Goal: Task Accomplishment & Management: Complete application form

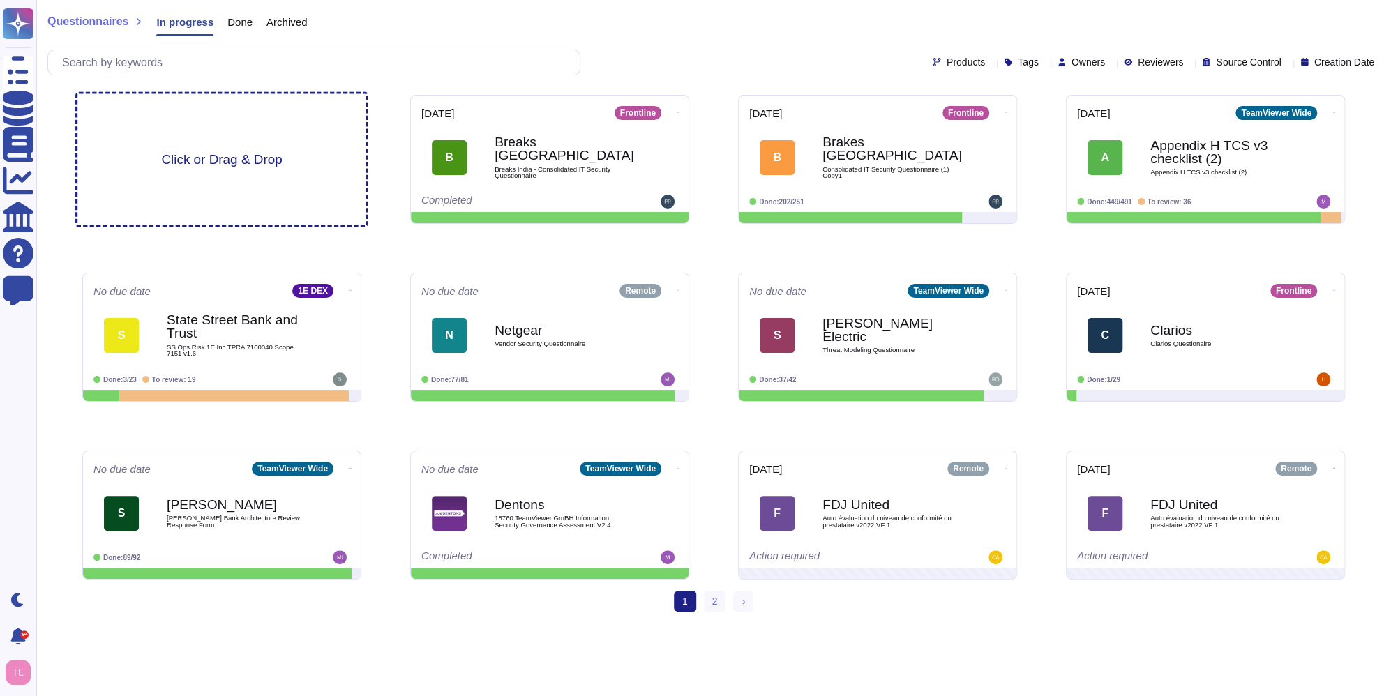
click at [202, 138] on div "Click or Drag & Drop" at bounding box center [221, 159] width 289 height 131
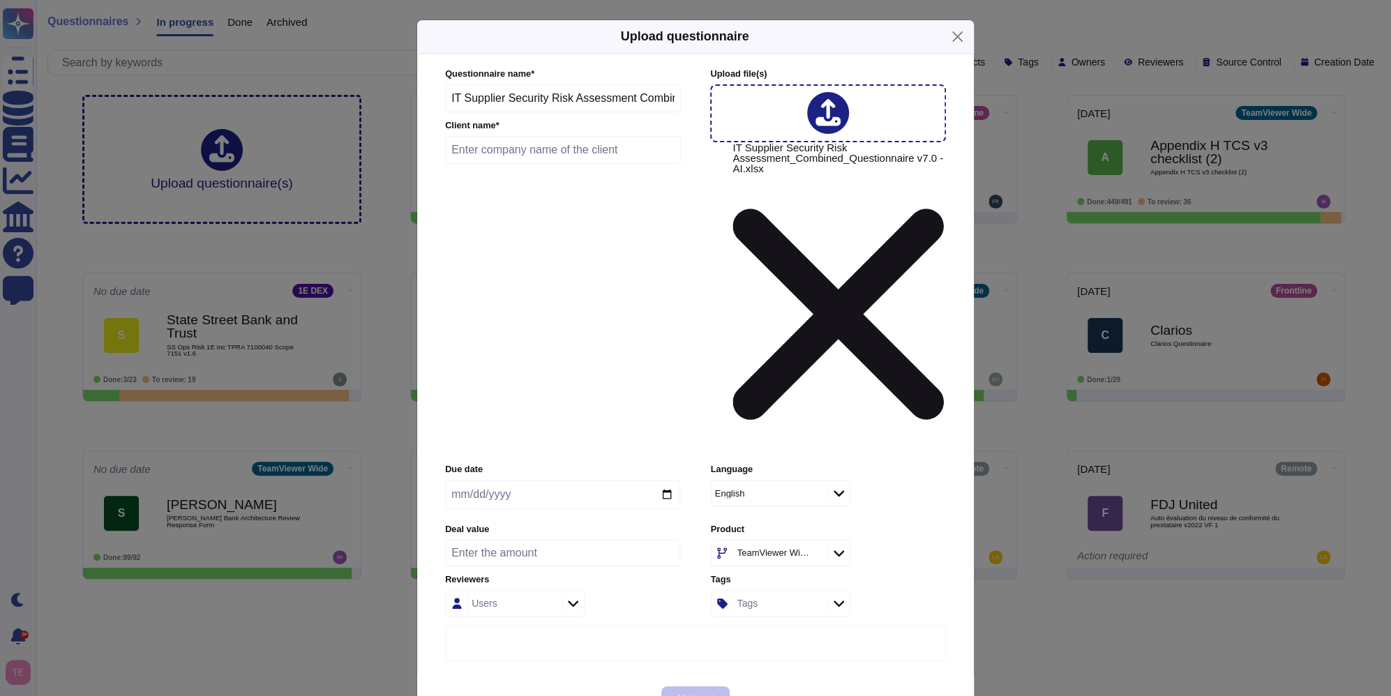
click at [540, 164] on input "text" at bounding box center [563, 150] width 236 height 28
type input "First Advantage"
click at [705, 695] on span "Upload" at bounding box center [696, 700] width 36 height 11
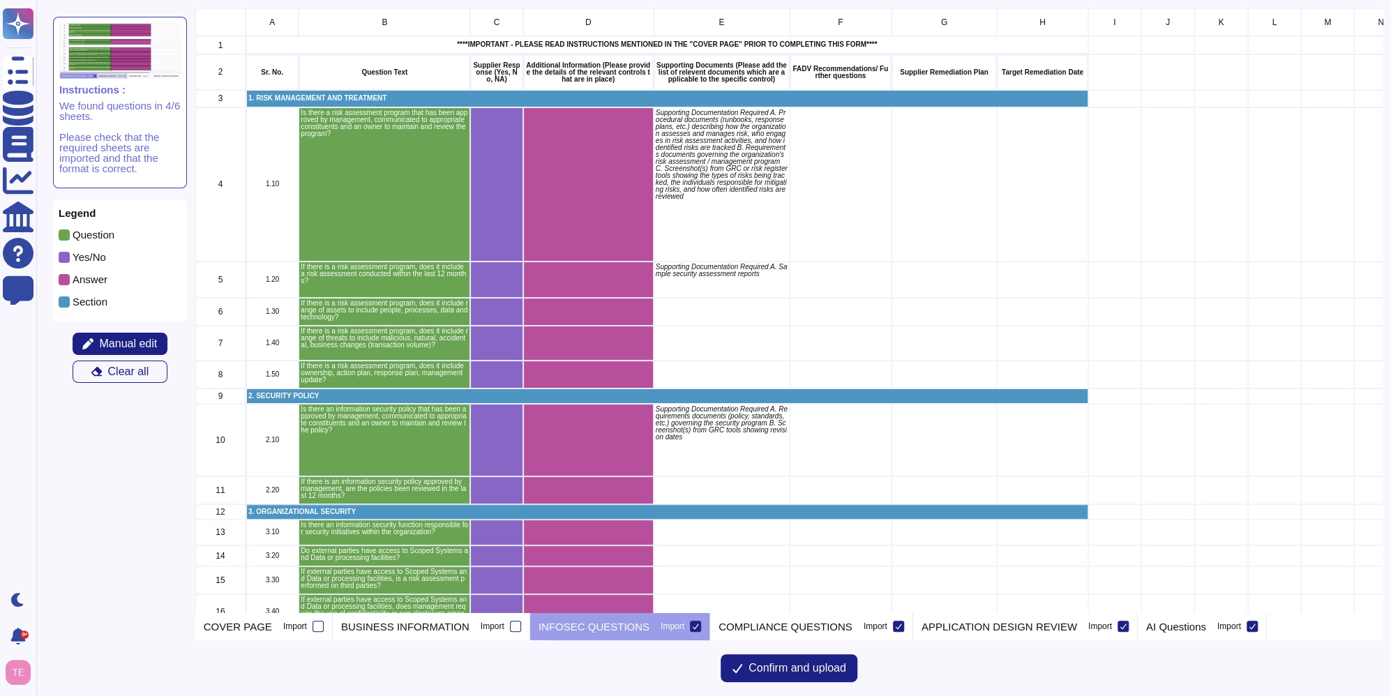
scroll to position [594, 1177]
click at [242, 626] on p "COVER PAGE" at bounding box center [238, 627] width 68 height 10
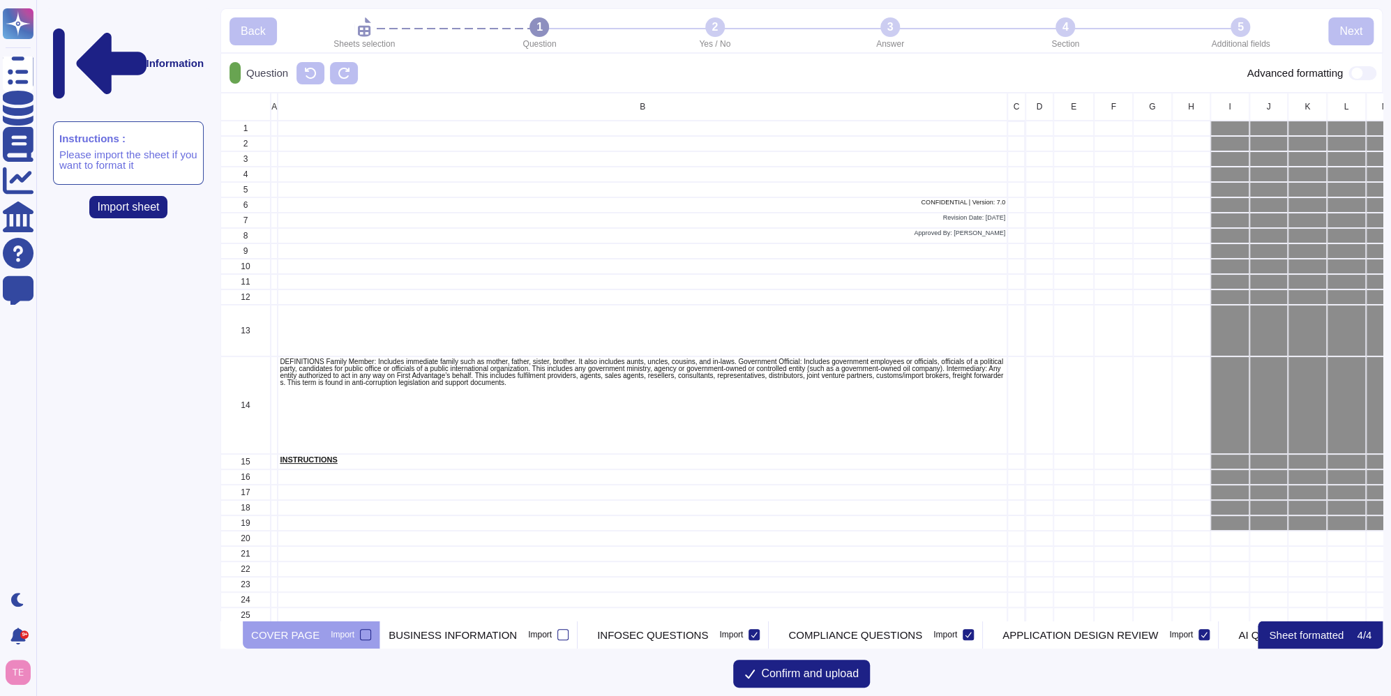
scroll to position [518, 1151]
click at [454, 632] on p "BUSINESS INFORMATION" at bounding box center [453, 635] width 128 height 10
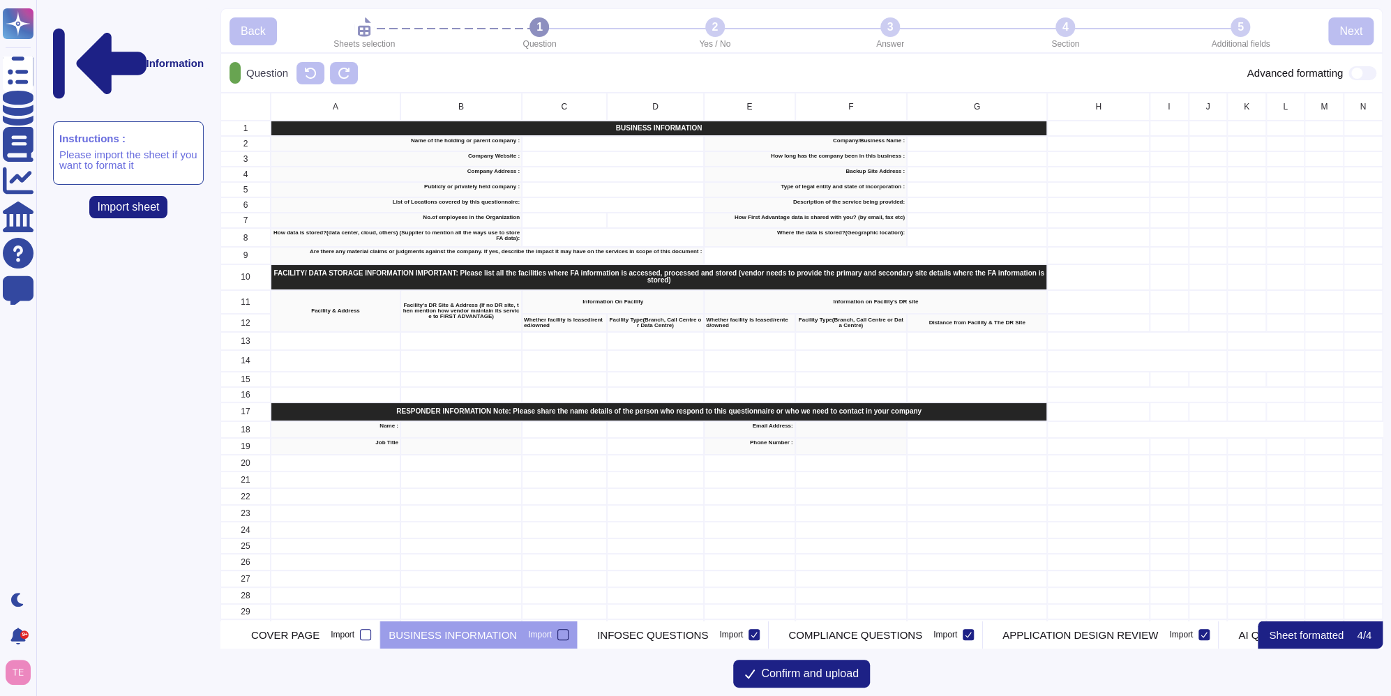
click at [569, 631] on div at bounding box center [563, 634] width 11 height 11
click at [0, 0] on input "Import" at bounding box center [0, 0] width 0 height 0
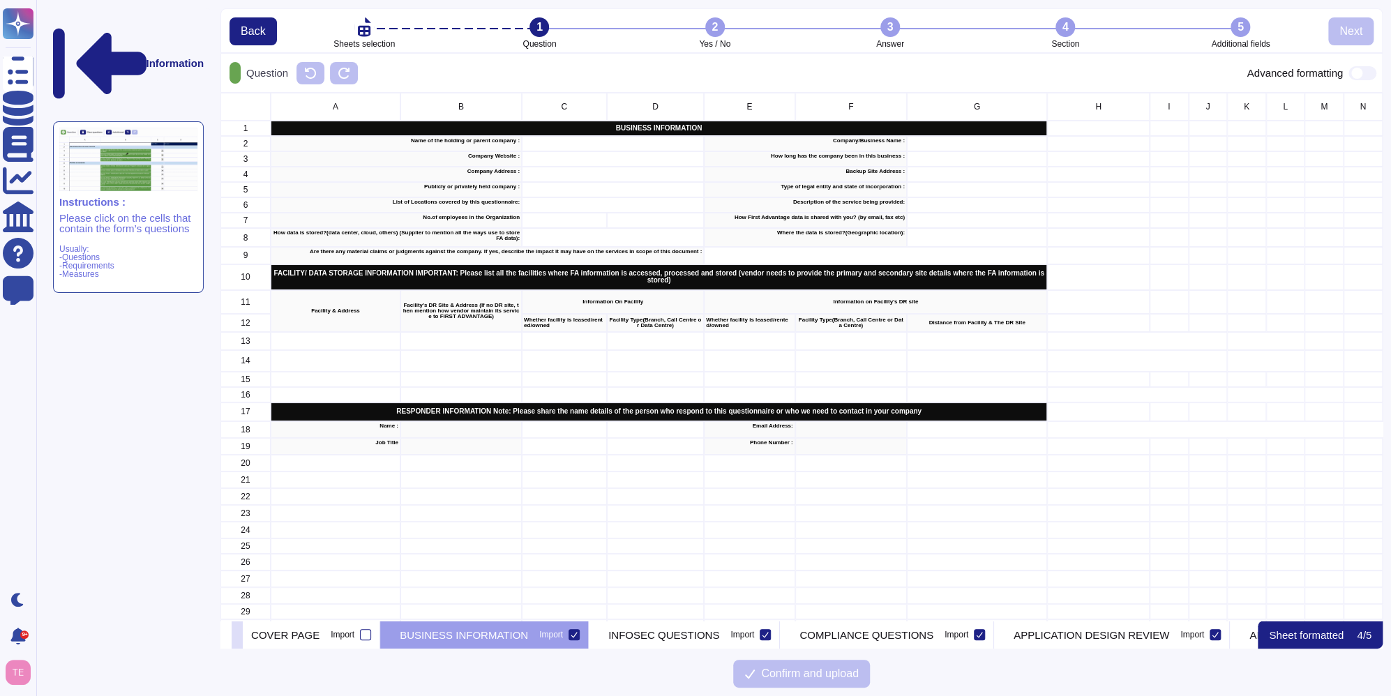
click at [237, 636] on icon at bounding box center [237, 636] width 0 height 0
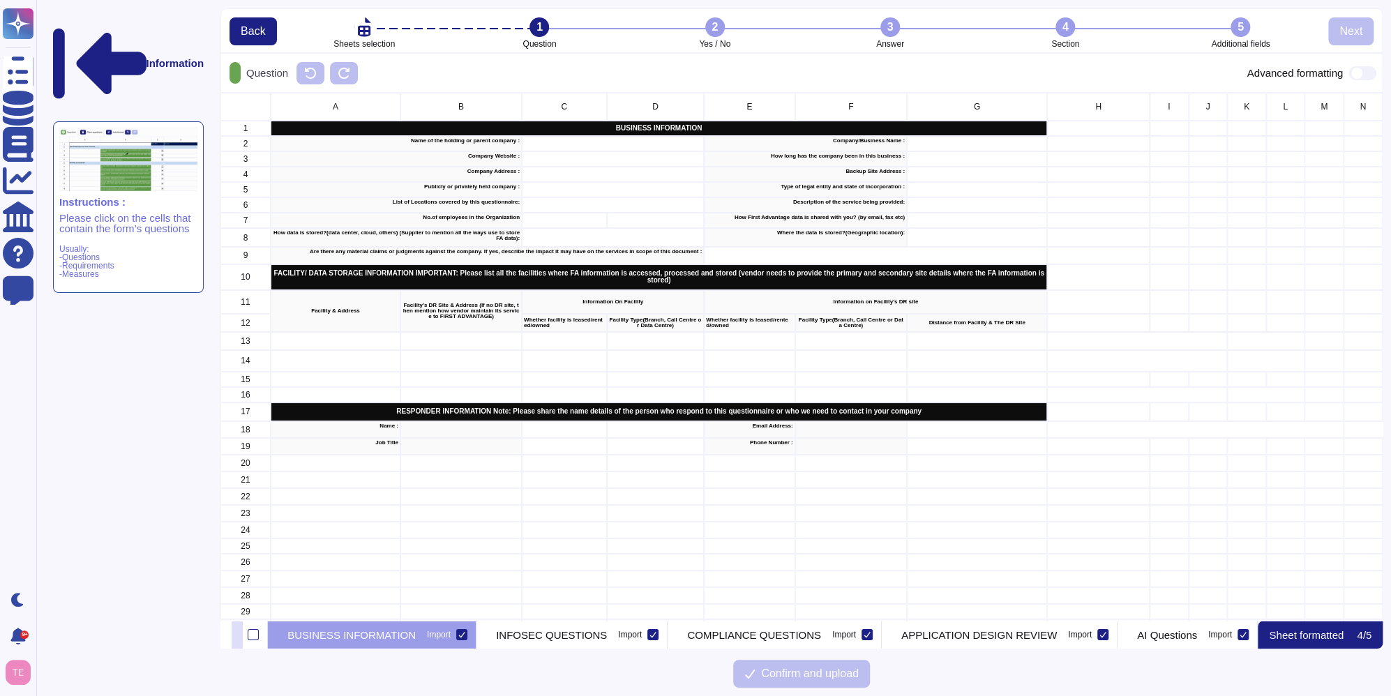
click at [237, 636] on icon at bounding box center [237, 636] width 0 height 0
click at [569, 631] on p "INFOSEC QUESTIONS" at bounding box center [551, 635] width 111 height 10
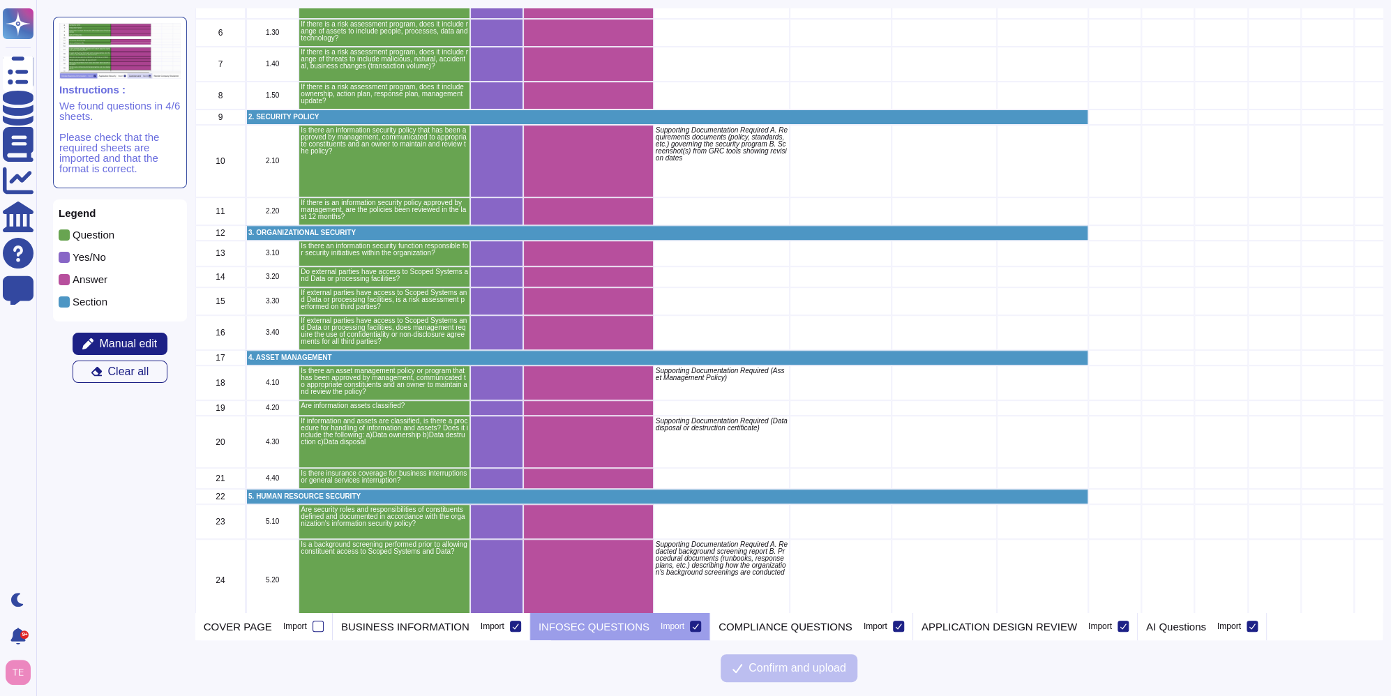
scroll to position [558, 0]
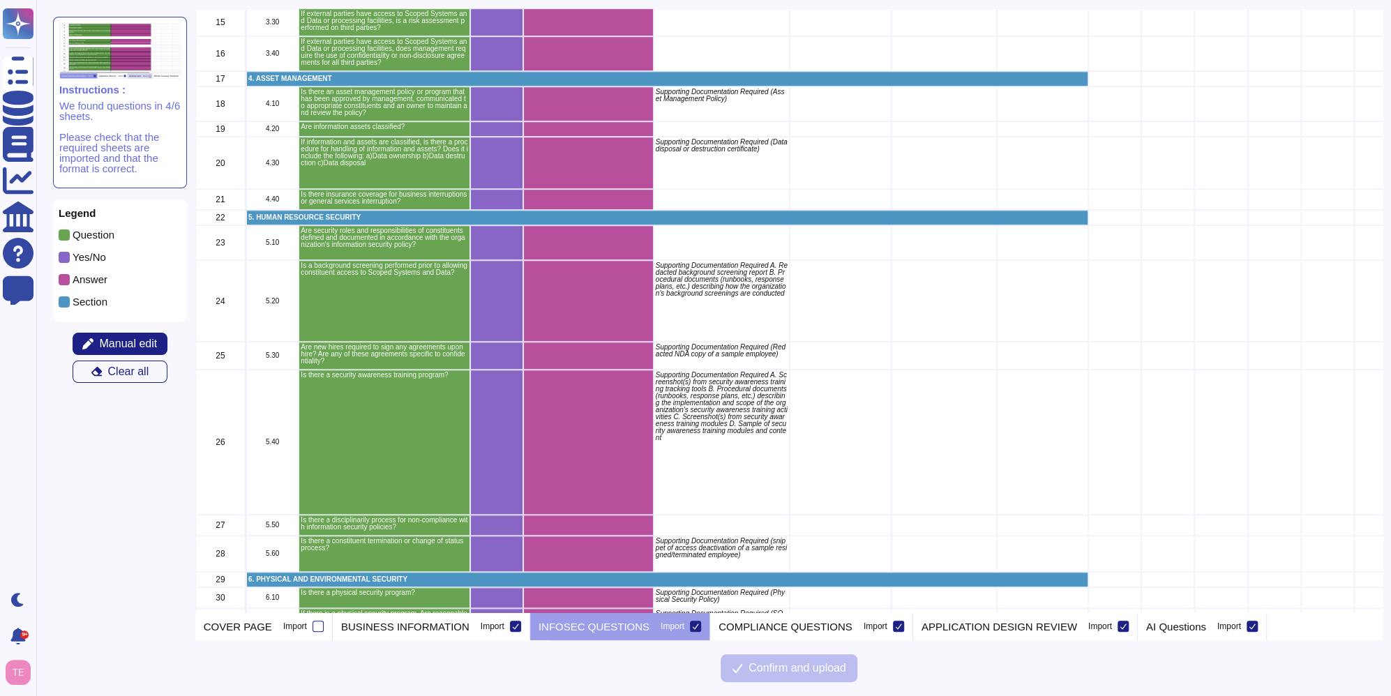
click at [586, 377] on icon "grid" at bounding box center [675, 433] width 179 height 112
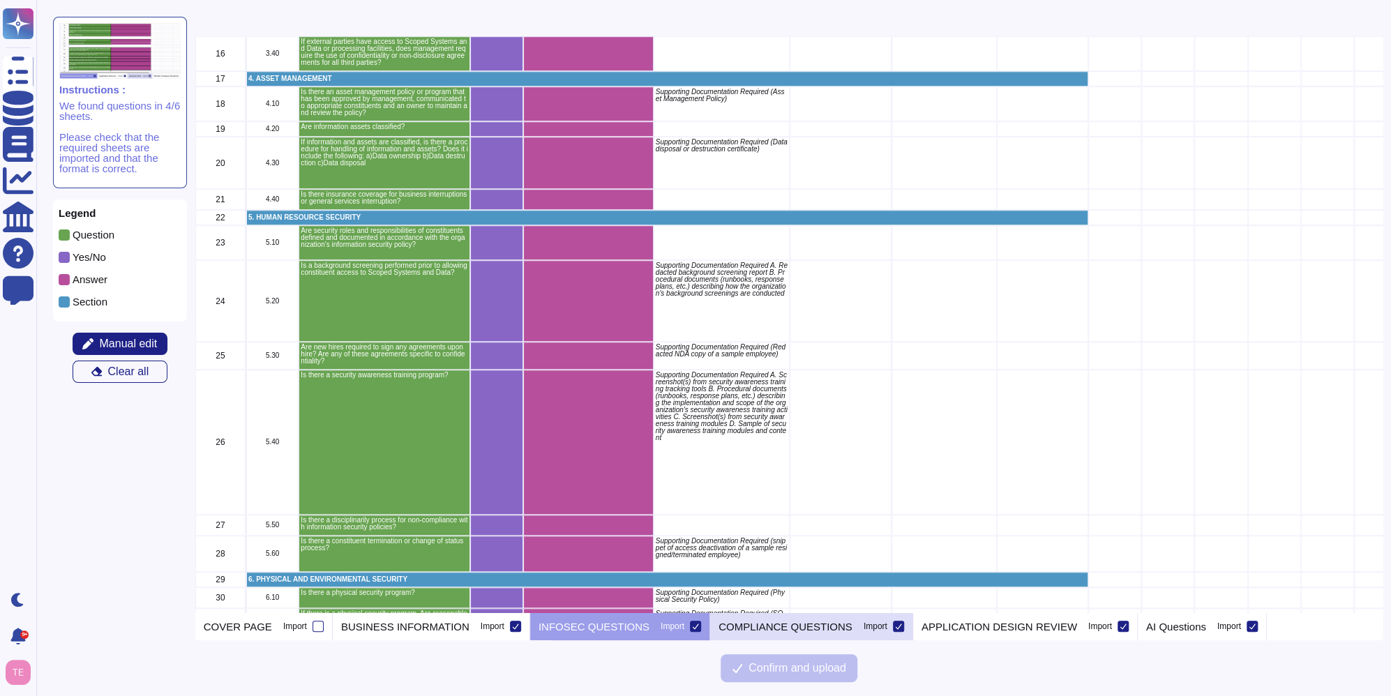
scroll to position [977, 0]
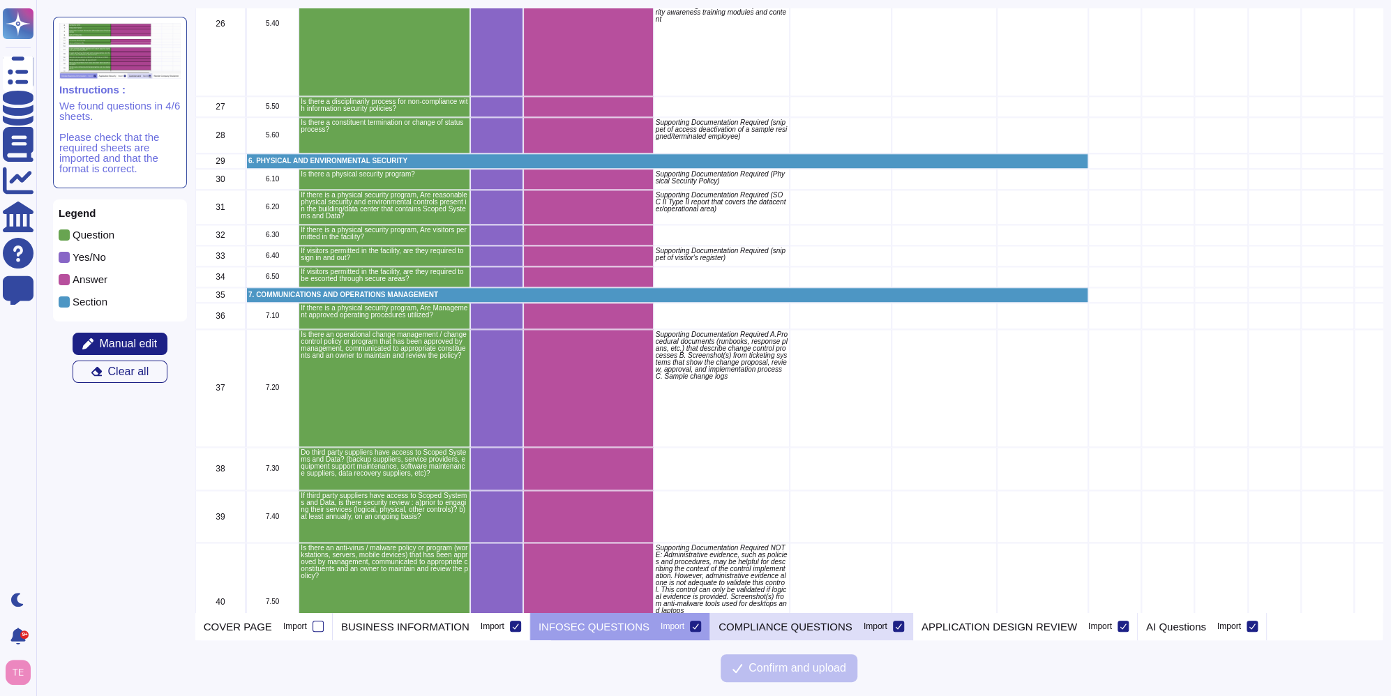
click at [762, 624] on p "COMPLIANCE QUESTIONS" at bounding box center [786, 627] width 134 height 10
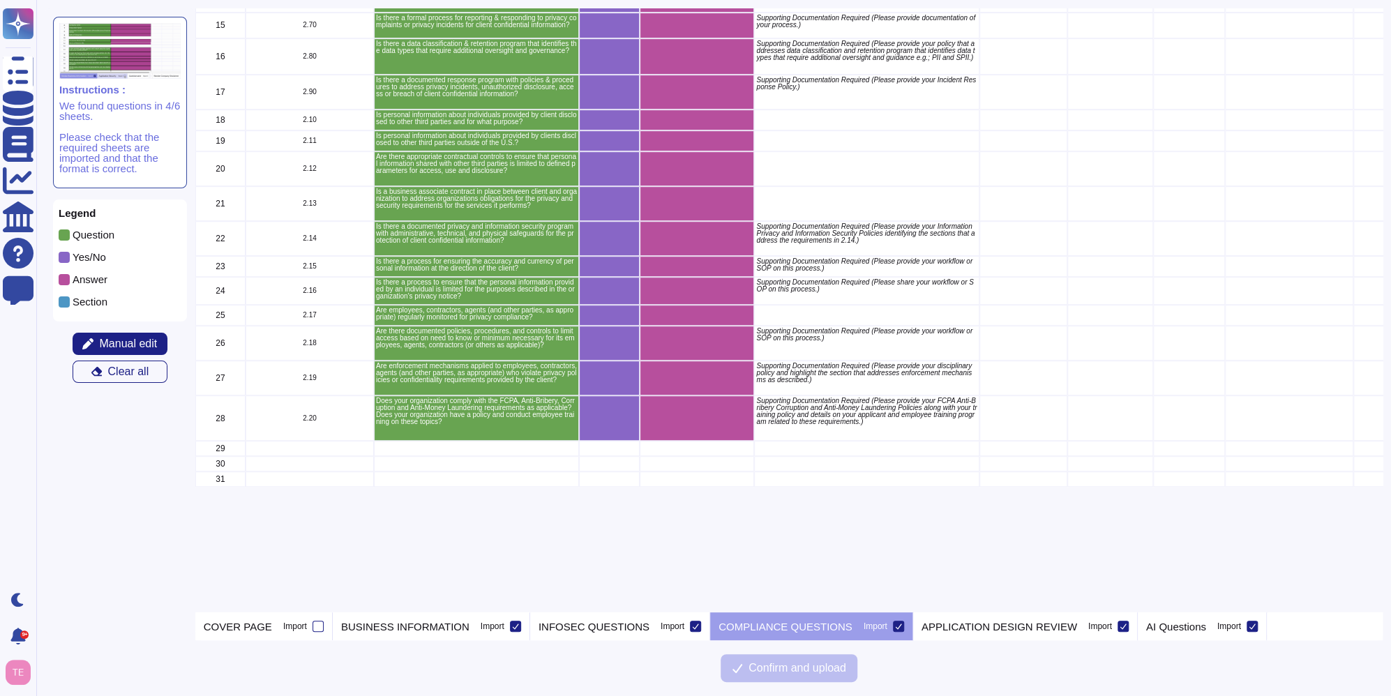
scroll to position [0, 0]
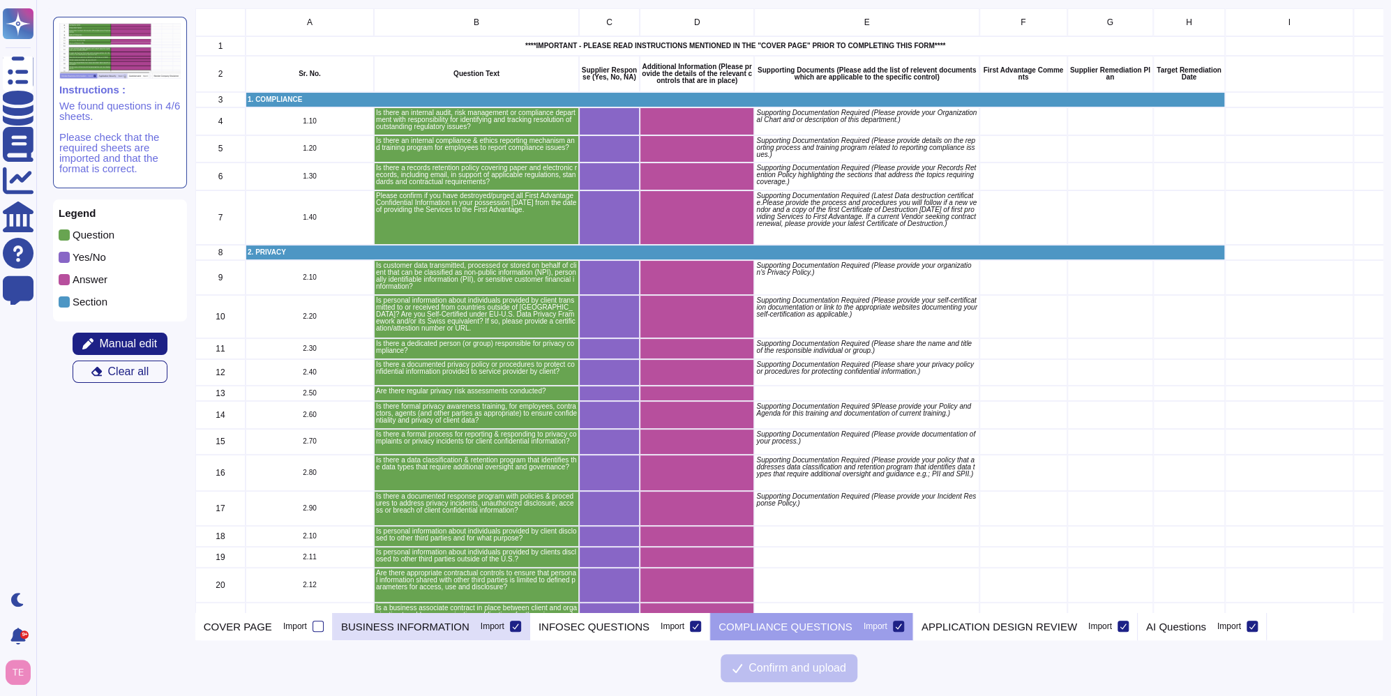
click at [368, 632] on p "BUSINESS INFORMATION" at bounding box center [405, 627] width 128 height 10
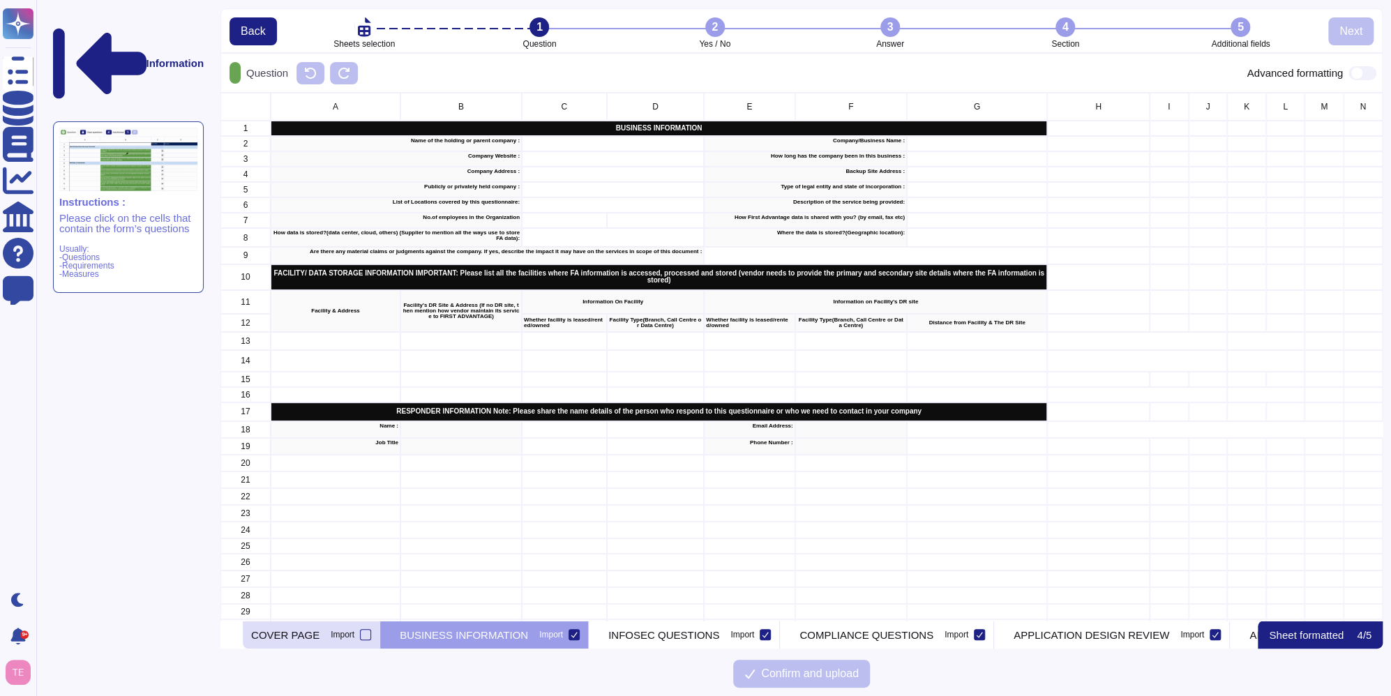
scroll to position [518, 1151]
click at [685, 632] on p "INFOSEC QUESTIONS" at bounding box center [663, 635] width 111 height 10
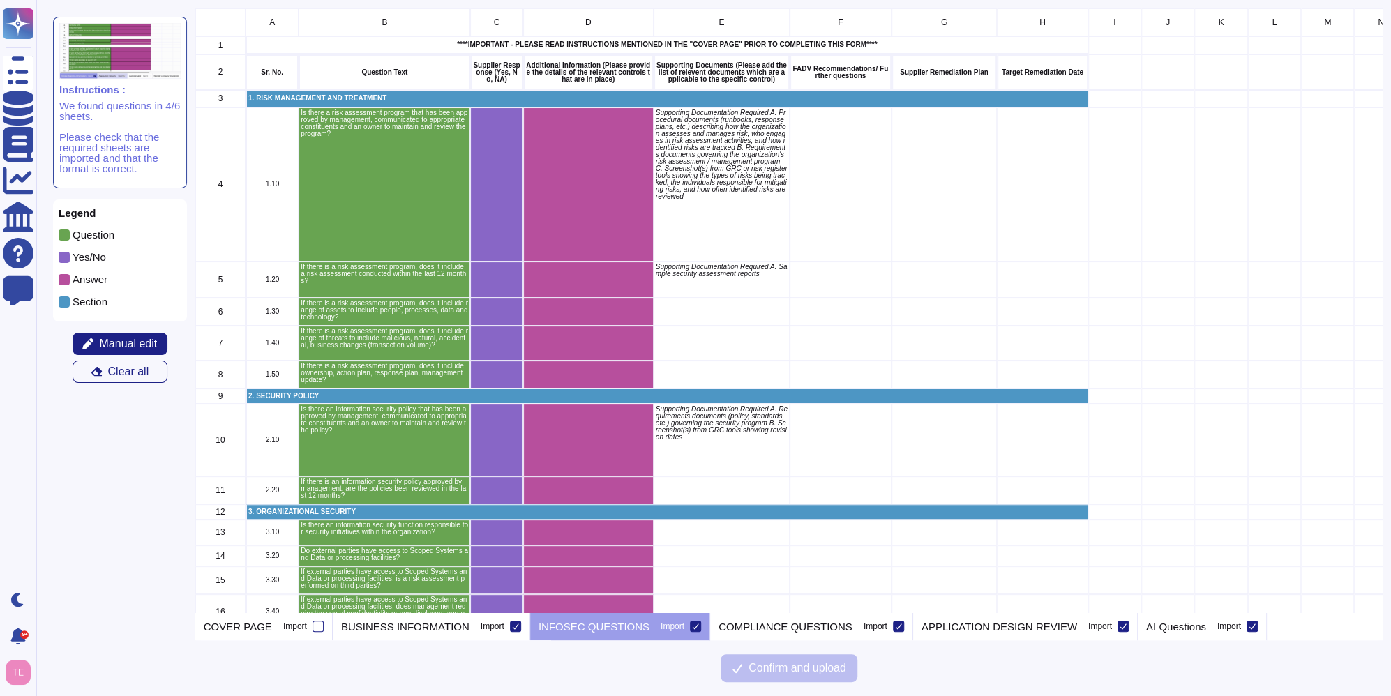
scroll to position [594, 1177]
click at [132, 342] on span "Manual edit" at bounding box center [128, 343] width 58 height 11
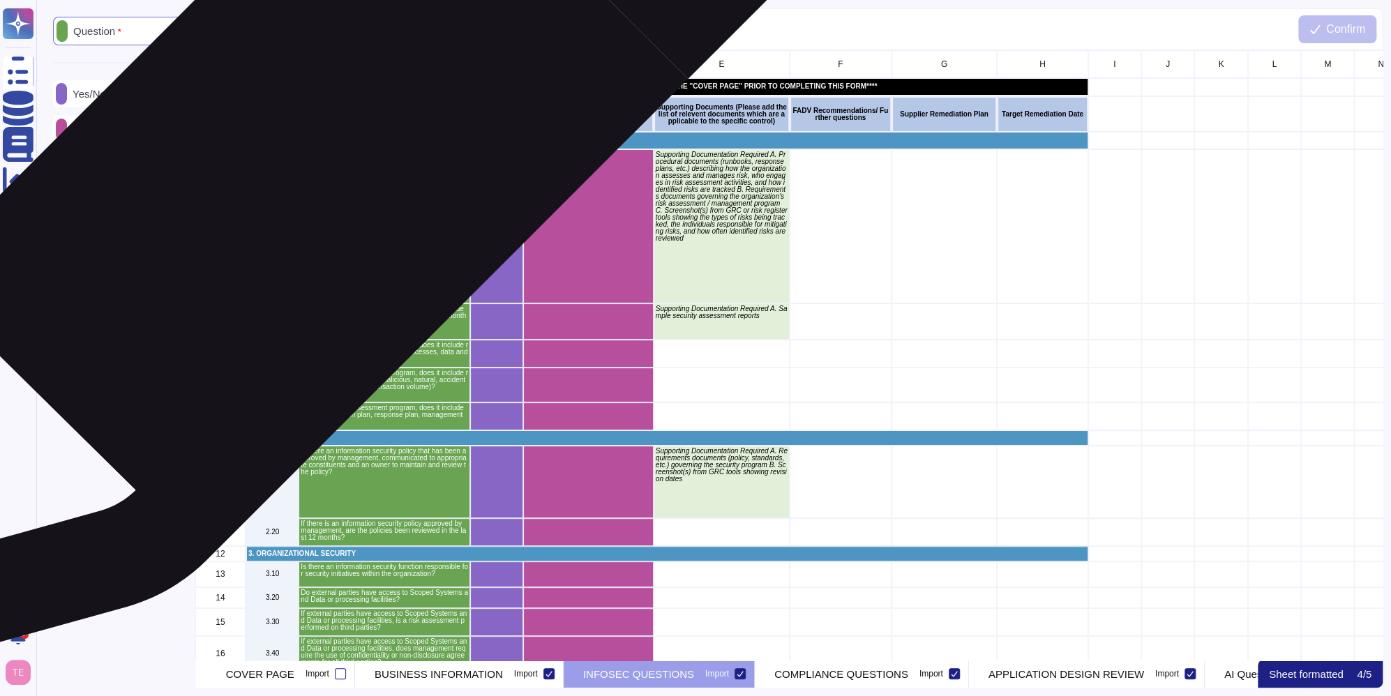
scroll to position [599, 1177]
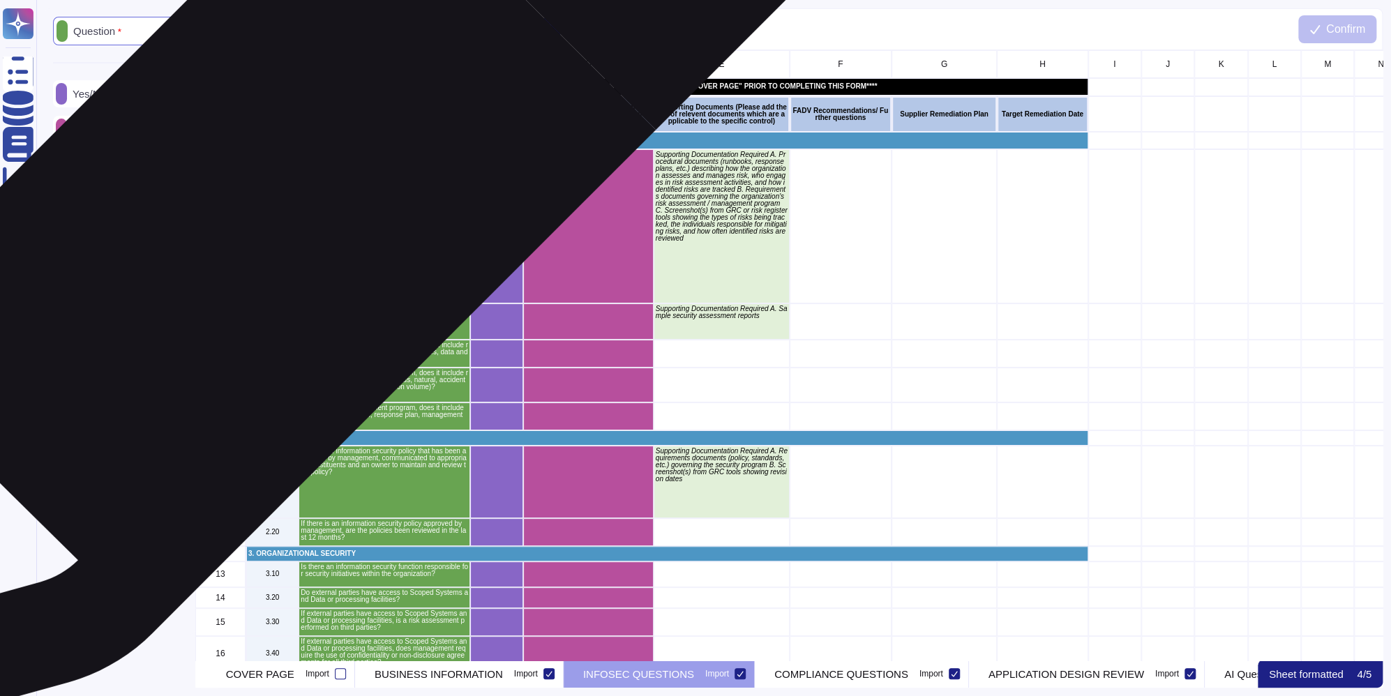
click at [275, 213] on div "1.10" at bounding box center [272, 226] width 53 height 154
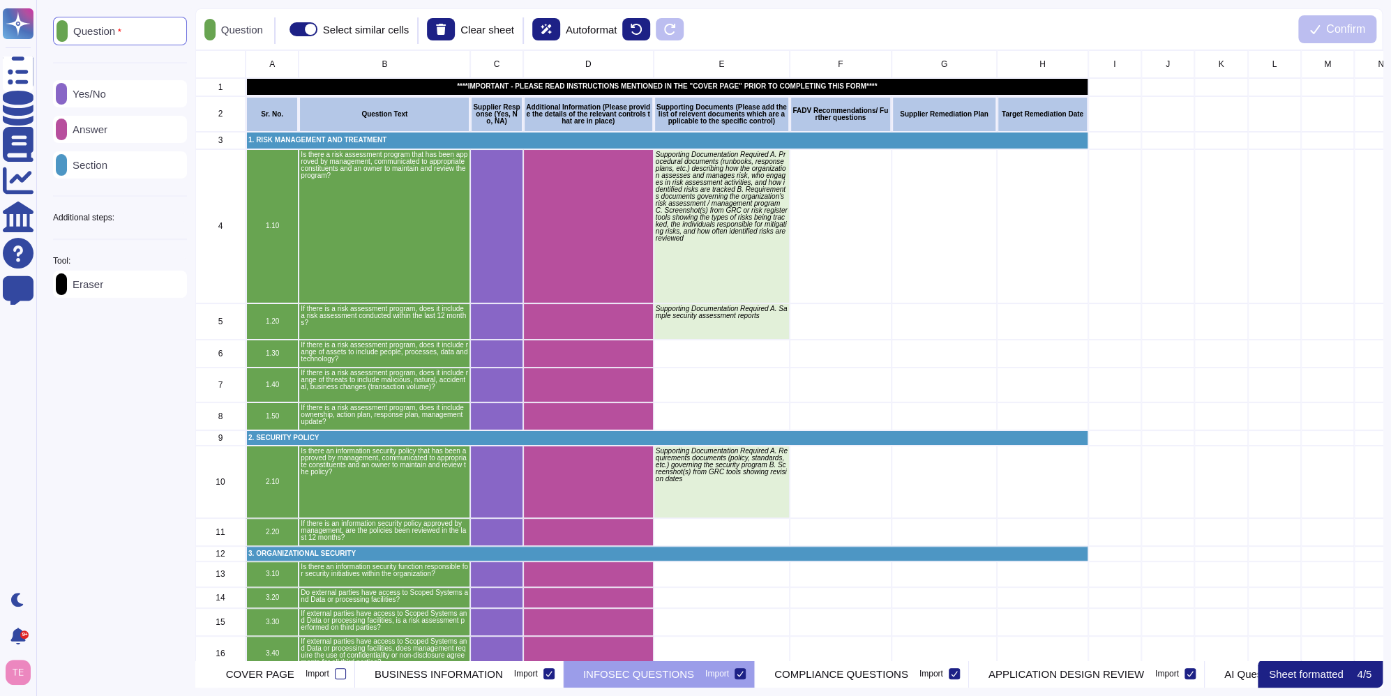
click at [187, 218] on icon at bounding box center [187, 218] width 0 height 0
click at [131, 346] on p "Sub-Sections" at bounding box center [101, 348] width 68 height 10
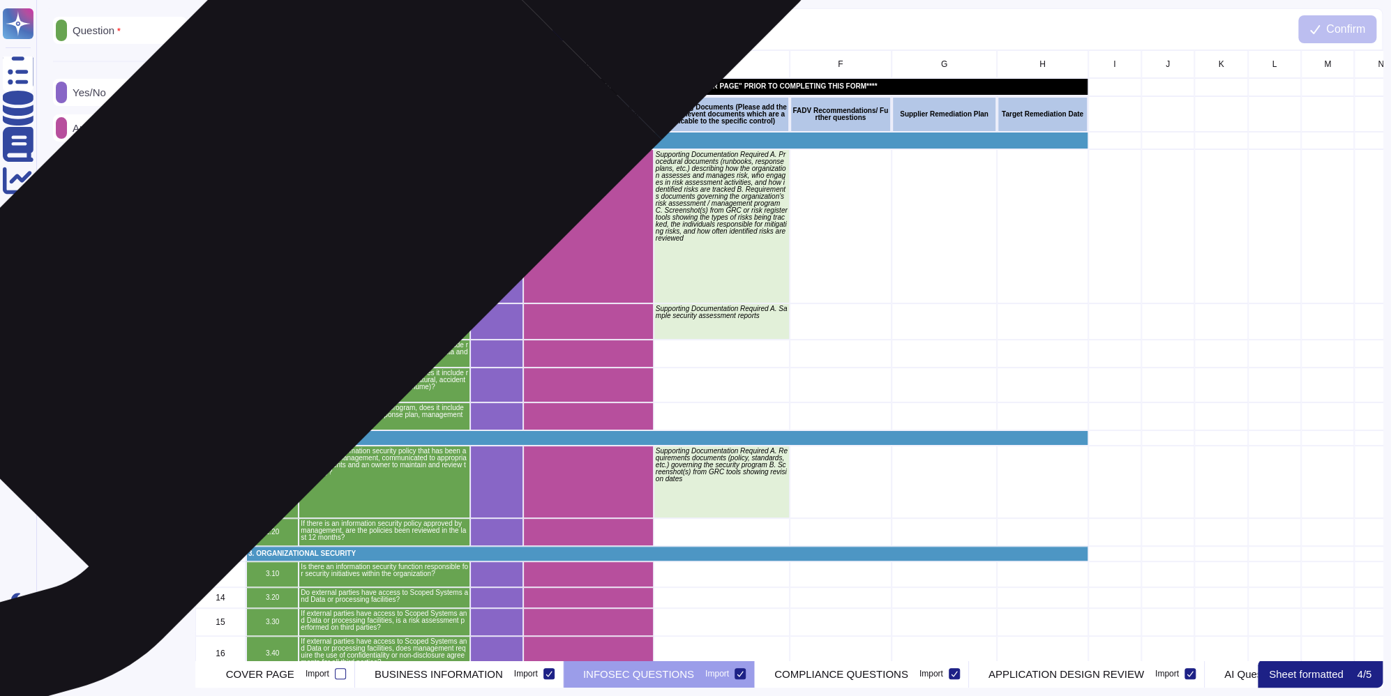
click at [284, 223] on p "1.10" at bounding box center [272, 226] width 48 height 7
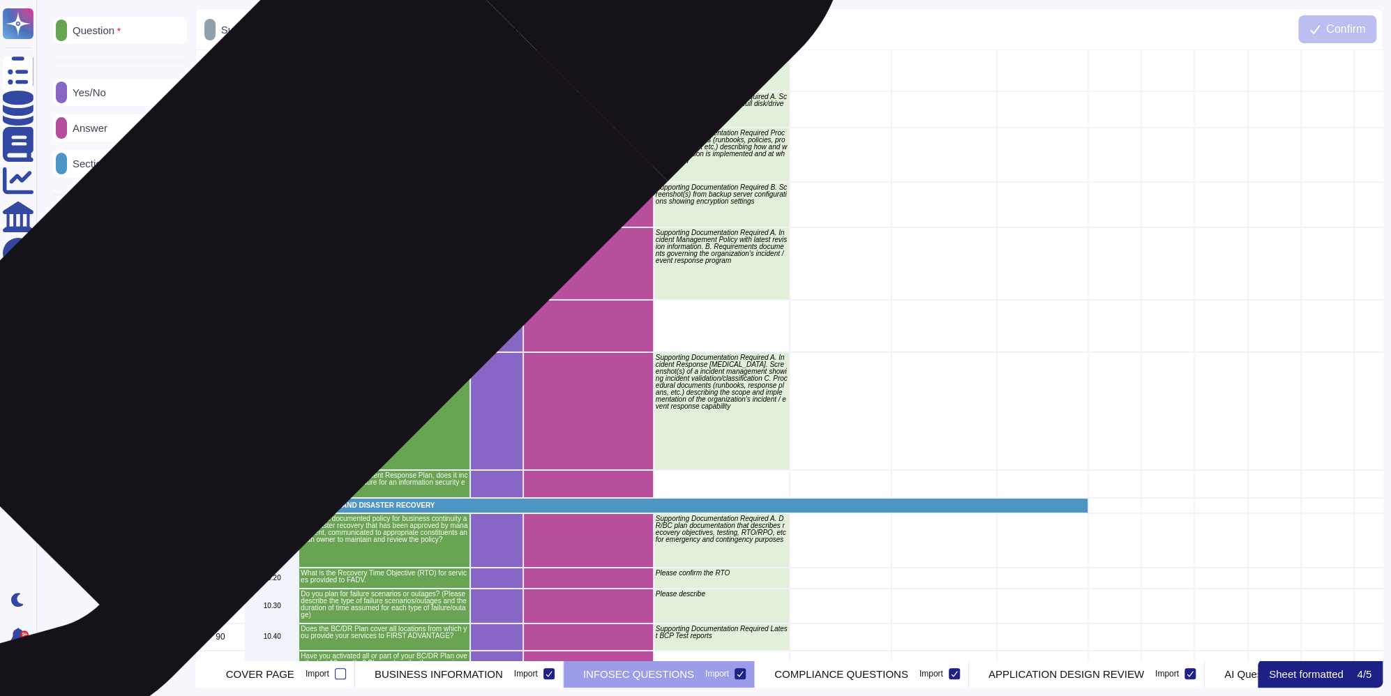
scroll to position [3419, 0]
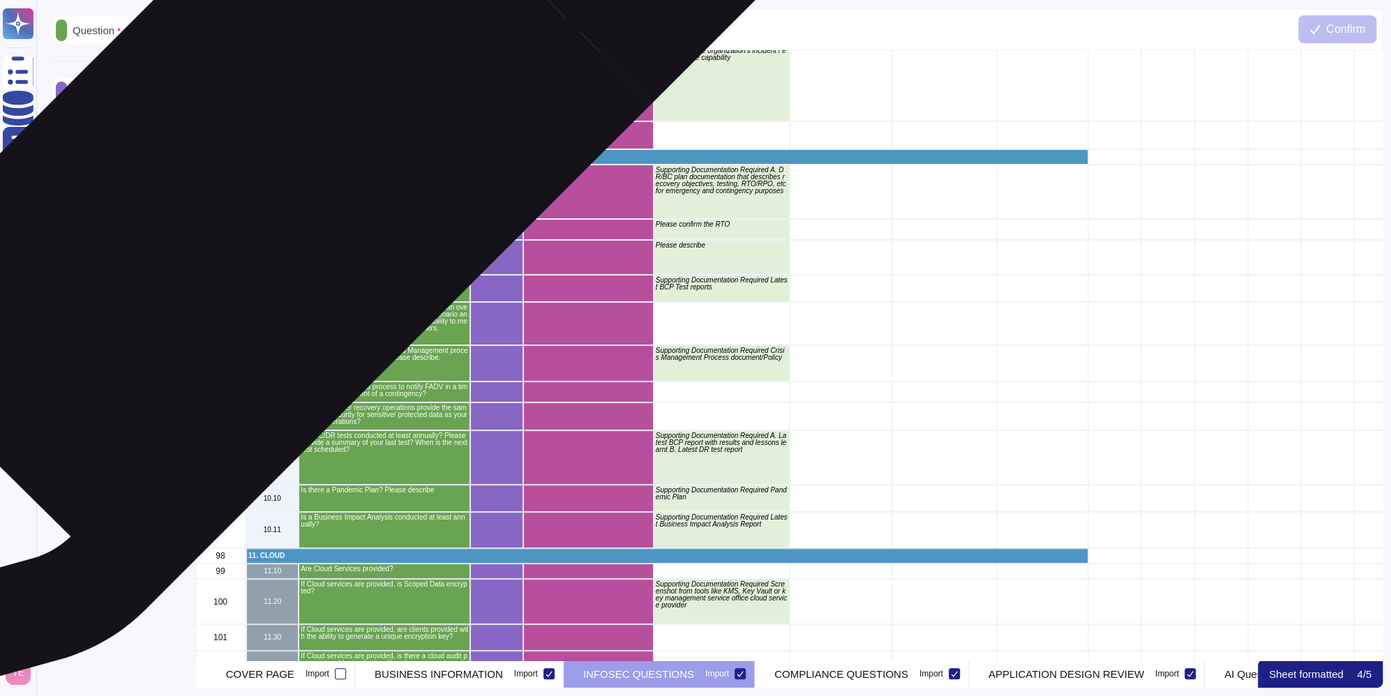
click at [269, 188] on p "10.10" at bounding box center [272, 191] width 49 height 7
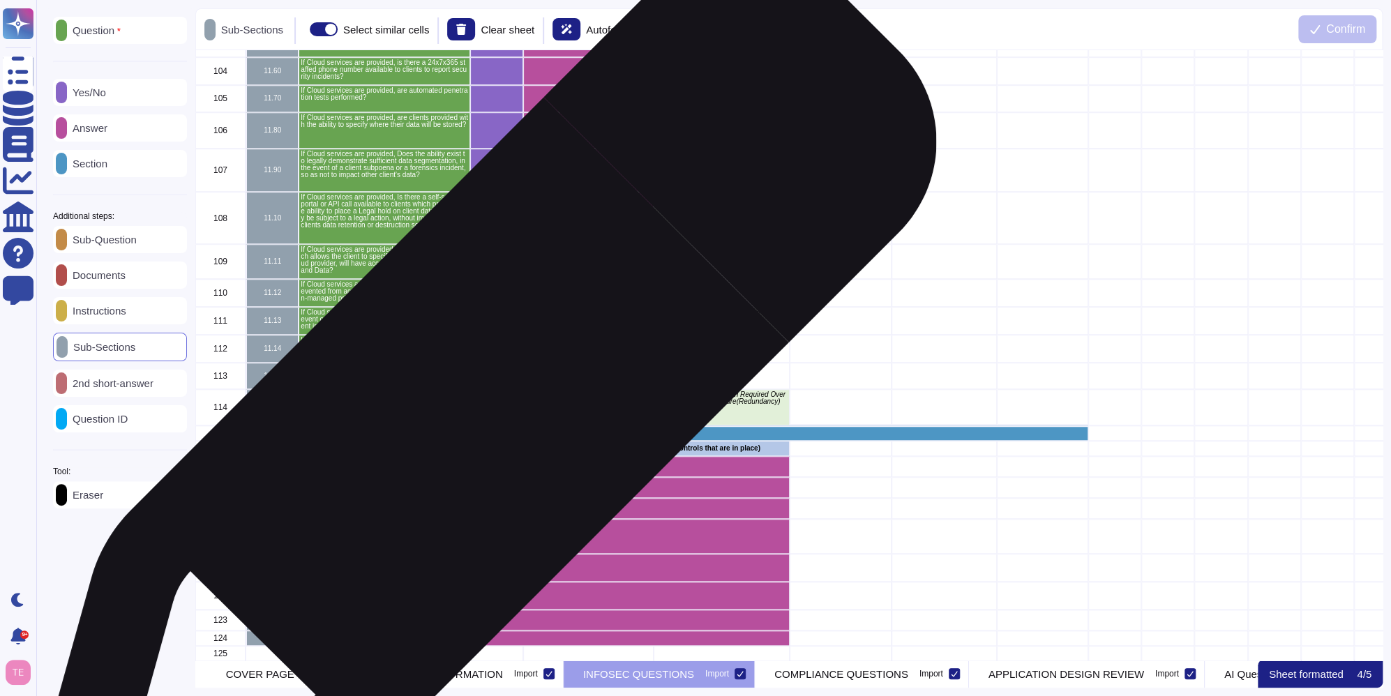
scroll to position [4088, 0]
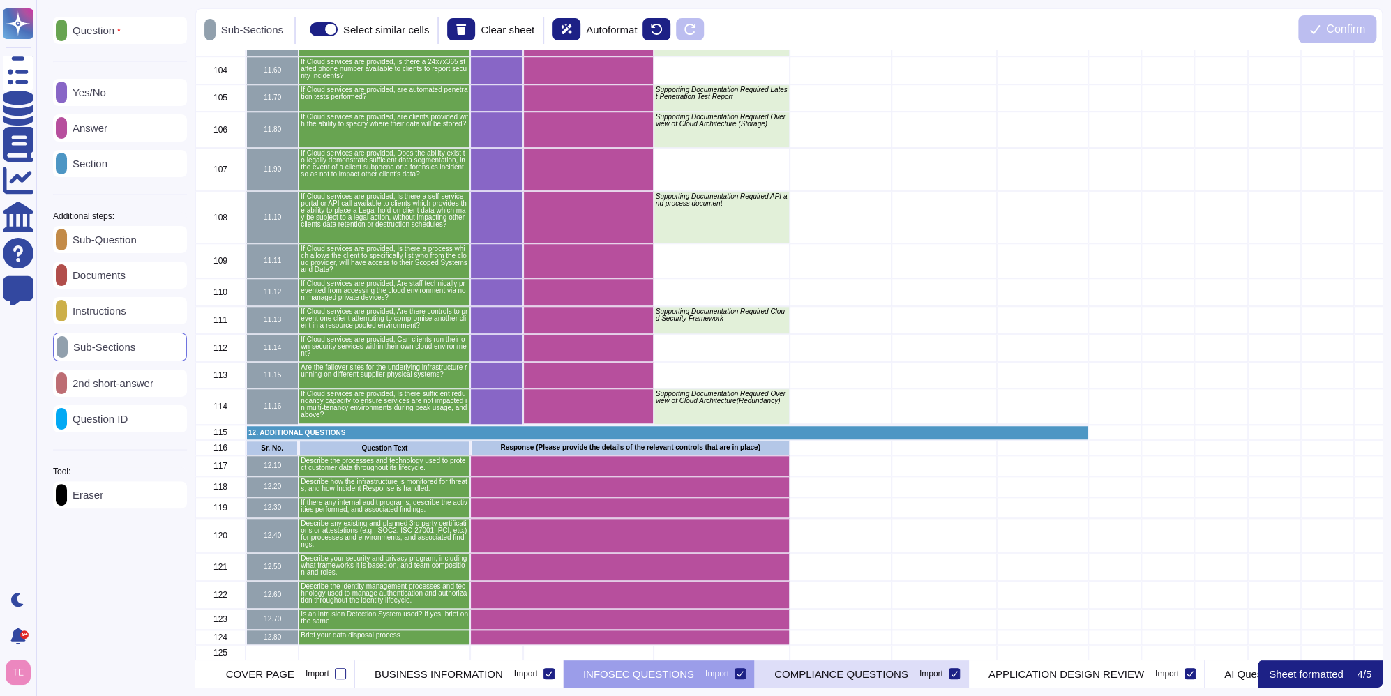
click at [846, 678] on p "COMPLIANCE QUESTIONS" at bounding box center [842, 674] width 134 height 10
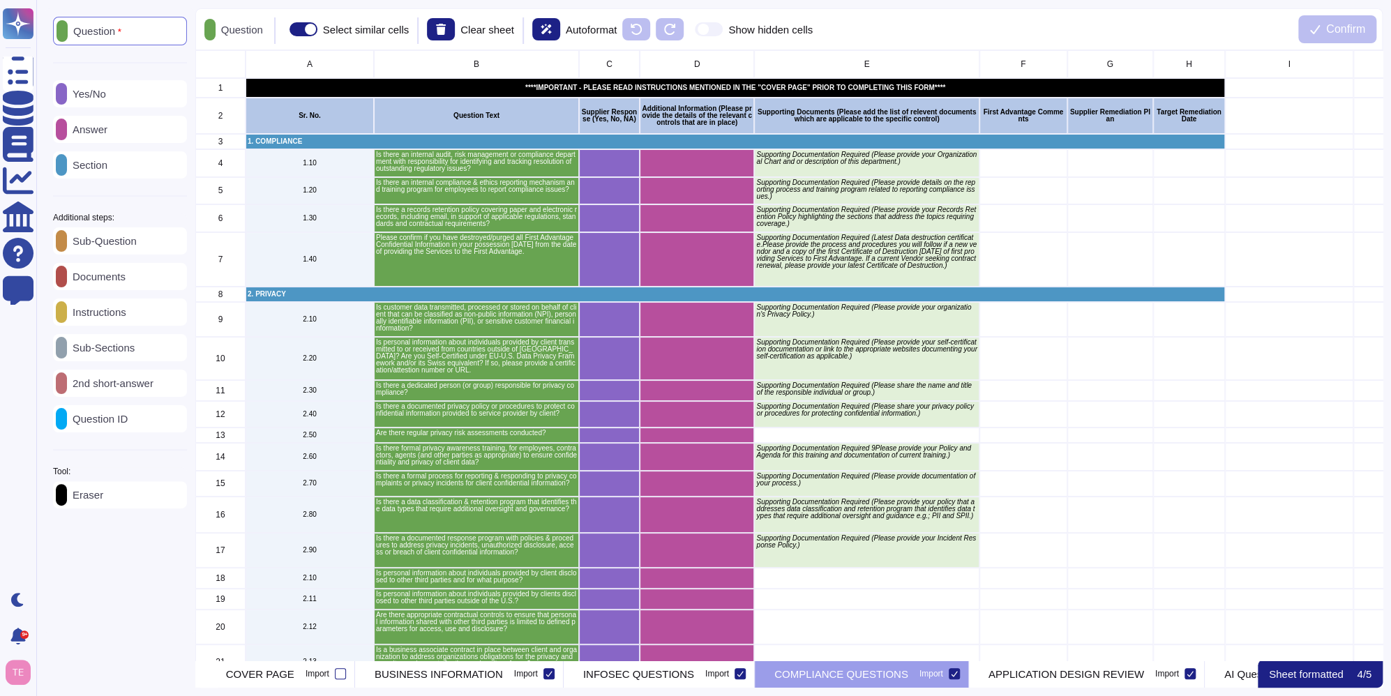
scroll to position [0, 131]
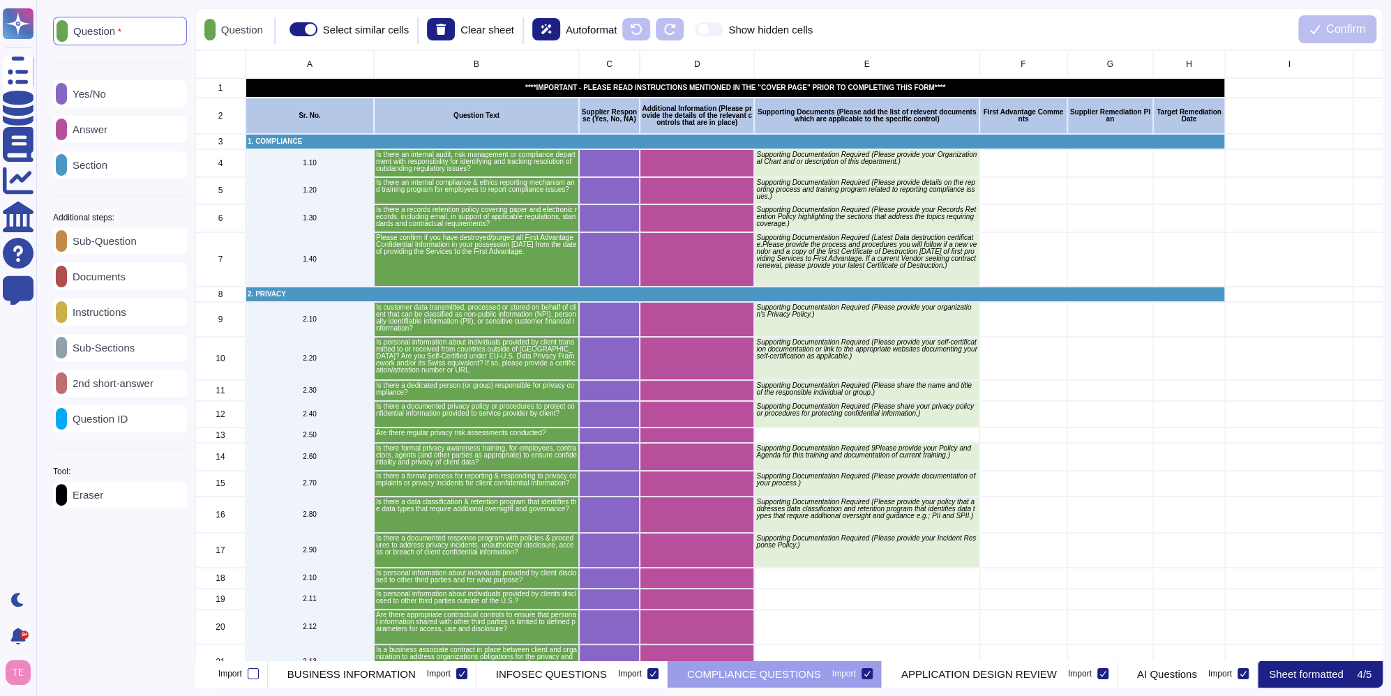
click at [111, 353] on p "Sub-Sections" at bounding box center [101, 348] width 68 height 10
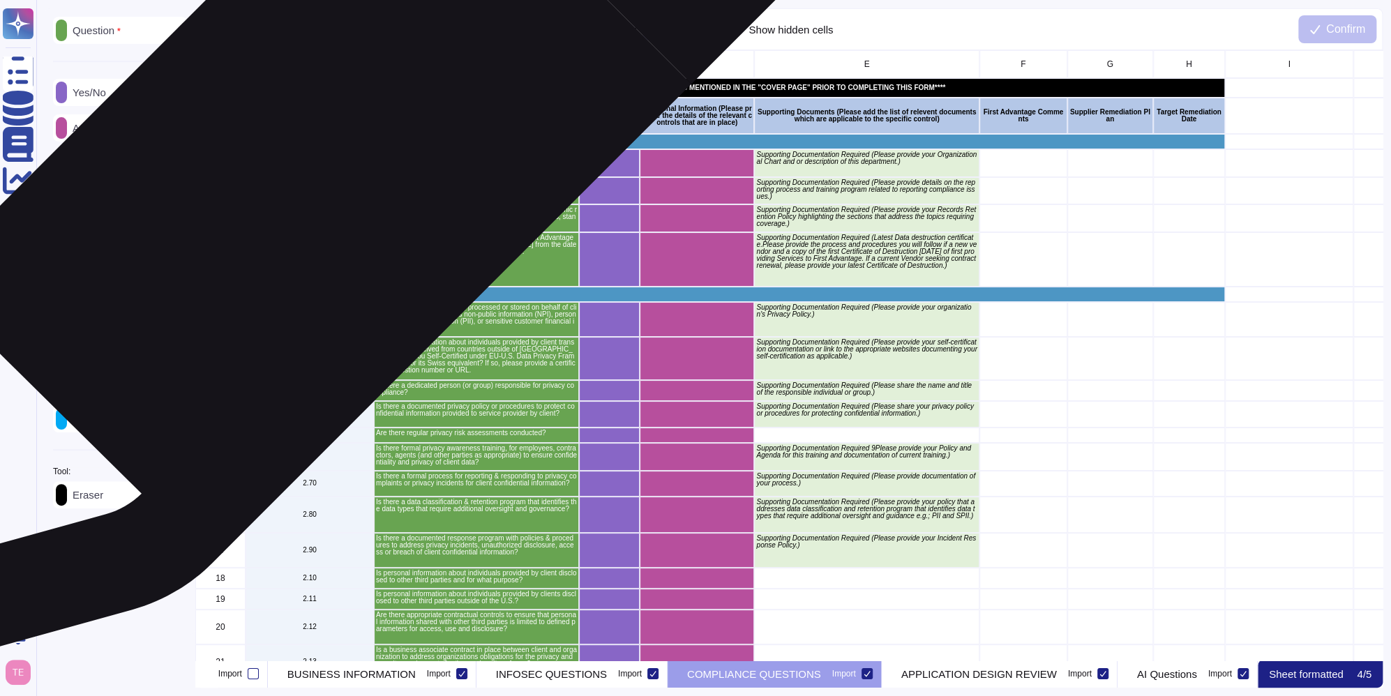
click at [329, 163] on p "1.10" at bounding box center [310, 163] width 124 height 7
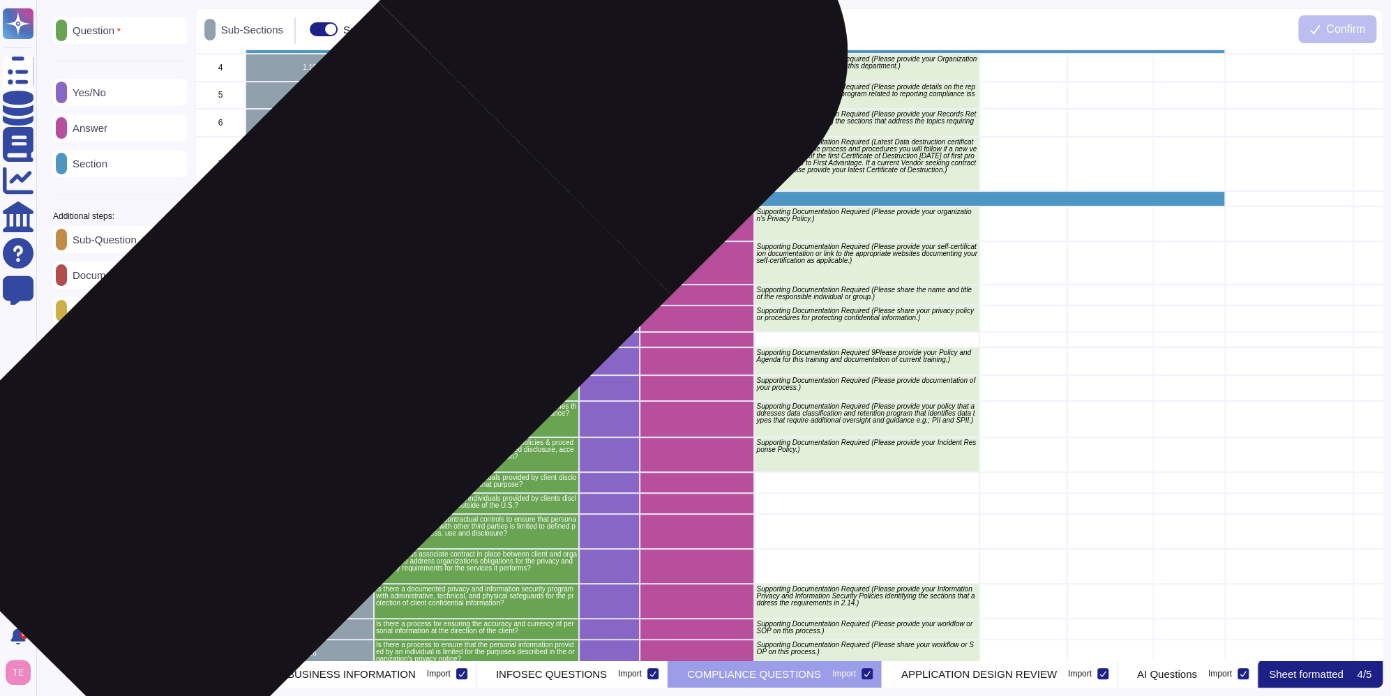
scroll to position [0, 0]
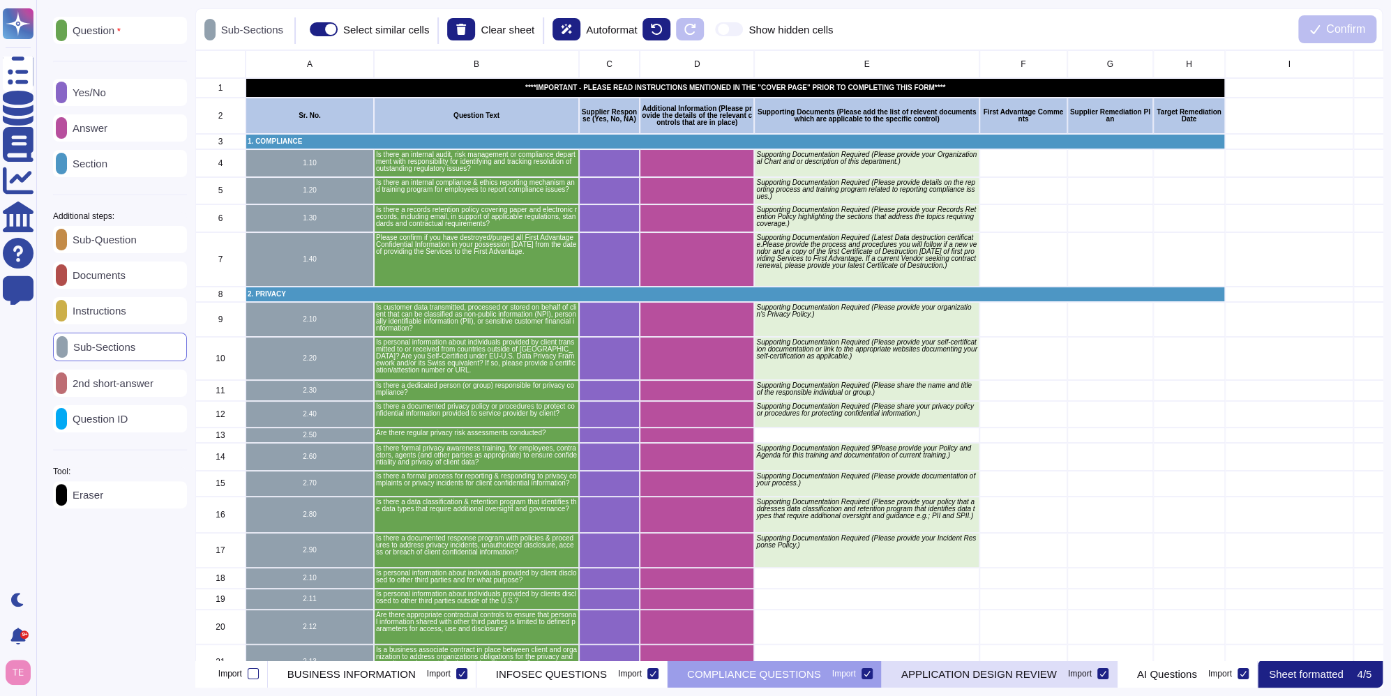
click at [997, 674] on p "APPLICATION DESIGN REVIEW" at bounding box center [980, 674] width 156 height 10
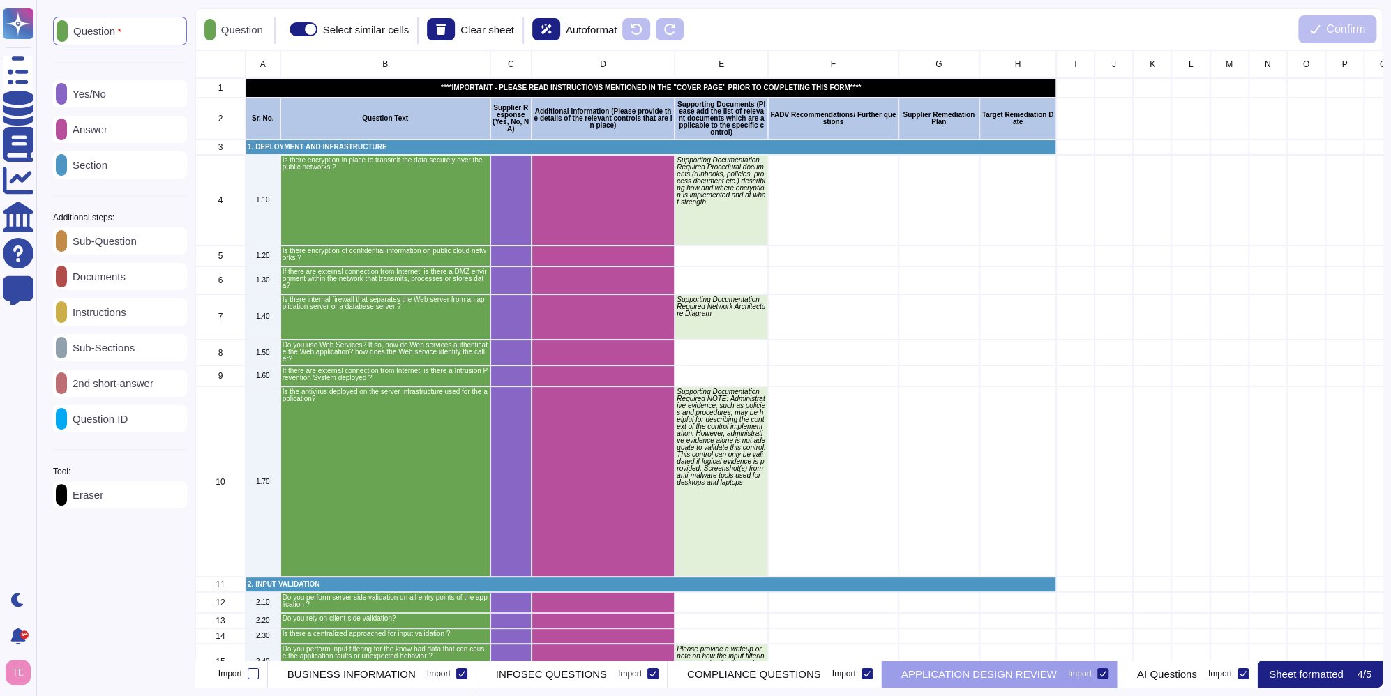
click at [115, 344] on div "Sub-Sections" at bounding box center [120, 347] width 134 height 27
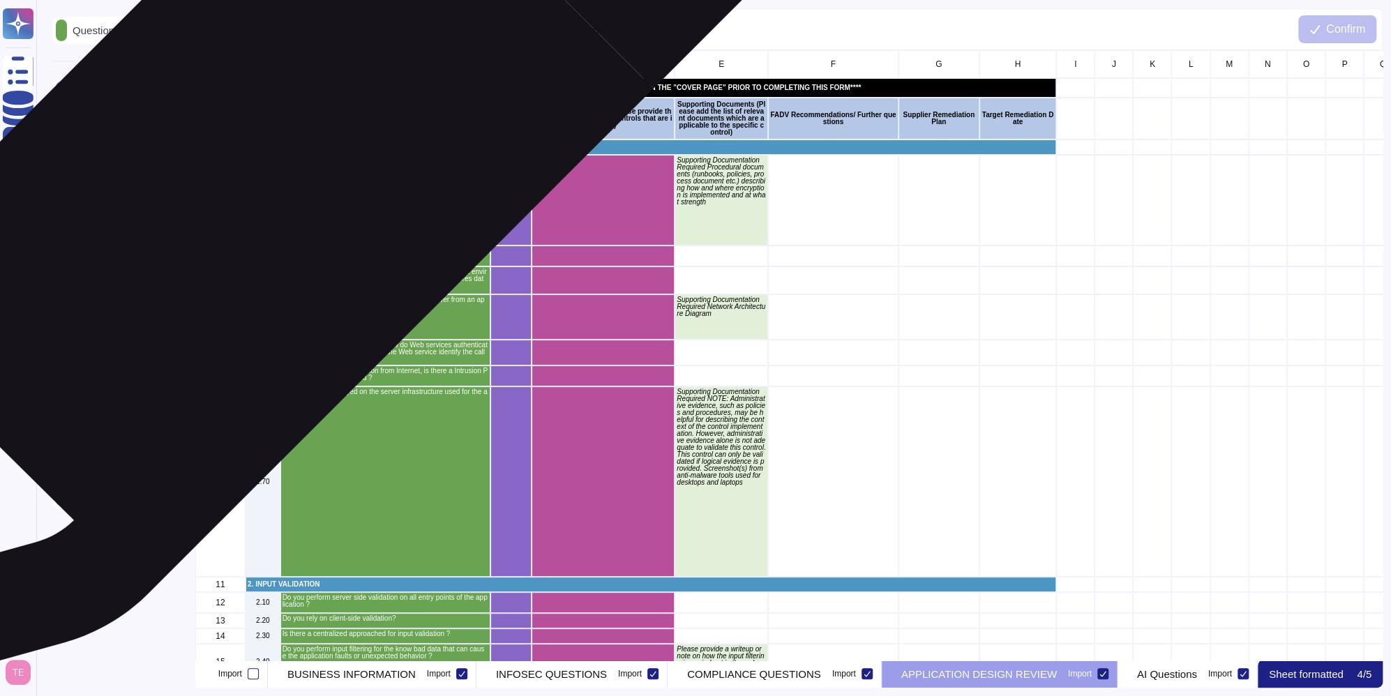
click at [271, 172] on div "1.10" at bounding box center [263, 200] width 35 height 91
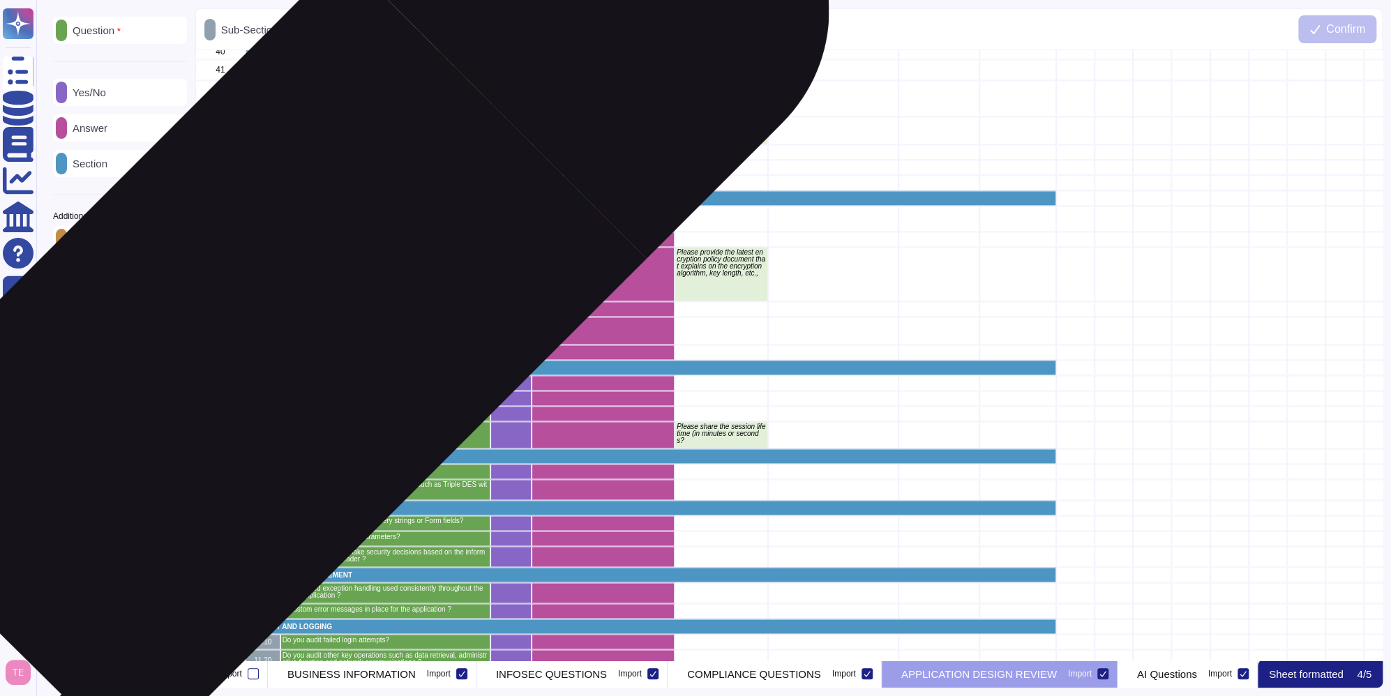
scroll to position [1452, 0]
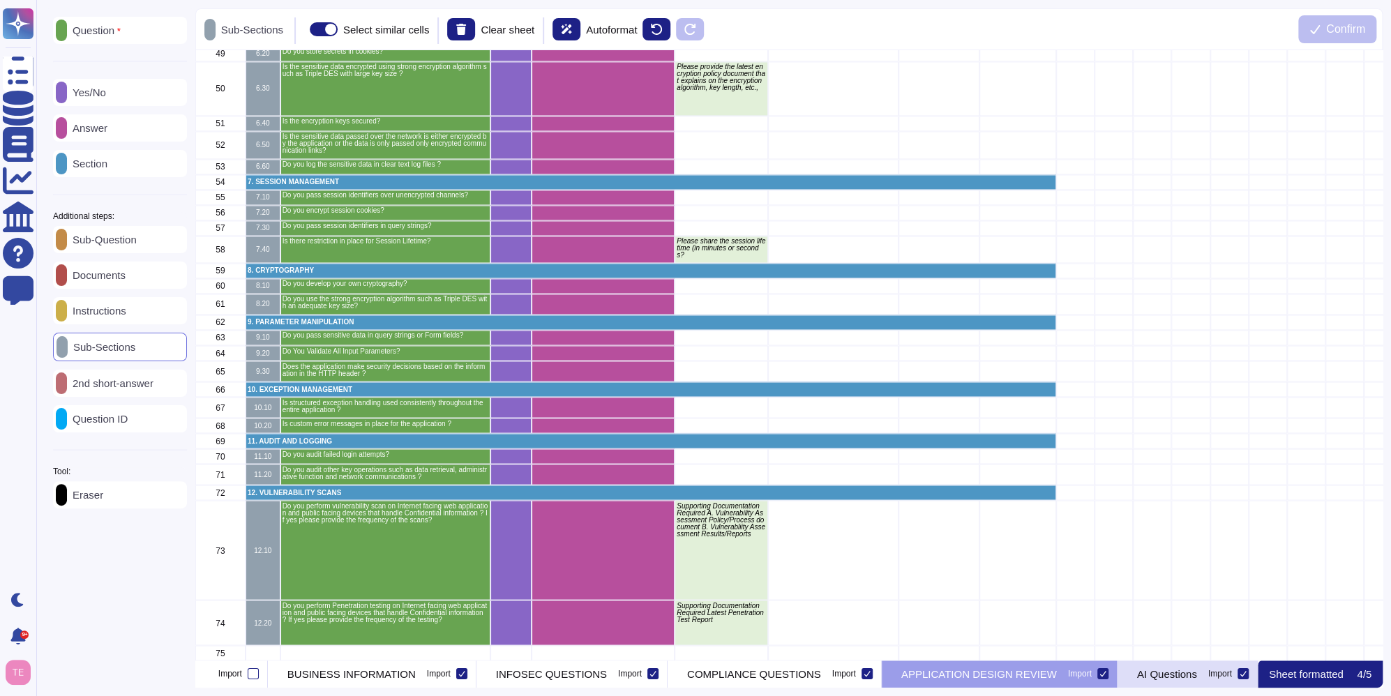
click at [1177, 675] on p "AI Questions" at bounding box center [1167, 674] width 60 height 10
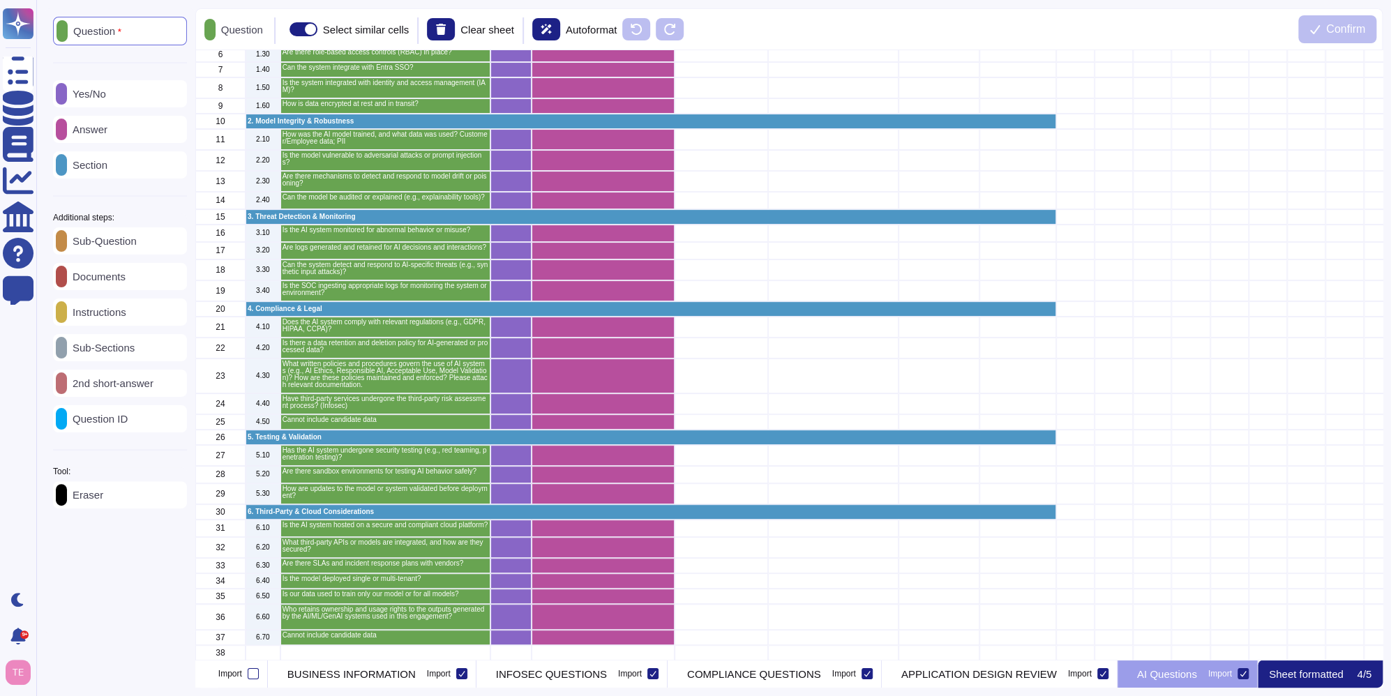
scroll to position [0, 0]
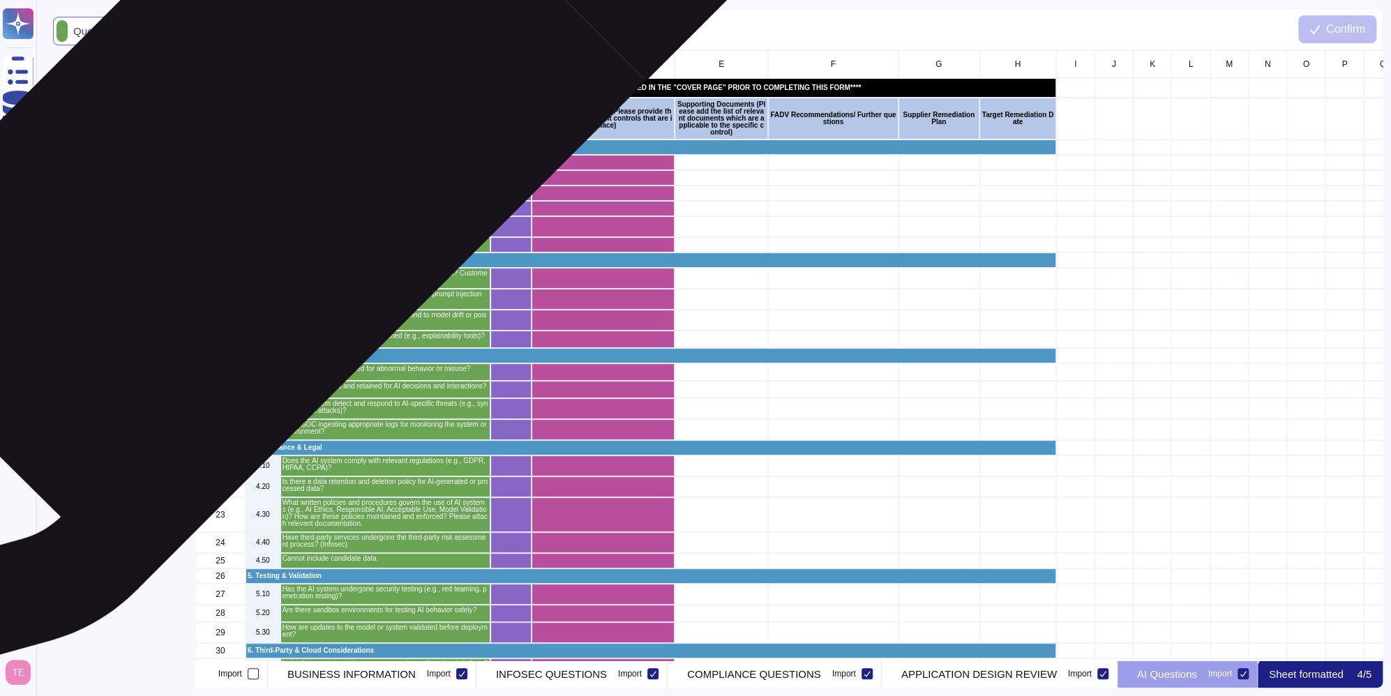
click at [260, 165] on p "1.10" at bounding box center [263, 162] width 31 height 7
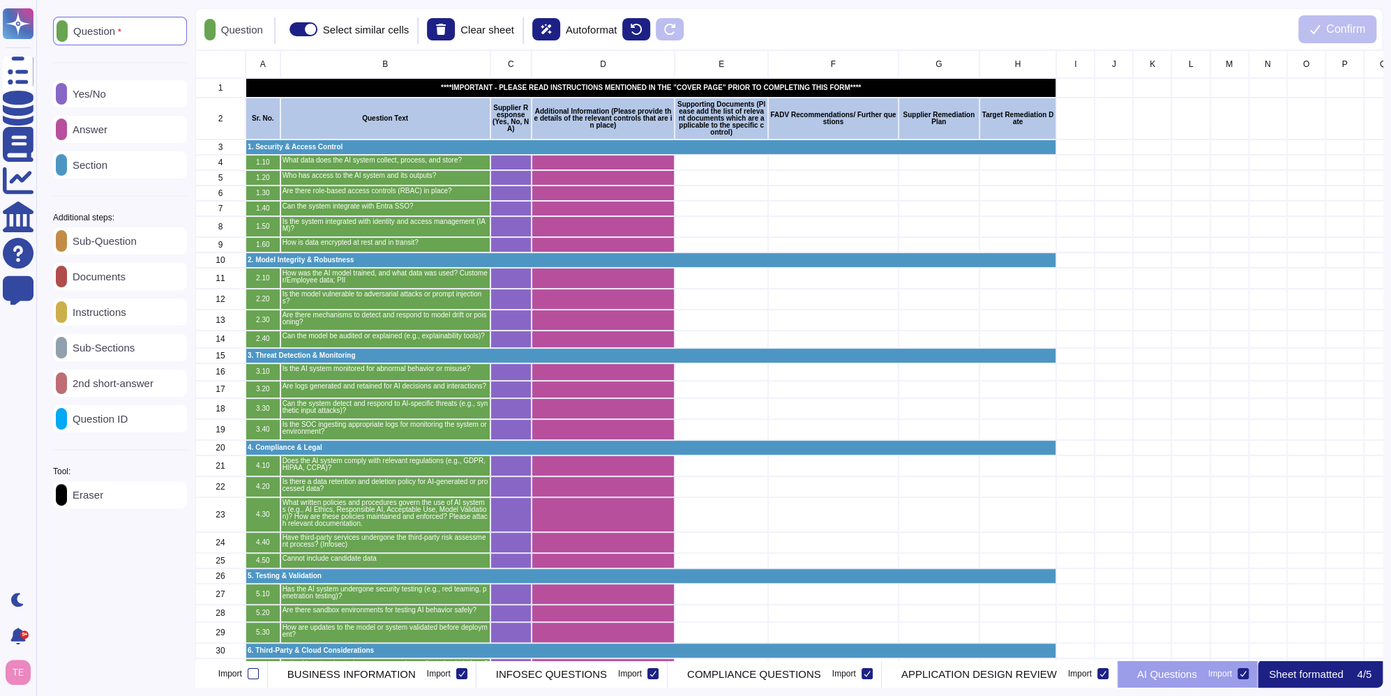
click at [126, 353] on p "Sub-Sections" at bounding box center [101, 348] width 68 height 10
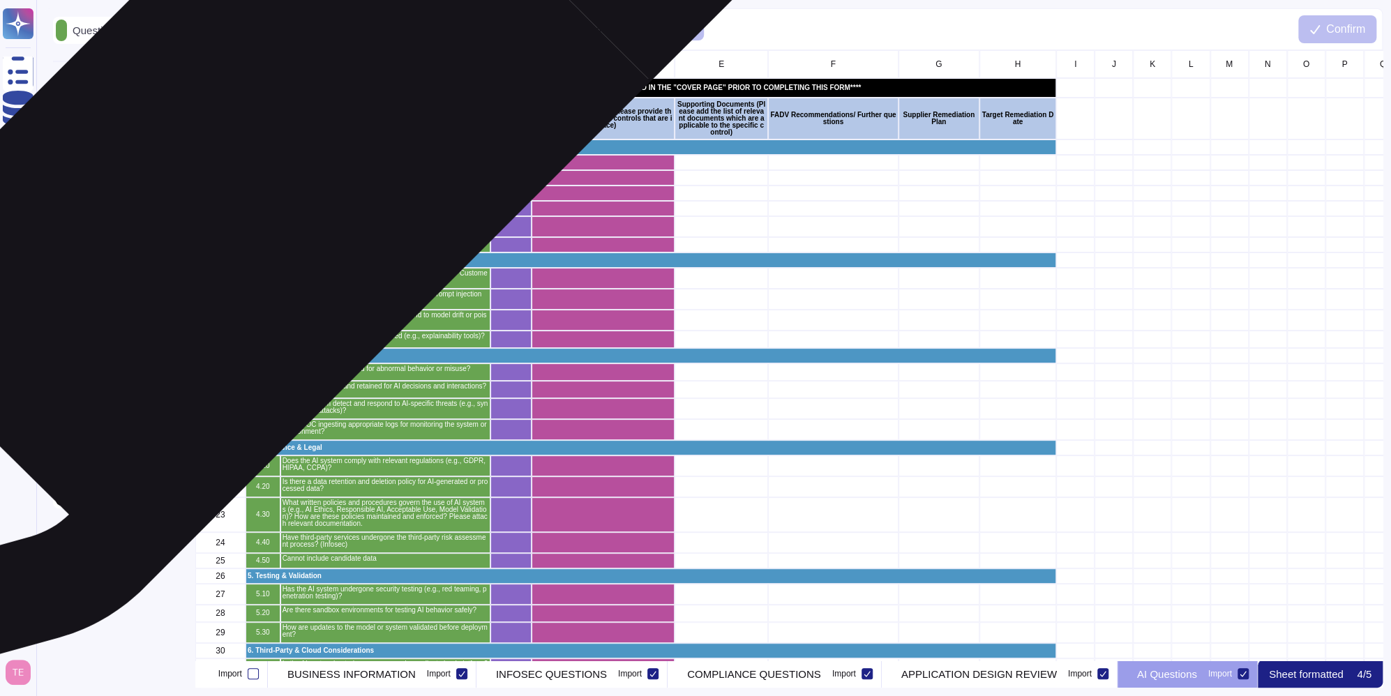
click at [267, 165] on p "1.10" at bounding box center [263, 162] width 31 height 7
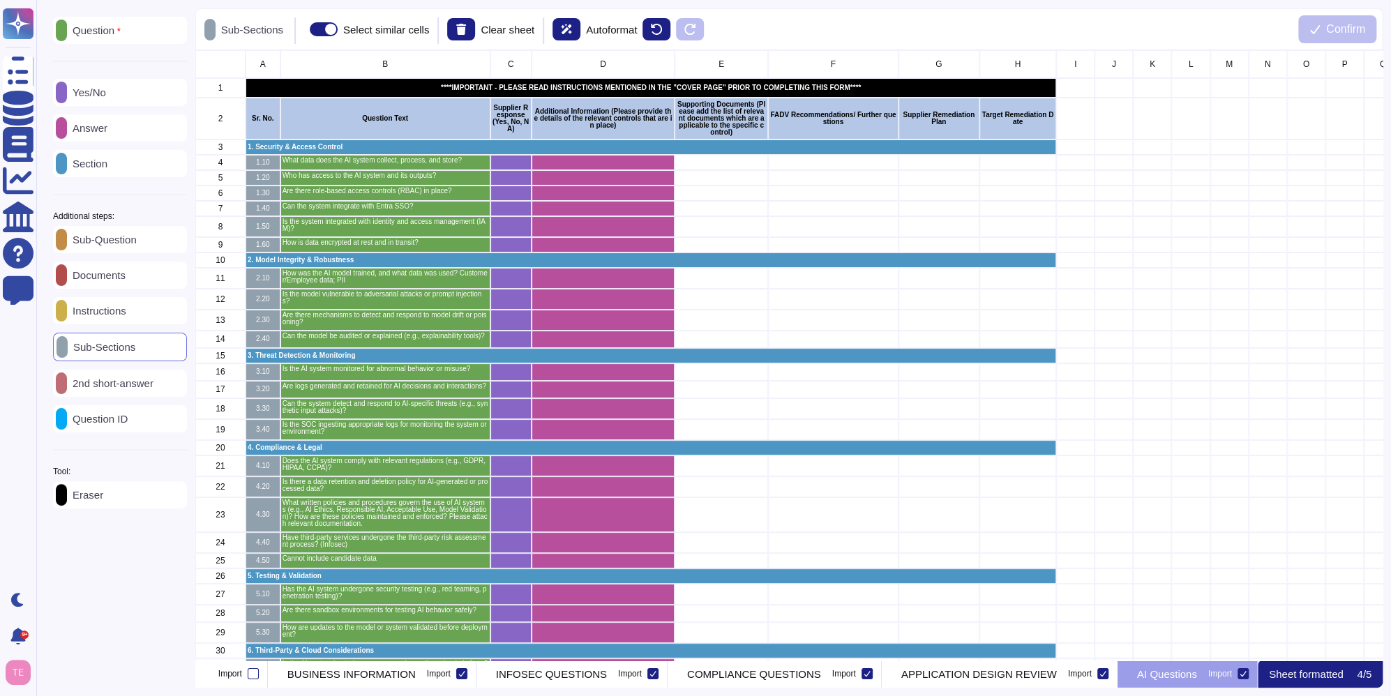
scroll to position [11, 11]
click at [355, 675] on p "BUSINESS INFORMATION" at bounding box center [351, 674] width 128 height 10
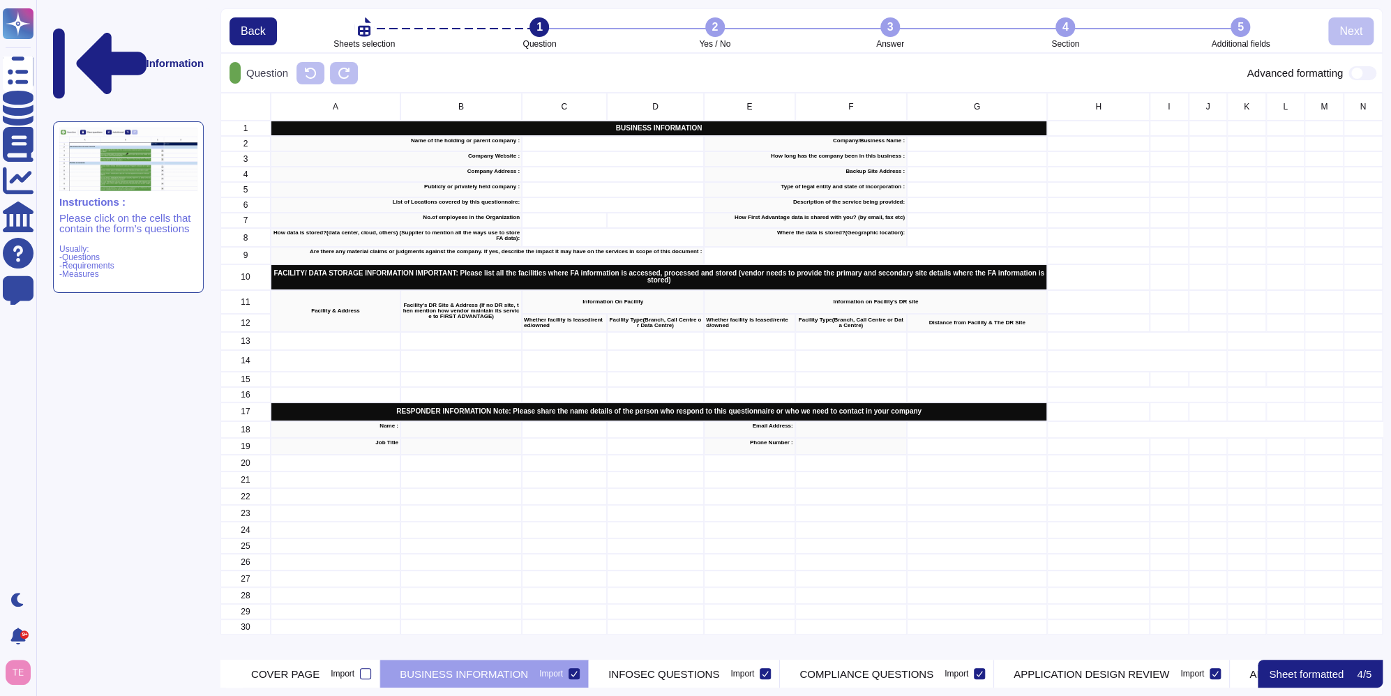
scroll to position [557, 1151]
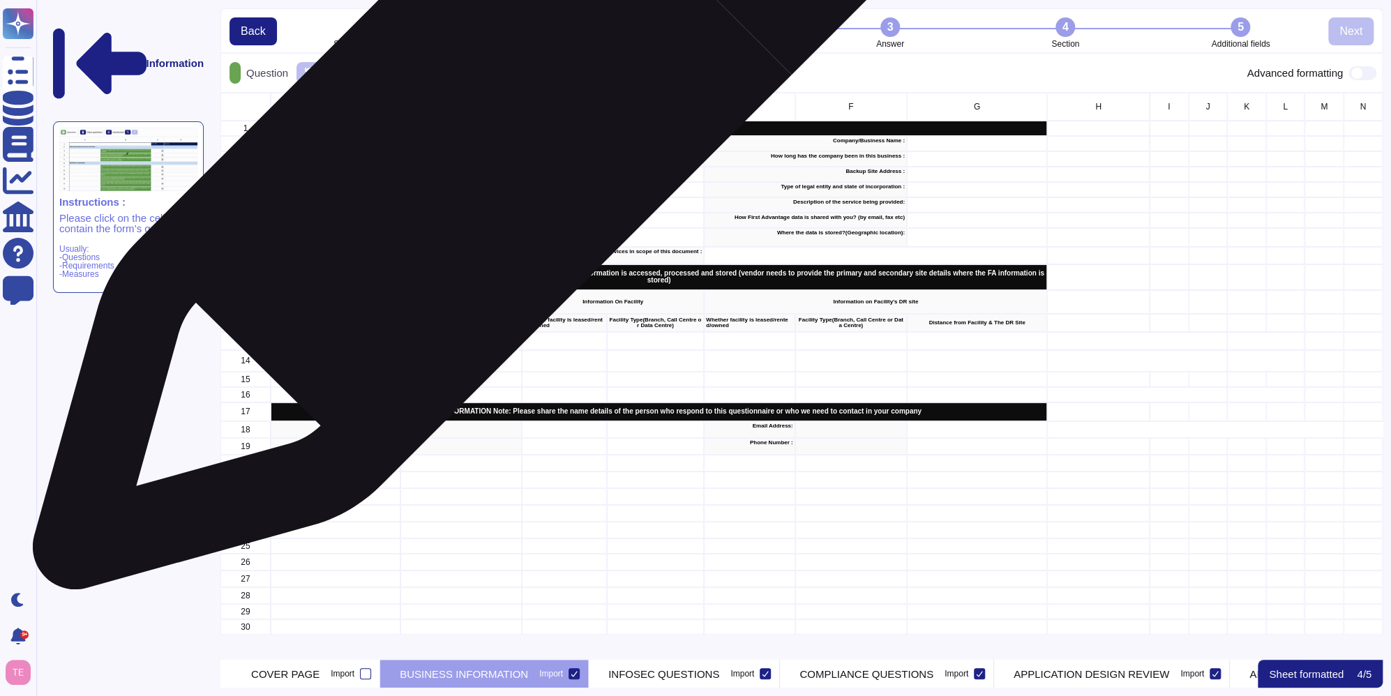
click at [480, 144] on p "Name of the holding or parent company :" at bounding box center [396, 141] width 247 height 6
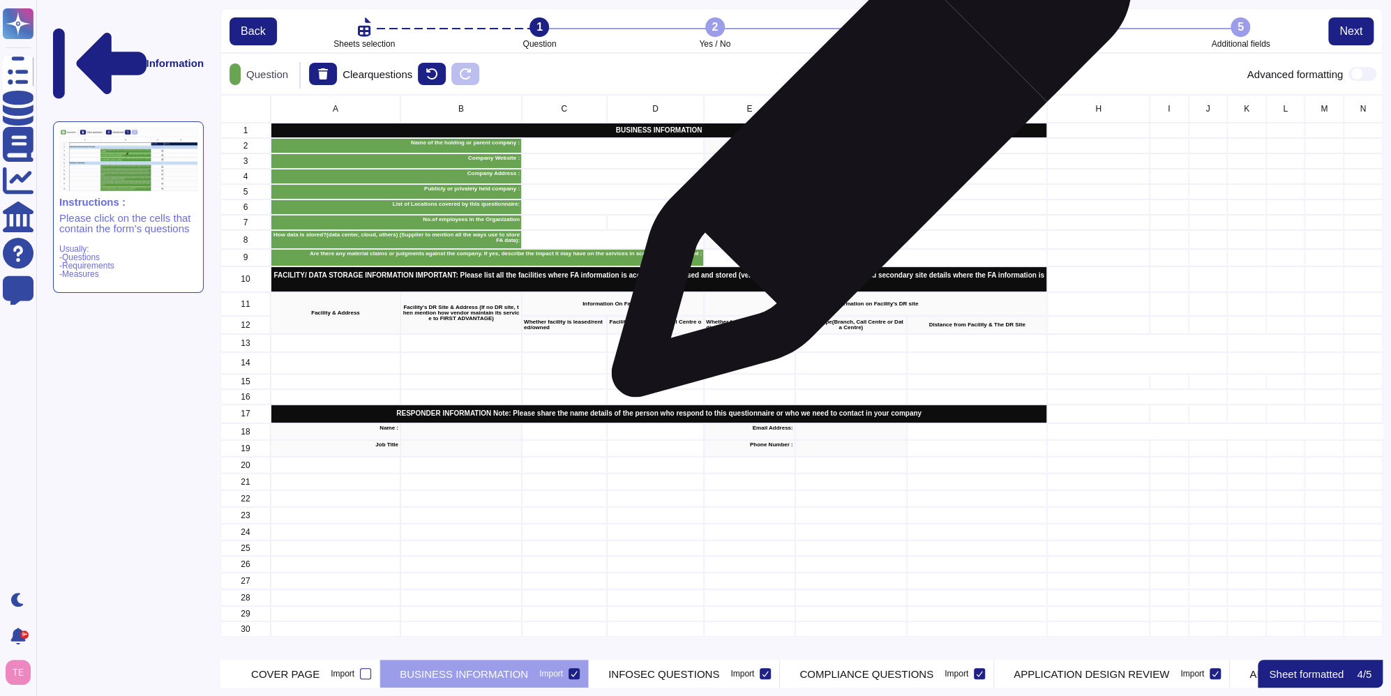
click at [866, 144] on p "Company/Business Name :" at bounding box center [805, 143] width 199 height 6
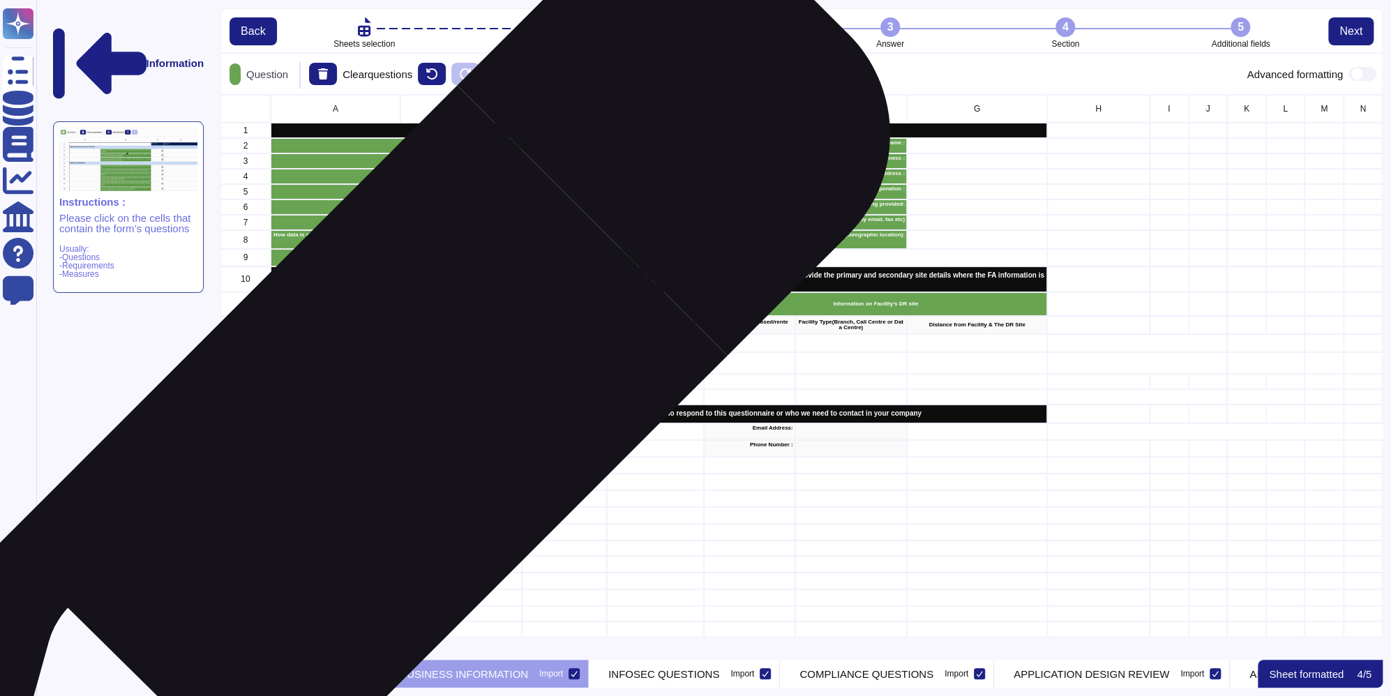
click at [383, 431] on p "Name :" at bounding box center [336, 429] width 126 height 6
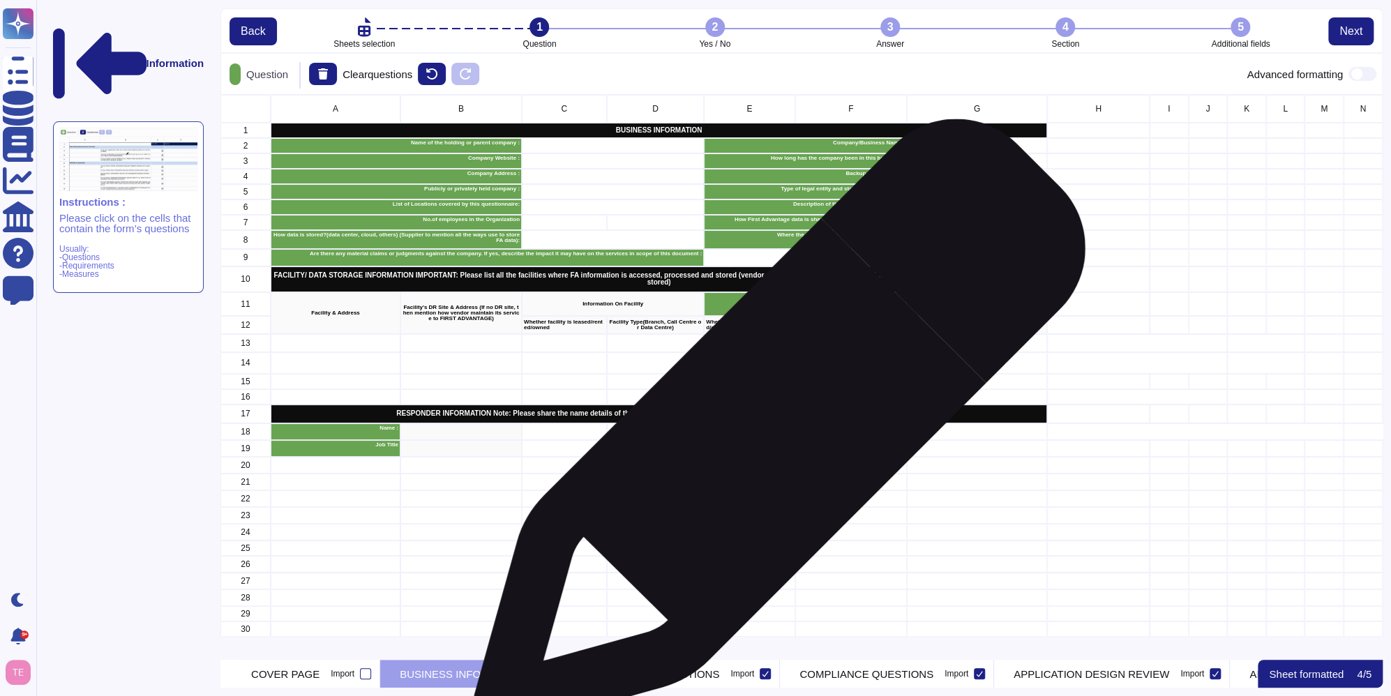
click at [774, 431] on p "Email Address:" at bounding box center [749, 429] width 87 height 6
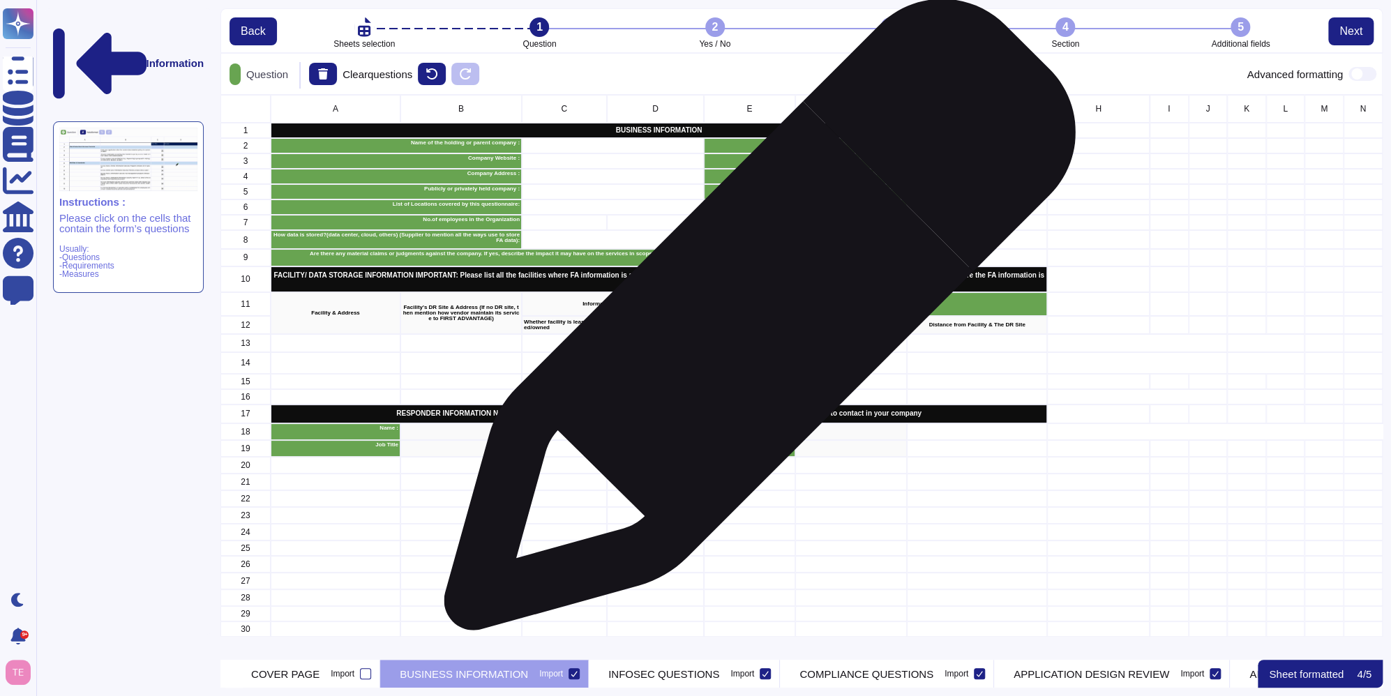
click at [754, 322] on p "Whether facility is leased/rented/owned" at bounding box center [749, 325] width 87 height 11
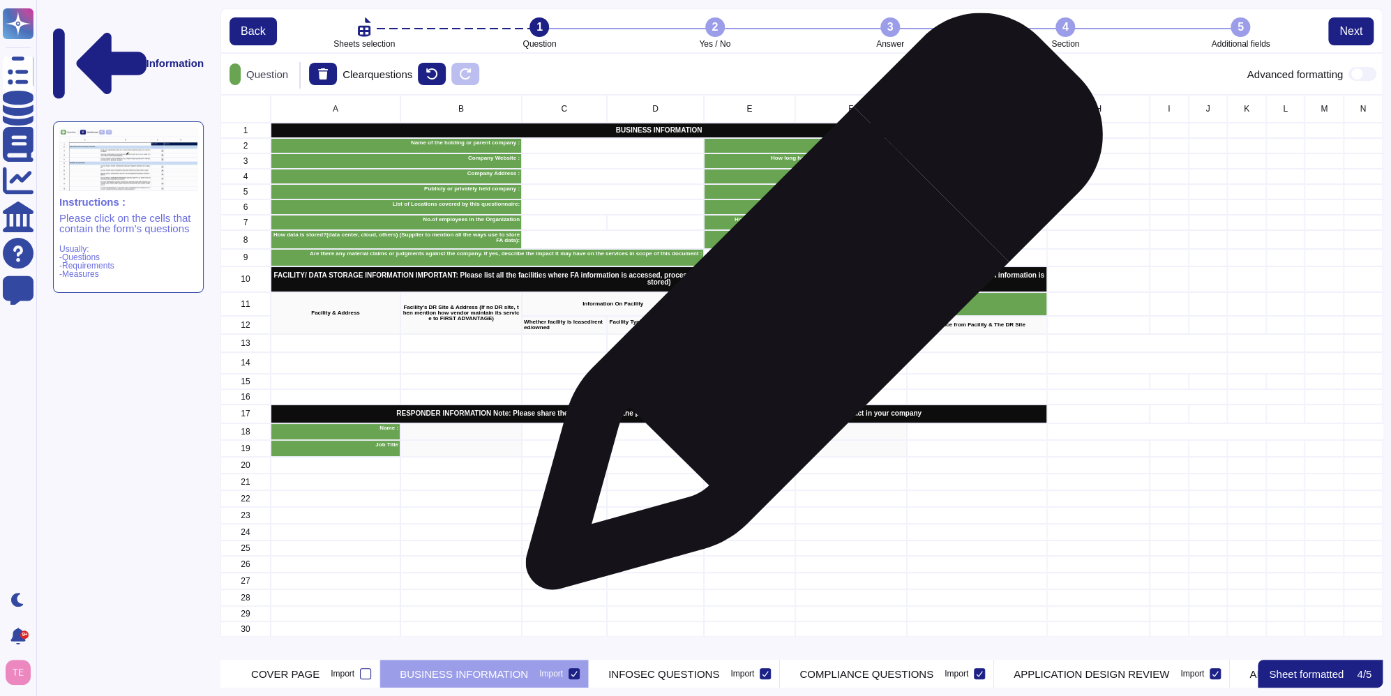
click at [809, 308] on div "Information on Facility's DR site" at bounding box center [875, 304] width 343 height 24
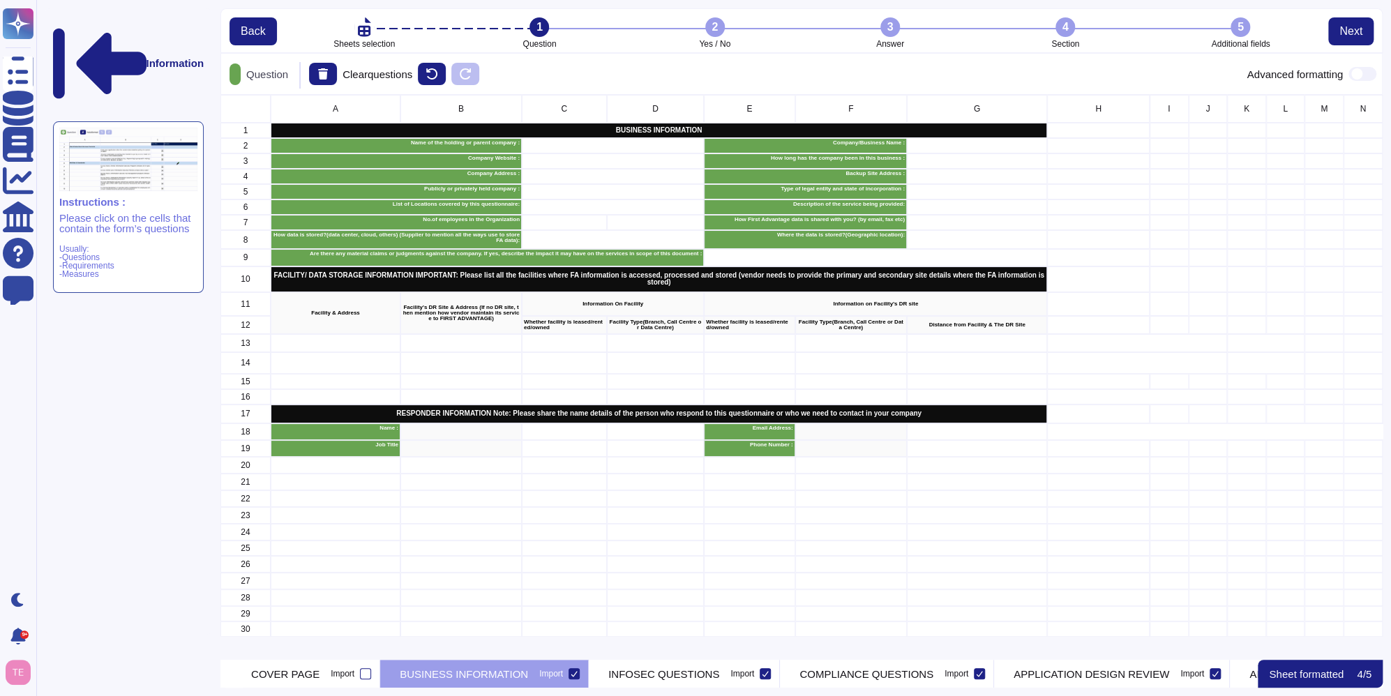
click at [277, 77] on p "Question" at bounding box center [264, 74] width 47 height 10
click at [126, 351] on div "Information Instructions : Please click on the cells that contain the form’s qu…" at bounding box center [128, 321] width 167 height 627
click at [1352, 72] on span at bounding box center [1363, 74] width 28 height 14
click at [1343, 74] on input "checkbox" at bounding box center [1343, 74] width 0 height 0
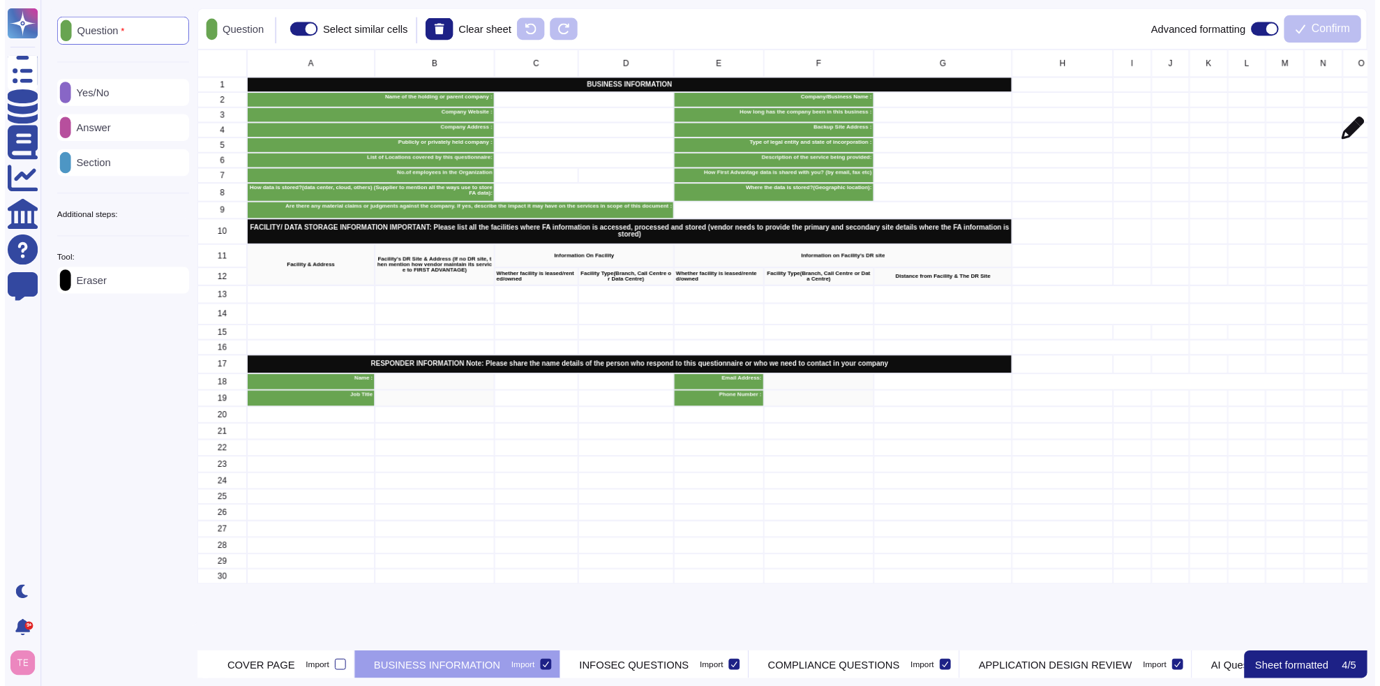
scroll to position [599, 1177]
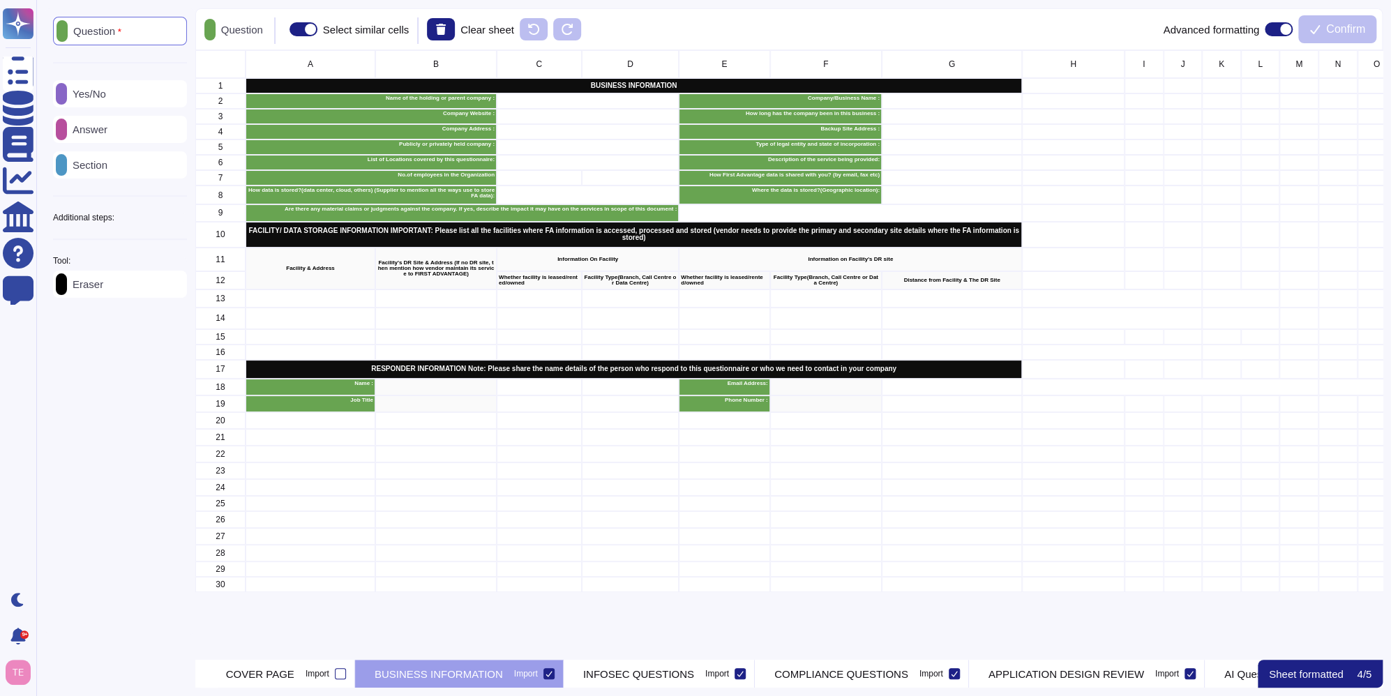
click at [187, 218] on icon at bounding box center [187, 218] width 0 height 0
click at [129, 129] on div "Answer" at bounding box center [120, 129] width 134 height 27
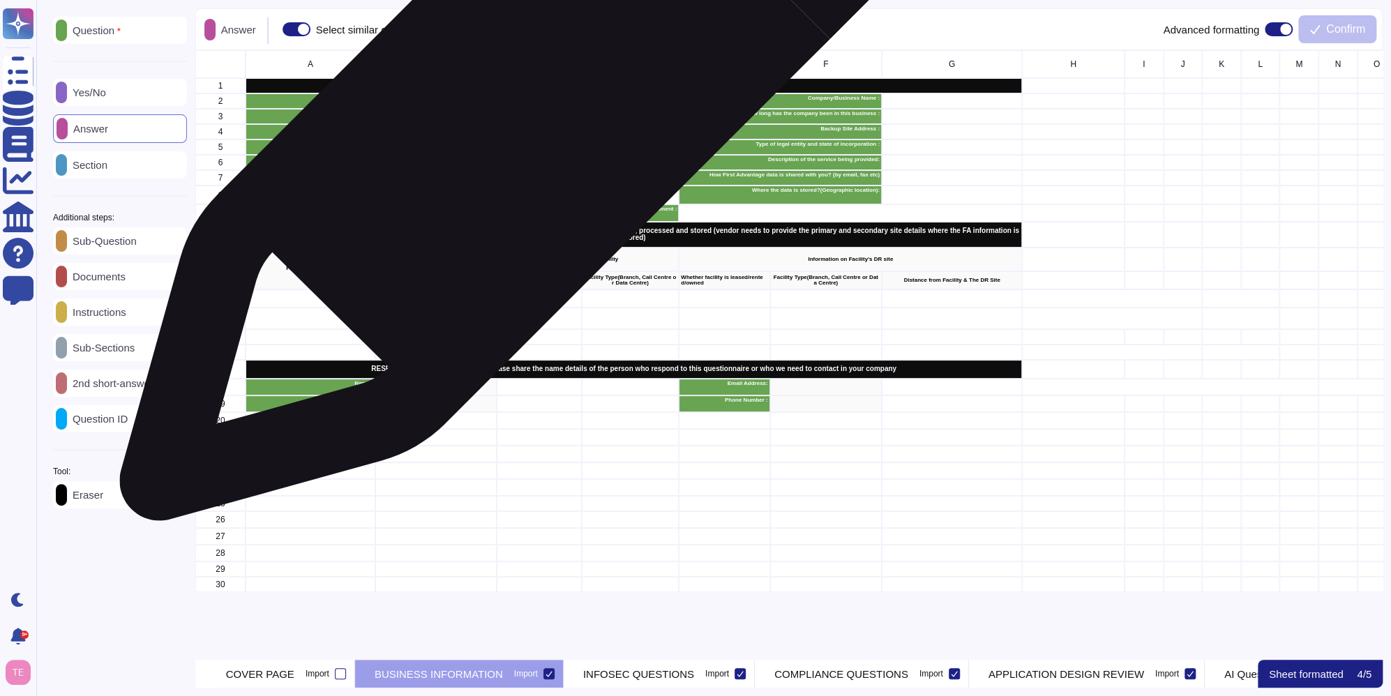
click at [538, 104] on div "grid" at bounding box center [588, 101] width 182 height 15
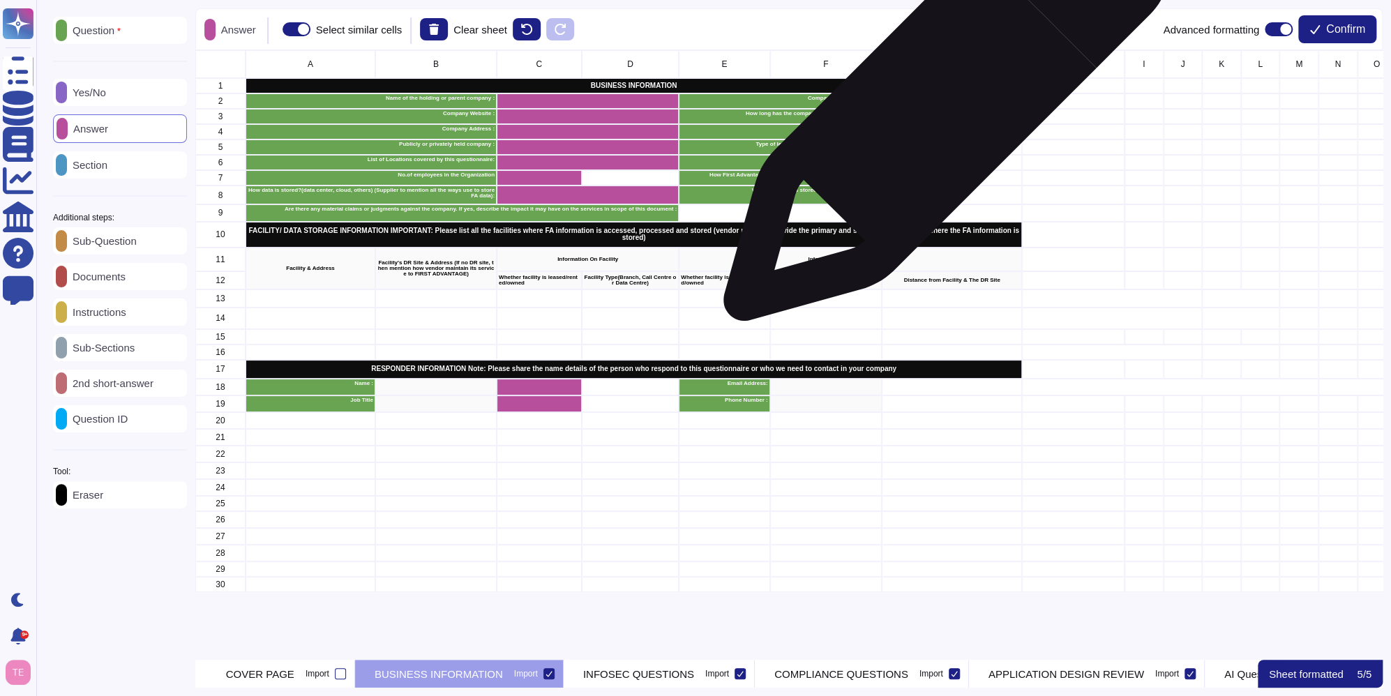
click at [941, 105] on div "grid" at bounding box center [952, 101] width 140 height 15
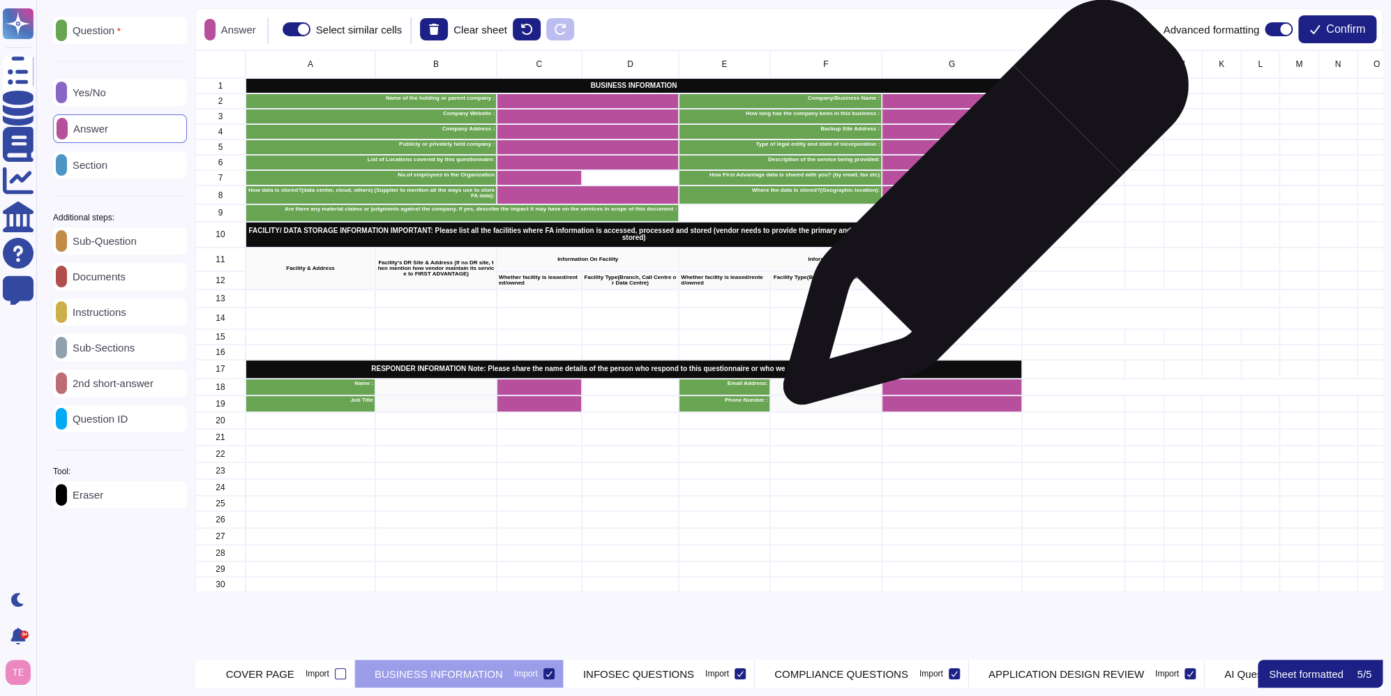
click at [980, 209] on div "grid" at bounding box center [850, 212] width 343 height 17
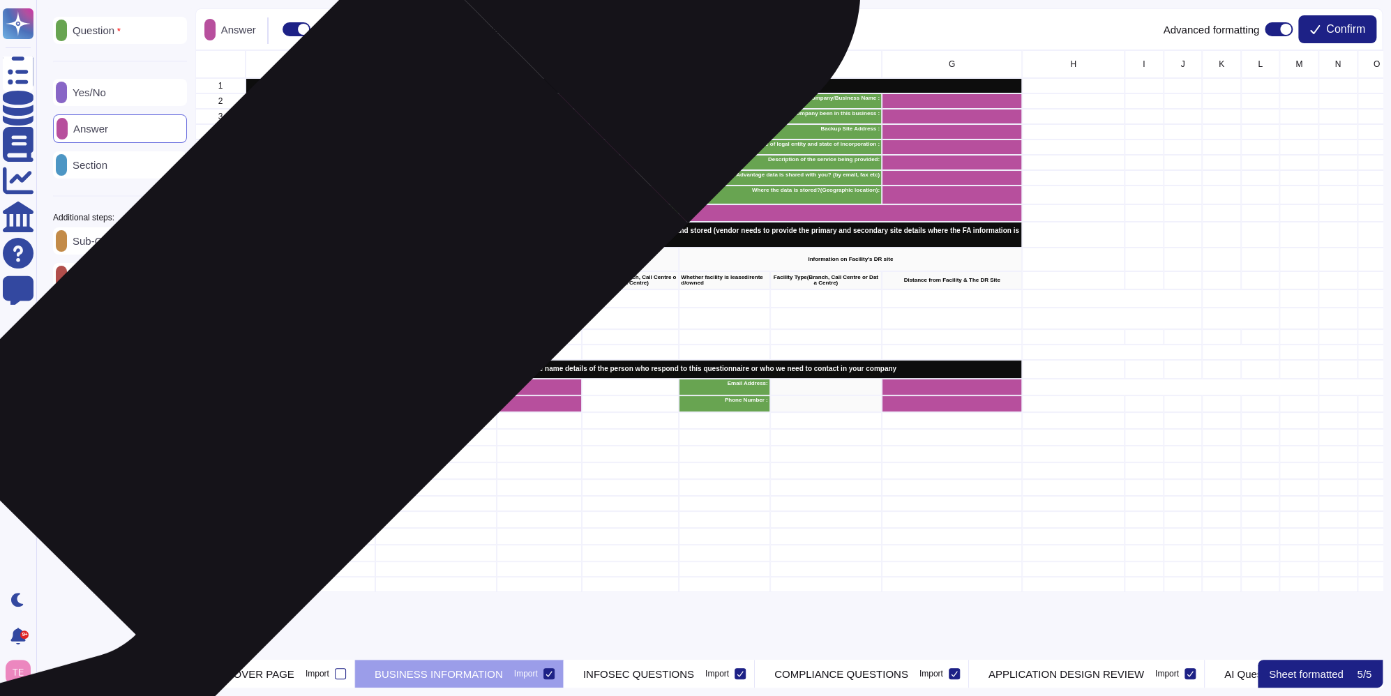
click at [324, 303] on div "grid" at bounding box center [311, 299] width 130 height 18
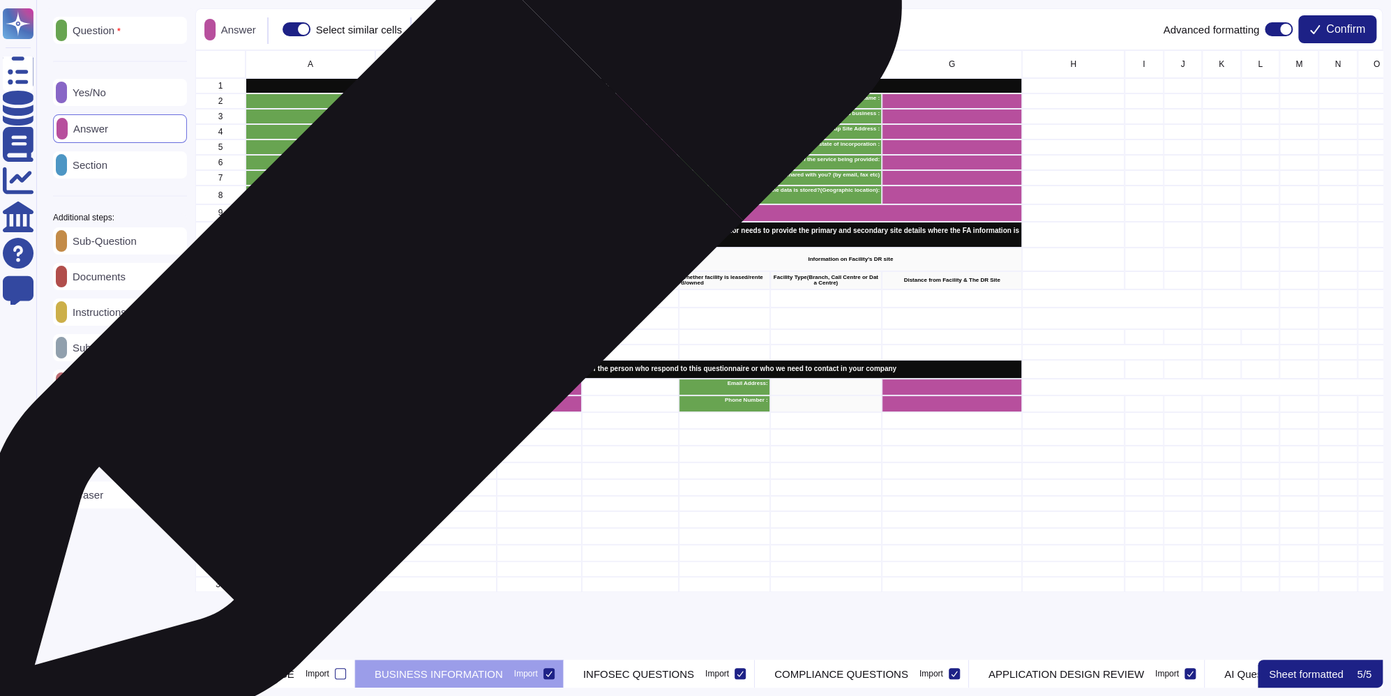
click at [407, 294] on div "grid" at bounding box center [435, 299] width 121 height 18
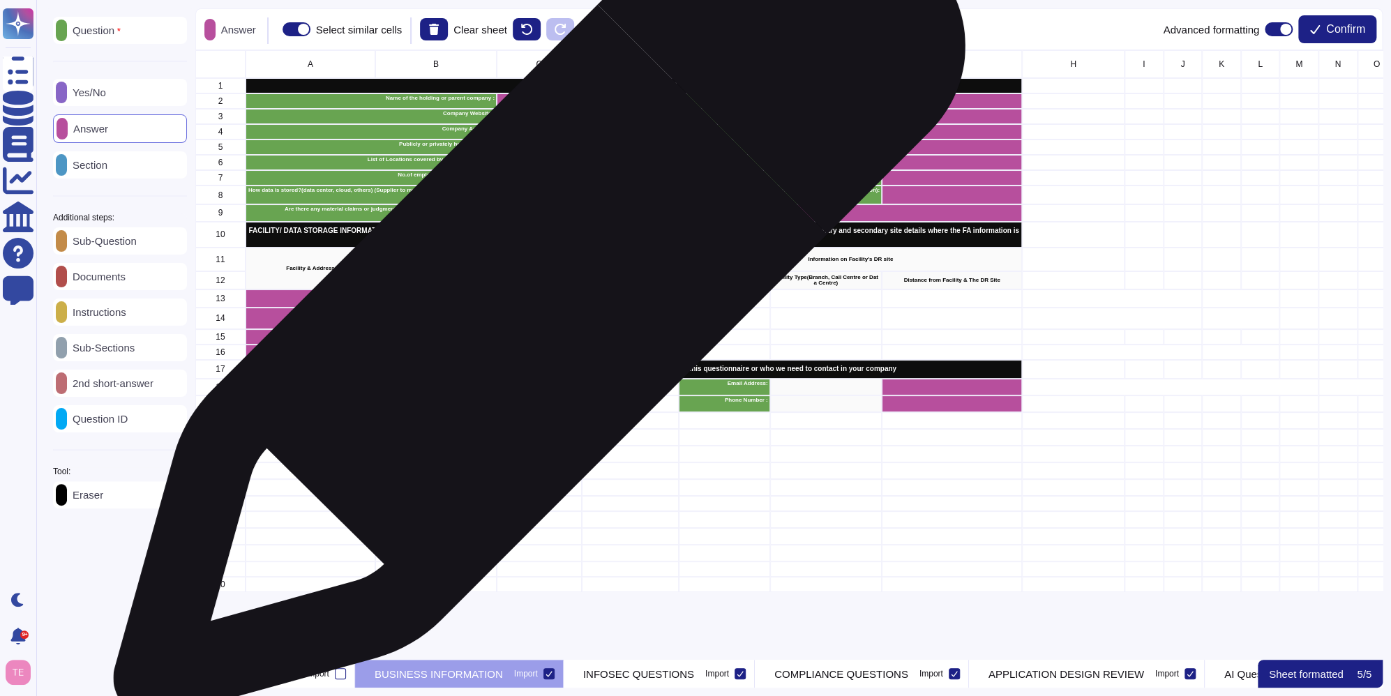
click at [534, 299] on div "grid" at bounding box center [539, 299] width 85 height 18
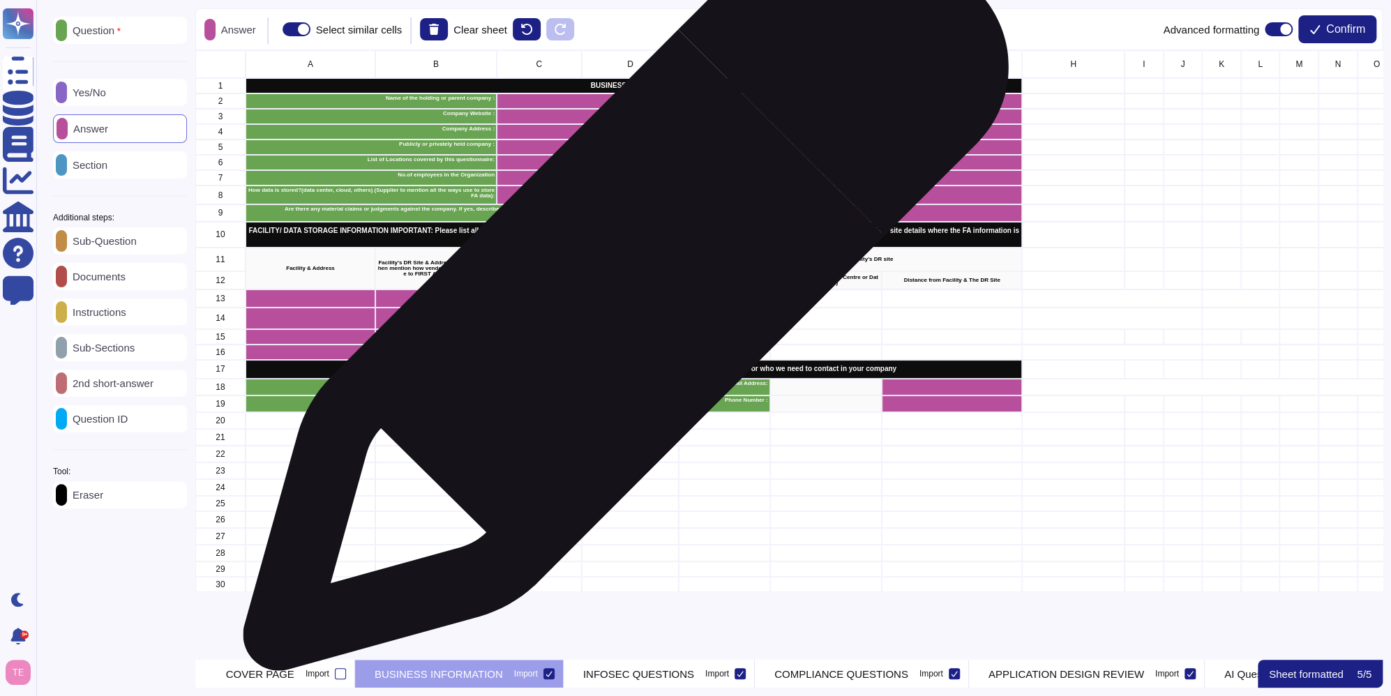
click at [620, 295] on div "grid" at bounding box center [630, 299] width 98 height 18
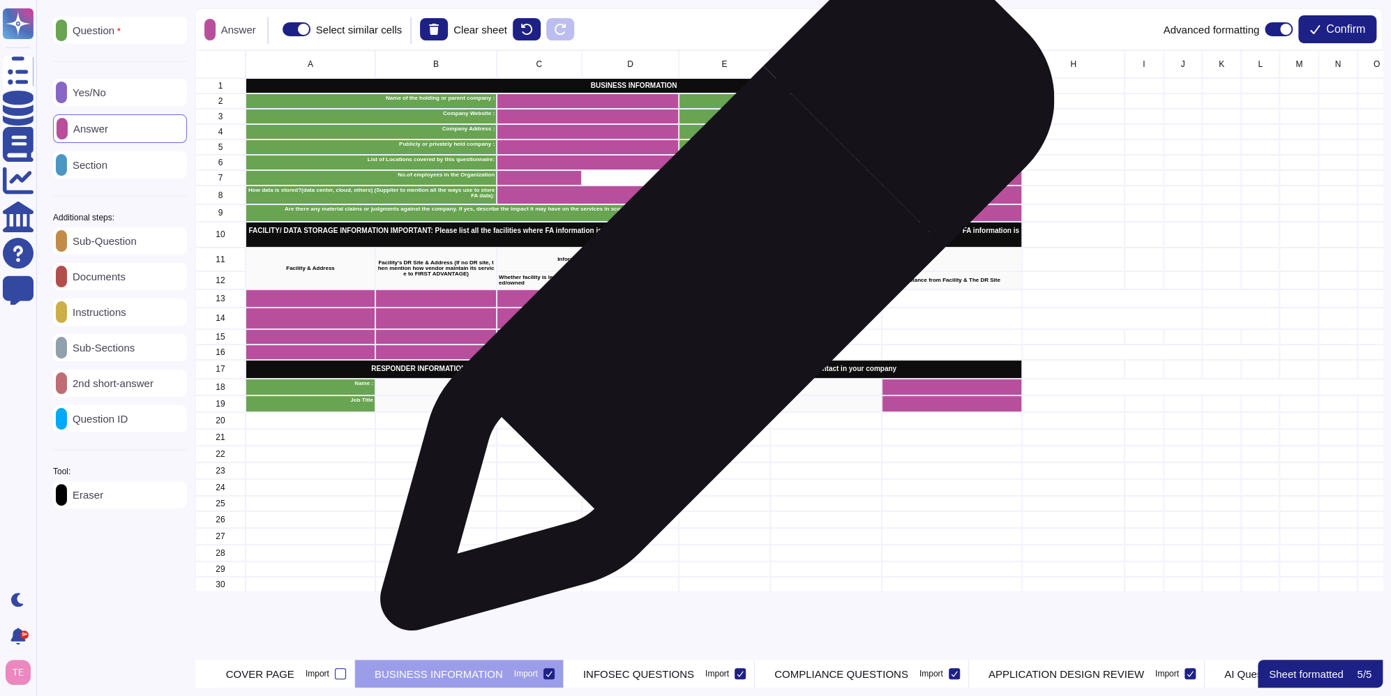
click at [712, 301] on div "grid" at bounding box center [724, 299] width 91 height 18
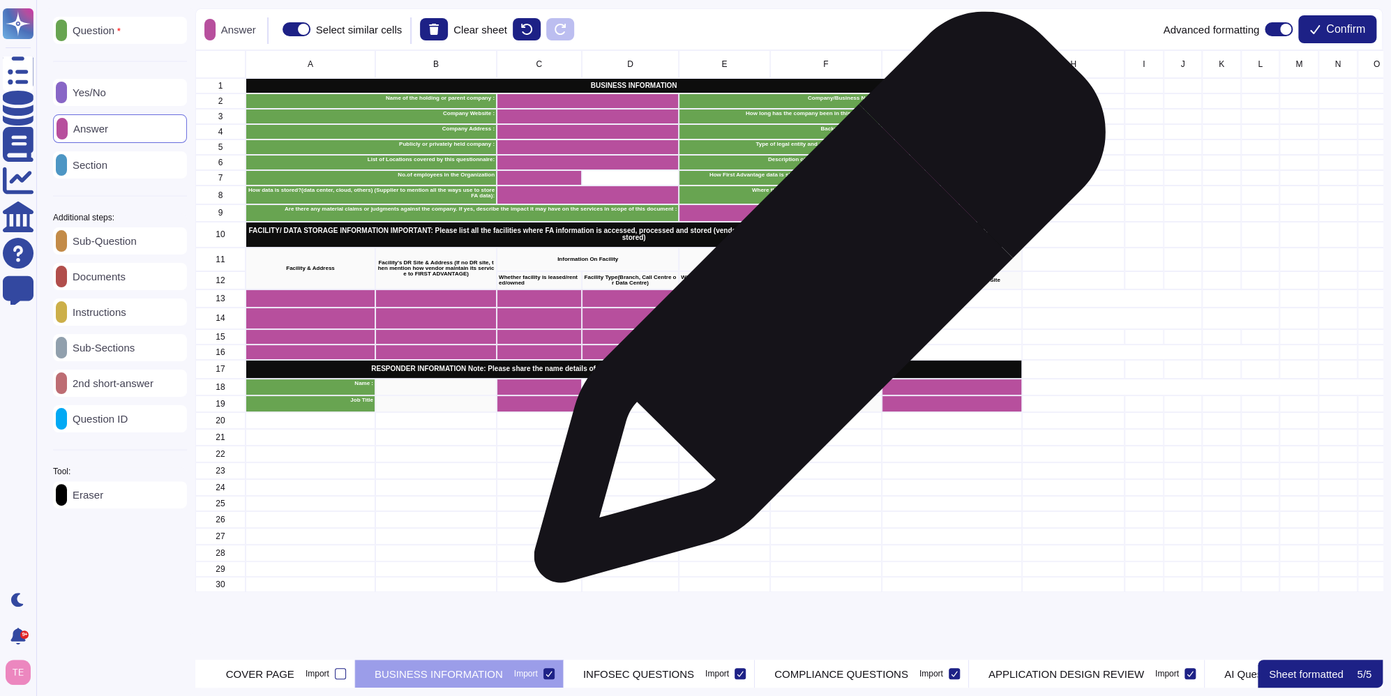
click at [814, 304] on div "grid" at bounding box center [826, 299] width 112 height 18
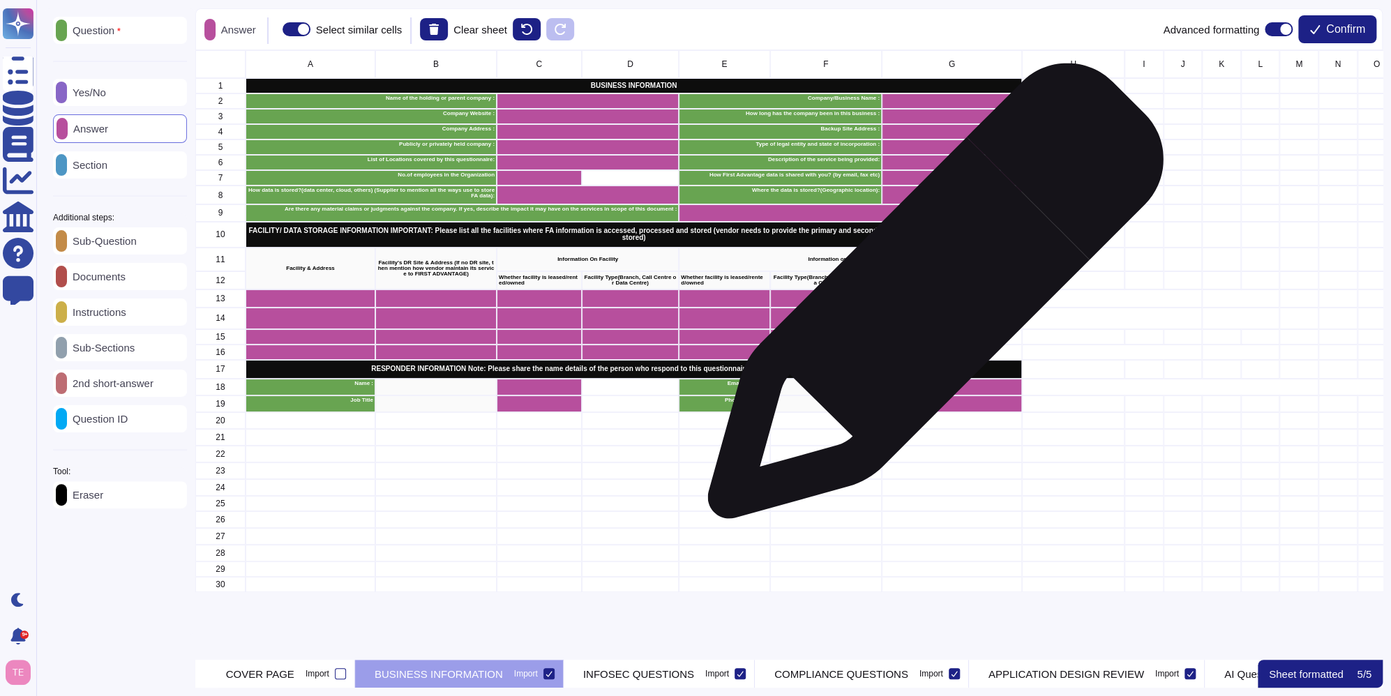
click at [930, 298] on div "grid" at bounding box center [952, 299] width 140 height 18
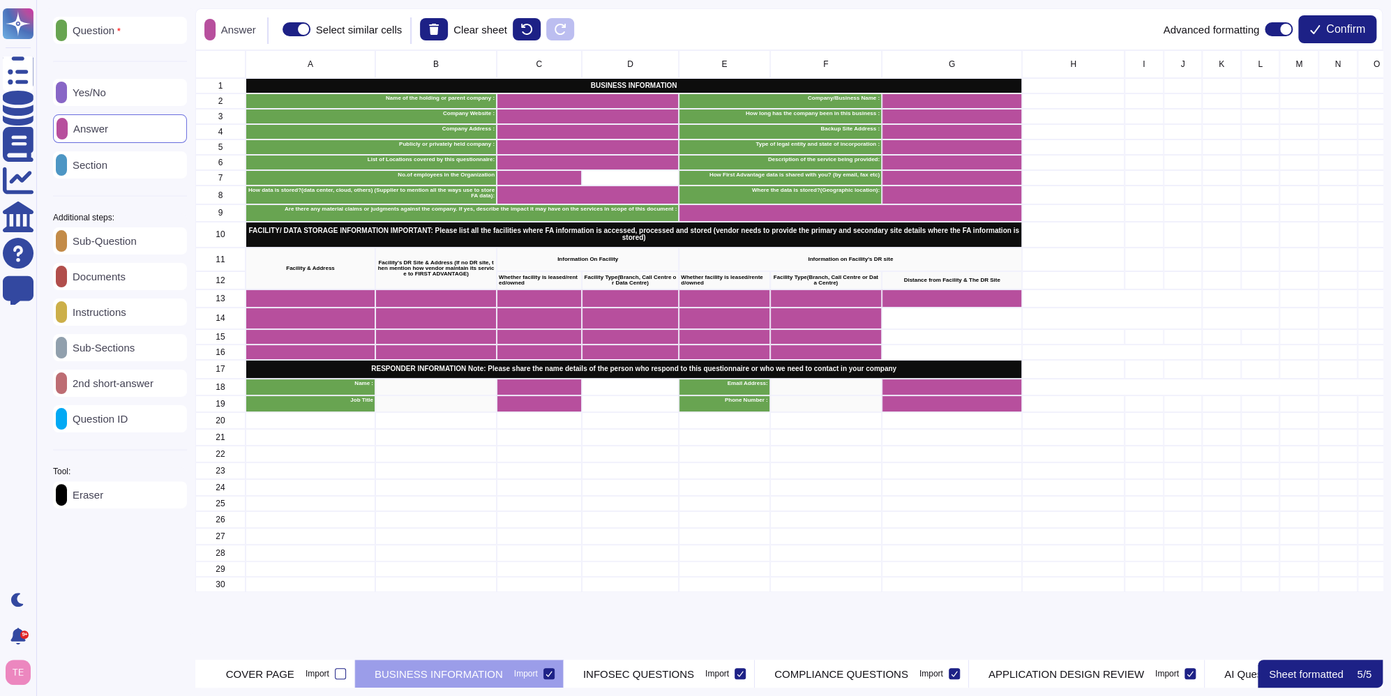
click at [99, 32] on p "Question" at bounding box center [94, 30] width 54 height 11
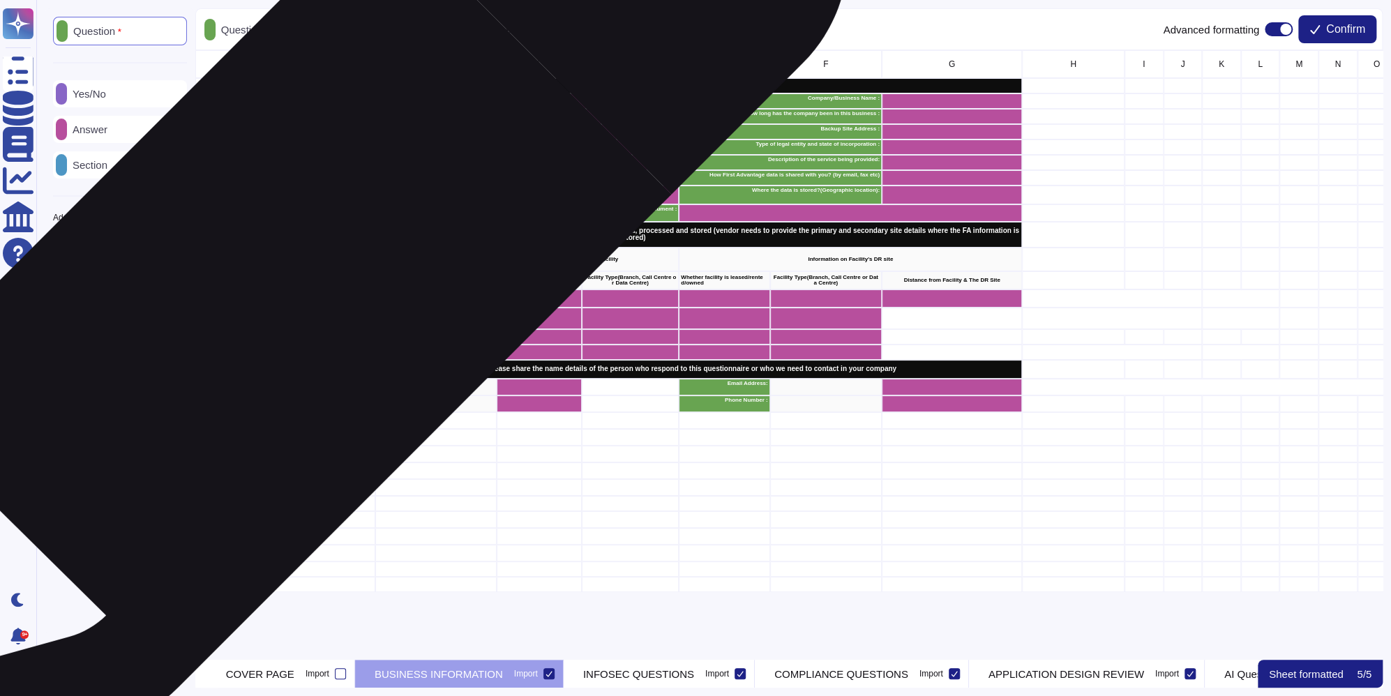
click at [299, 276] on div "Facility & Address" at bounding box center [311, 269] width 130 height 42
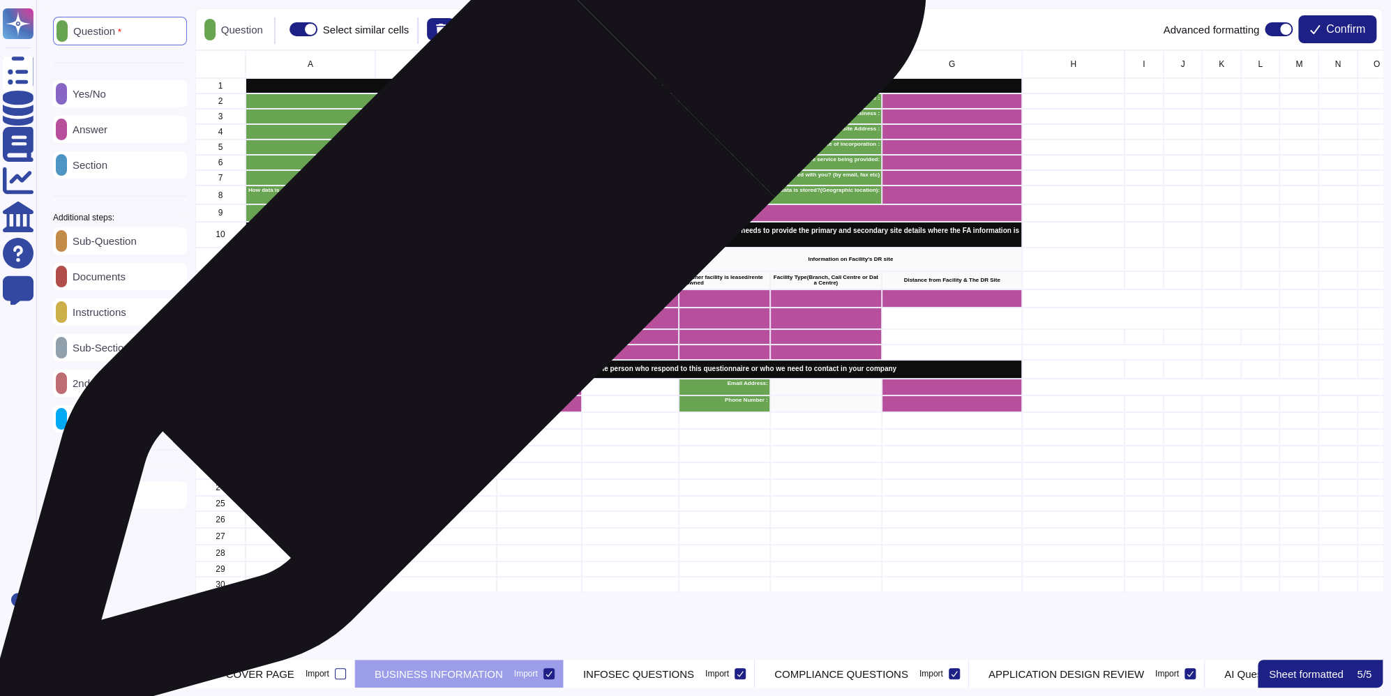
click at [455, 268] on p "Facility's DR Site & Address (If no DR site, then mention how vendor maintain i…" at bounding box center [435, 268] width 117 height 17
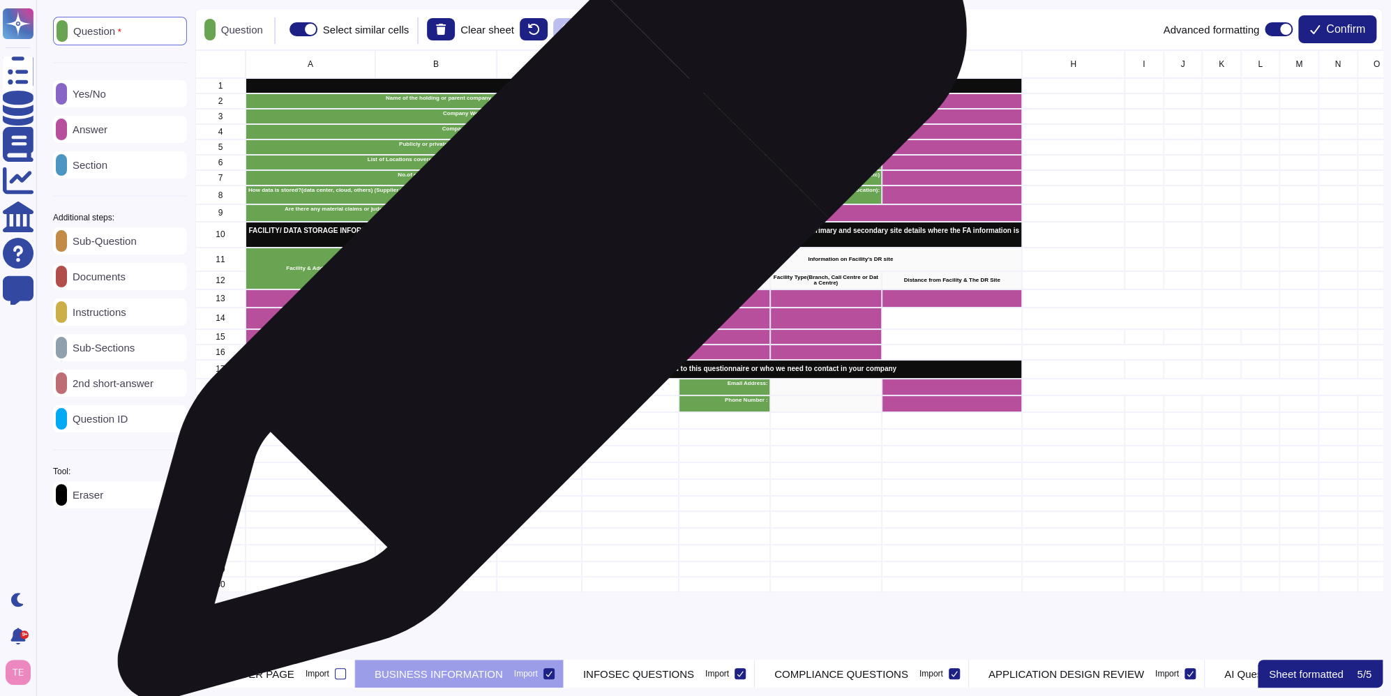
click at [537, 283] on p "Whether facility is leased/rented/owned" at bounding box center [539, 280] width 81 height 11
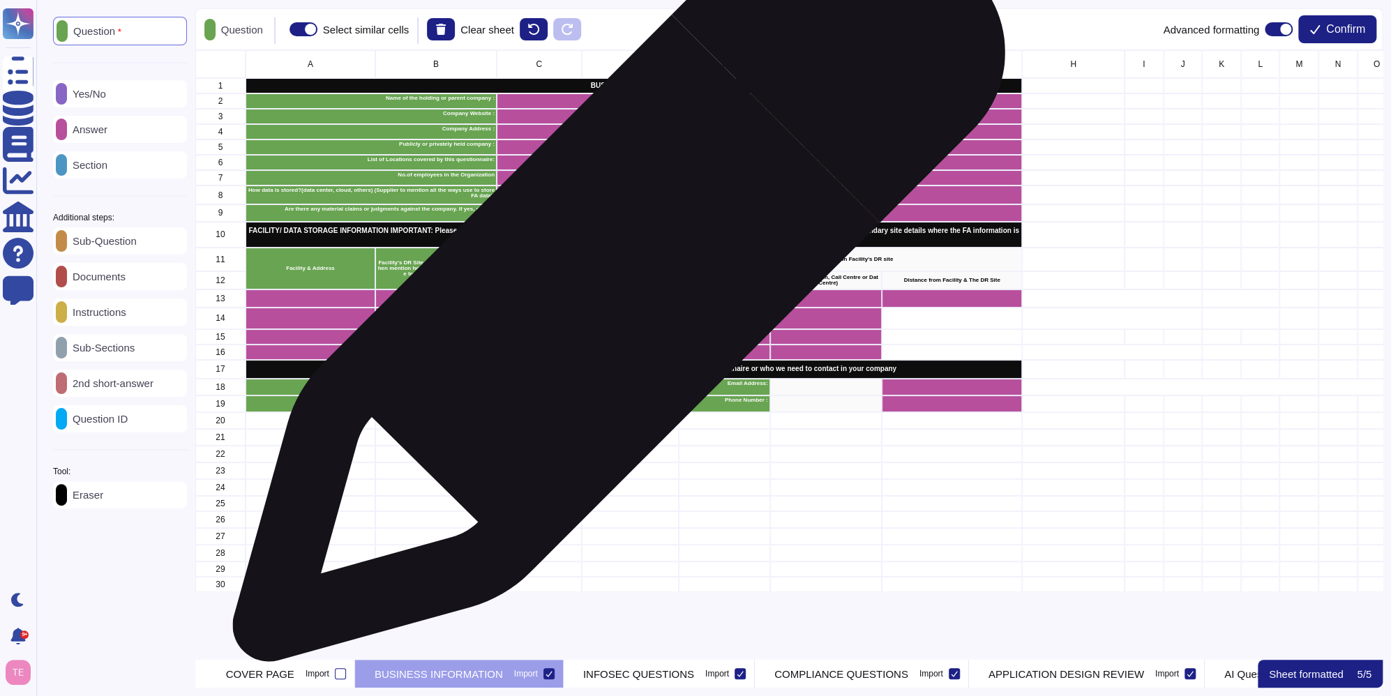
click at [613, 283] on p "Facility Type(Branch, Call Centre or Data Centre)" at bounding box center [630, 280] width 94 height 11
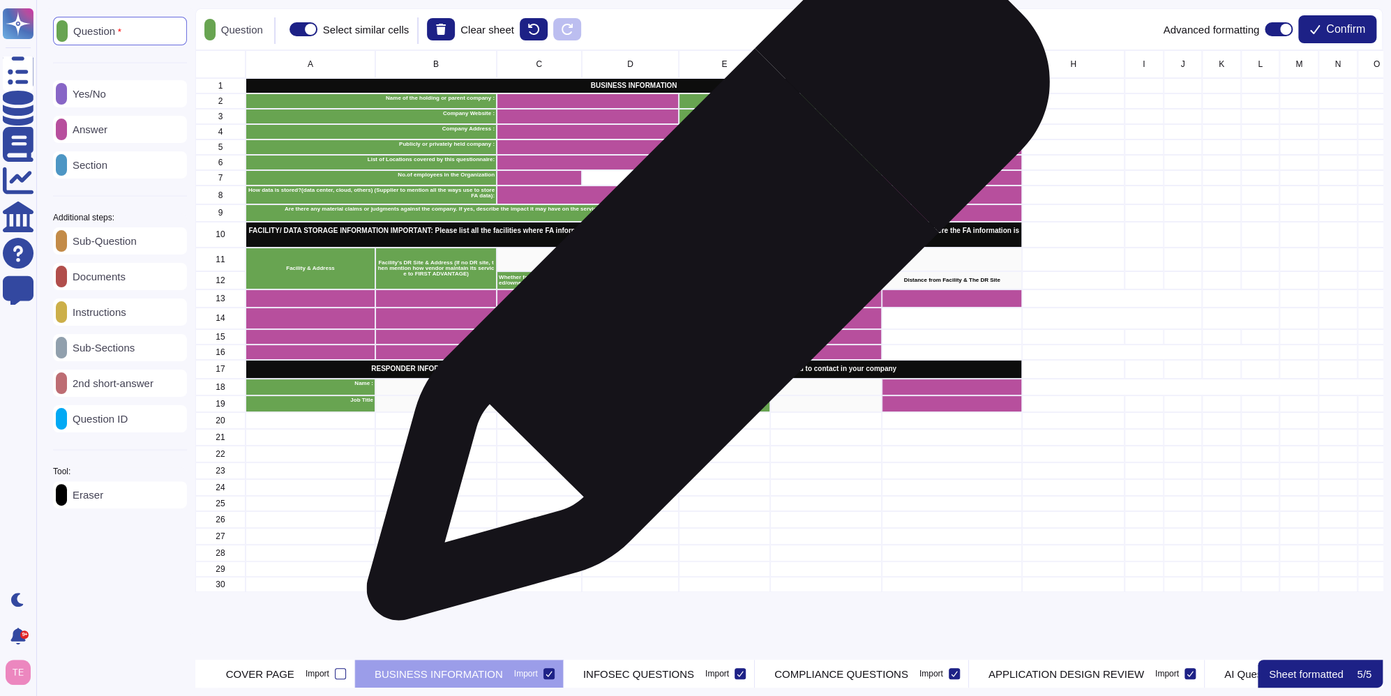
click at [703, 284] on p "Whether facility is leased/rented/owned" at bounding box center [724, 280] width 87 height 11
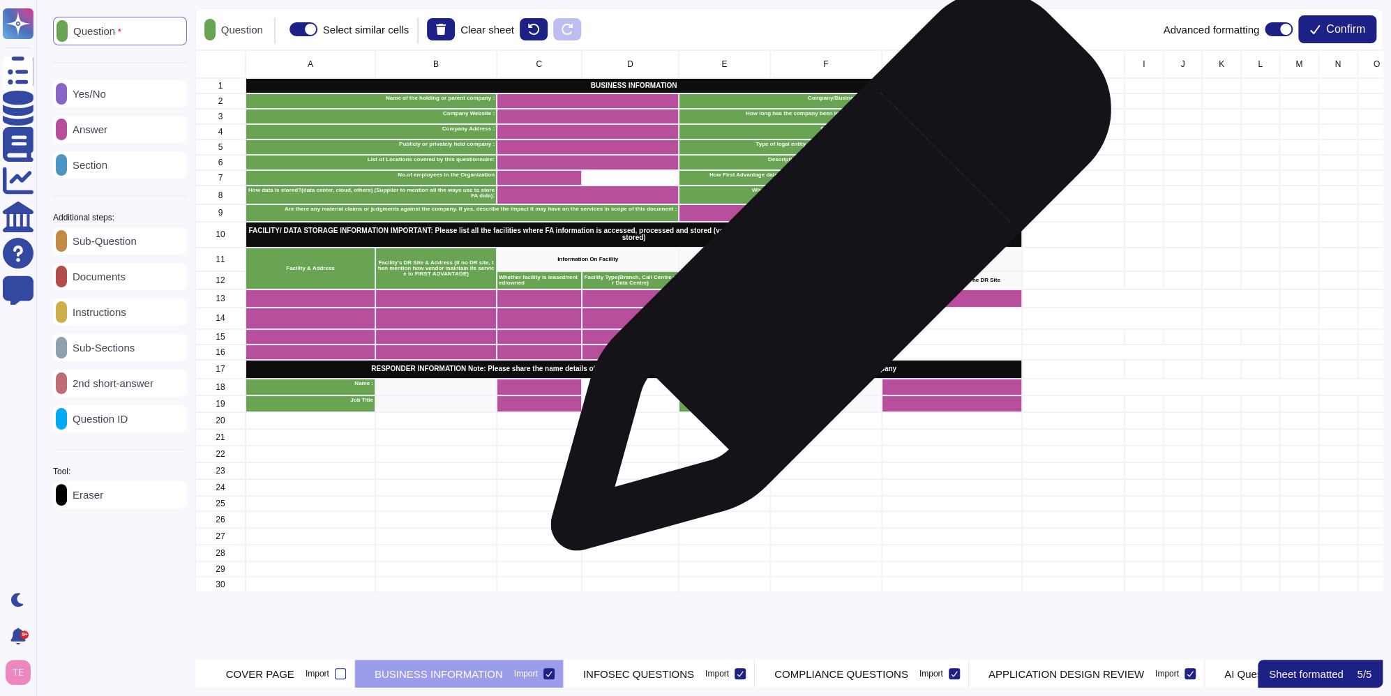
click at [825, 278] on p "Facility Type(Branch, Call Centre or Data Centre)" at bounding box center [825, 280] width 107 height 11
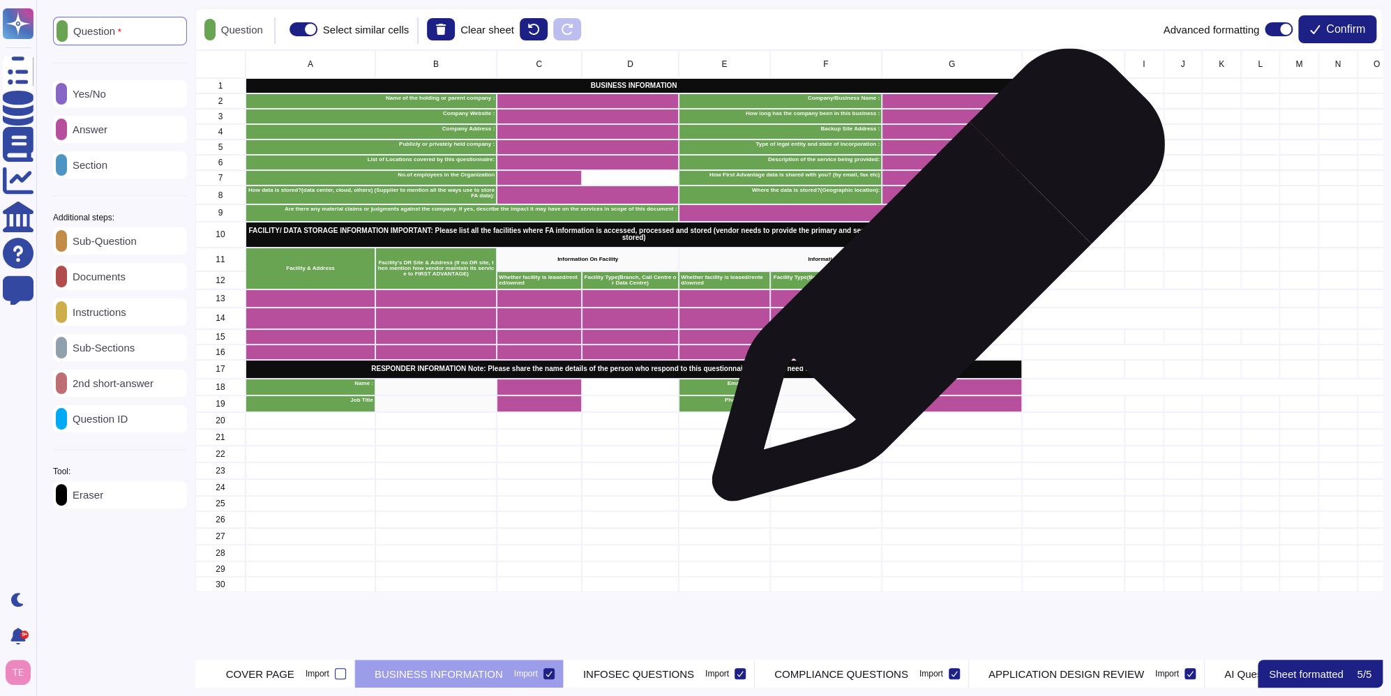
click at [933, 282] on p "Distance from Facility & The DR Site" at bounding box center [952, 281] width 136 height 6
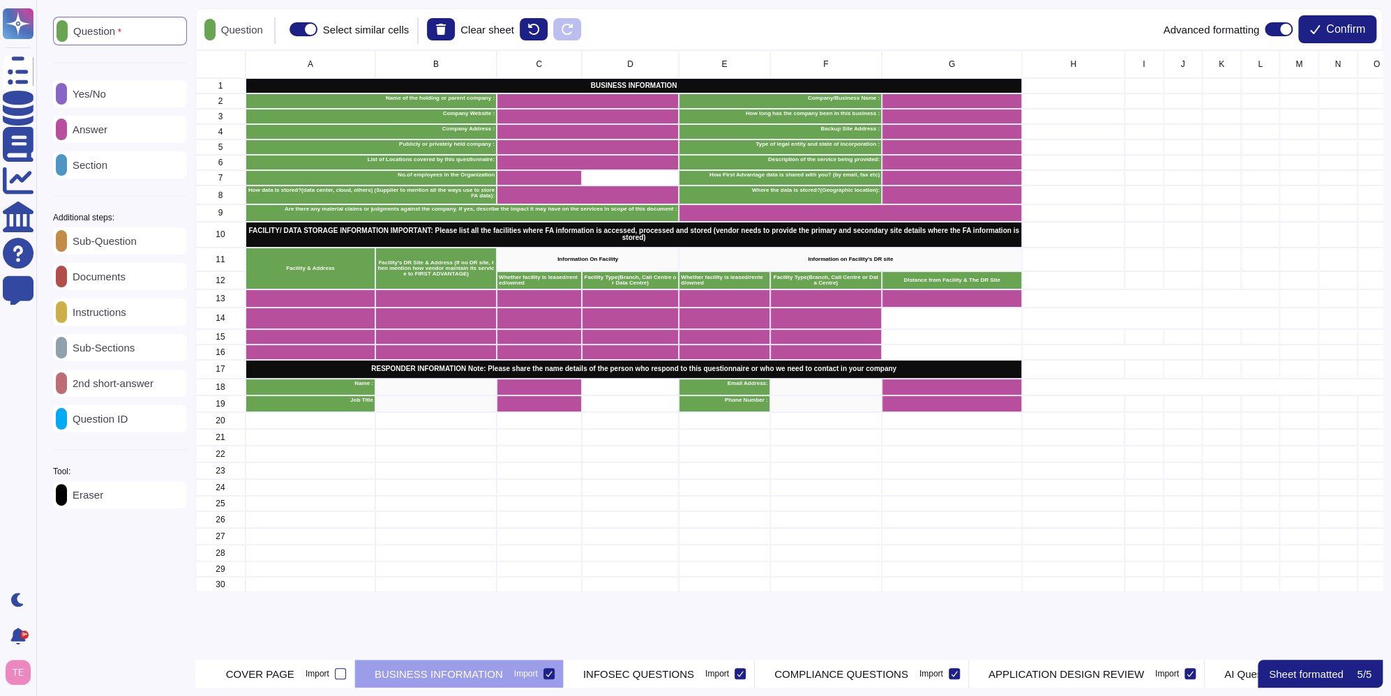
click at [124, 317] on p "Instructions" at bounding box center [96, 312] width 59 height 10
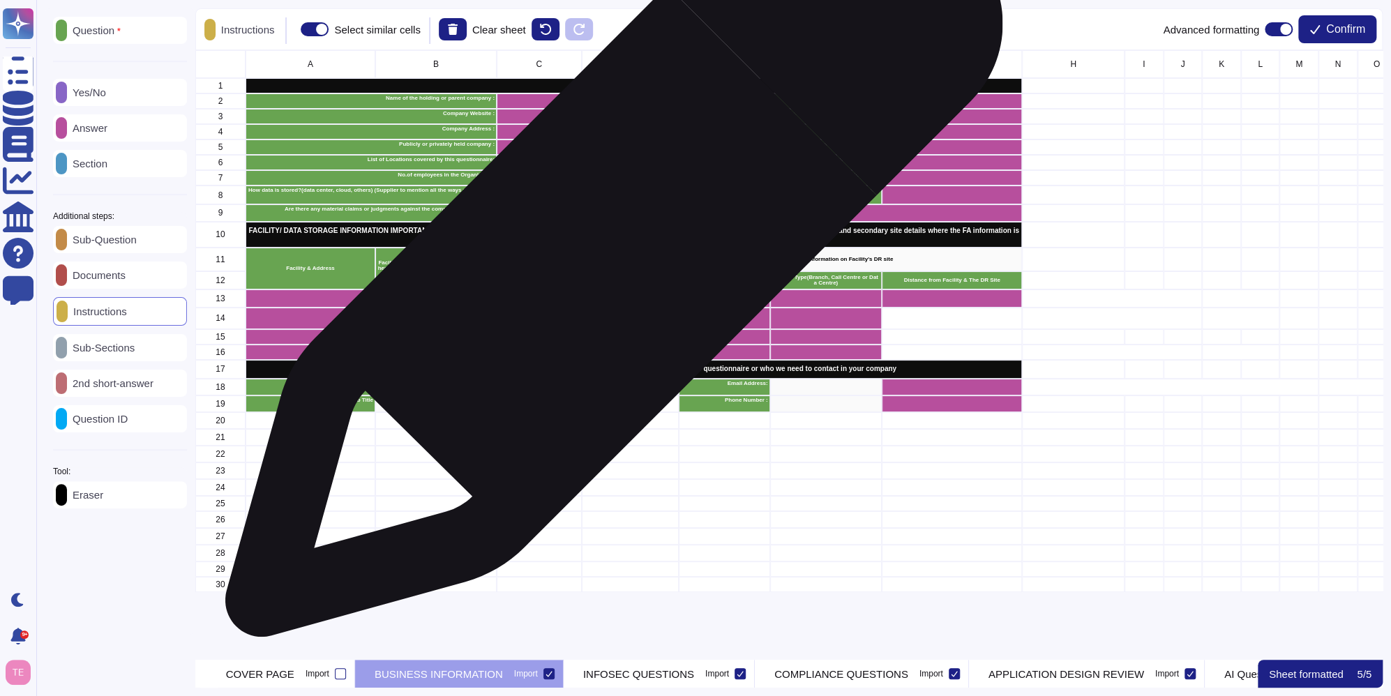
click at [608, 257] on p "Information On Facility" at bounding box center [588, 260] width 178 height 6
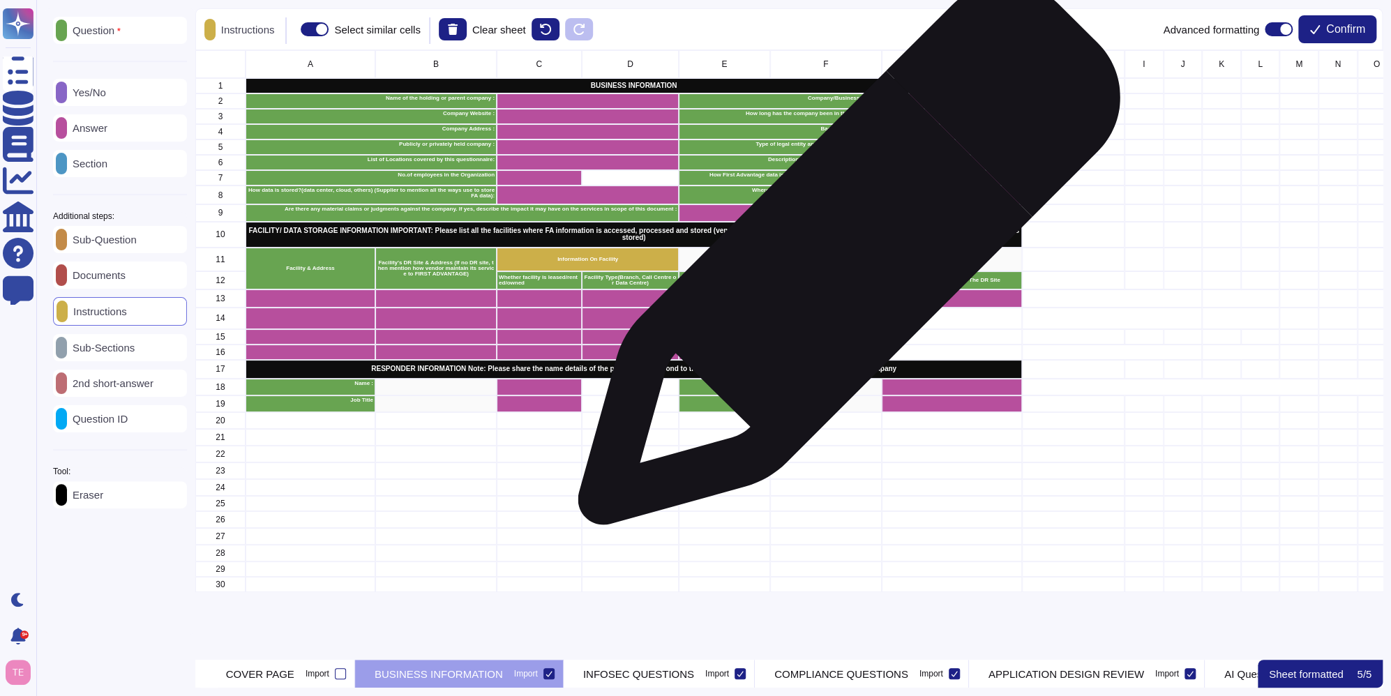
click at [846, 261] on p "Information on Facility's DR site" at bounding box center [850, 260] width 339 height 6
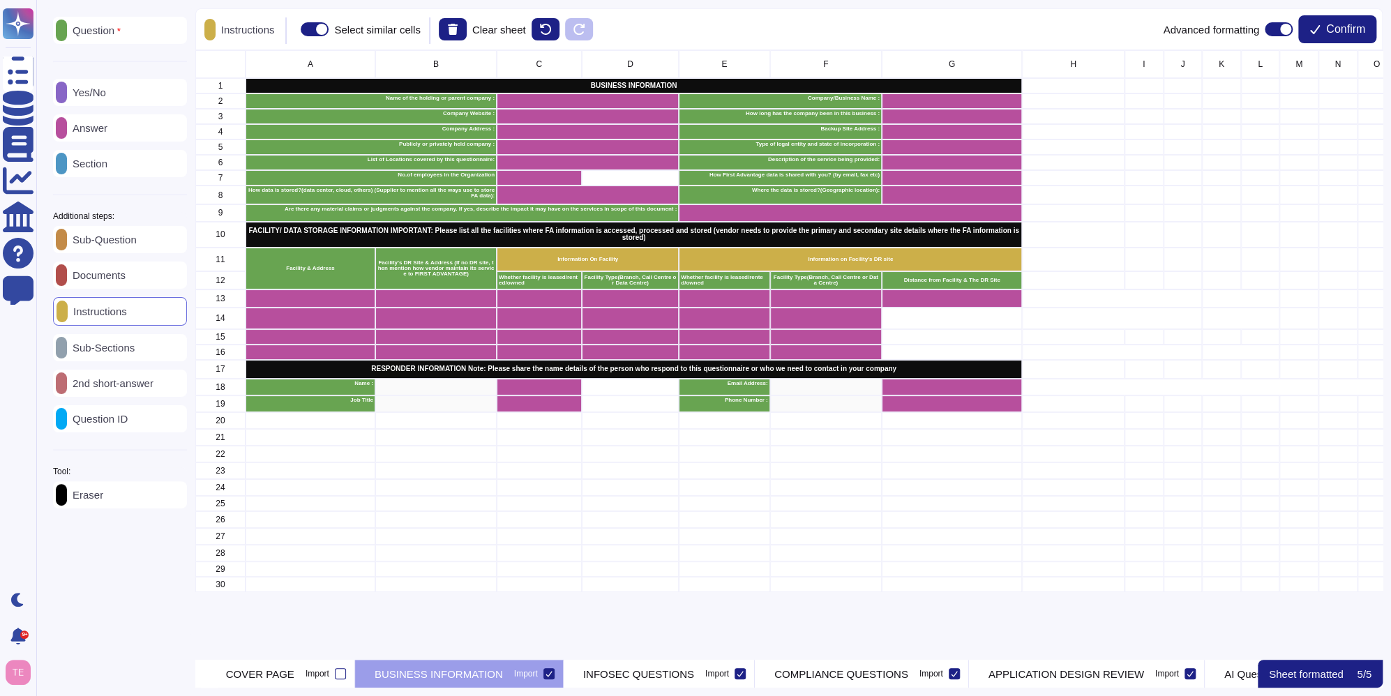
click at [107, 126] on p "Answer" at bounding box center [87, 128] width 40 height 10
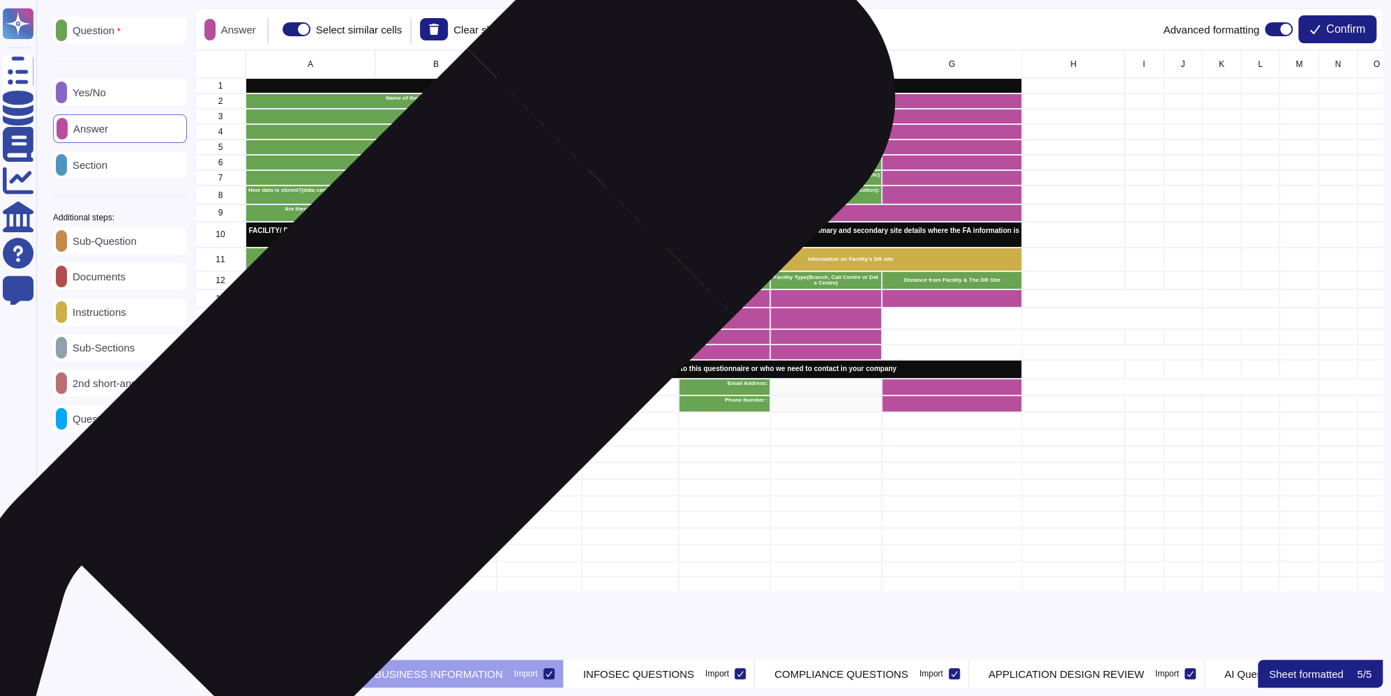
click at [394, 391] on div "grid" at bounding box center [435, 387] width 121 height 17
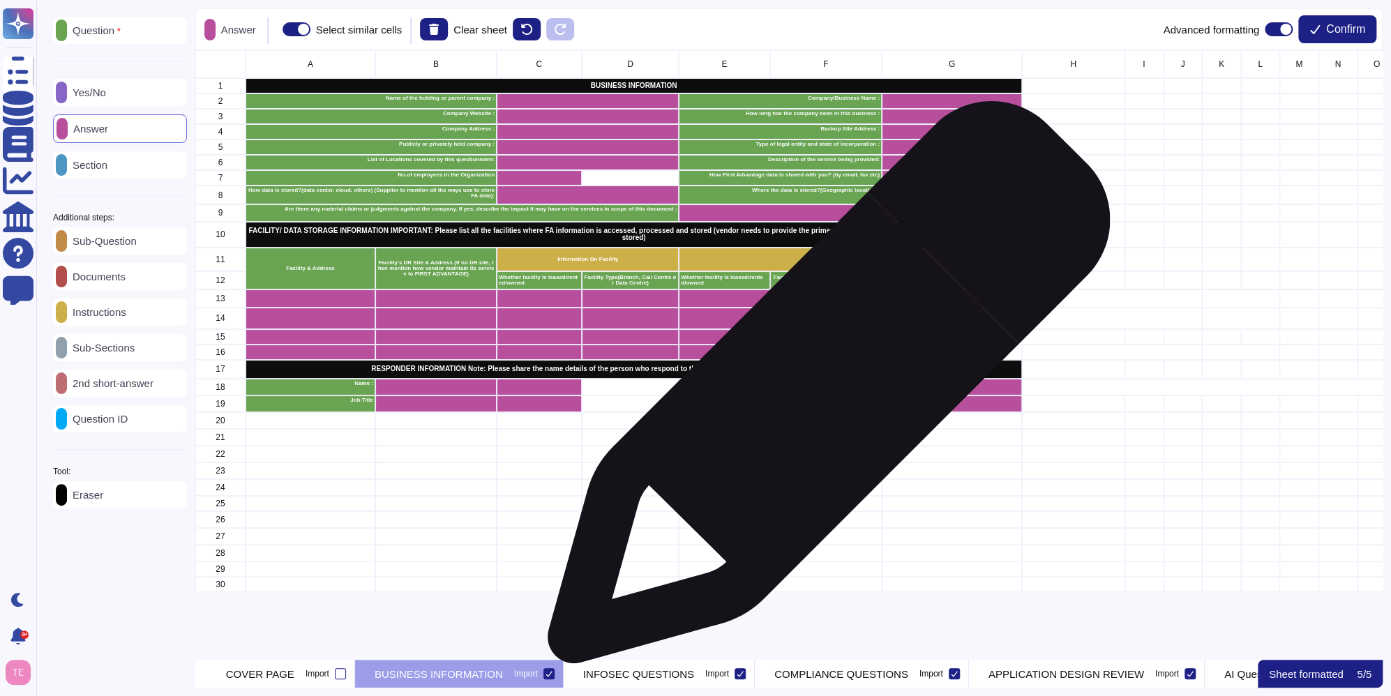
click at [823, 389] on div "grid" at bounding box center [826, 387] width 112 height 17
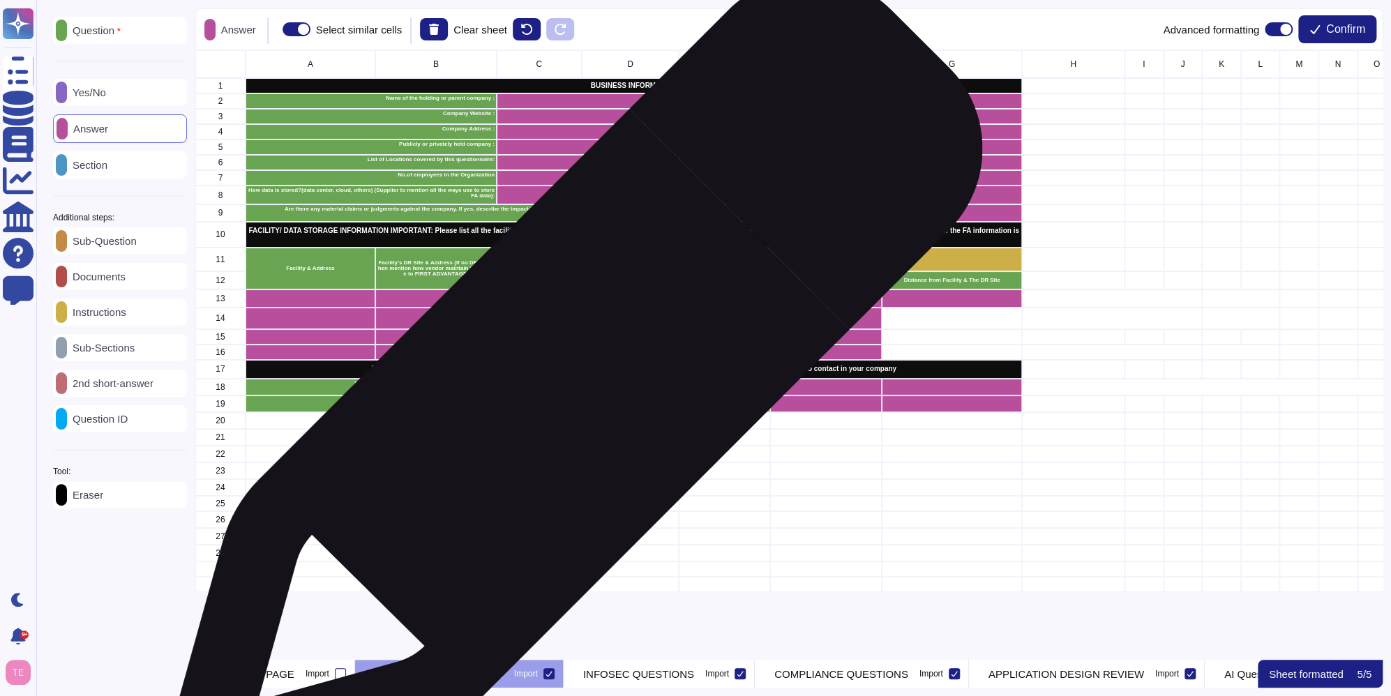
click at [568, 392] on div "grid" at bounding box center [539, 387] width 85 height 17
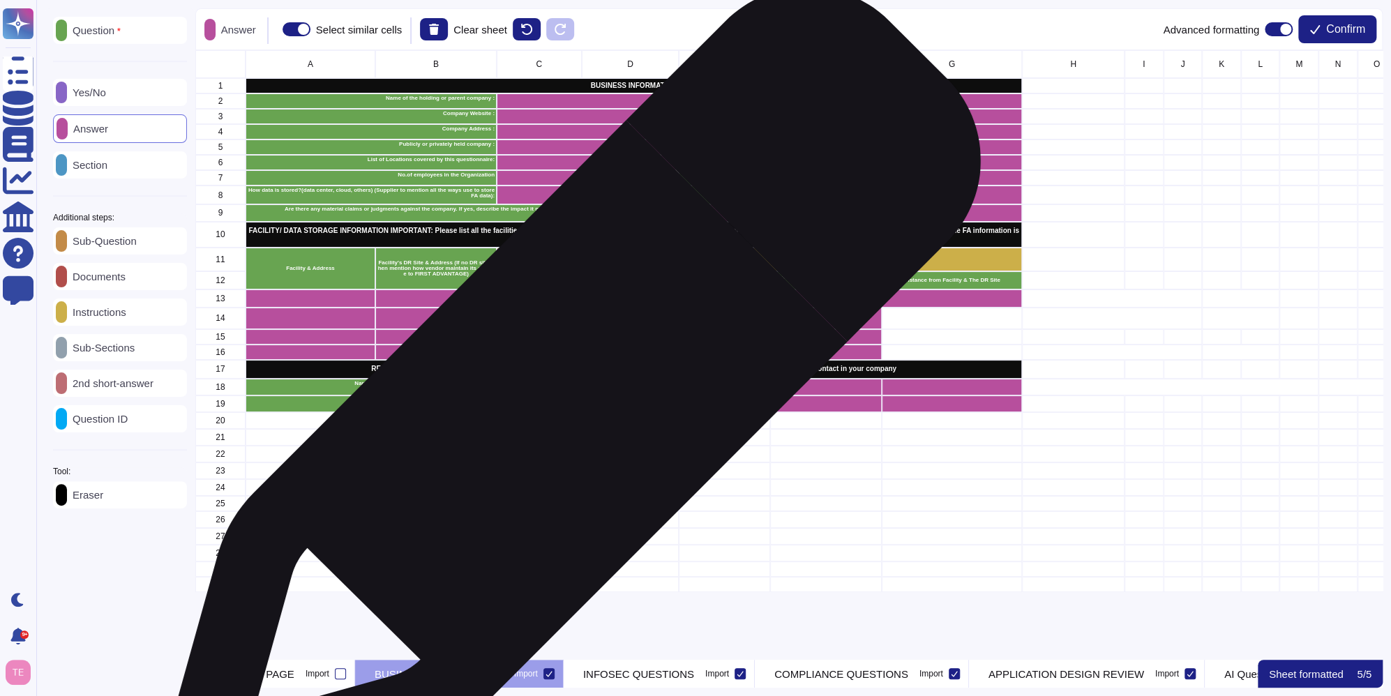
click at [564, 405] on div "grid" at bounding box center [539, 404] width 85 height 17
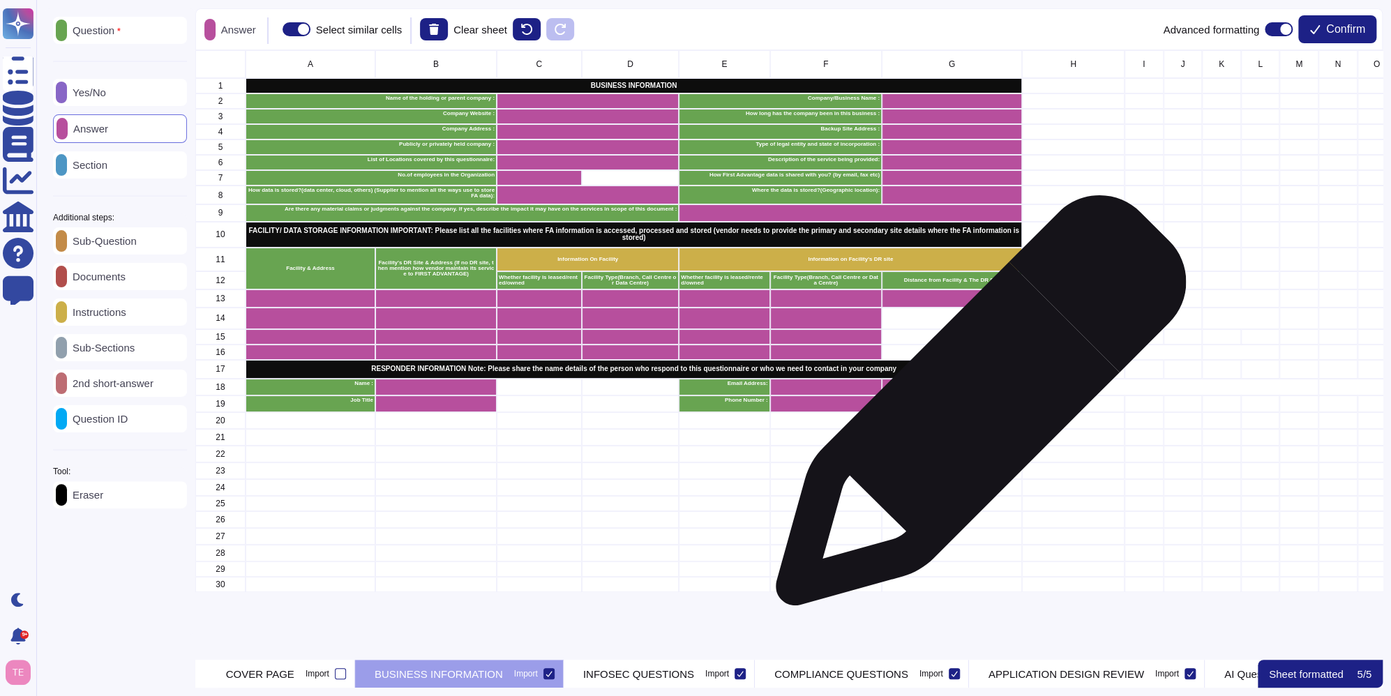
click at [975, 407] on div "grid" at bounding box center [952, 404] width 140 height 17
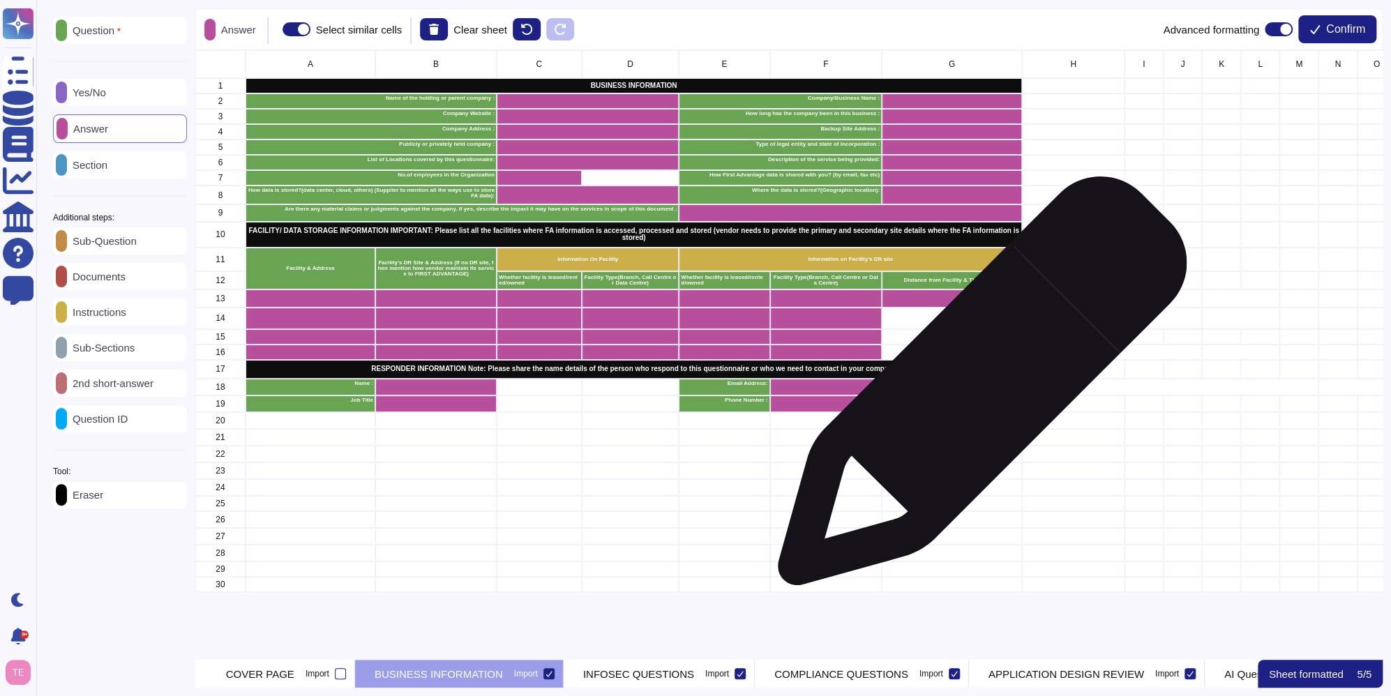
click at [977, 389] on div "grid" at bounding box center [952, 387] width 140 height 17
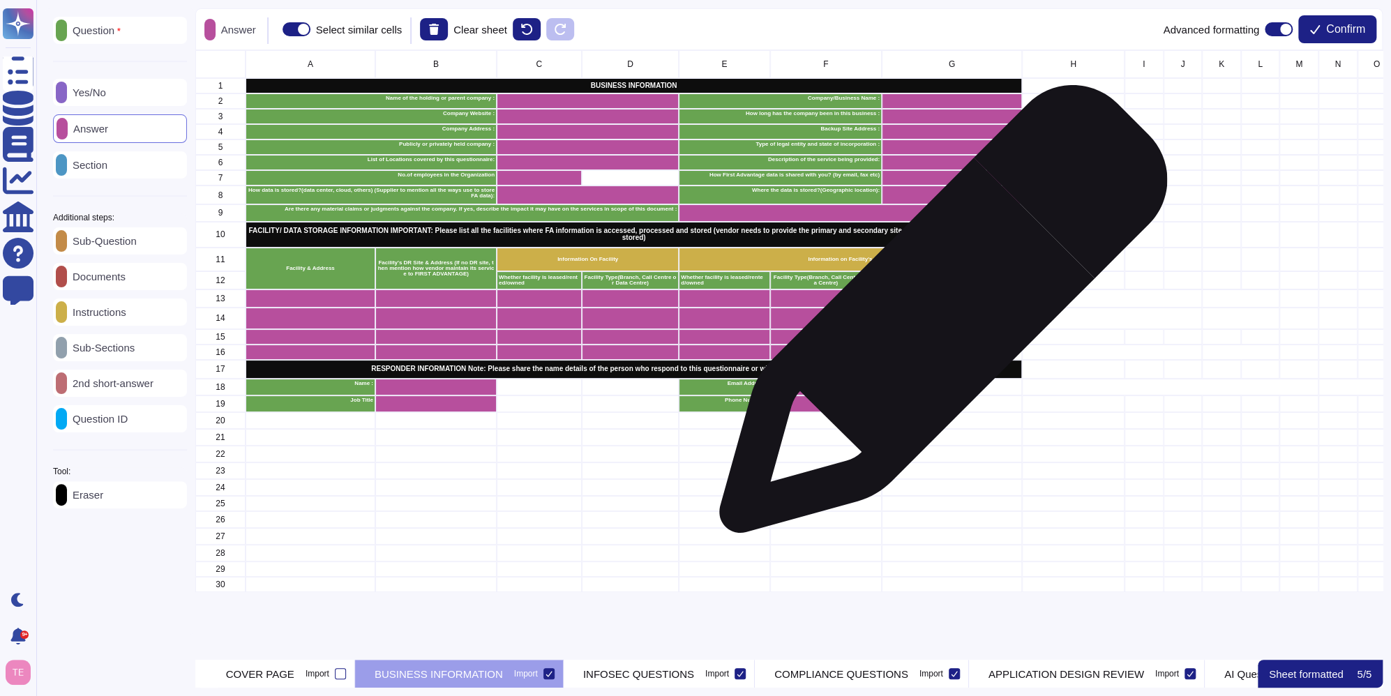
click at [938, 316] on div "grid" at bounding box center [952, 319] width 140 height 22
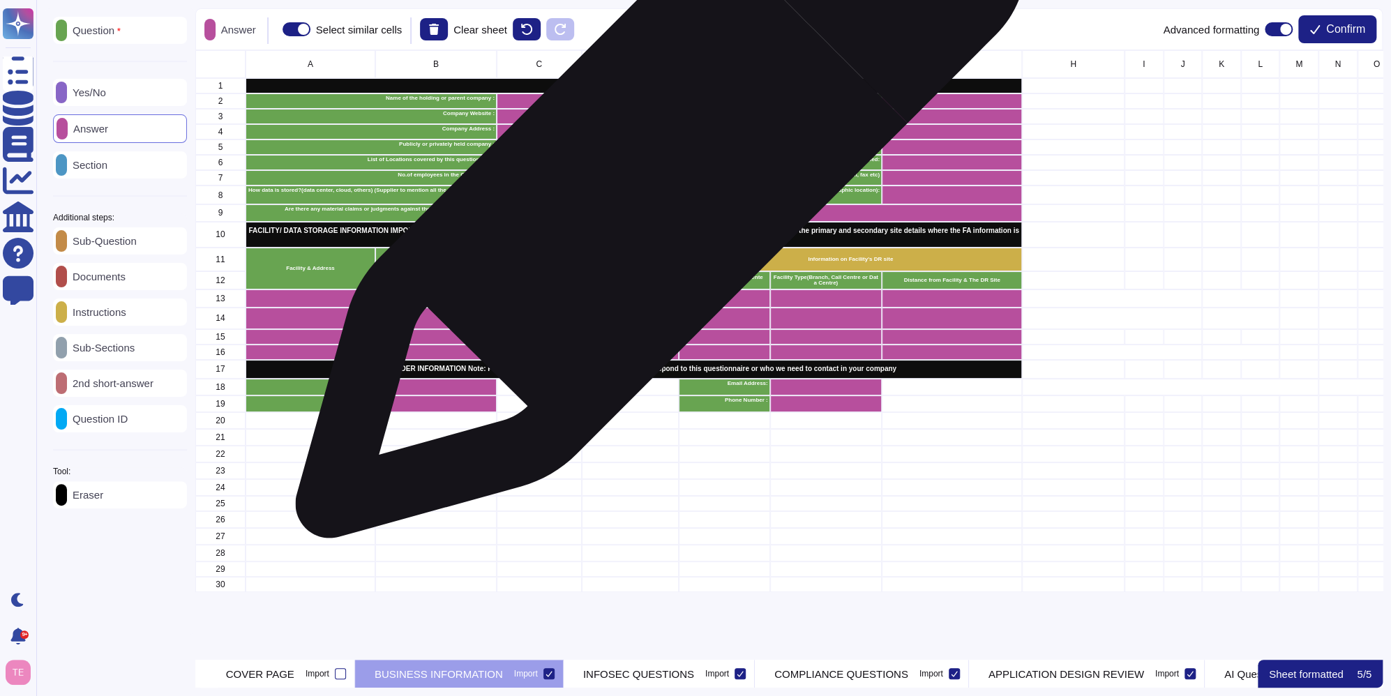
click at [655, 180] on div "grid" at bounding box center [630, 177] width 98 height 15
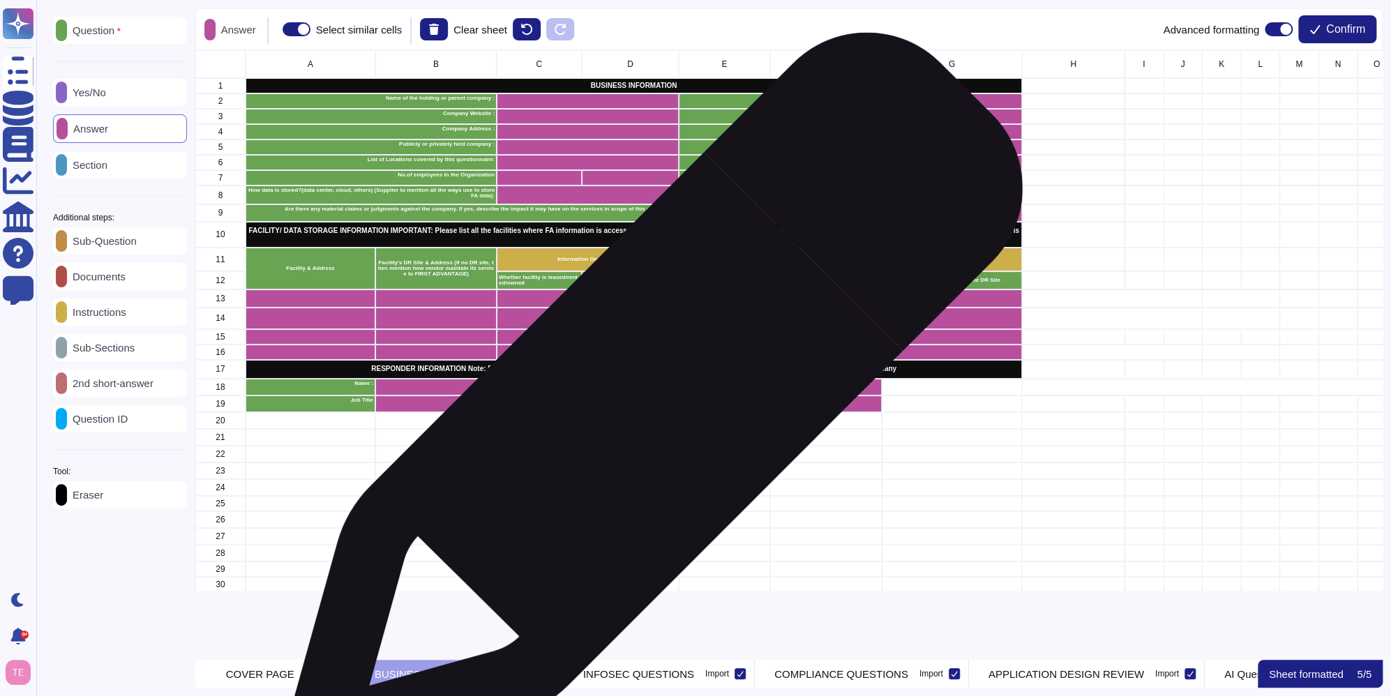
click at [648, 408] on div "grid" at bounding box center [630, 404] width 98 height 17
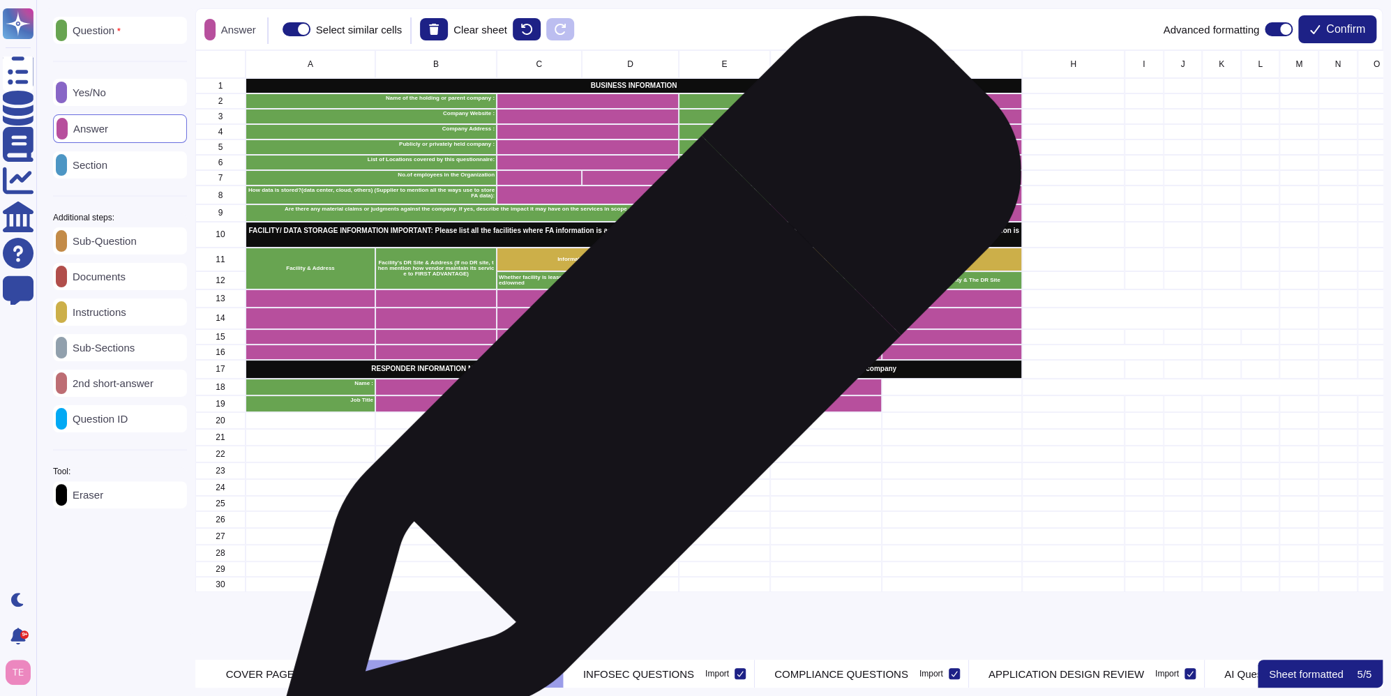
click at [645, 393] on div "grid" at bounding box center [630, 387] width 98 height 17
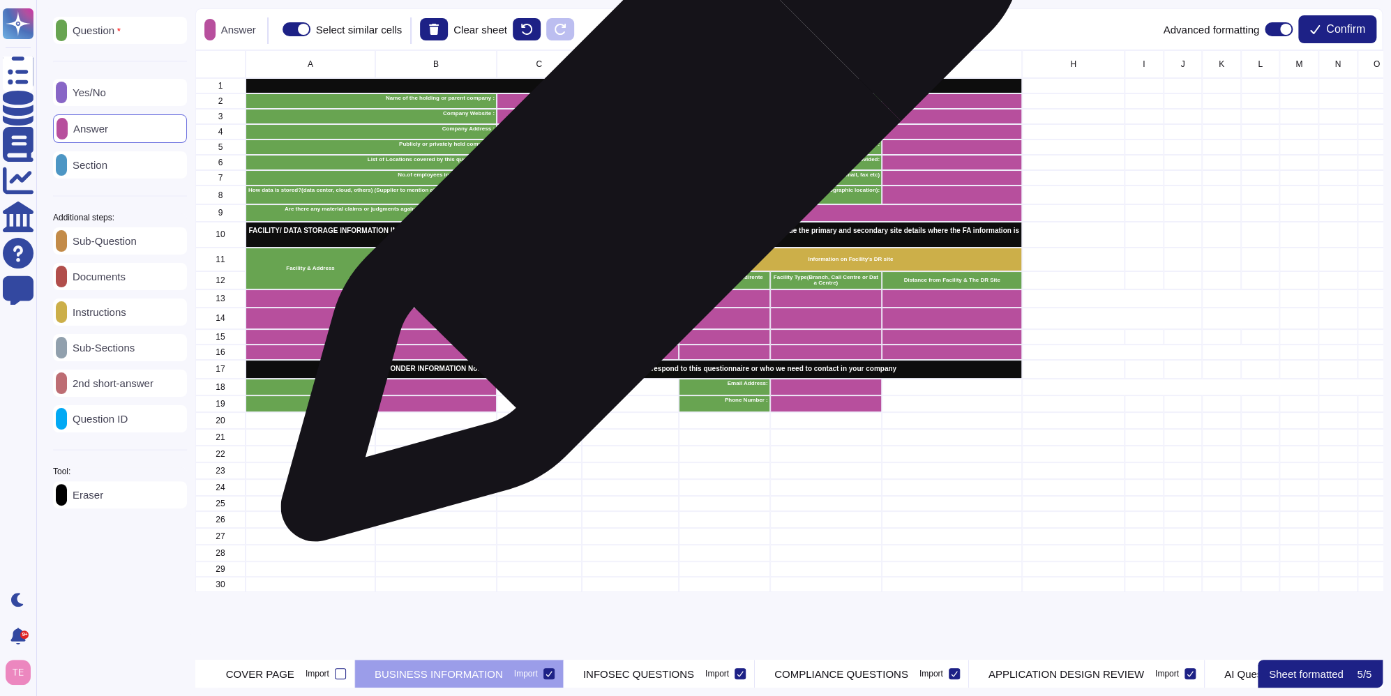
click at [645, 179] on div "grid" at bounding box center [630, 177] width 98 height 15
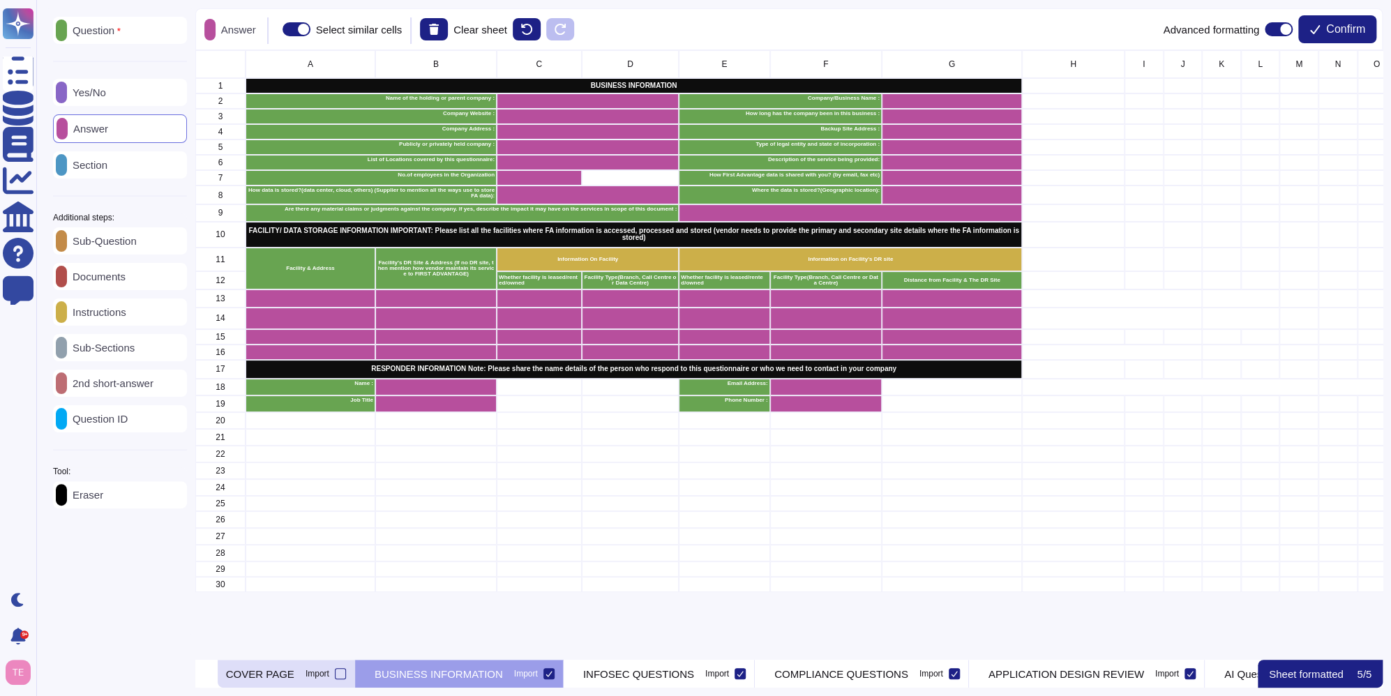
click at [294, 674] on p "COVER PAGE" at bounding box center [260, 674] width 68 height 10
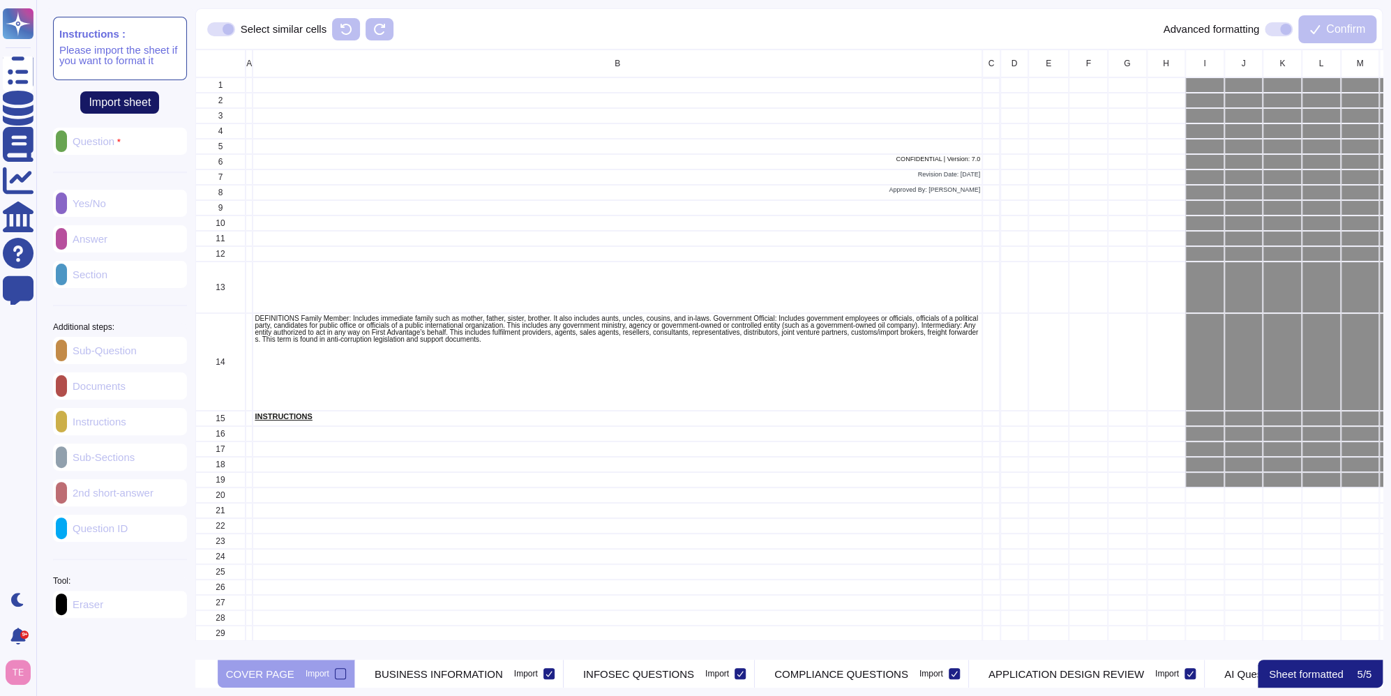
click at [124, 105] on span "Import sheet" at bounding box center [120, 102] width 62 height 11
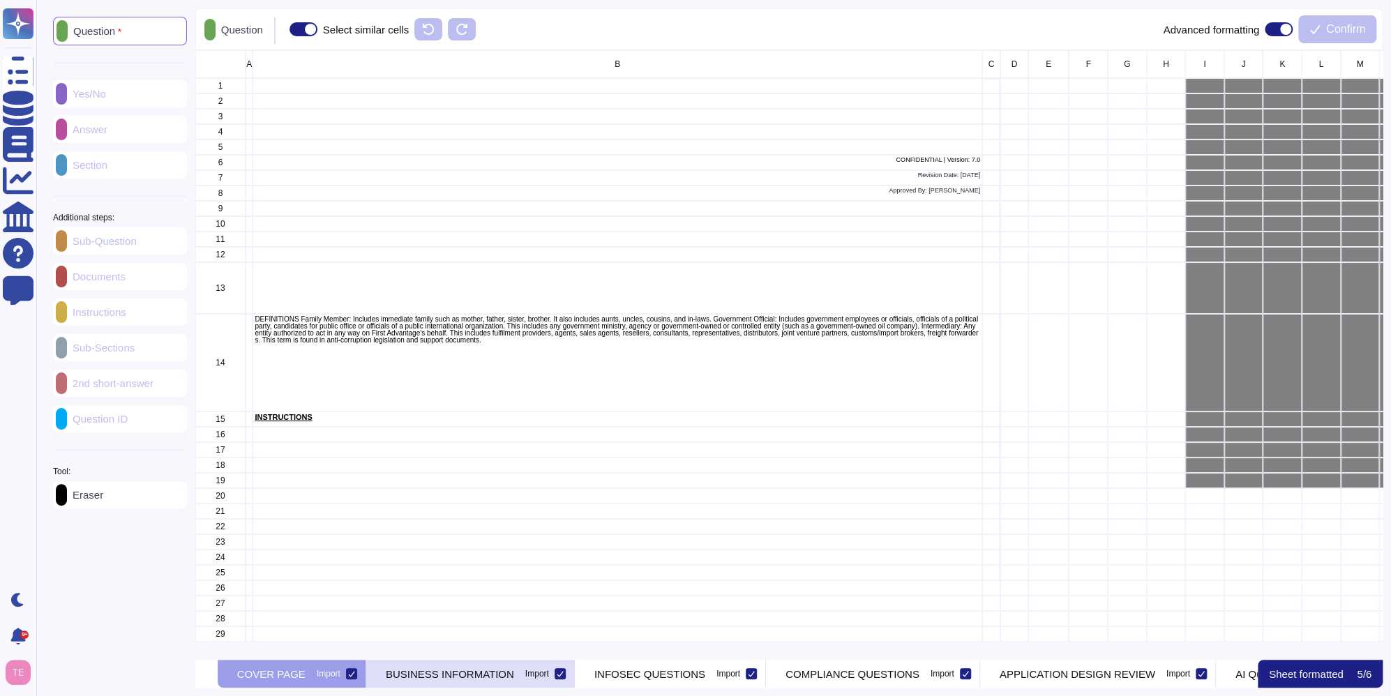
click at [483, 671] on p "BUSINESS INFORMATION" at bounding box center [450, 674] width 128 height 10
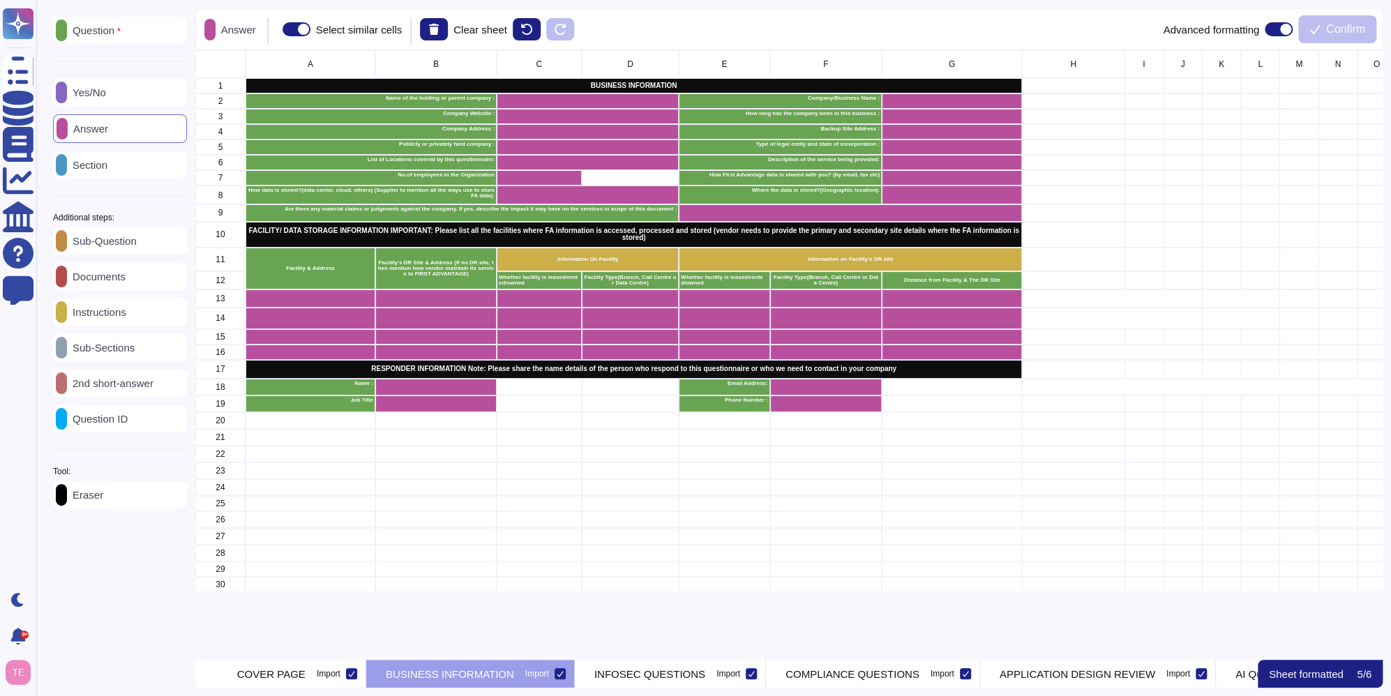
click at [1364, 680] on p "5 / 6" at bounding box center [1364, 674] width 15 height 10
click at [282, 678] on div "COVER PAGE Import" at bounding box center [292, 674] width 149 height 28
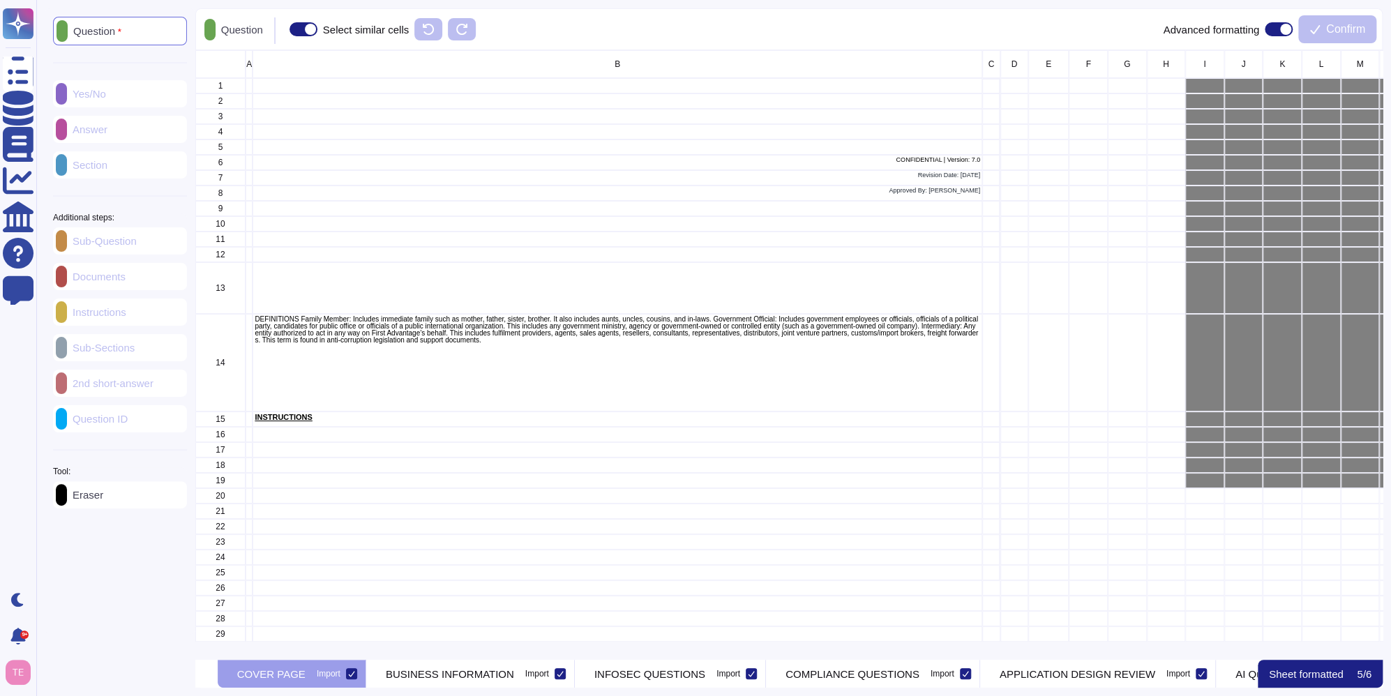
click at [137, 428] on div "Sub-Question Documents Instructions Sub-Sections 2nd short-answer Question ID" at bounding box center [120, 329] width 134 height 205
click at [111, 136] on div "Question Yes/No Answer Section Additional steps: Sub-Question Documents Instruc…" at bounding box center [120, 263] width 134 height 492
click at [126, 101] on div "Question Yes/No Answer Section Additional steps: Sub-Question Documents Instruc…" at bounding box center [120, 263] width 134 height 492
click at [237, 28] on p "Question" at bounding box center [239, 29] width 47 height 10
click at [1268, 31] on span at bounding box center [1279, 29] width 28 height 14
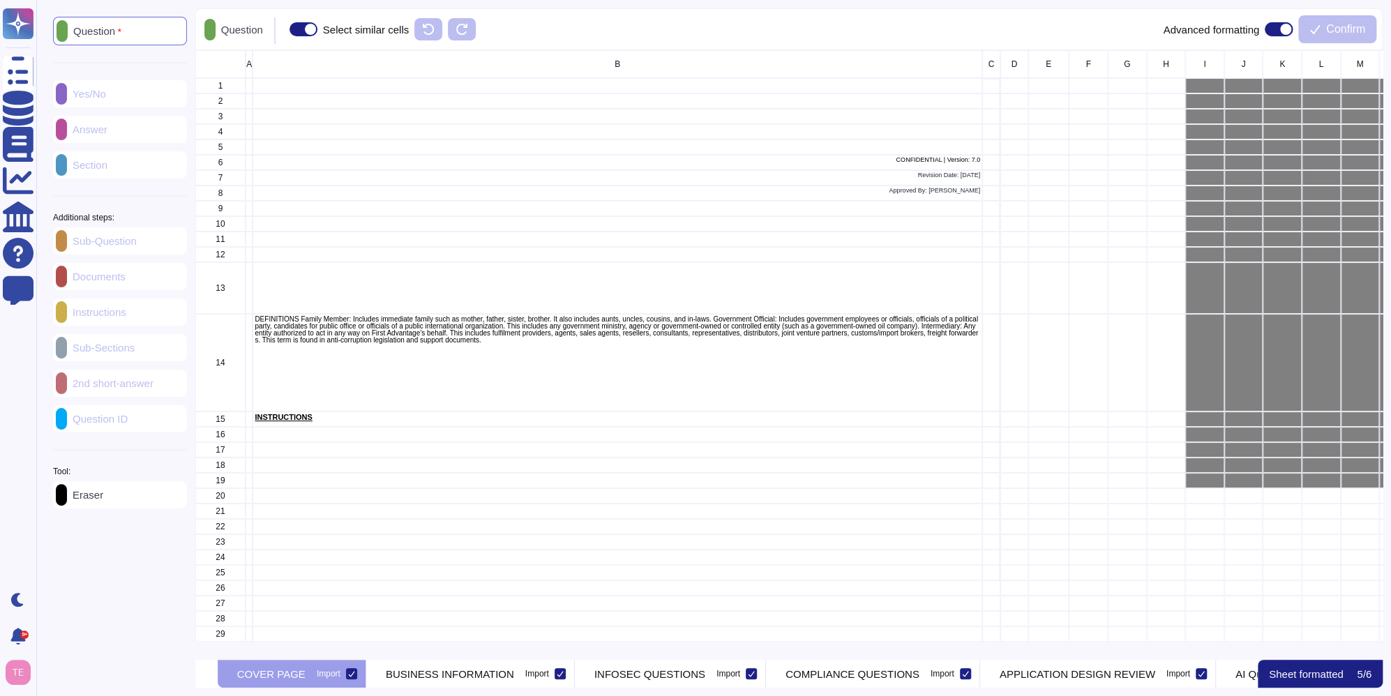
click at [1259, 29] on input "checkbox" at bounding box center [1259, 29] width 0 height 0
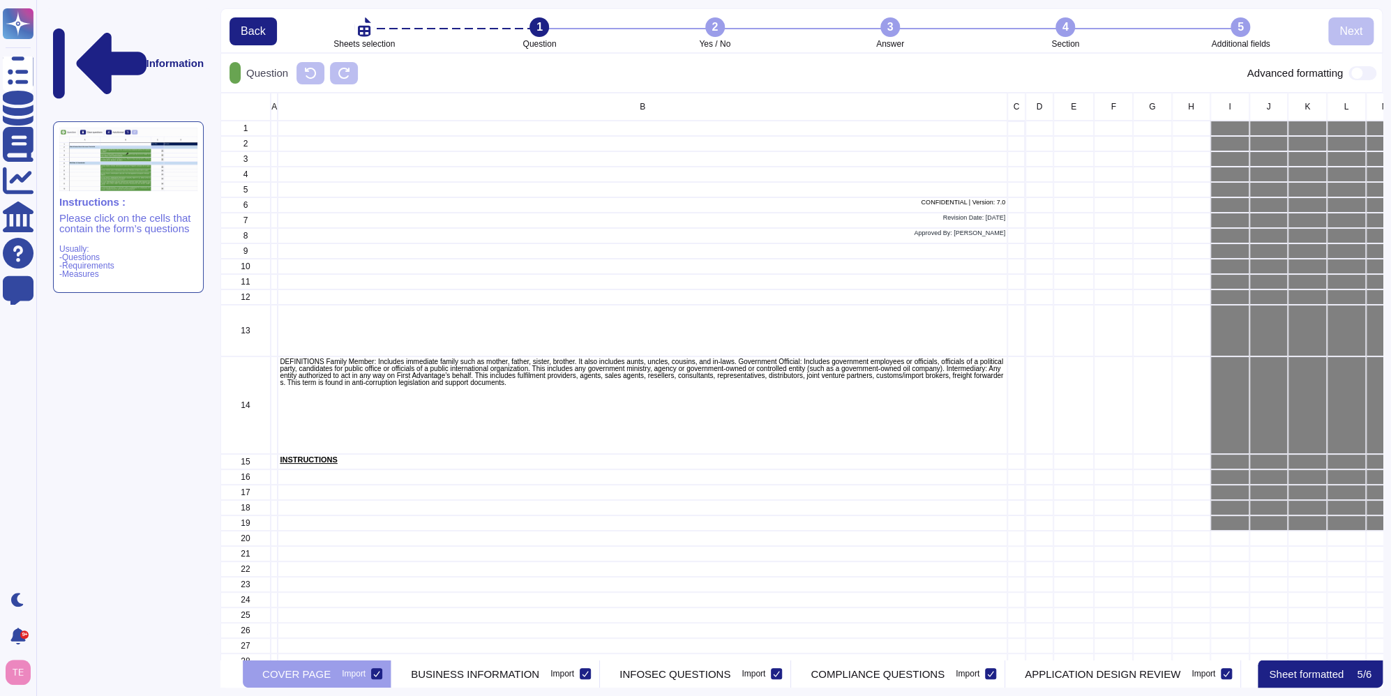
scroll to position [557, 1151]
click at [380, 673] on icon at bounding box center [376, 674] width 7 height 7
click at [0, 0] on input "Import" at bounding box center [0, 0] width 0 height 0
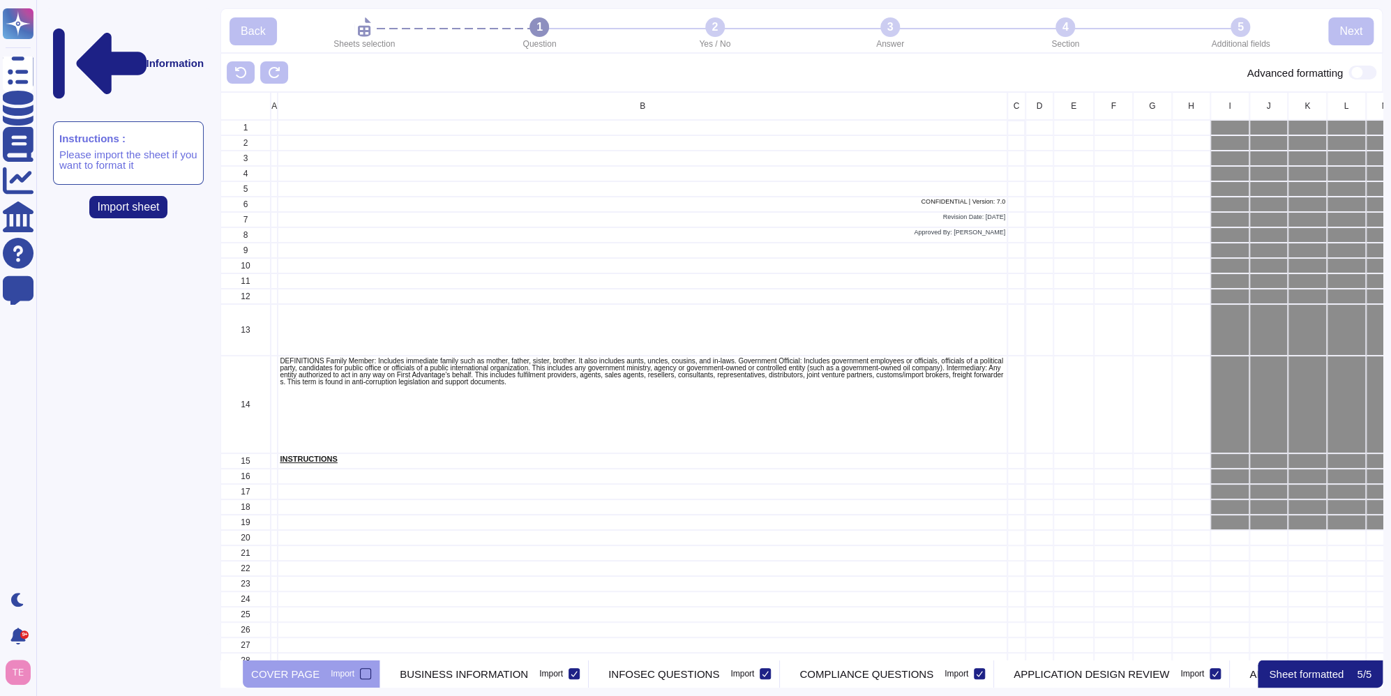
scroll to position [11, 11]
click at [1310, 673] on p "Sheet formatted" at bounding box center [1306, 674] width 75 height 10
drag, startPoint x: 520, startPoint y: 674, endPoint x: 517, endPoint y: 696, distance: 21.8
click at [520, 673] on p "BUSINESS INFORMATION" at bounding box center [464, 674] width 128 height 10
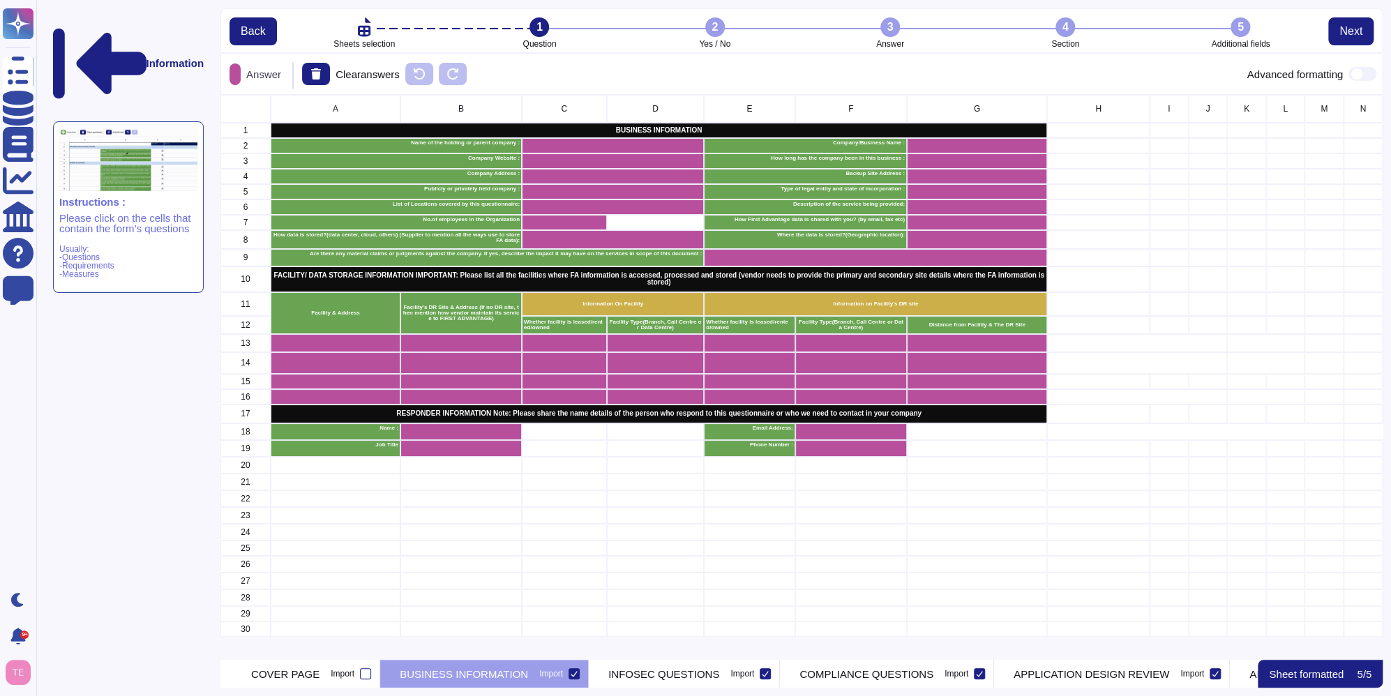
scroll to position [555, 1151]
click at [672, 678] on p "INFOSEC QUESTIONS" at bounding box center [663, 674] width 111 height 10
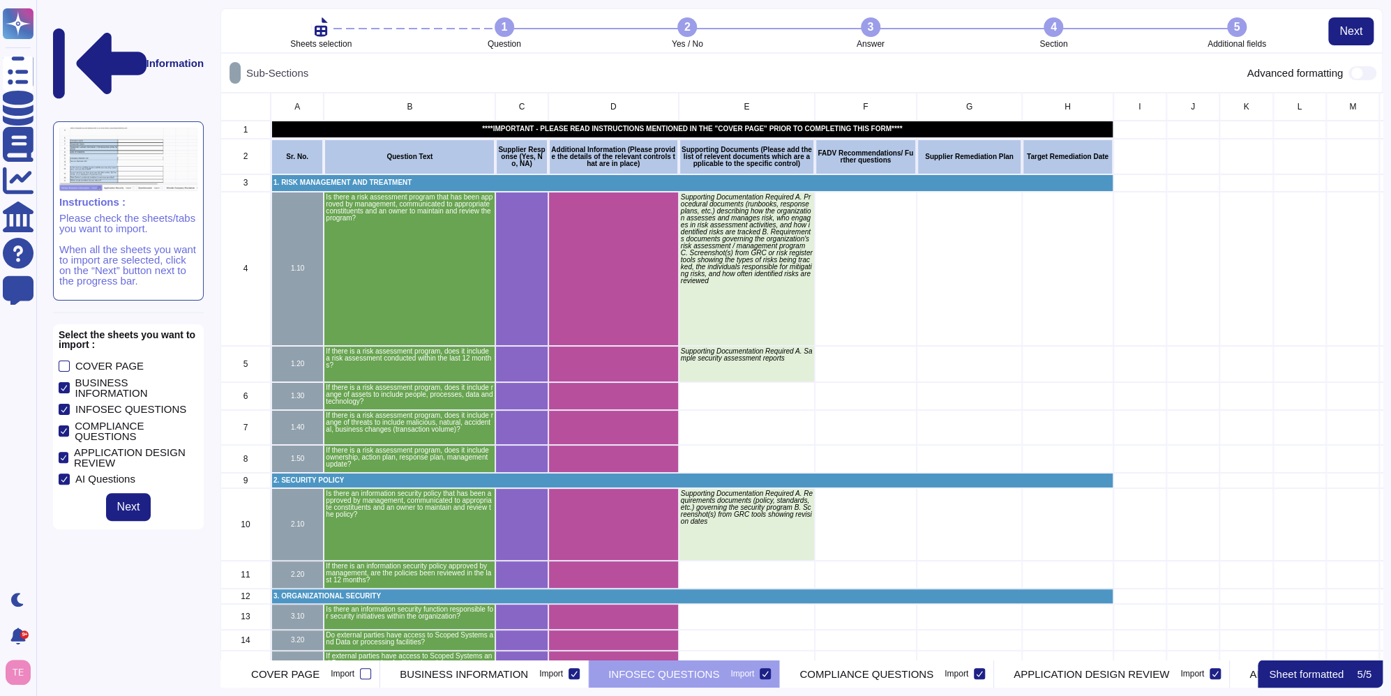
scroll to position [557, 1151]
click at [132, 502] on span "Next" at bounding box center [128, 507] width 23 height 11
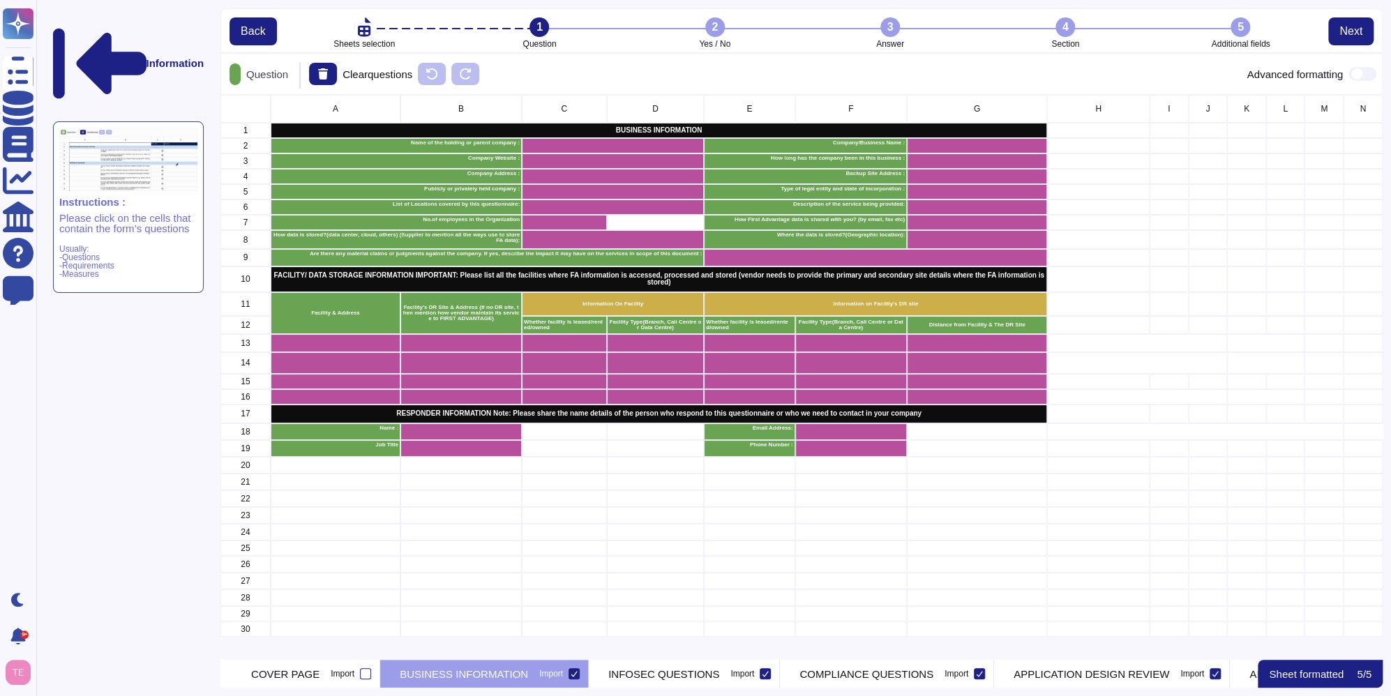
scroll to position [555, 1151]
click at [1347, 32] on span "Next" at bounding box center [1351, 31] width 23 height 11
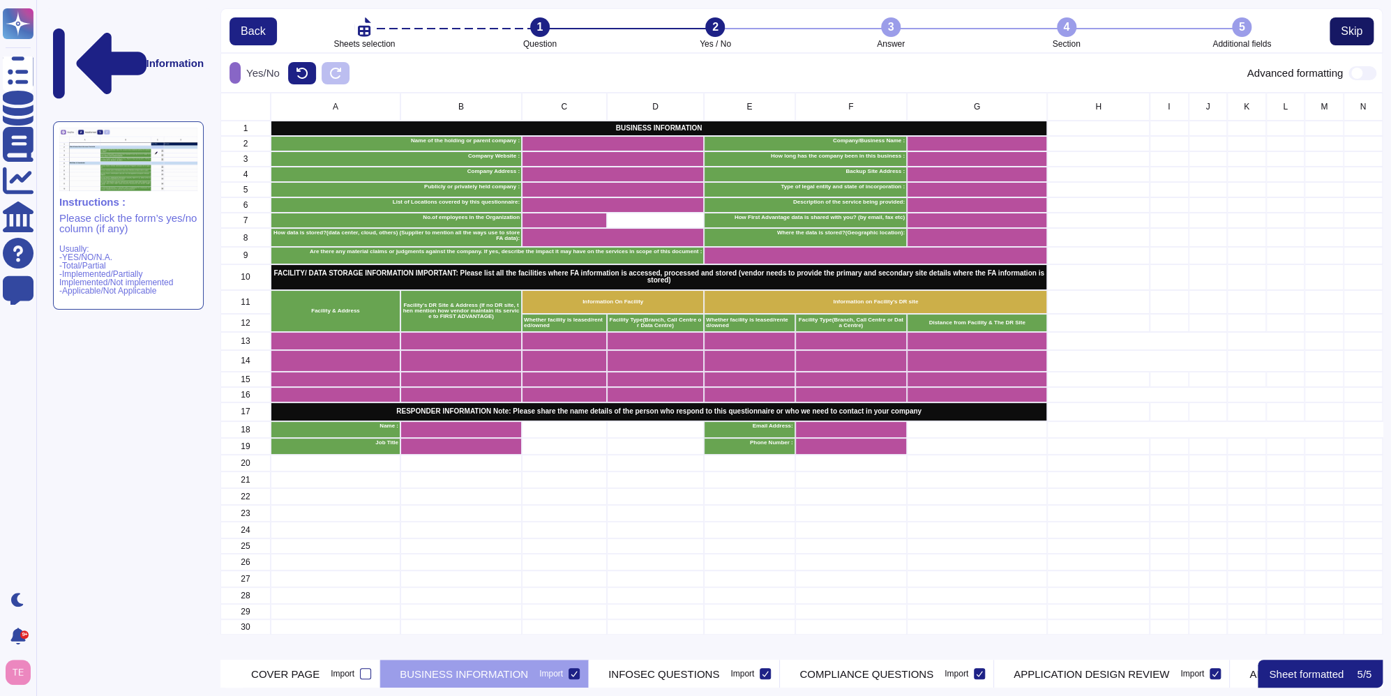
click at [1347, 32] on span "Skip" at bounding box center [1352, 31] width 22 height 11
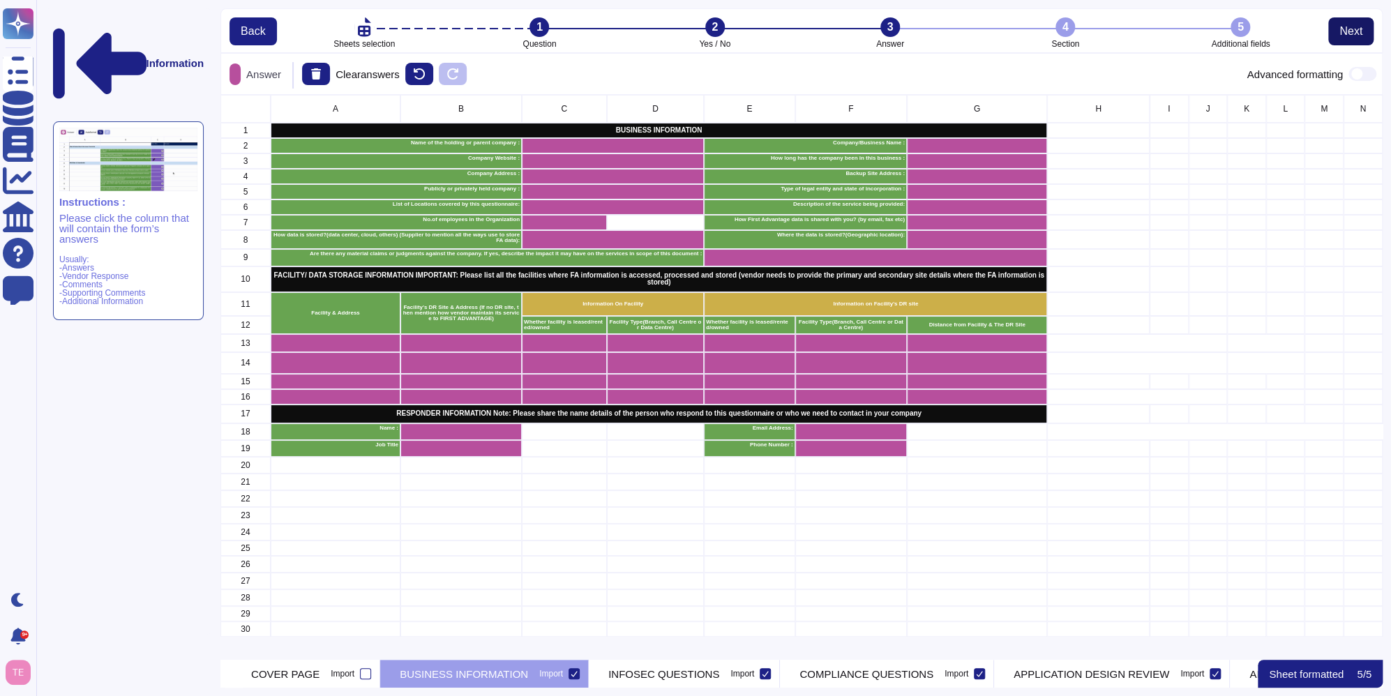
click at [1347, 32] on span "Next" at bounding box center [1351, 31] width 23 height 11
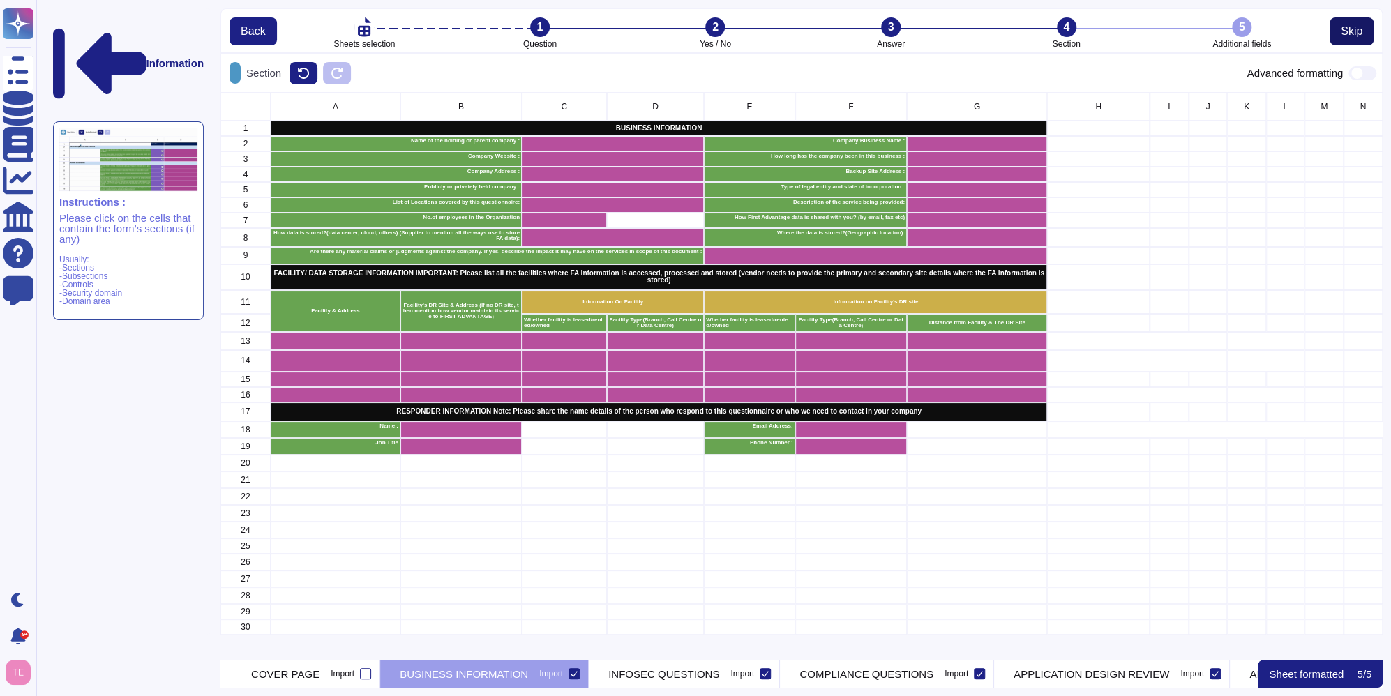
scroll to position [557, 1151]
click at [1347, 32] on span "Skip" at bounding box center [1352, 31] width 22 height 11
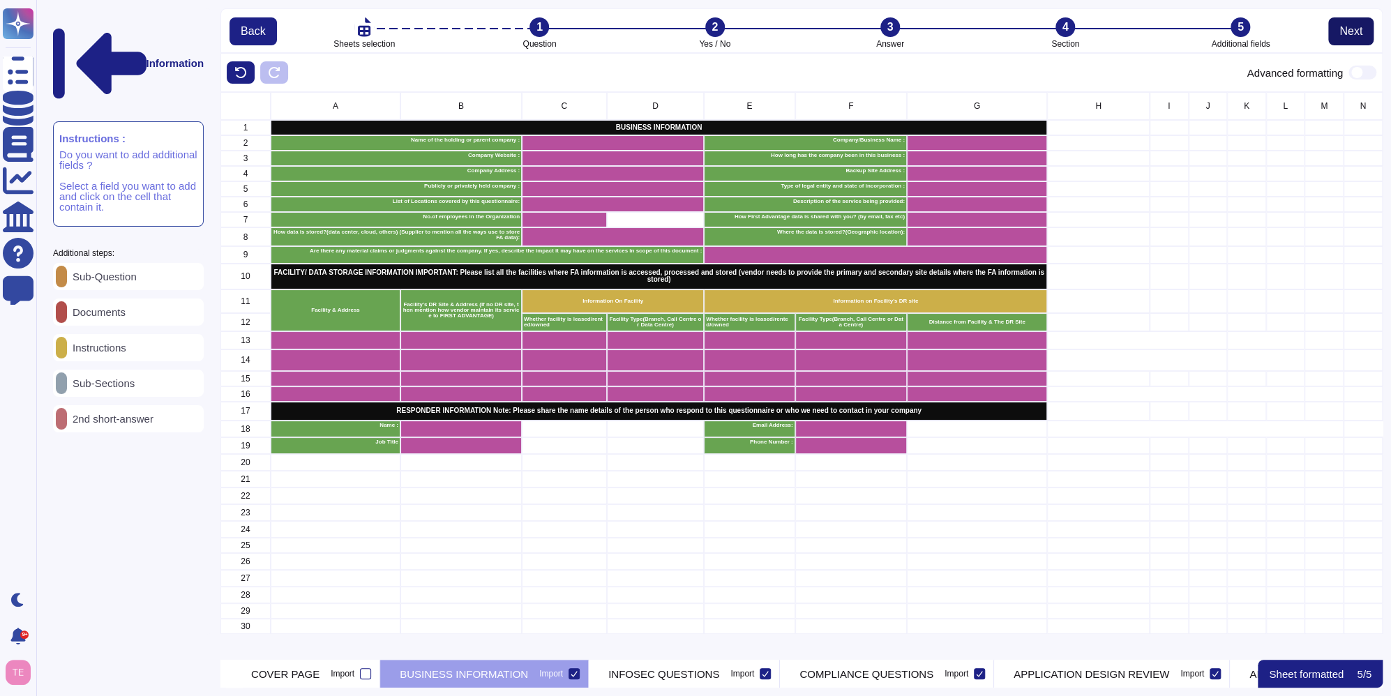
scroll to position [11, 11]
click at [1347, 32] on span "Next" at bounding box center [1351, 31] width 23 height 11
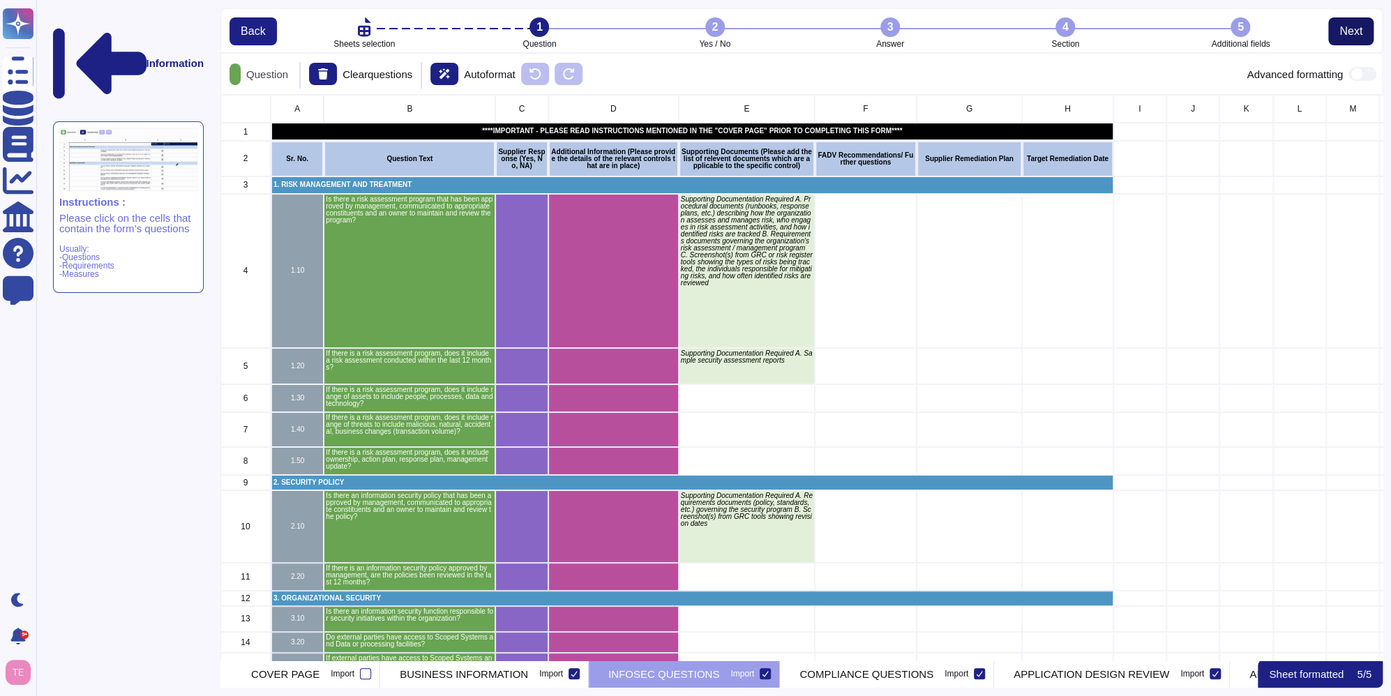
scroll to position [555, 1151]
click at [1359, 73] on span at bounding box center [1363, 74] width 28 height 14
click at [1343, 74] on input "checkbox" at bounding box center [1343, 74] width 0 height 0
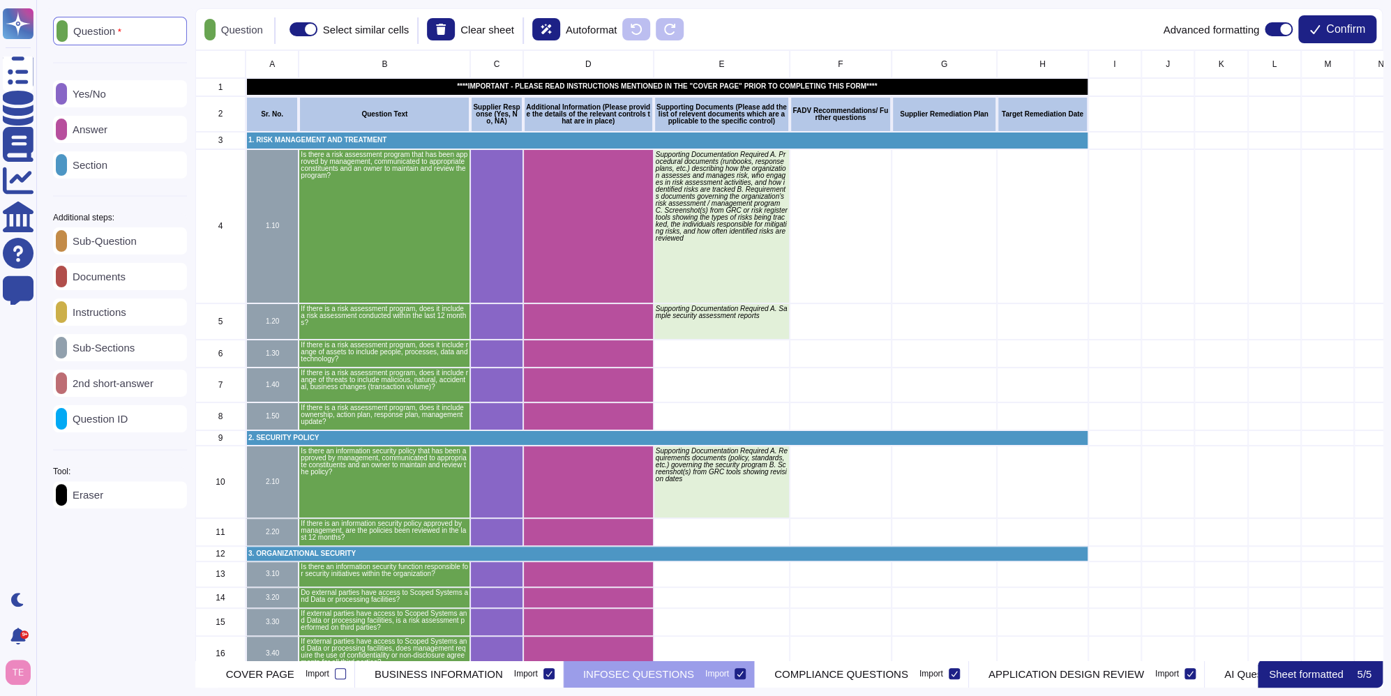
scroll to position [599, 1177]
click at [1350, 27] on span "Confirm" at bounding box center [1345, 29] width 39 height 11
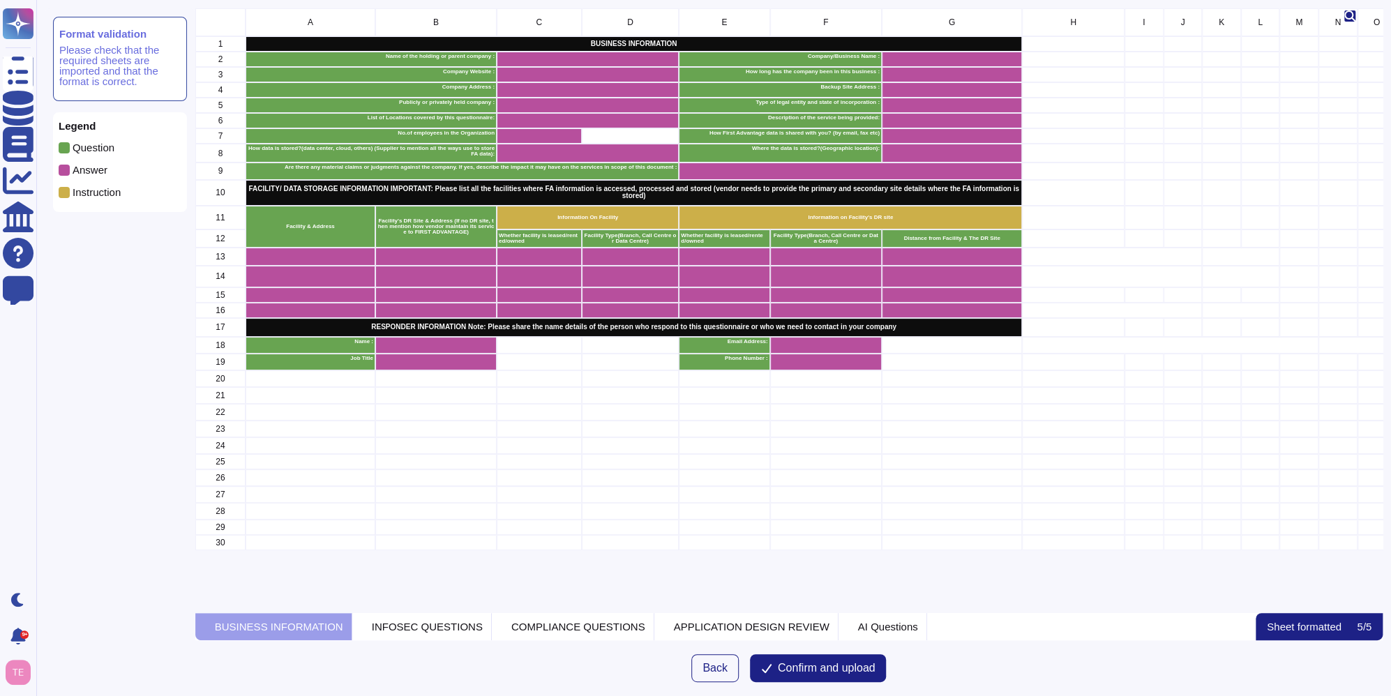
scroll to position [595, 1177]
click at [844, 663] on span "Confirm and upload" at bounding box center [827, 668] width 98 height 11
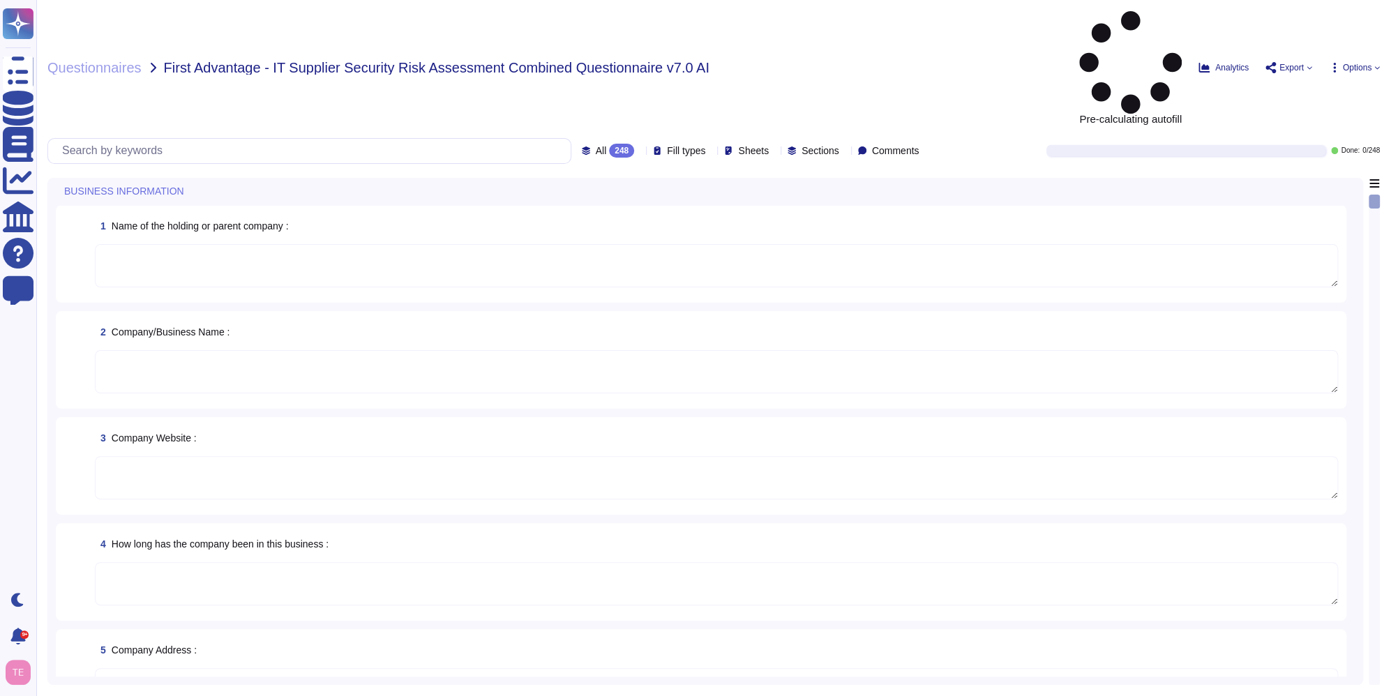
click at [547, 244] on textarea at bounding box center [716, 265] width 1243 height 43
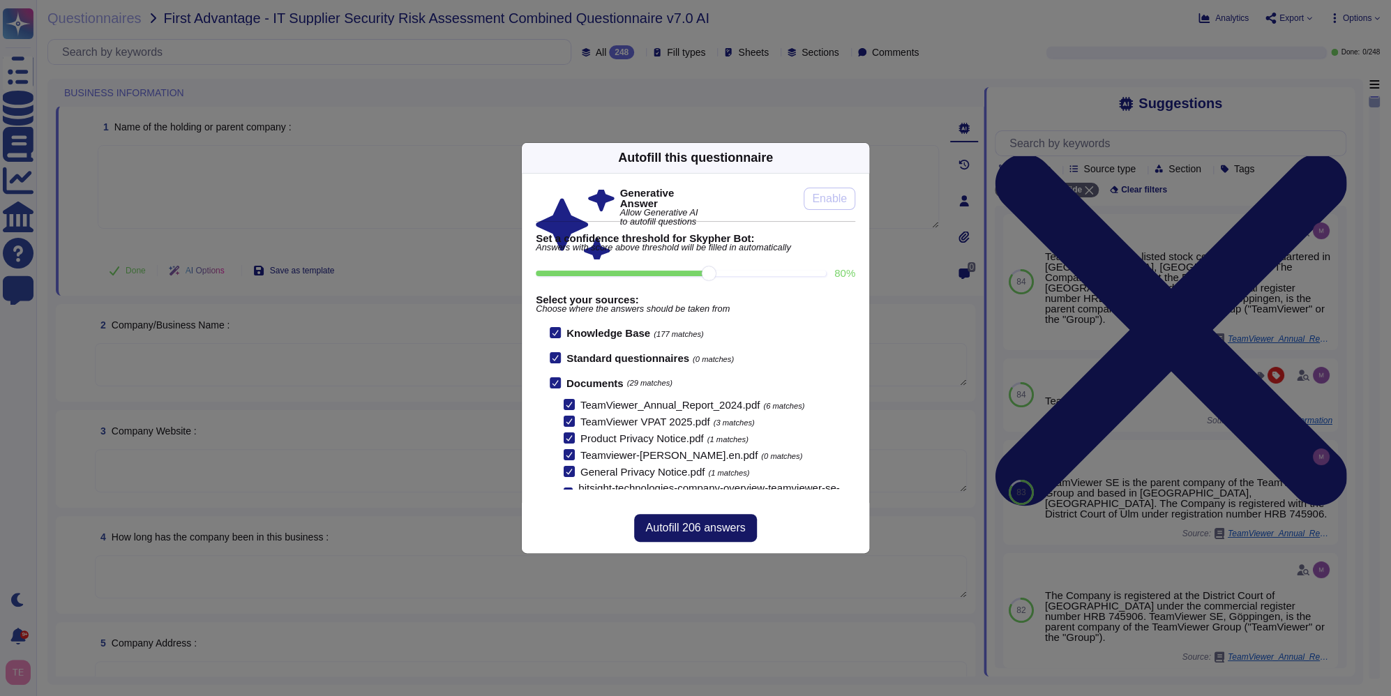
click at [712, 530] on span "Autofill 206 answers" at bounding box center [695, 528] width 100 height 11
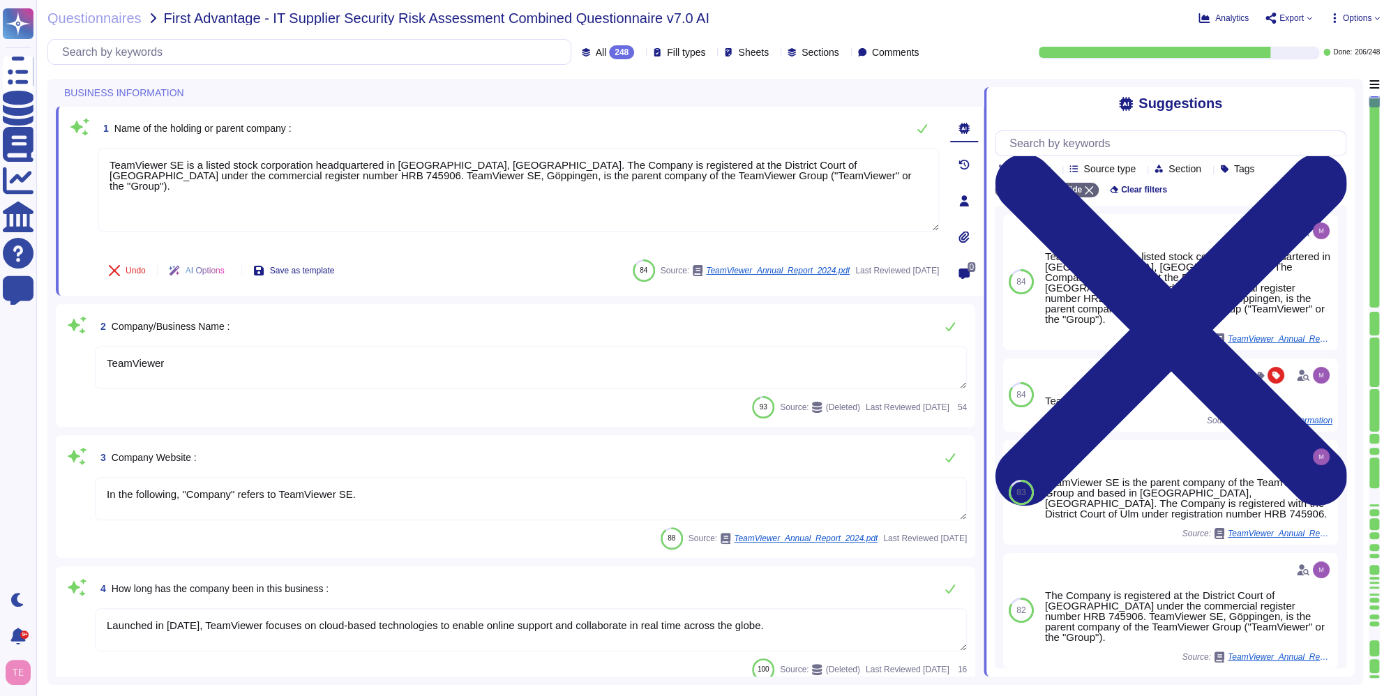
type textarea "TeamViewer SE is a listed stock corporation headquartered in [GEOGRAPHIC_DATA],…"
type textarea "TeamViewer"
type textarea "In the following, "Company" refers to TeamViewer SE."
type textarea "Launched in [DATE], TeamViewer focuses on cloud-based technologies to enable on…"
type textarea "TeamViewer"
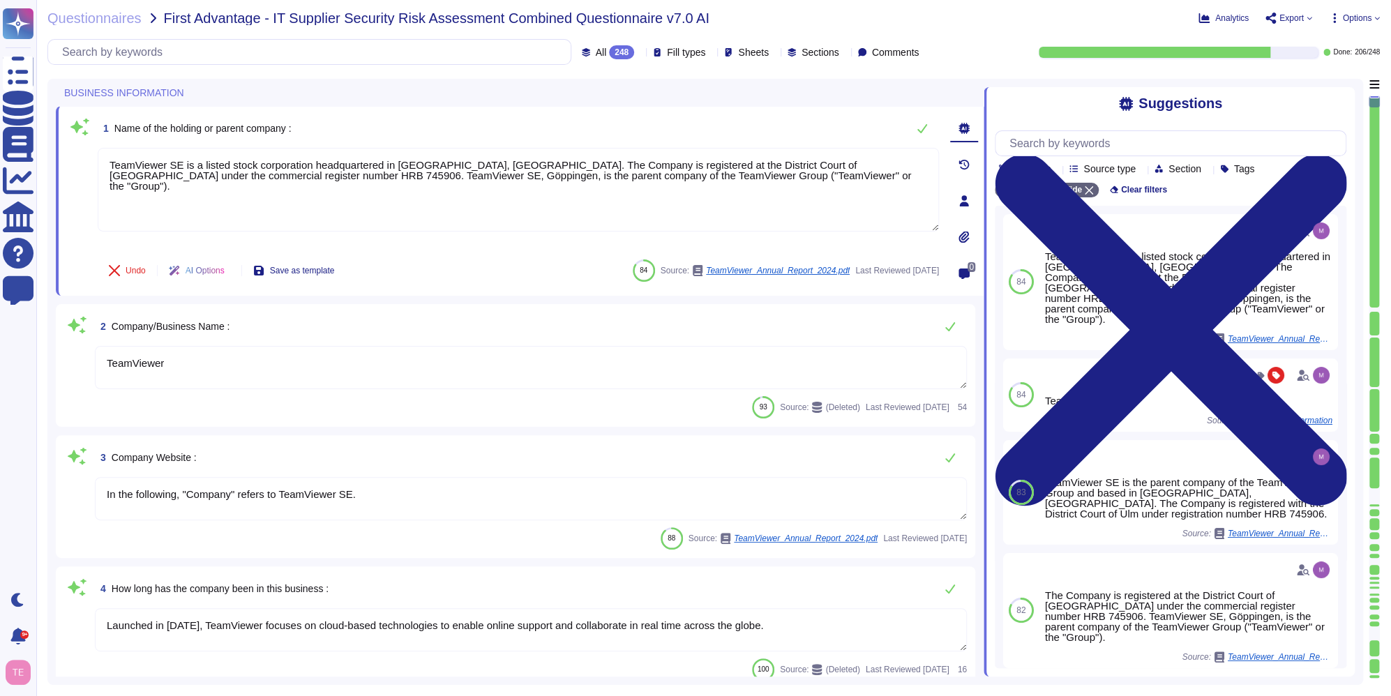
type textarea "The location of a disaster recovery site and the method for obtaining backup me…"
drag, startPoint x: 433, startPoint y: 494, endPoint x: -115, endPoint y: 473, distance: 548.8
click at [0, 473] on html "Questionnaires Knowledge Base Documents Analytics CAIQ / SIG Help Center Feedba…" at bounding box center [695, 348] width 1391 height 696
click at [414, 495] on textarea "In the following, "Company" refers to TeamViewer SE." at bounding box center [531, 498] width 872 height 43
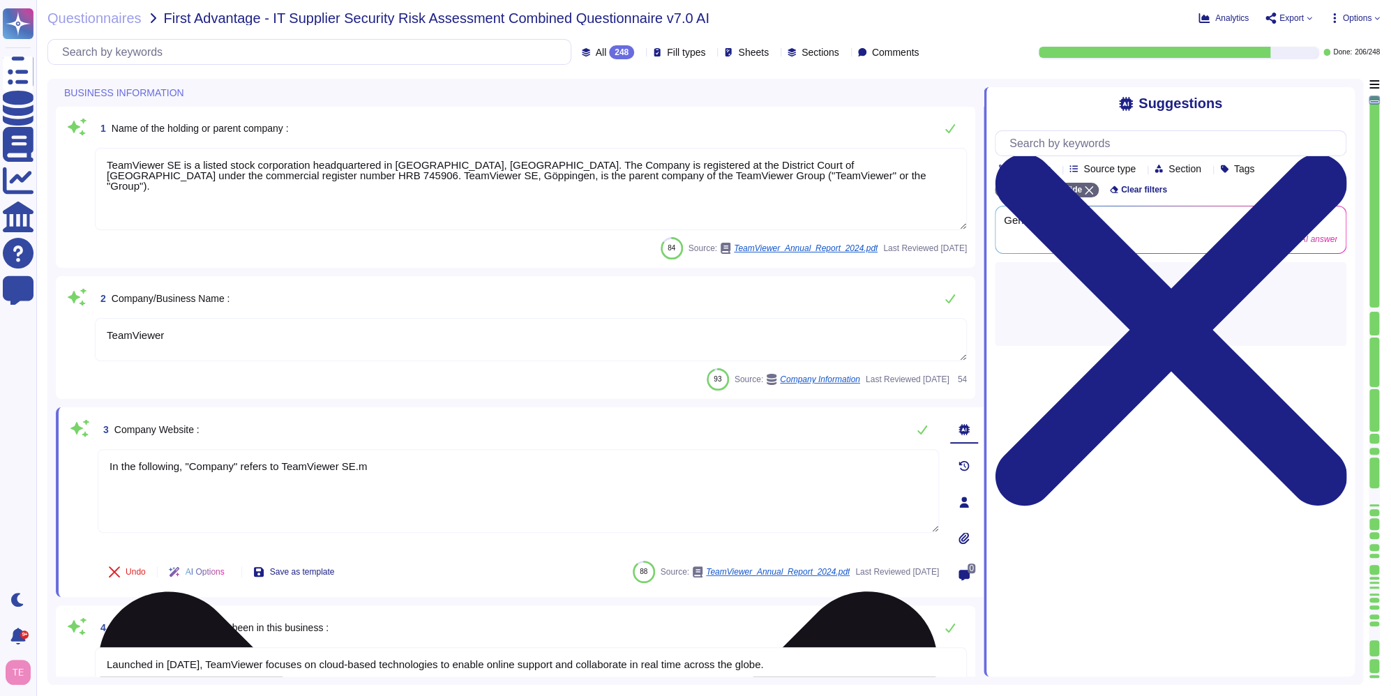
click at [414, 495] on textarea "In the following, "Company" refers to TeamViewer SE.m" at bounding box center [519, 491] width 842 height 84
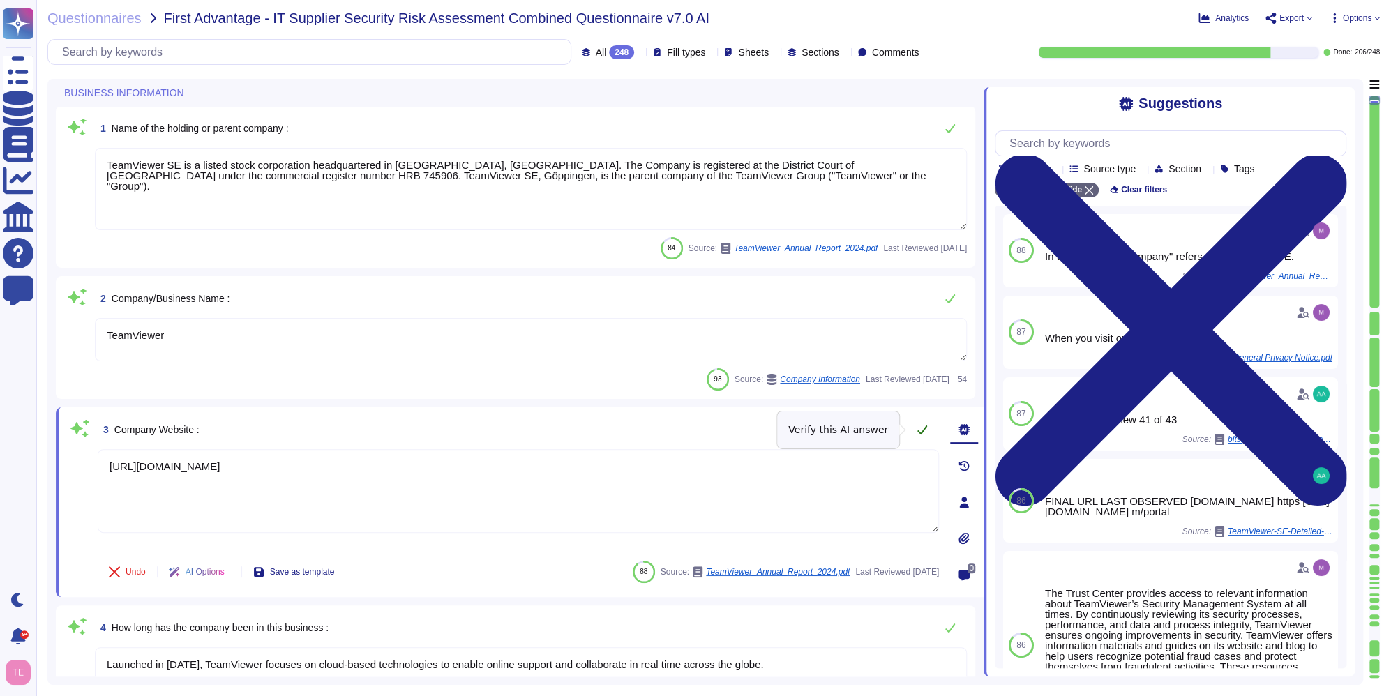
click at [925, 428] on icon at bounding box center [923, 430] width 10 height 9
type textarea "[URL][DOMAIN_NAME]"
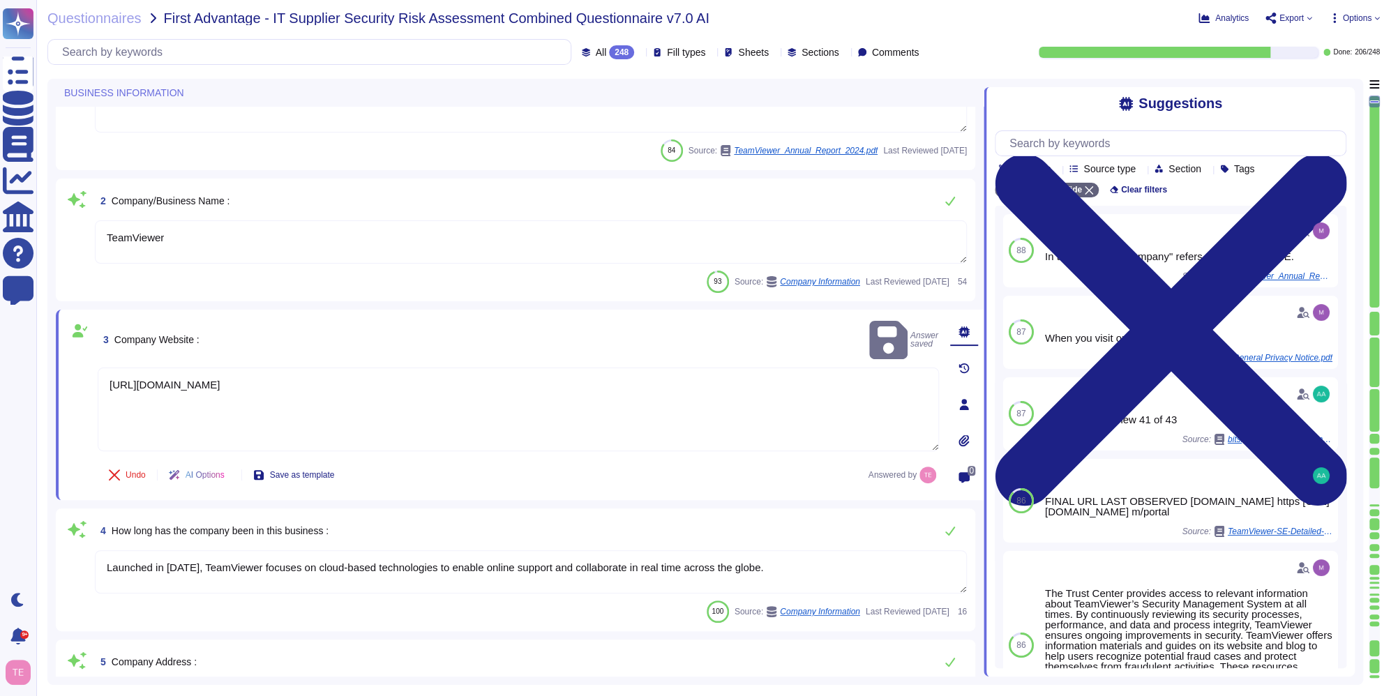
type textarea "TeamViewer is Publicly Held Further information: [URL][DOMAIN_NAME]"
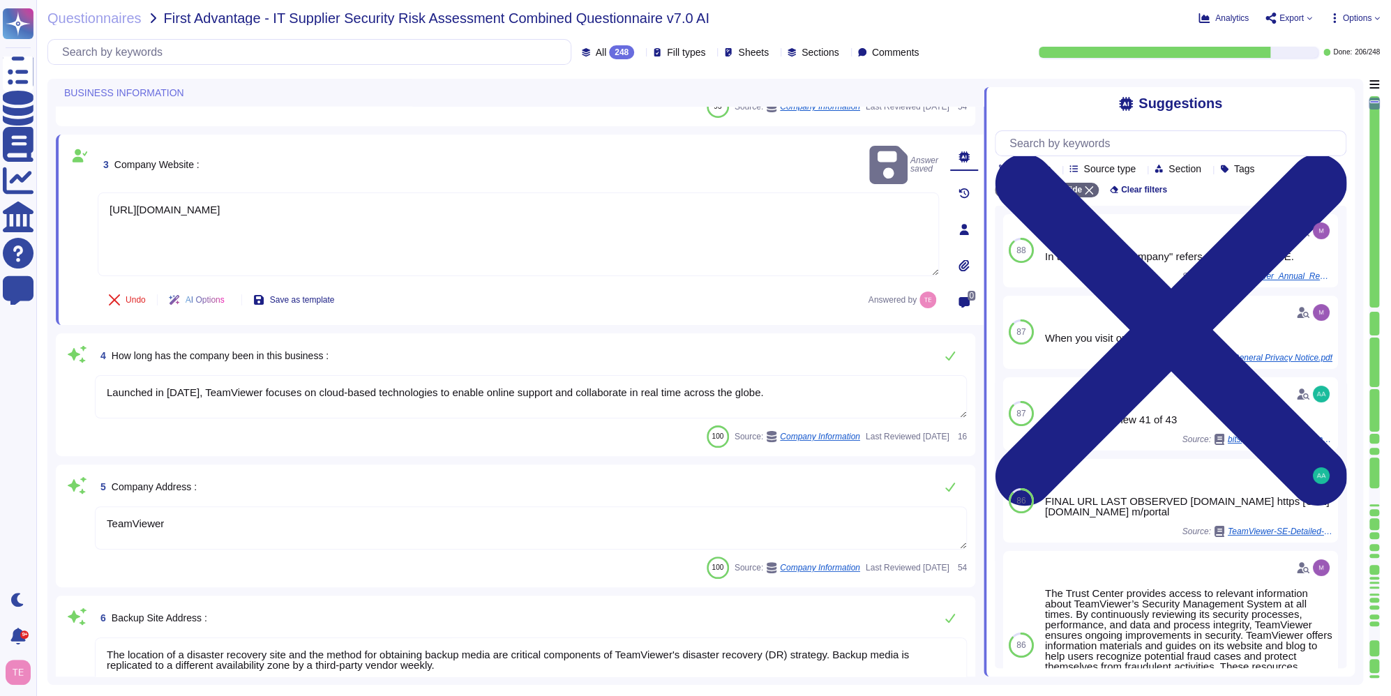
type textarea "TeamViewer"
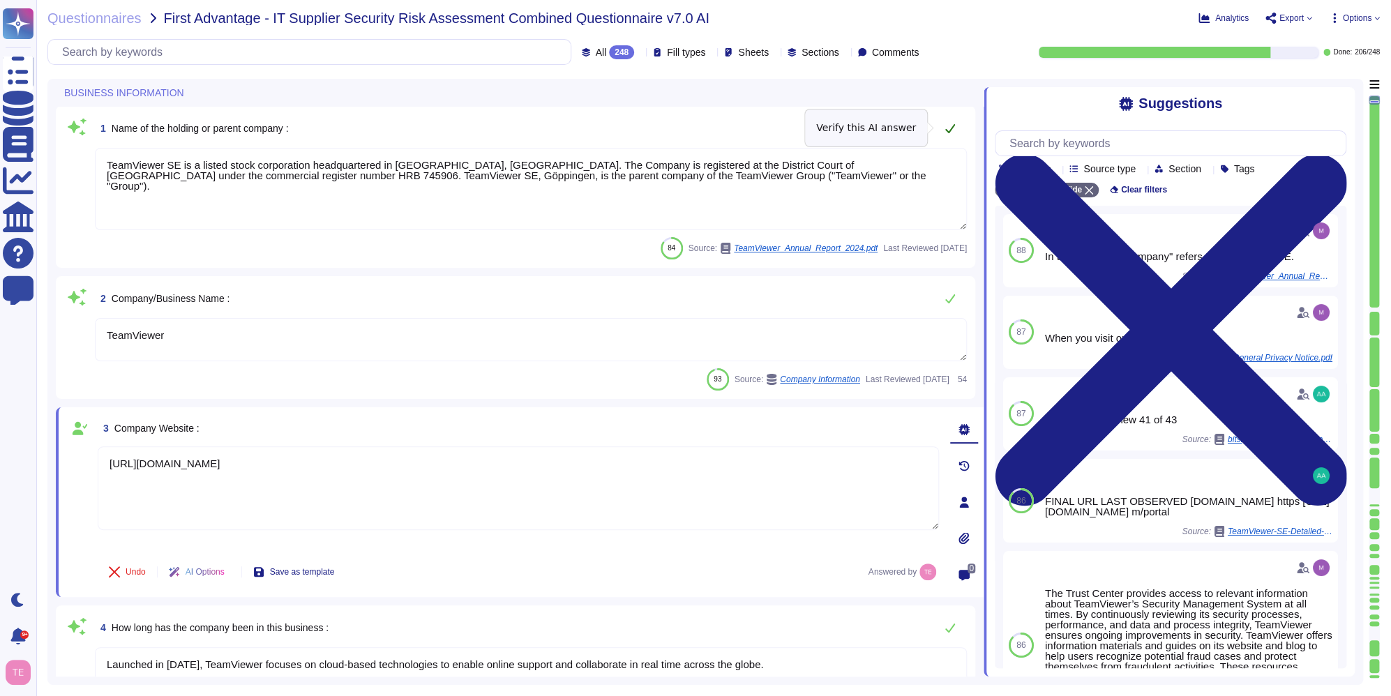
click at [947, 130] on icon at bounding box center [950, 128] width 10 height 9
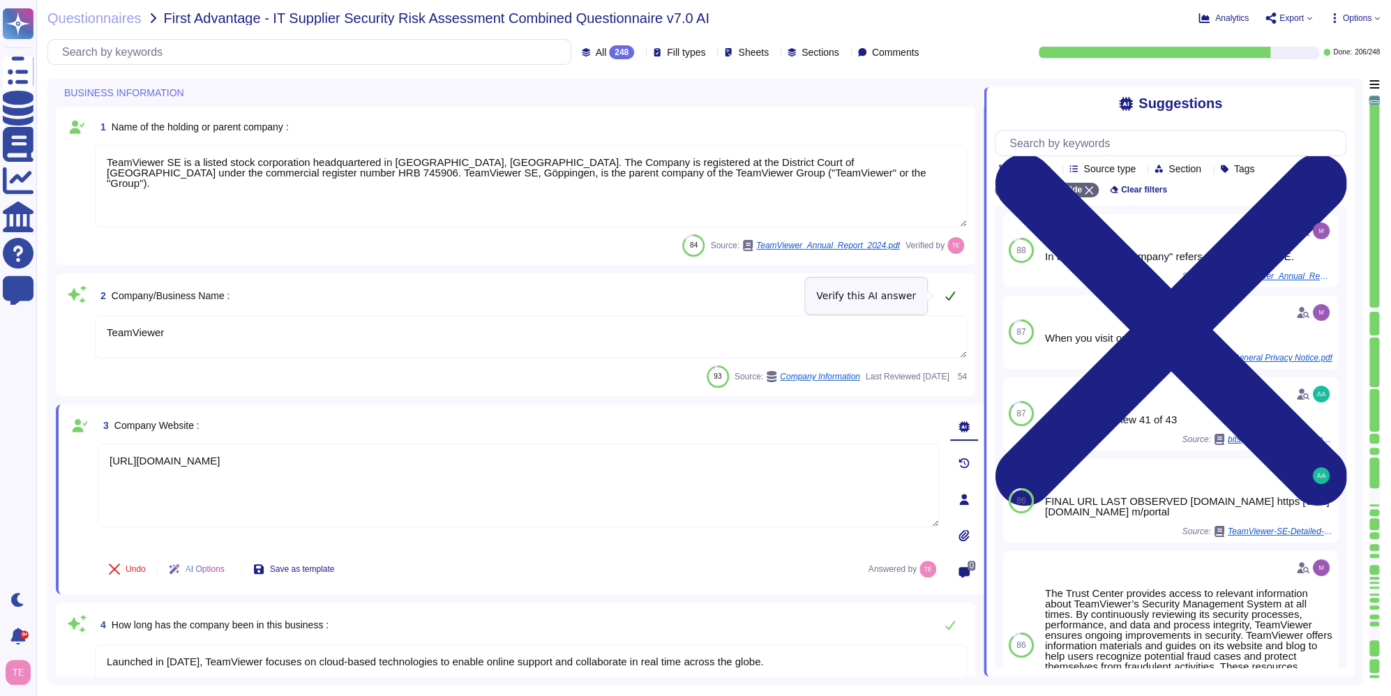
click at [951, 292] on icon at bounding box center [950, 295] width 11 height 11
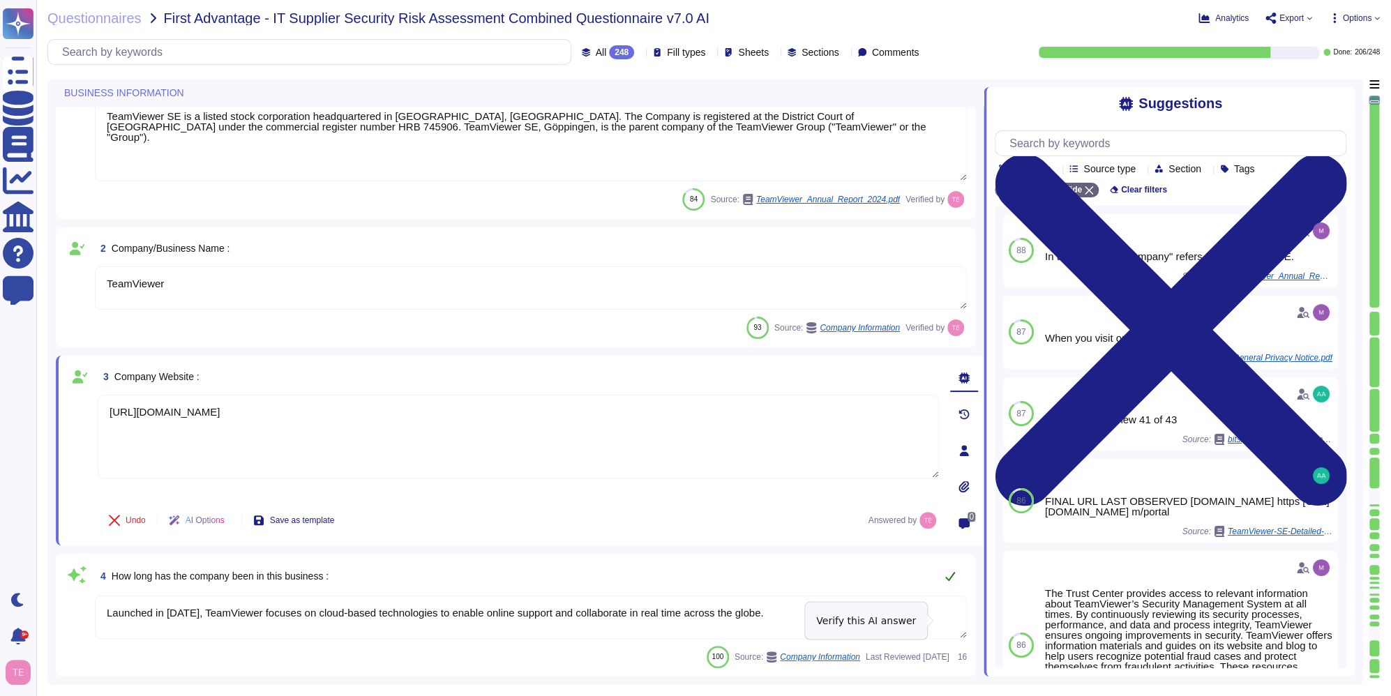
scroll to position [70, 0]
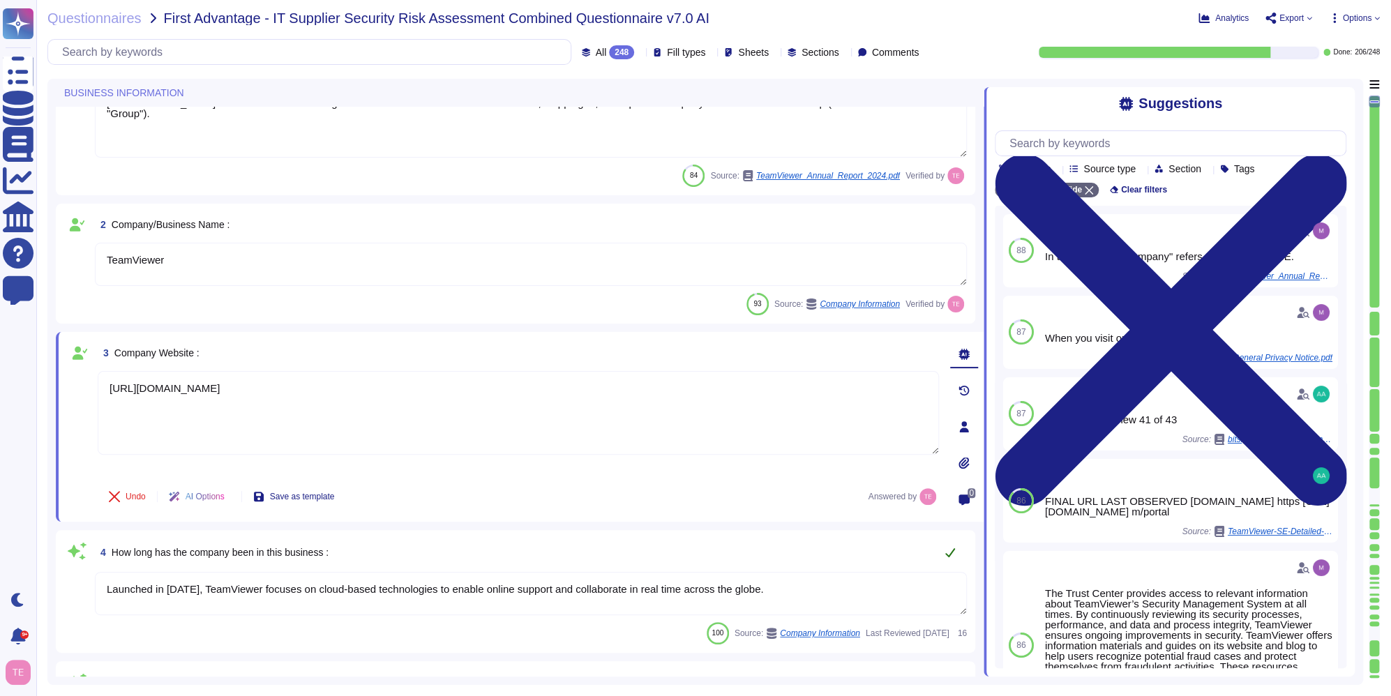
type textarea "TeamViewer is Publicly Held Further information: [URL][DOMAIN_NAME]"
click at [950, 551] on icon at bounding box center [950, 552] width 11 height 11
click at [79, 353] on icon at bounding box center [79, 353] width 17 height 14
click at [316, 495] on span "Save as template" at bounding box center [302, 497] width 65 height 8
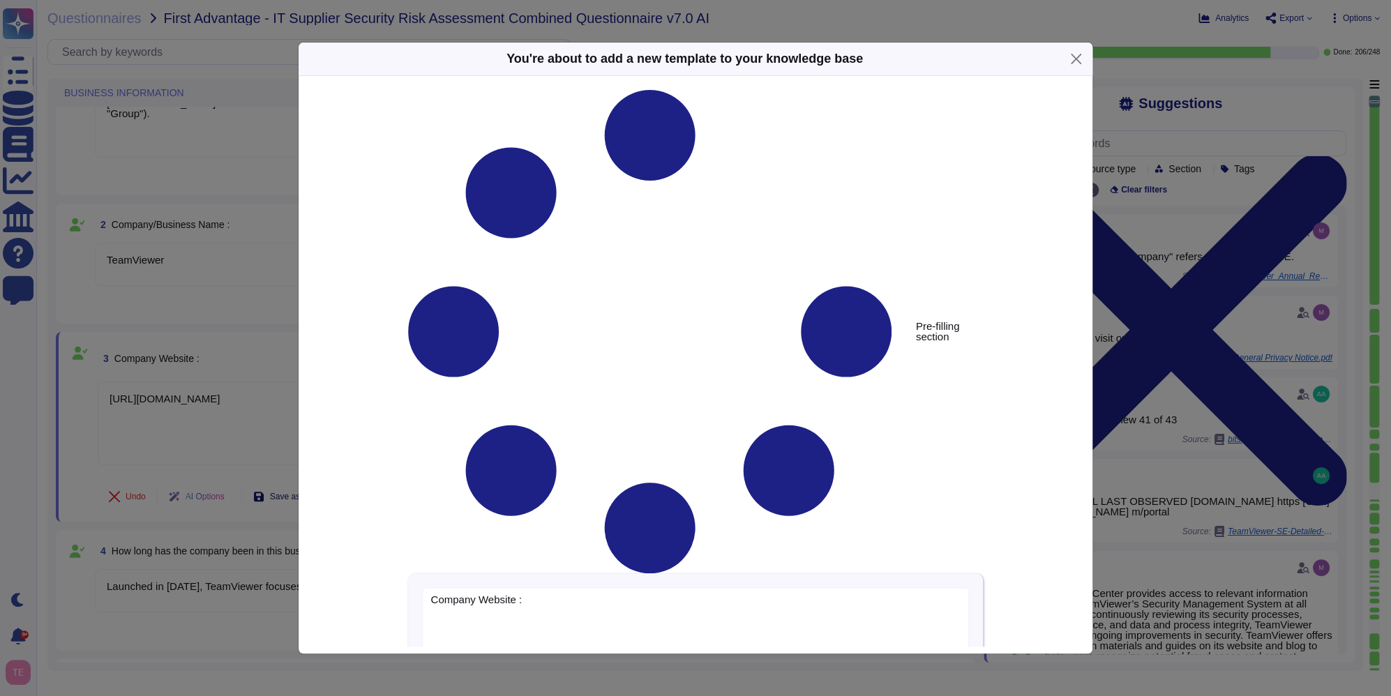
type textarea "Company Website :"
type textarea "[URL][DOMAIN_NAME]"
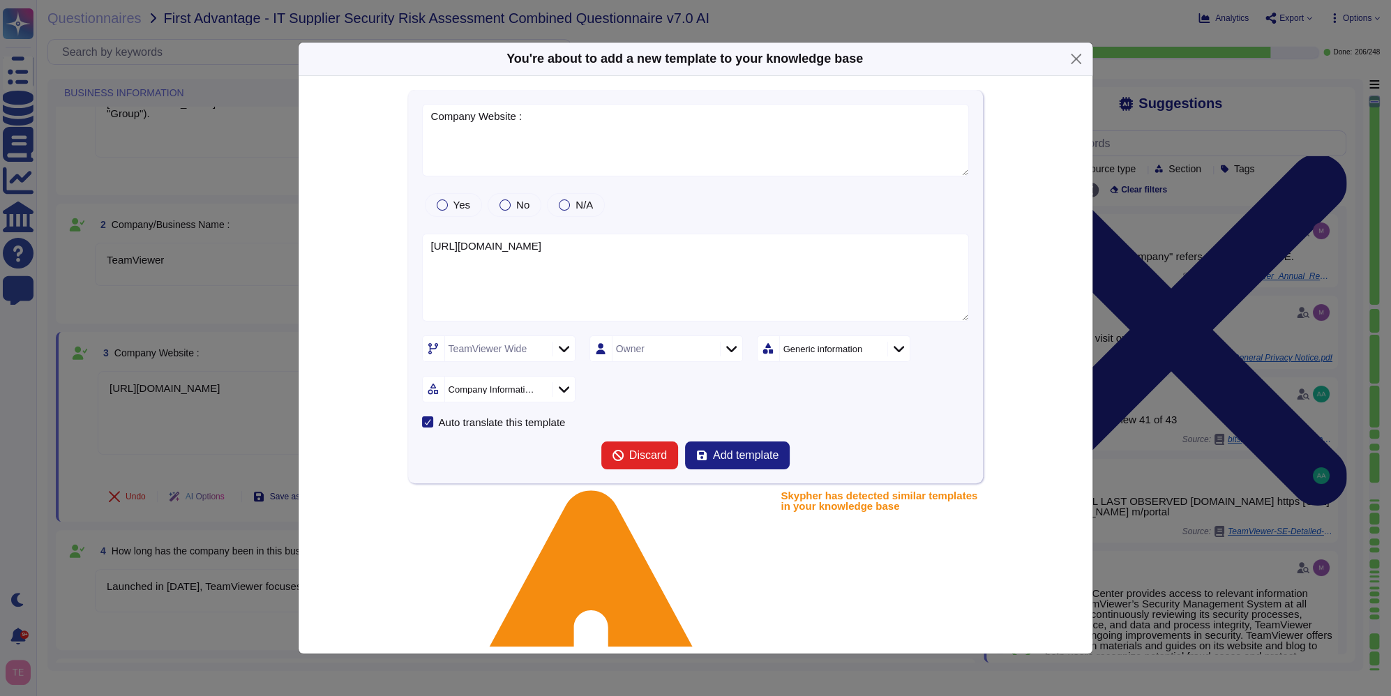
click at [753, 461] on span "Add template" at bounding box center [746, 455] width 66 height 11
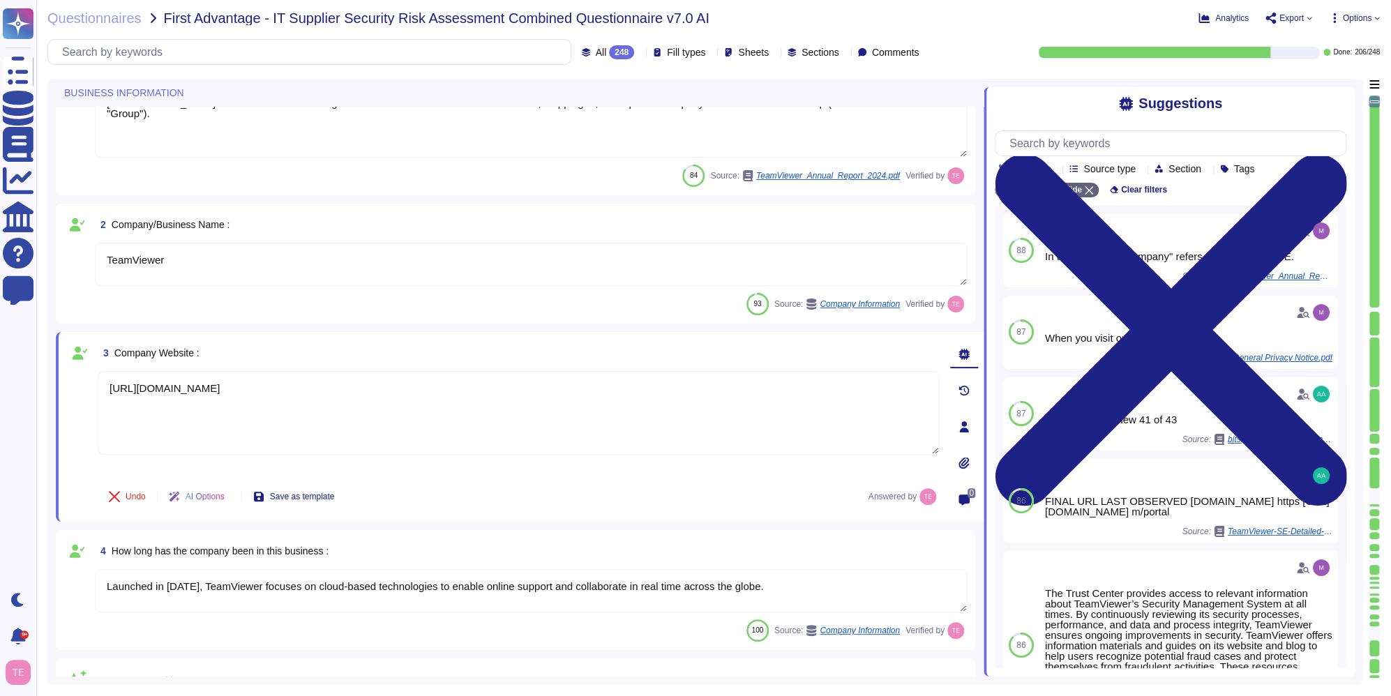
type textarea "TeamViewer is Publicly Held Further information: [URL][DOMAIN_NAME]"
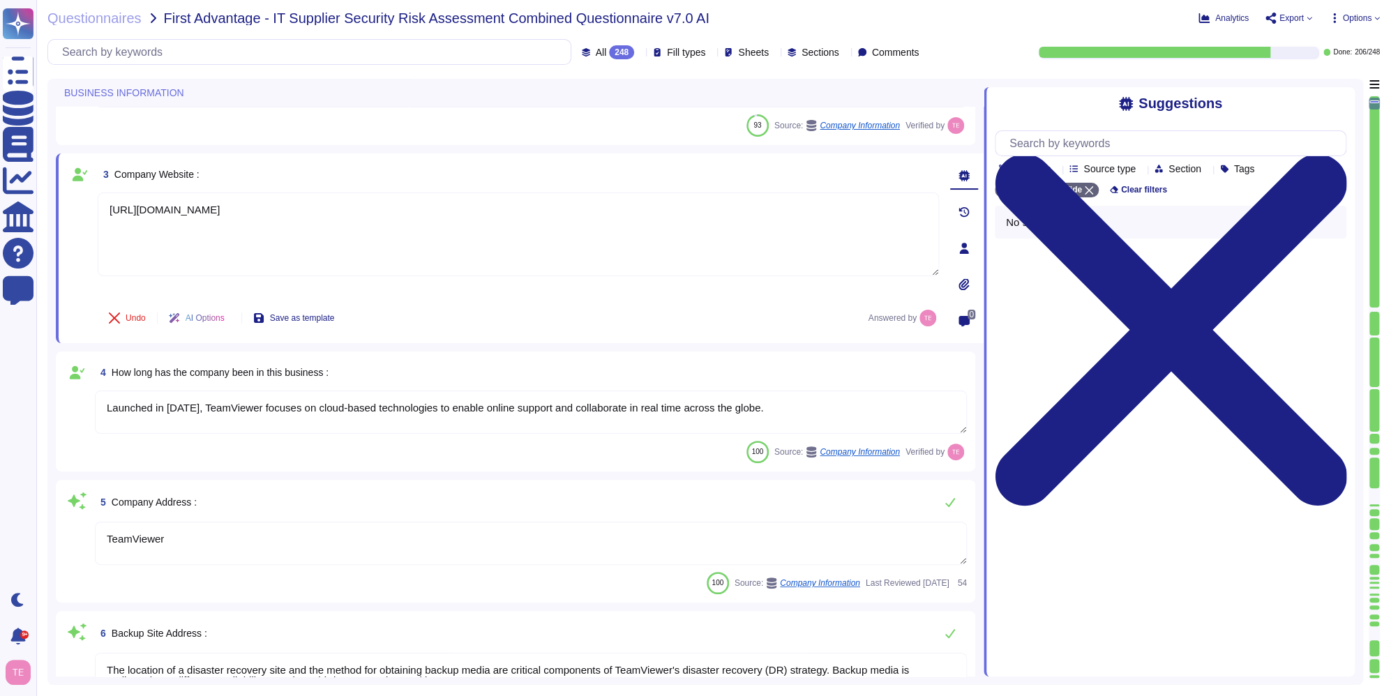
type textarea "TeamViewer"
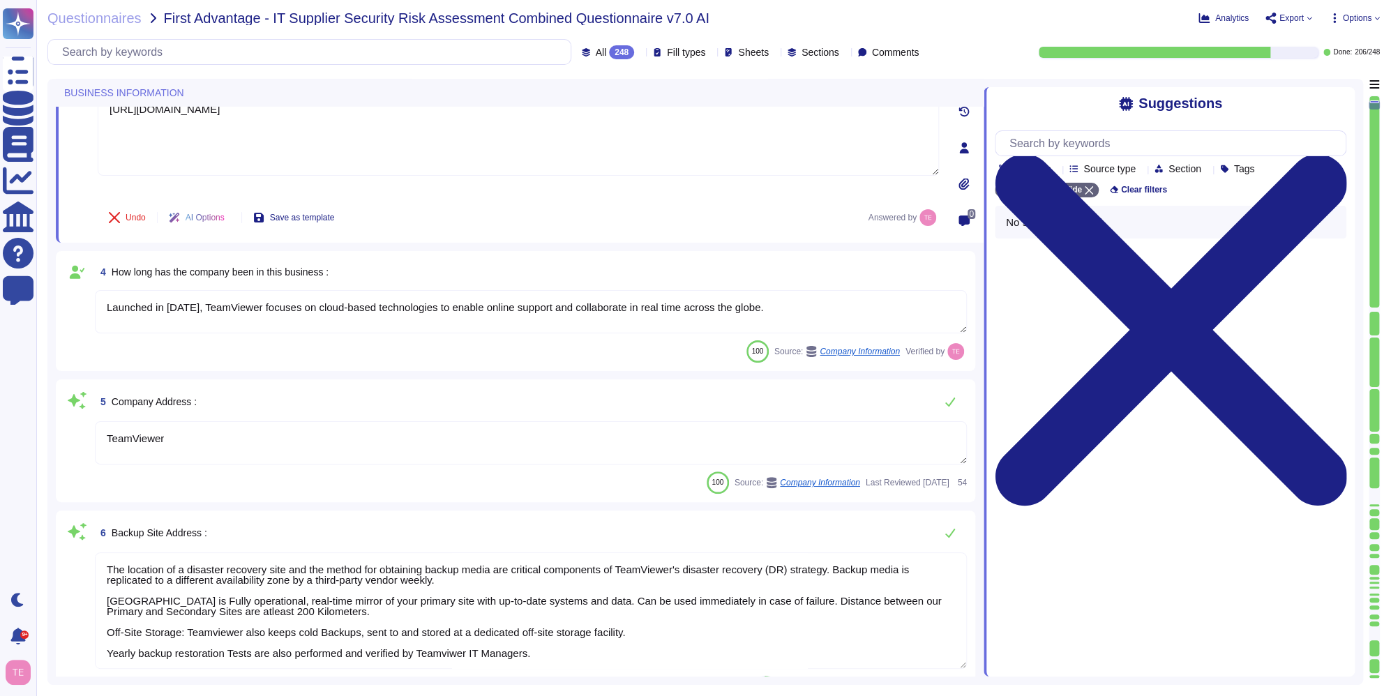
type textarea "TeamViewer"
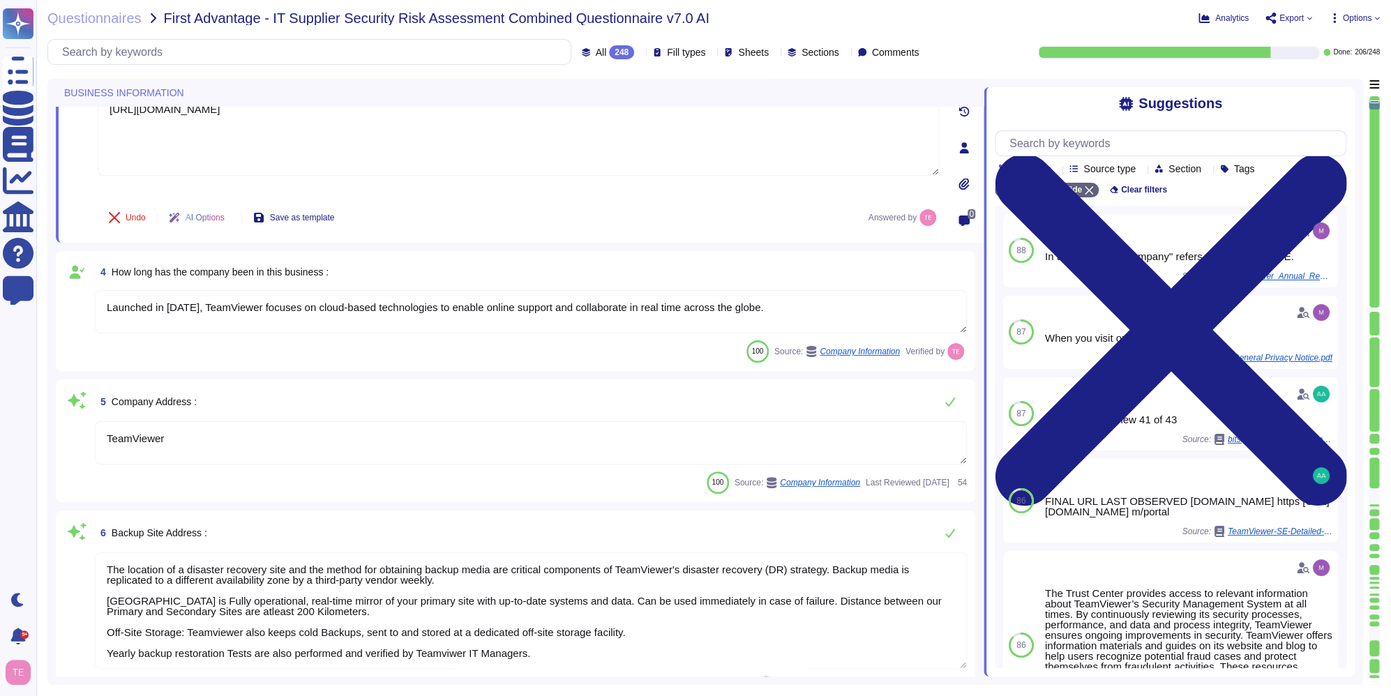
click at [848, 441] on textarea "TeamViewer" at bounding box center [531, 442] width 872 height 43
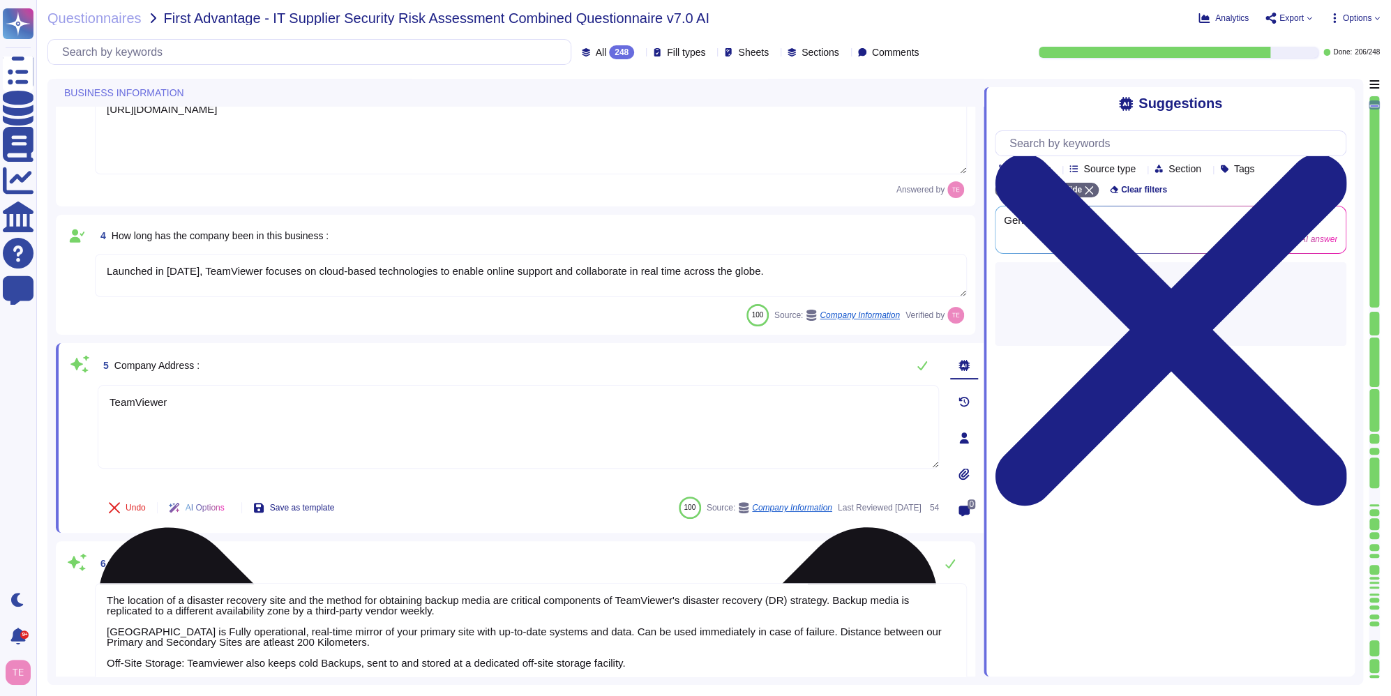
type textarea "TeamViewer"
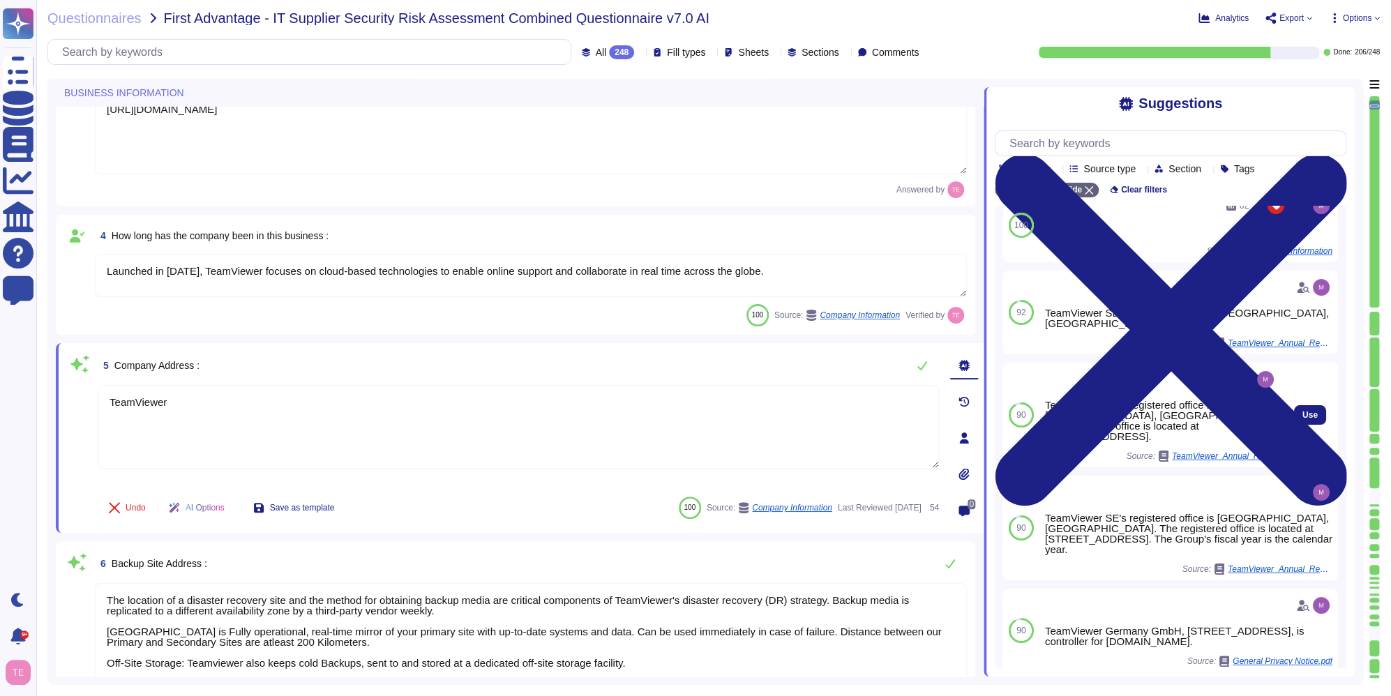
scroll to position [67, 0]
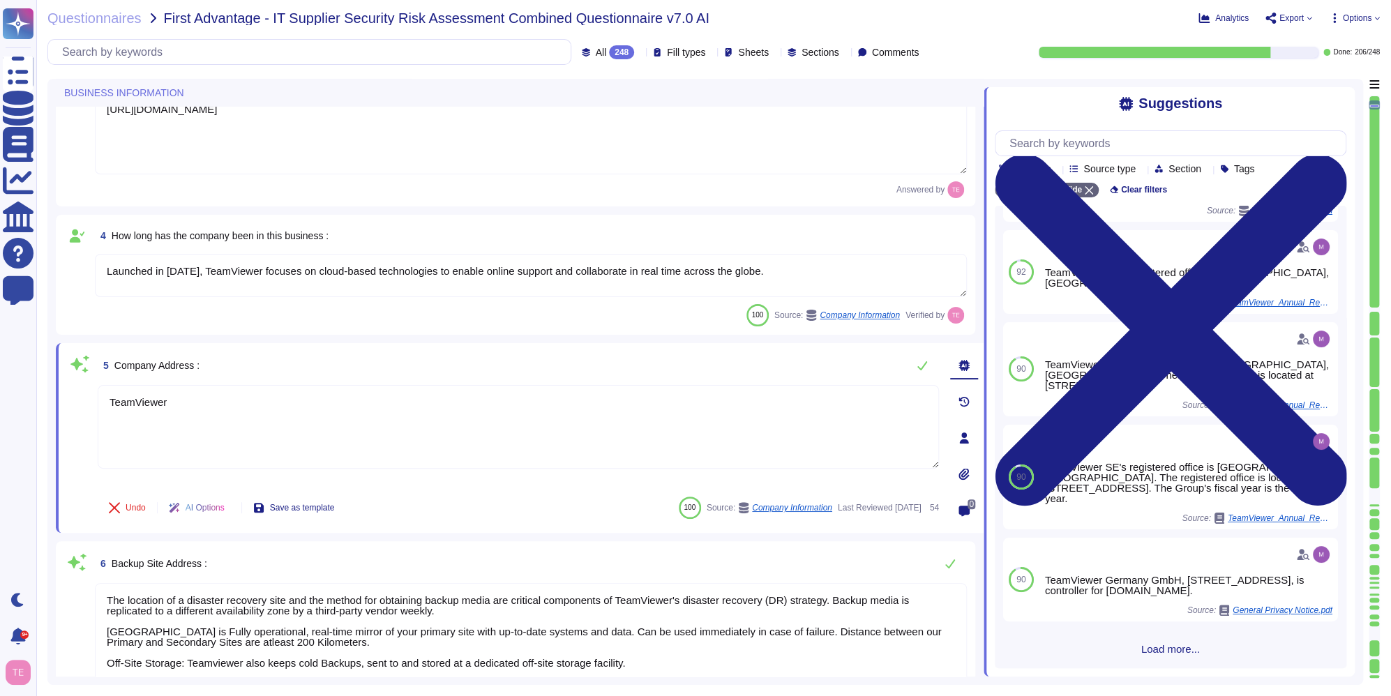
click at [1173, 649] on span "Load more..." at bounding box center [1171, 649] width 352 height 10
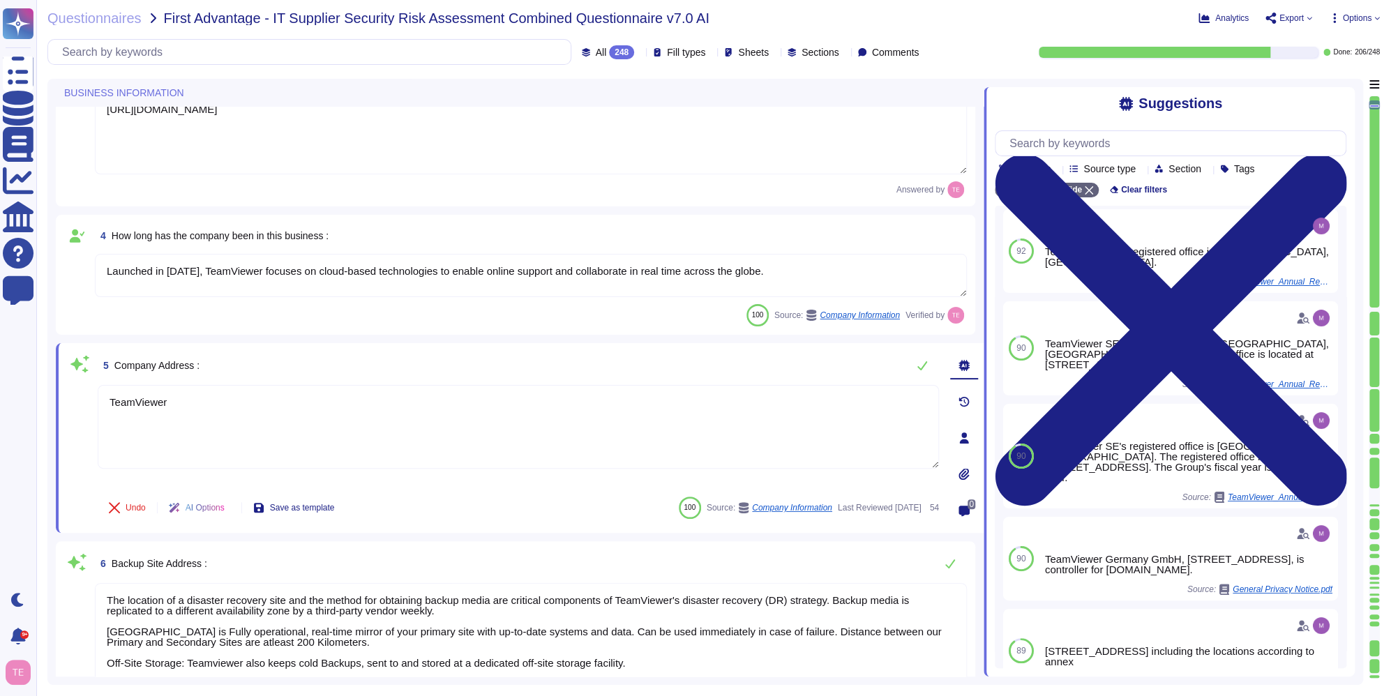
scroll to position [0, 0]
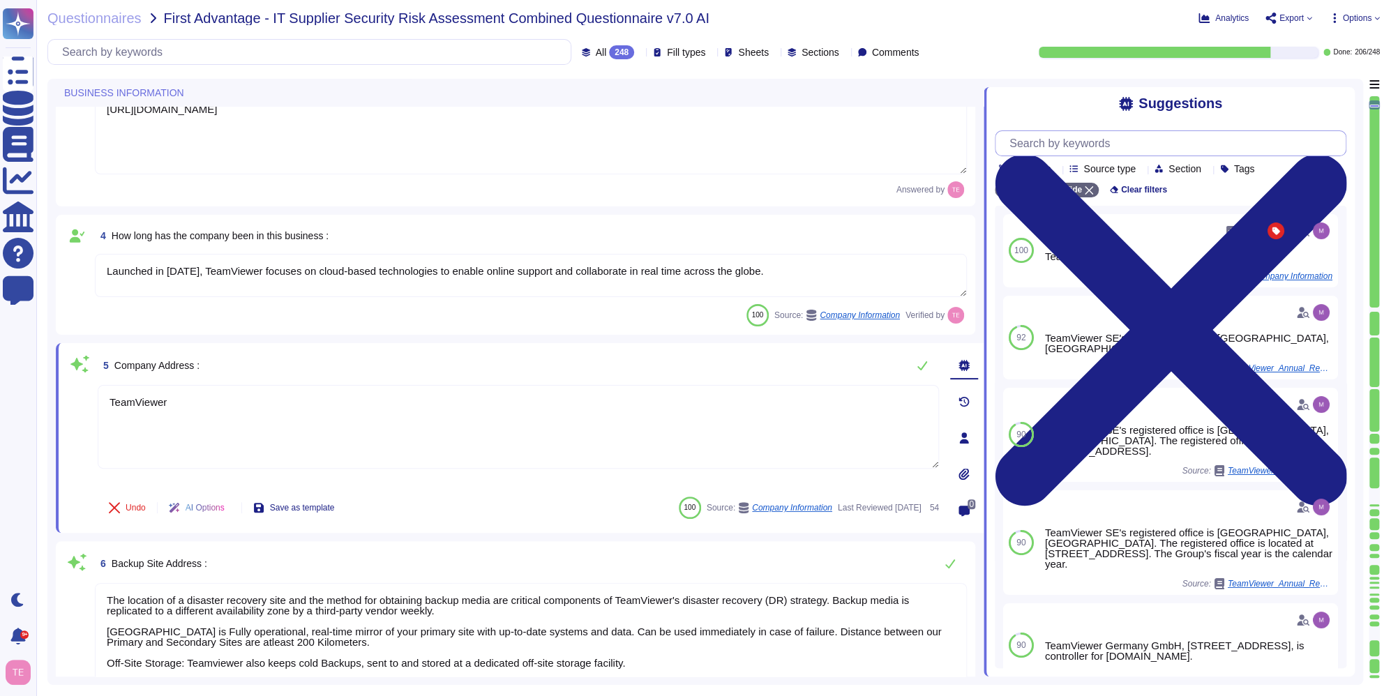
click at [1103, 143] on input "text" at bounding box center [1174, 143] width 343 height 24
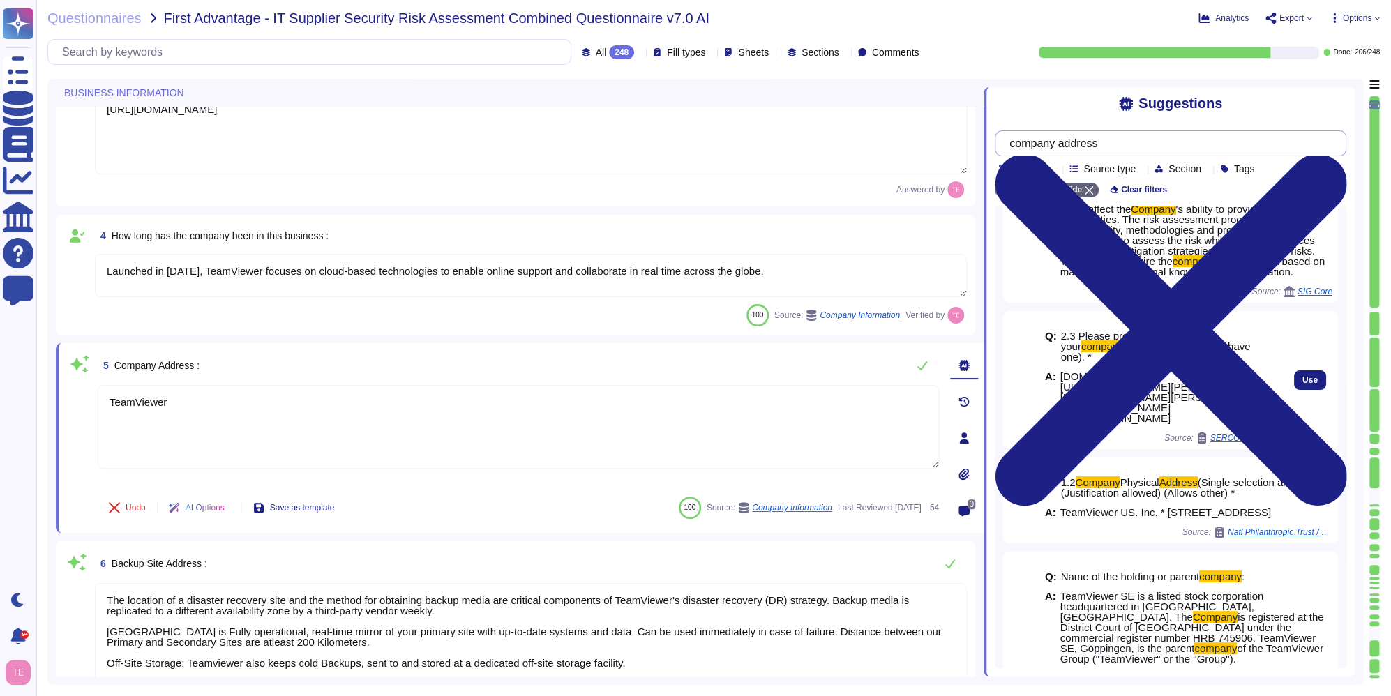
scroll to position [209, 0]
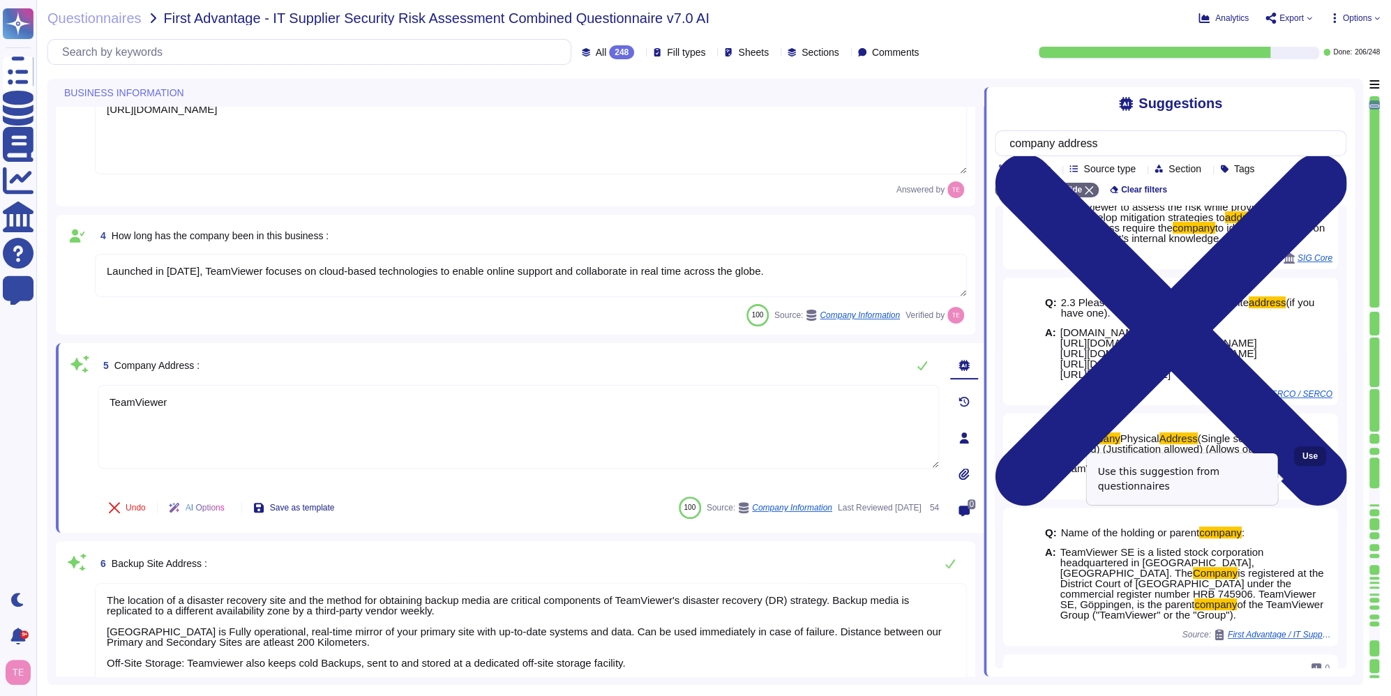
type input "company address"
click at [1303, 461] on span "Use" at bounding box center [1310, 456] width 15 height 8
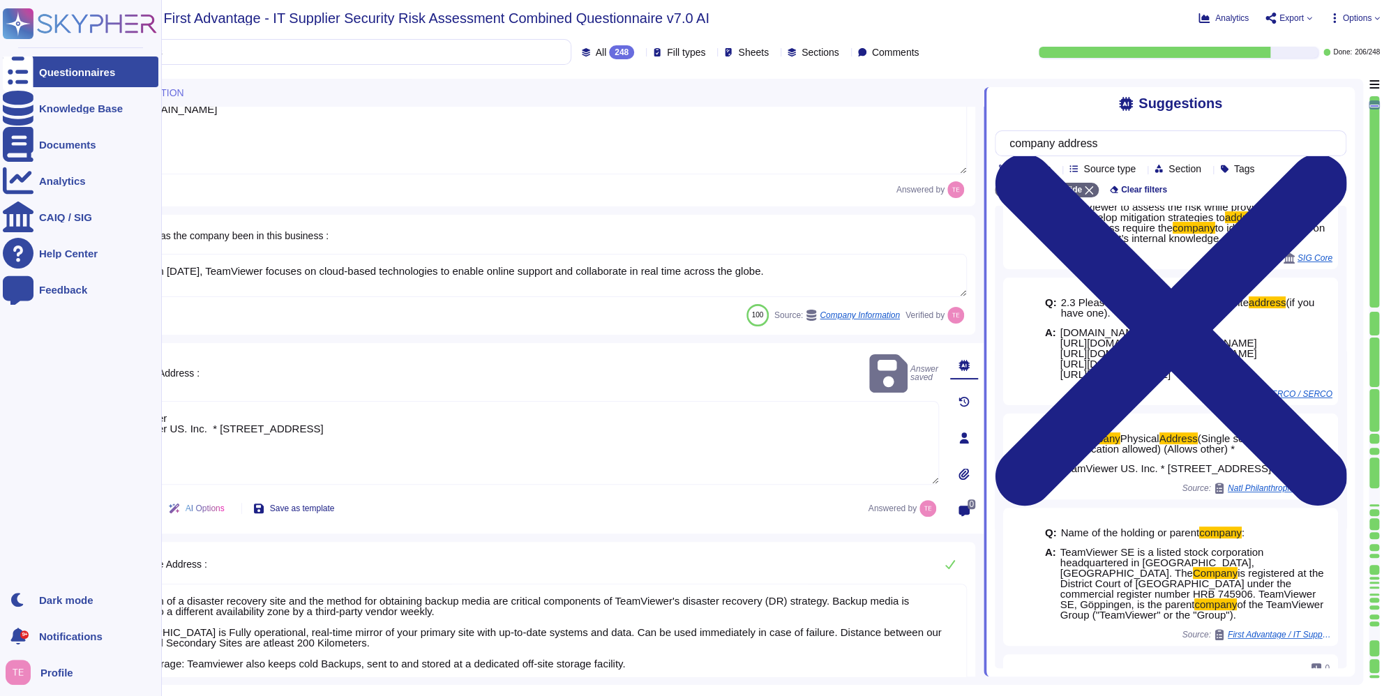
drag, startPoint x: 207, startPoint y: 396, endPoint x: 30, endPoint y: 385, distance: 177.6
click at [30, 385] on div "Questionnaires Knowledge Base Documents Analytics CAIQ / SIG Help Center Feedba…" at bounding box center [695, 348] width 1391 height 696
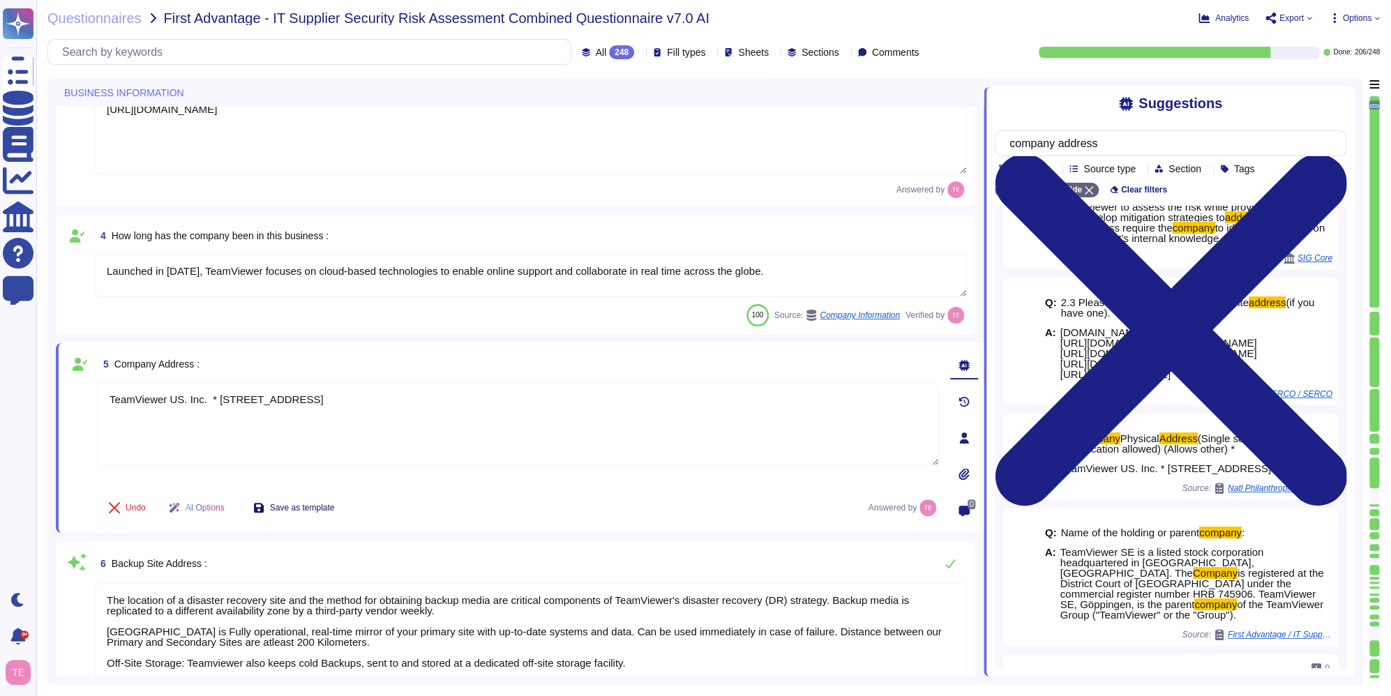
type textarea "TeamViewer US. Inc. * [STREET_ADDRESS]"
click at [323, 507] on span "Save as template" at bounding box center [302, 508] width 65 height 8
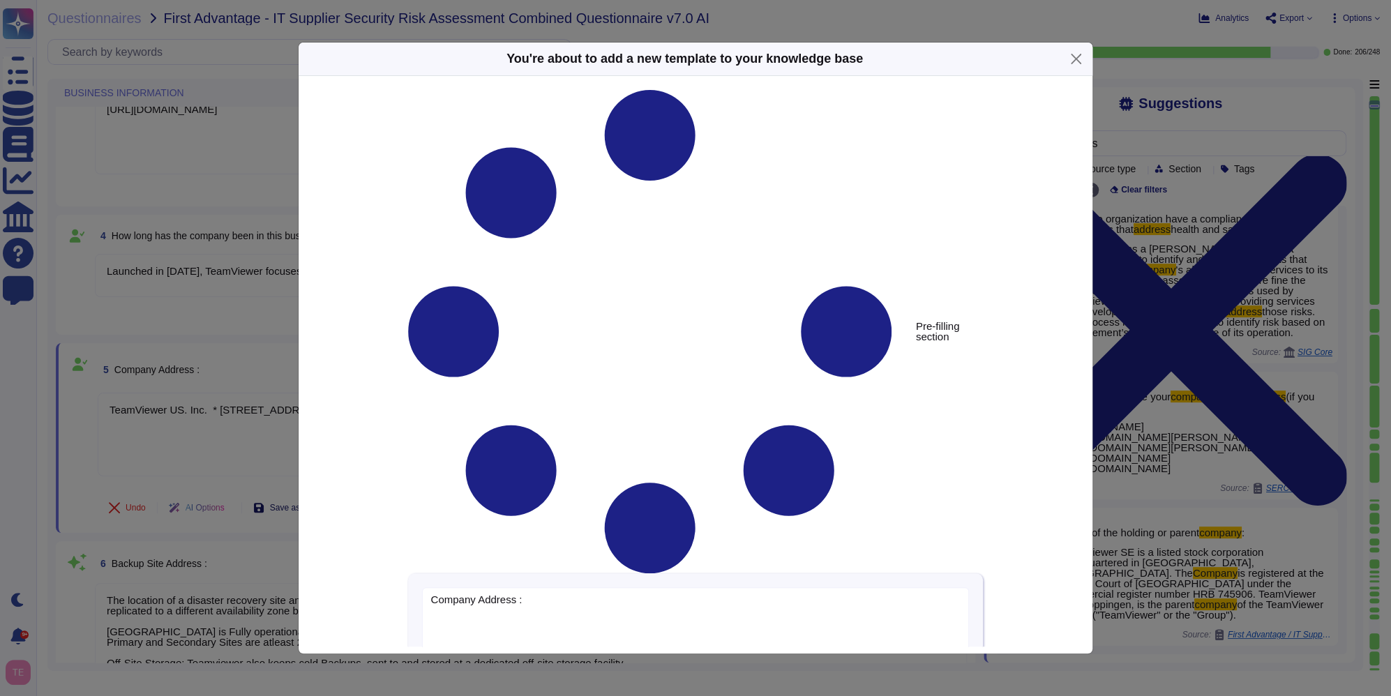
type textarea "Company Address :"
type textarea "TeamViewer US. Inc. * [STREET_ADDRESS]"
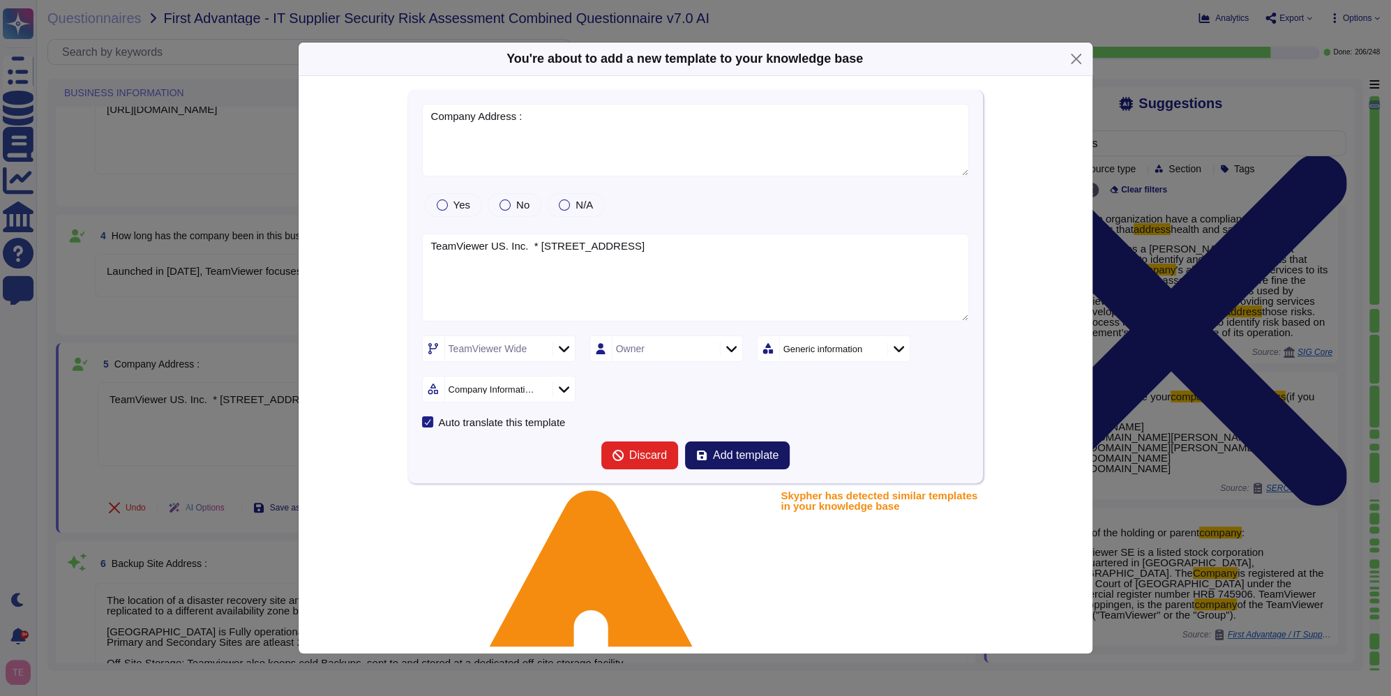
click at [758, 455] on span "Add template" at bounding box center [746, 455] width 66 height 11
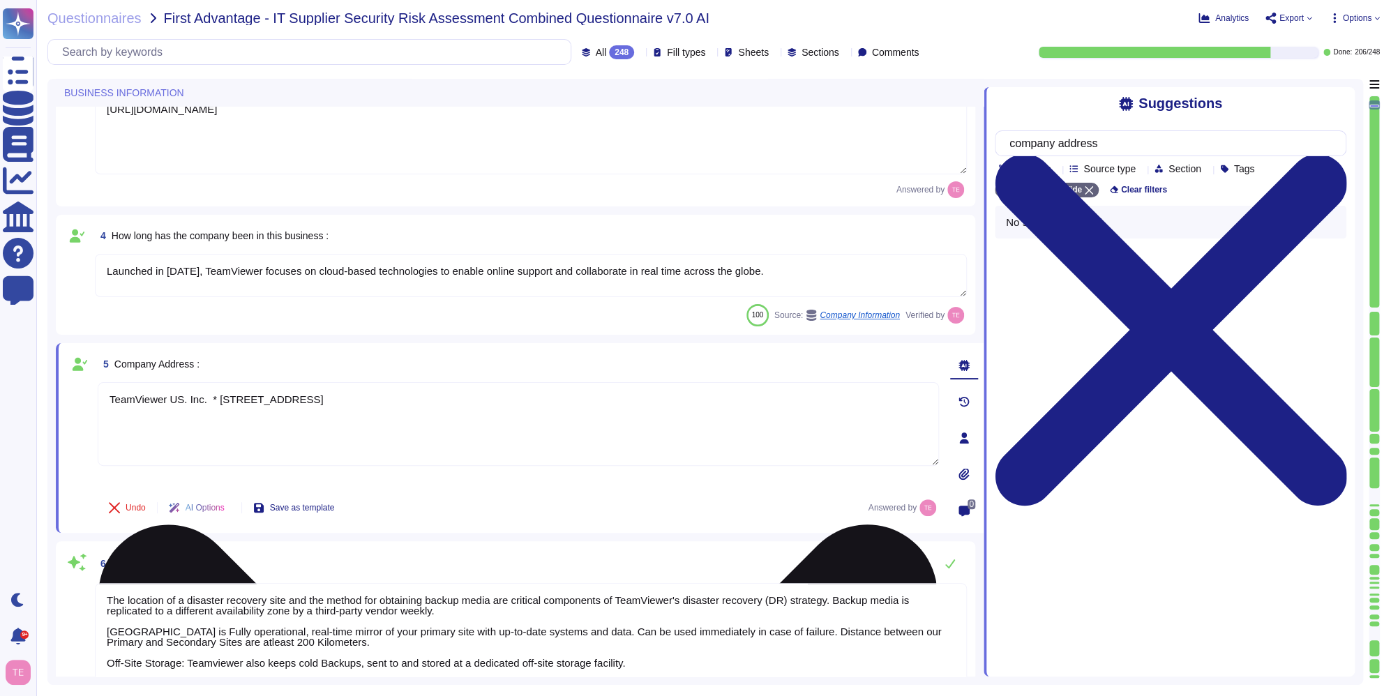
scroll to position [0, 0]
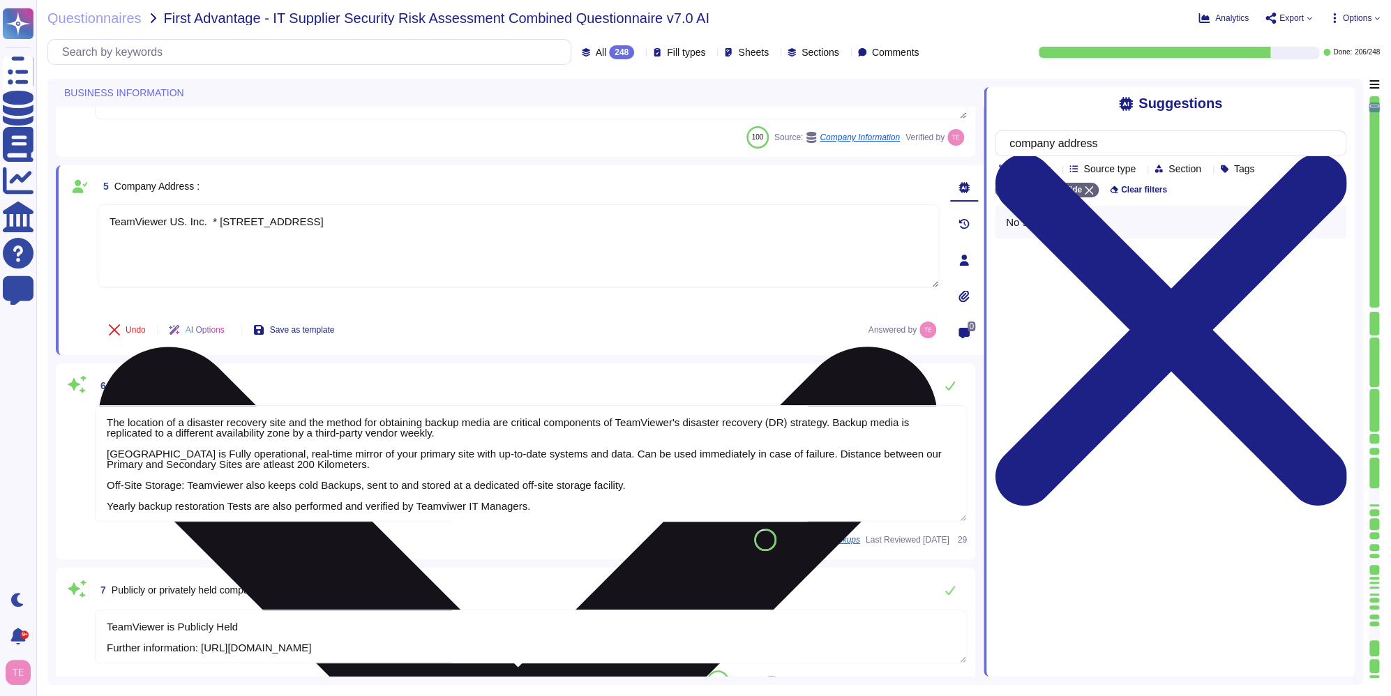
type textarea "As a global technology company, TeamViewer offers a cloud-based platform to con…"
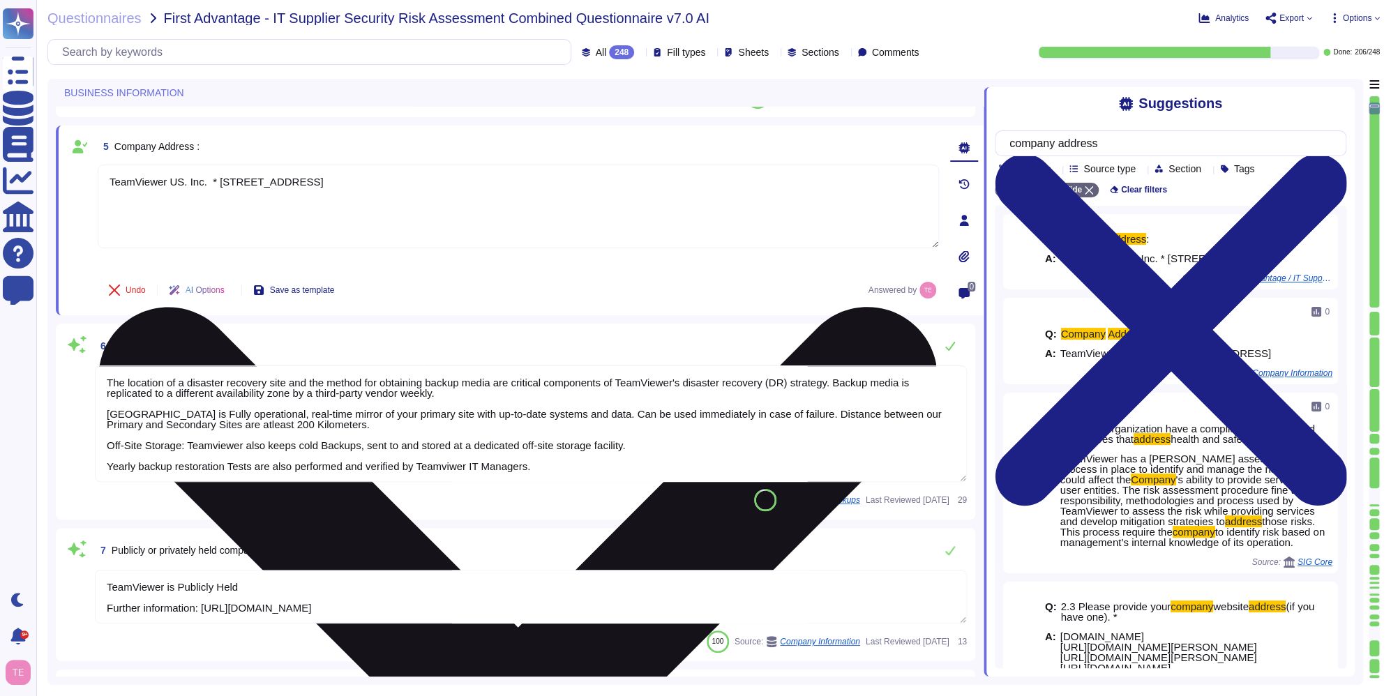
click at [703, 448] on textarea "The location of a disaster recovery site and the method for obtaining backup me…" at bounding box center [531, 424] width 872 height 117
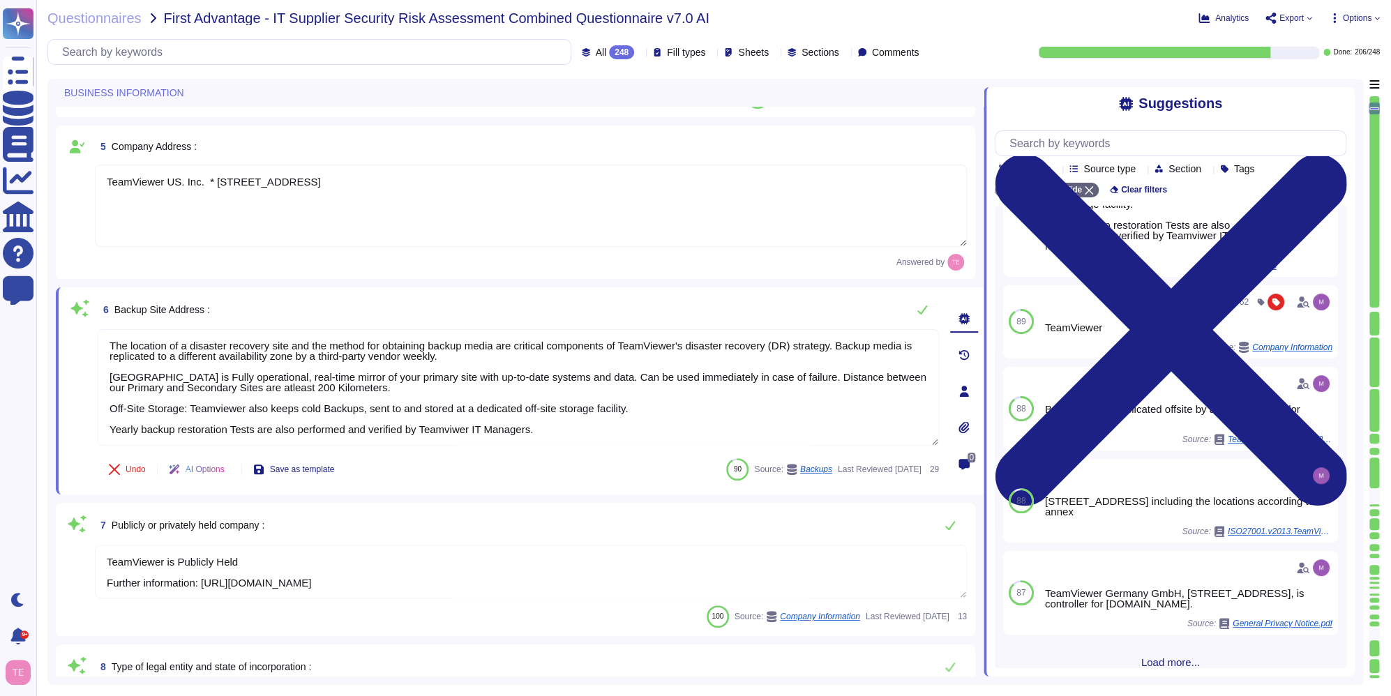
scroll to position [203, 0]
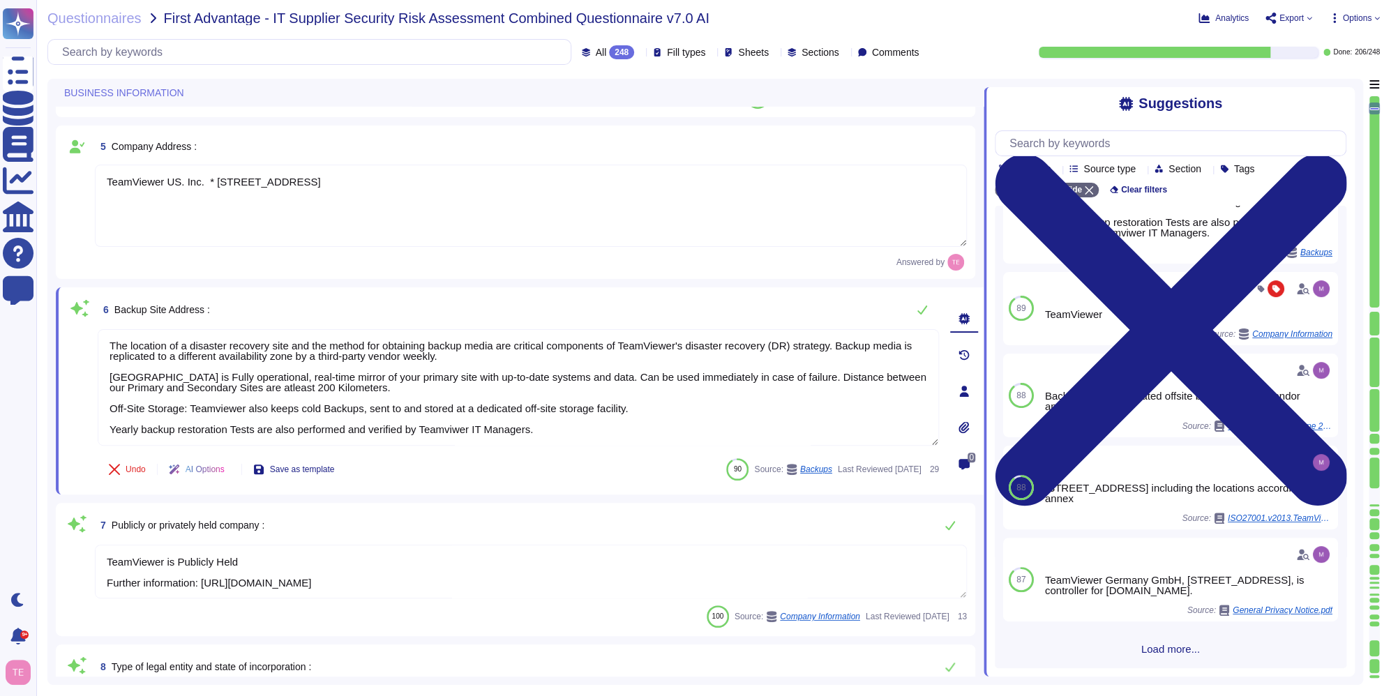
click at [1183, 646] on span "Load more..." at bounding box center [1171, 649] width 352 height 10
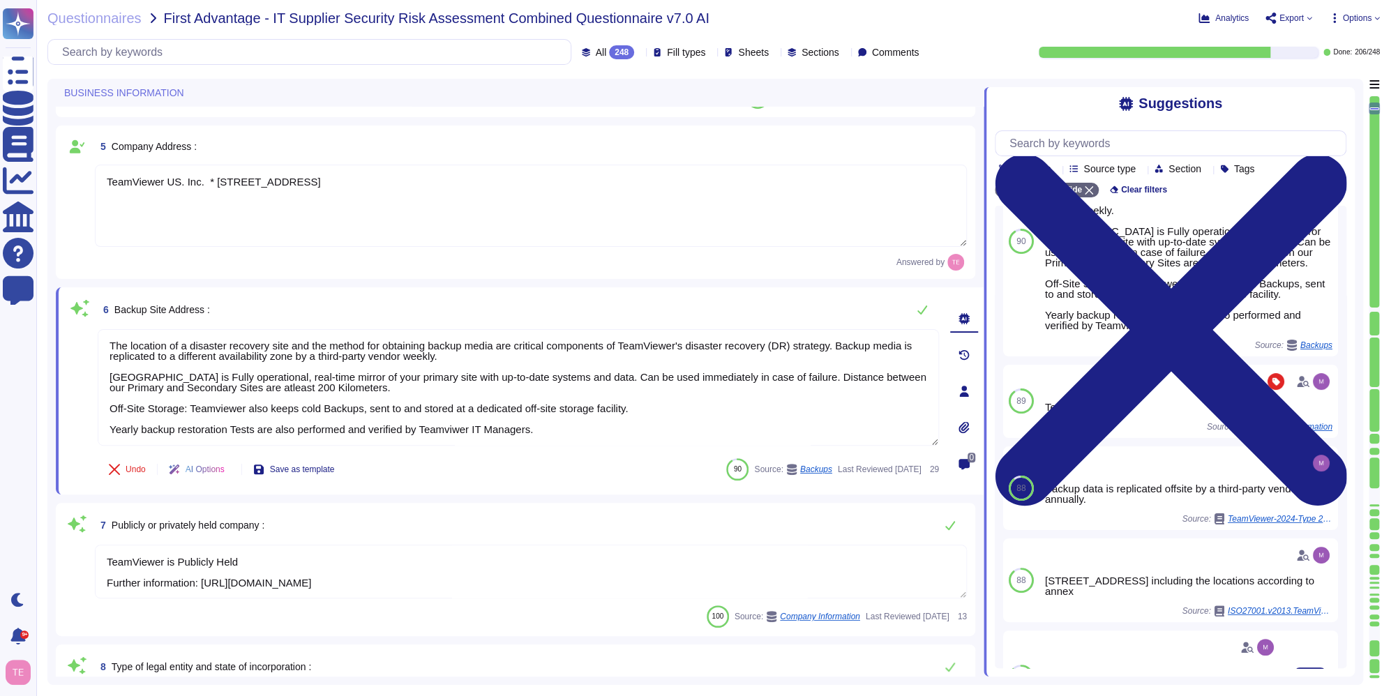
scroll to position [0, 0]
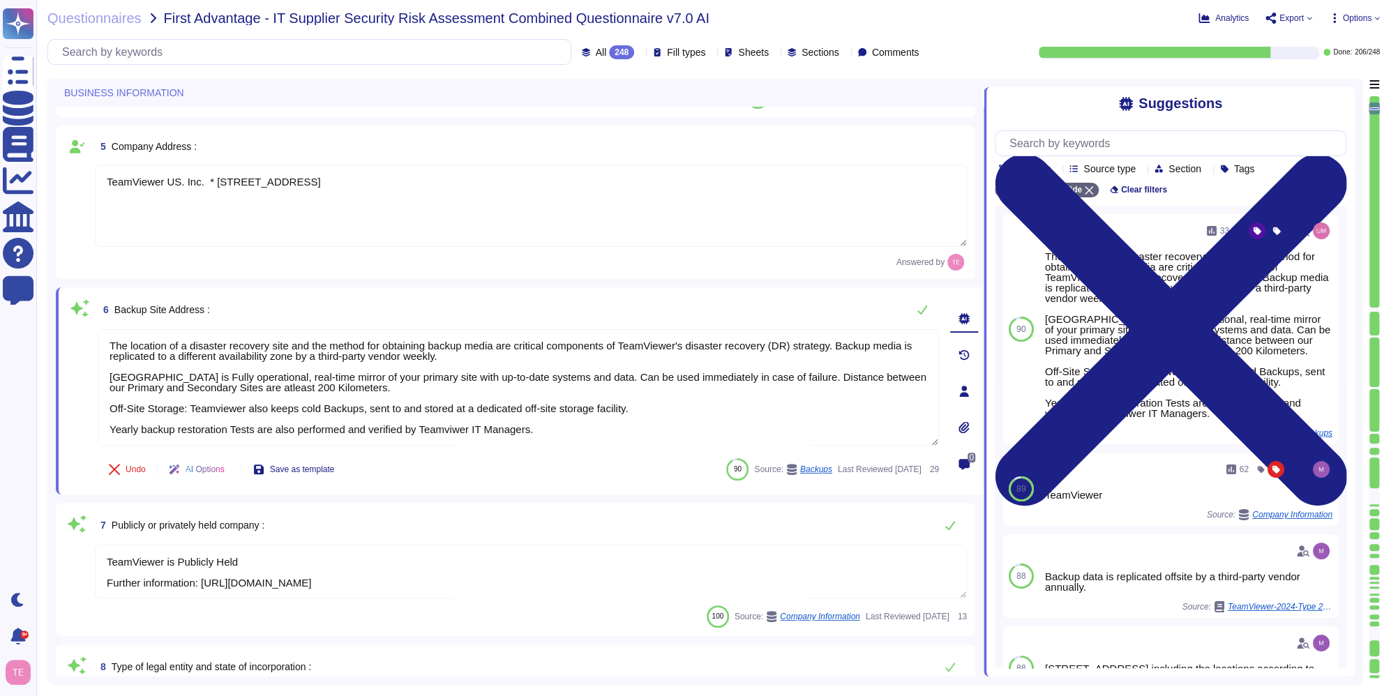
type textarea "approx. 1700"
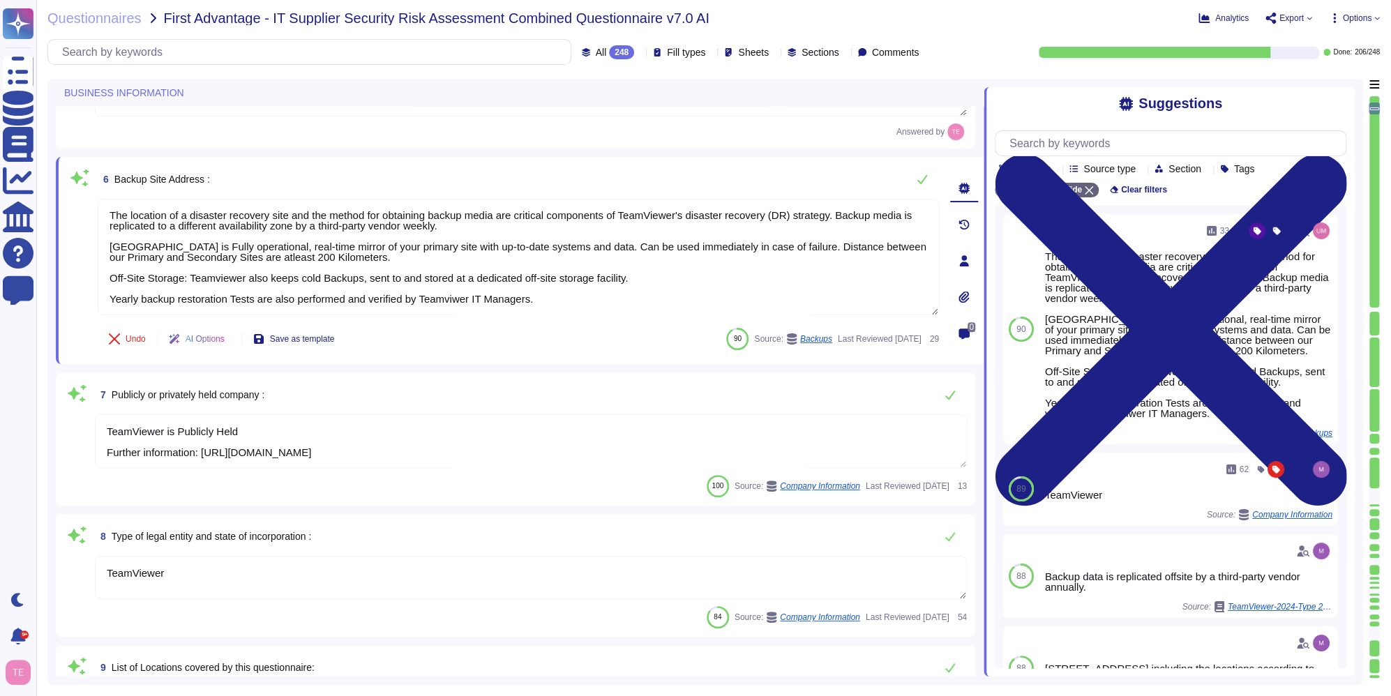
scroll to position [698, 0]
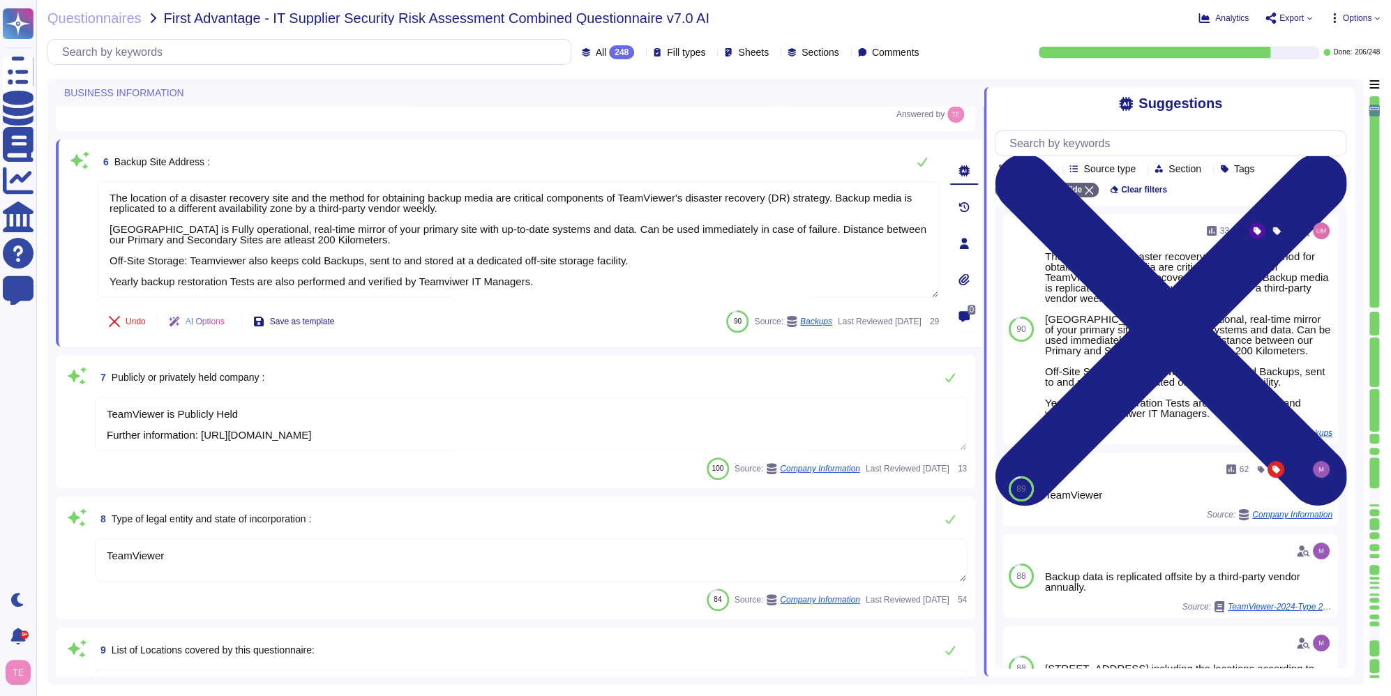
type textarea "Loremips dolo si ametcon, adipiscin, eli seddoe te incididunt utla etd magnaali…"
click at [424, 550] on textarea "TeamViewer" at bounding box center [531, 560] width 872 height 43
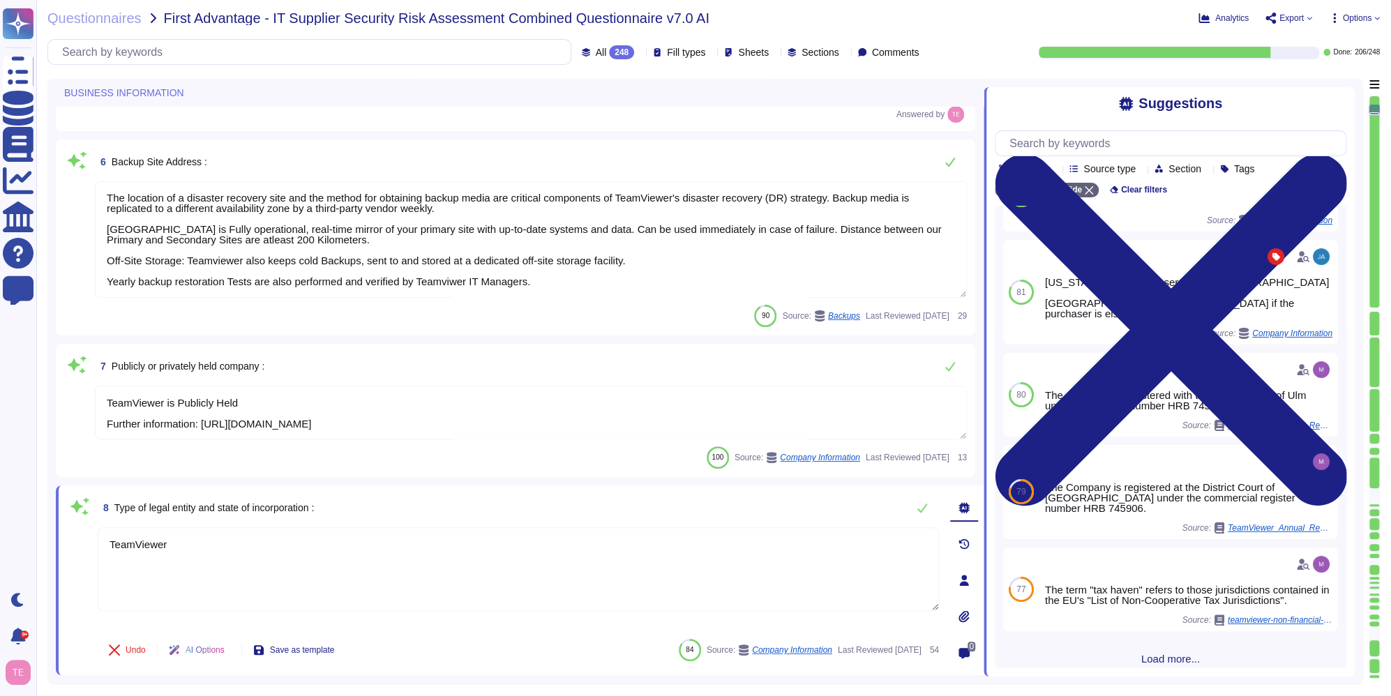
scroll to position [45, 0]
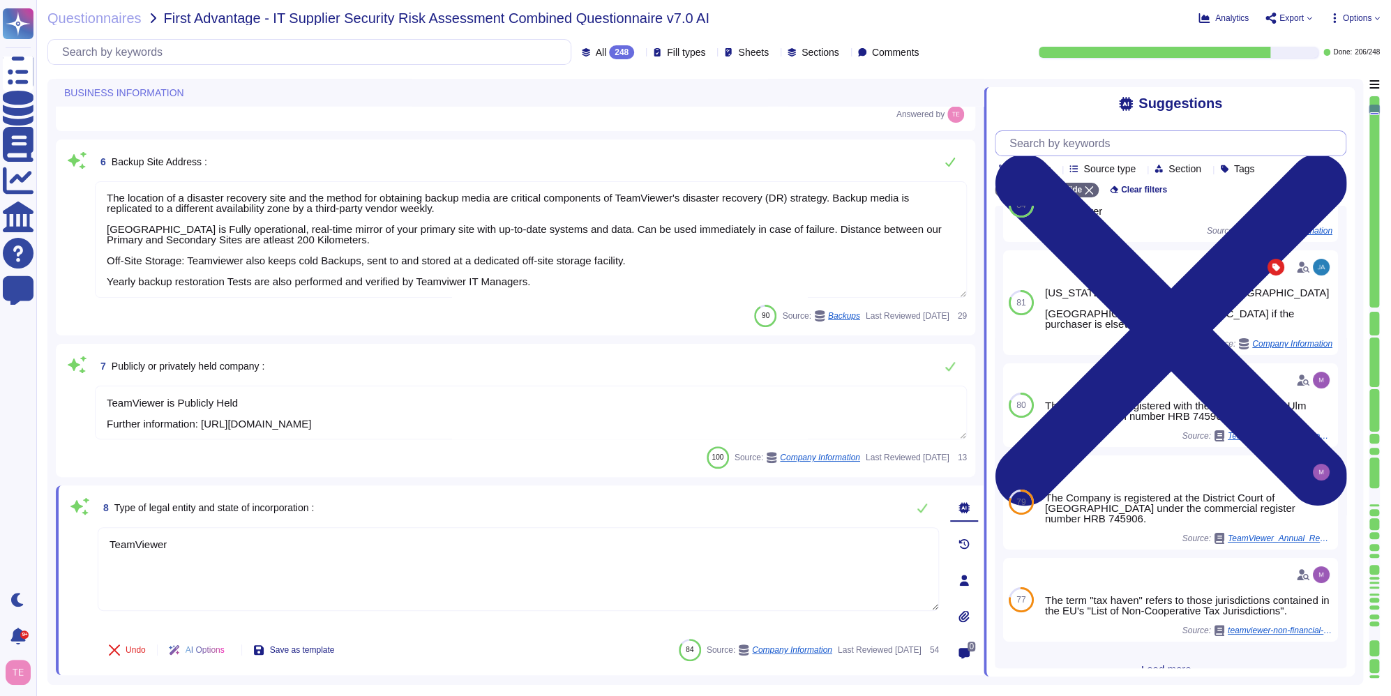
click at [1117, 151] on input "text" at bounding box center [1174, 143] width 343 height 24
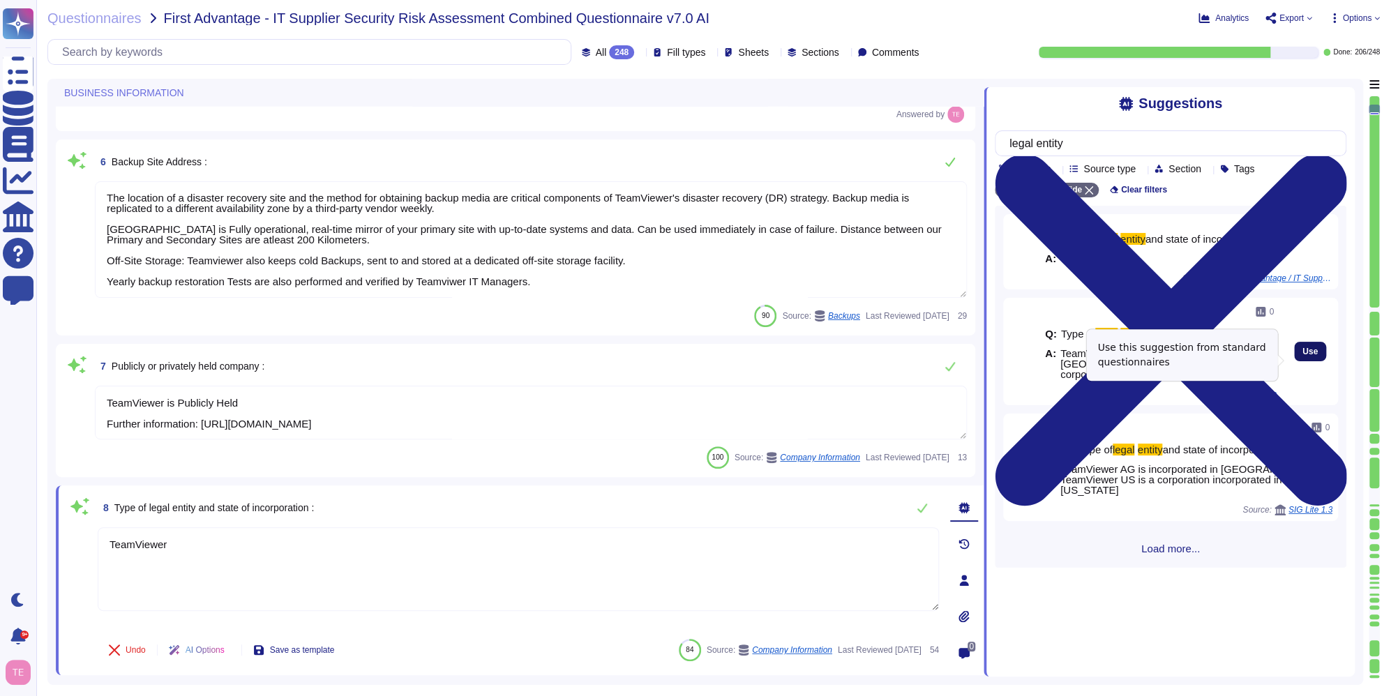
type input "legal entity"
click at [1303, 356] on span "Use" at bounding box center [1310, 351] width 15 height 8
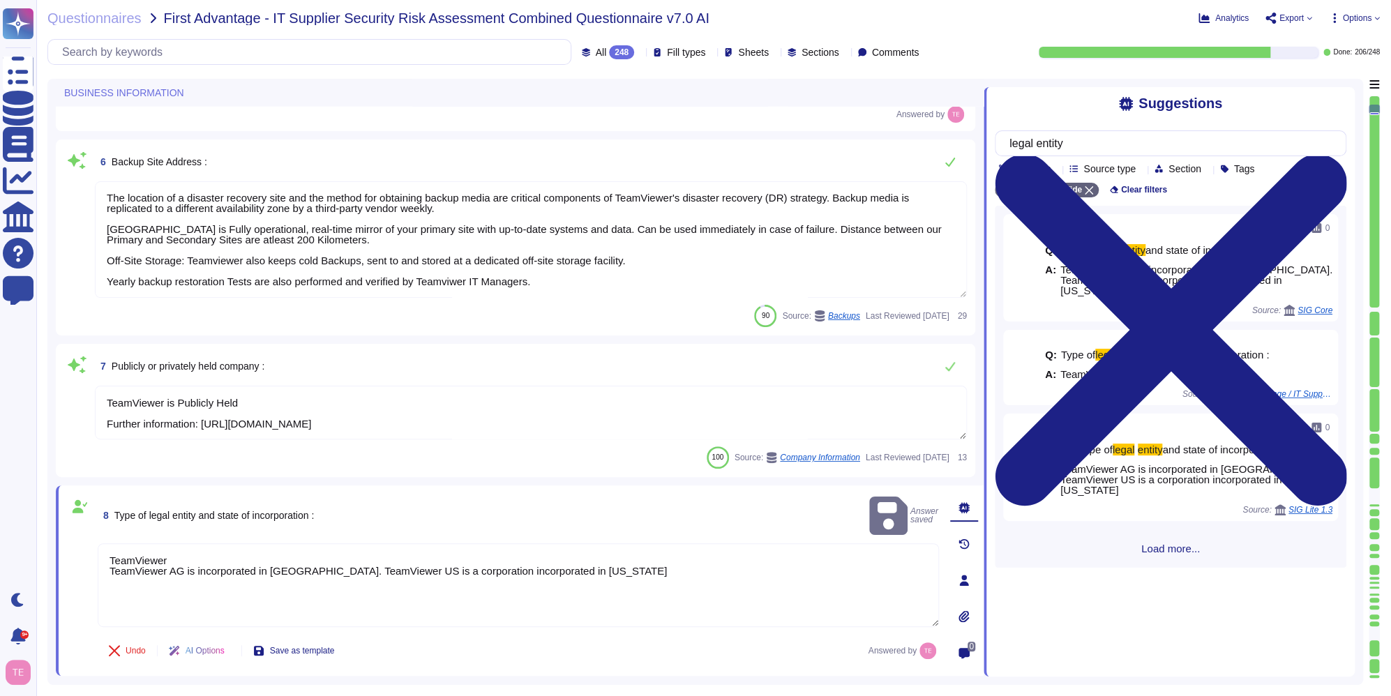
drag, startPoint x: 188, startPoint y: 543, endPoint x: 48, endPoint y: 533, distance: 139.9
click at [48, 533] on div "BUSINESS INFORMATION 3 Company Website : [URL][DOMAIN_NAME] Answered by 4 How l…" at bounding box center [705, 382] width 1316 height 606
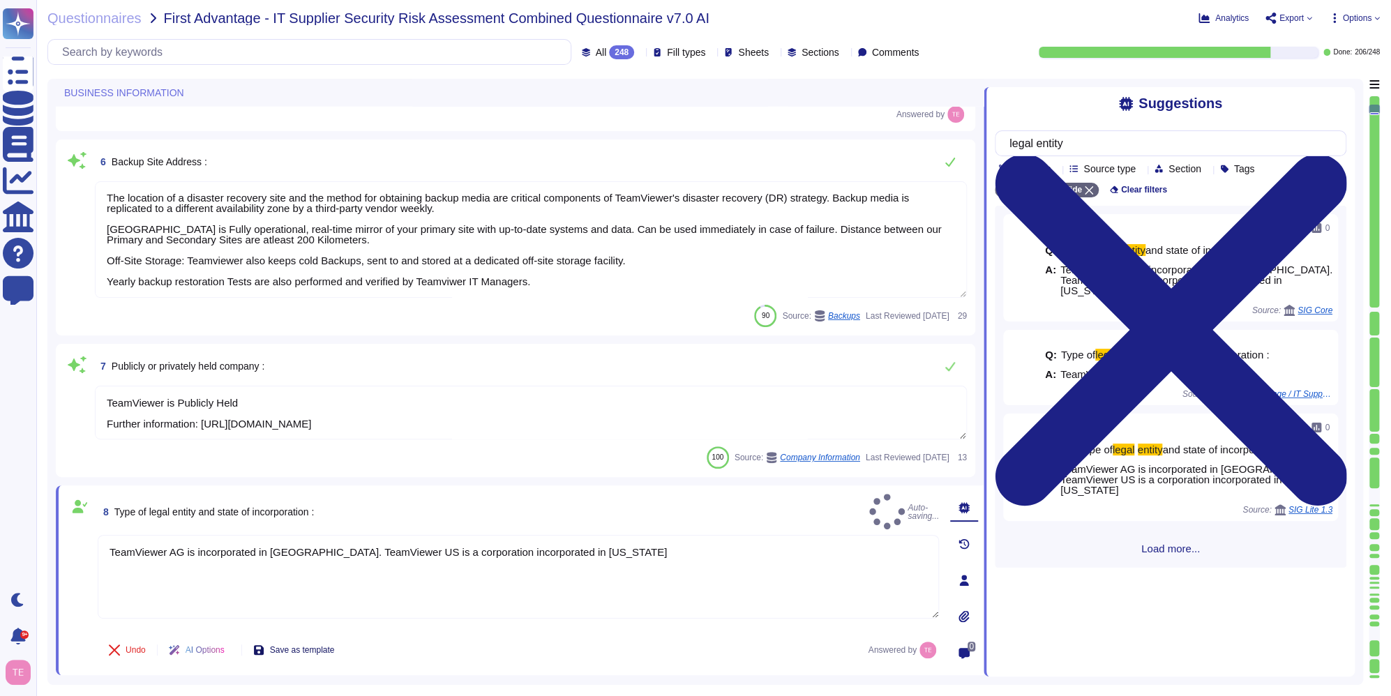
type textarea "TeamViewer AG is incorporated in [GEOGRAPHIC_DATA]. TeamViewer US is a corporat…"
click at [311, 646] on span "Save as template" at bounding box center [302, 650] width 65 height 8
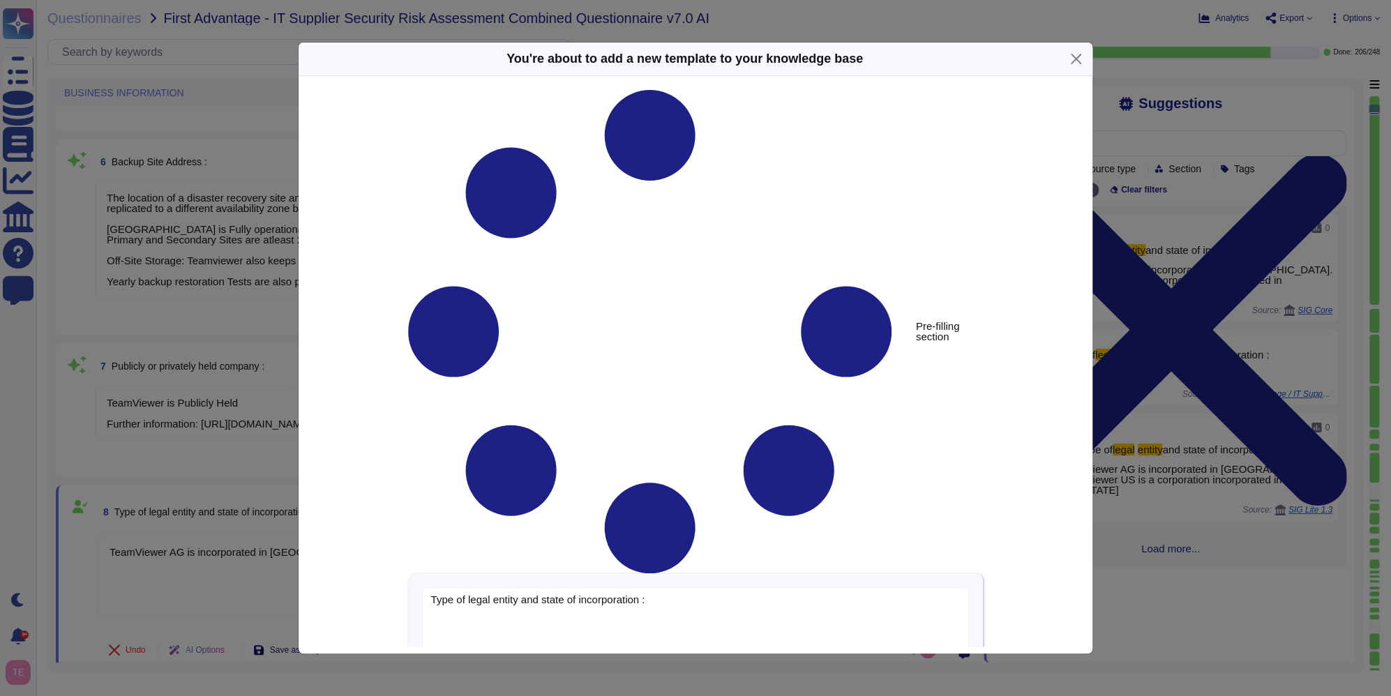
type textarea "Type of legal entity and state of incorporation :"
type textarea "TeamViewer AG is incorporated in [GEOGRAPHIC_DATA]. TeamViewer US is a corporat…"
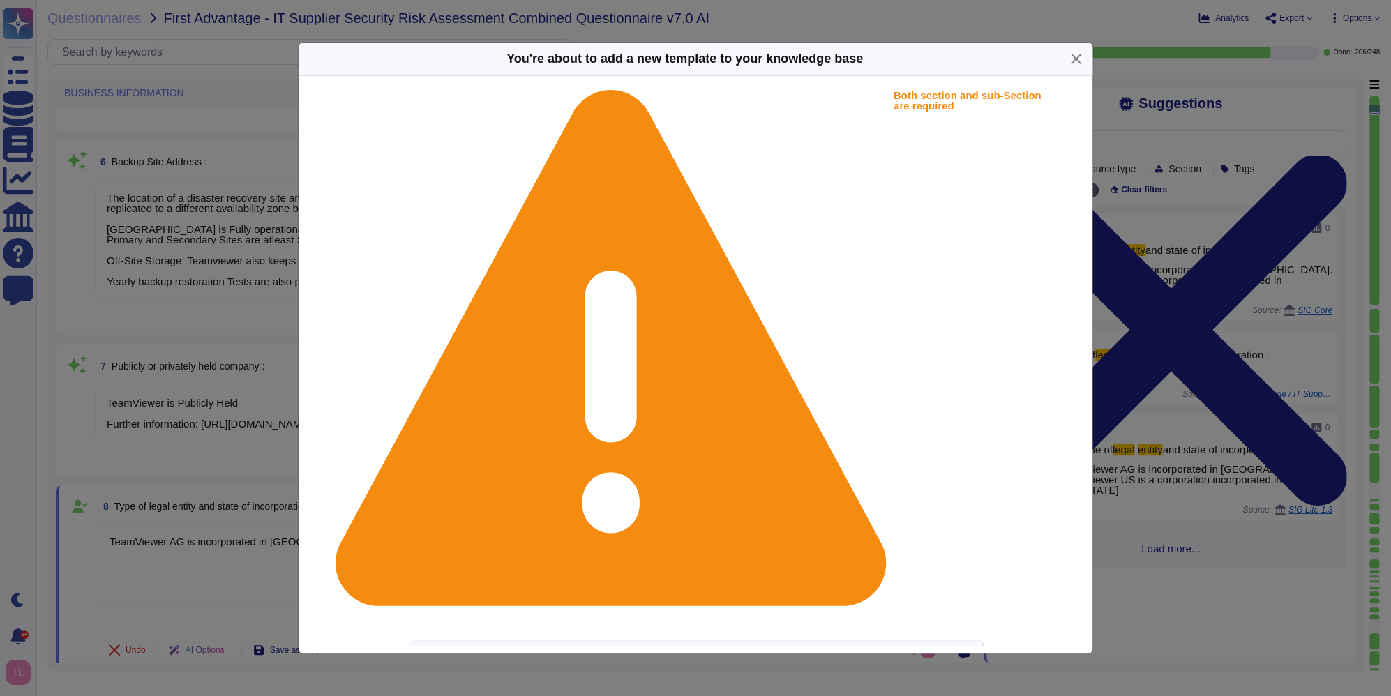
click at [780, 655] on textarea "Type of legal entity and state of incorporation :" at bounding box center [696, 691] width 548 height 73
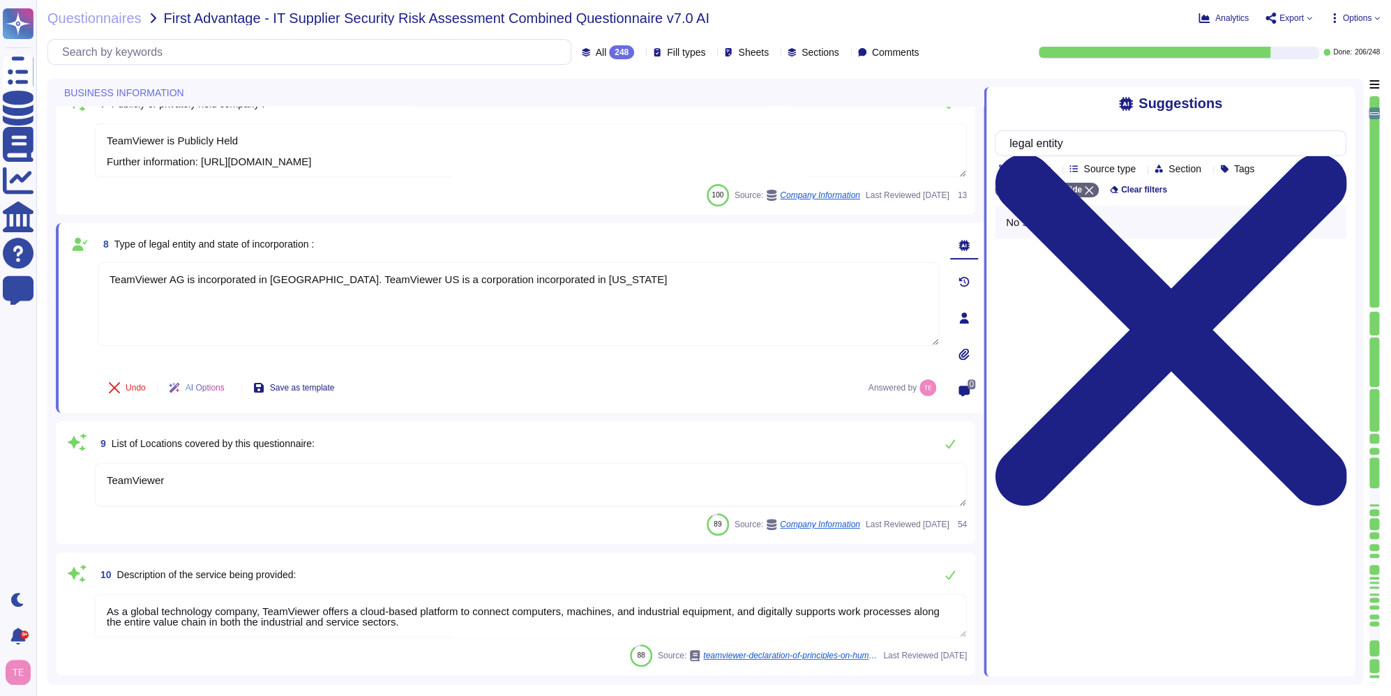
type textarea "Loremips dolo si ametcon, adipiscin, eli seddoe te incididunt utla etd magnaali…"
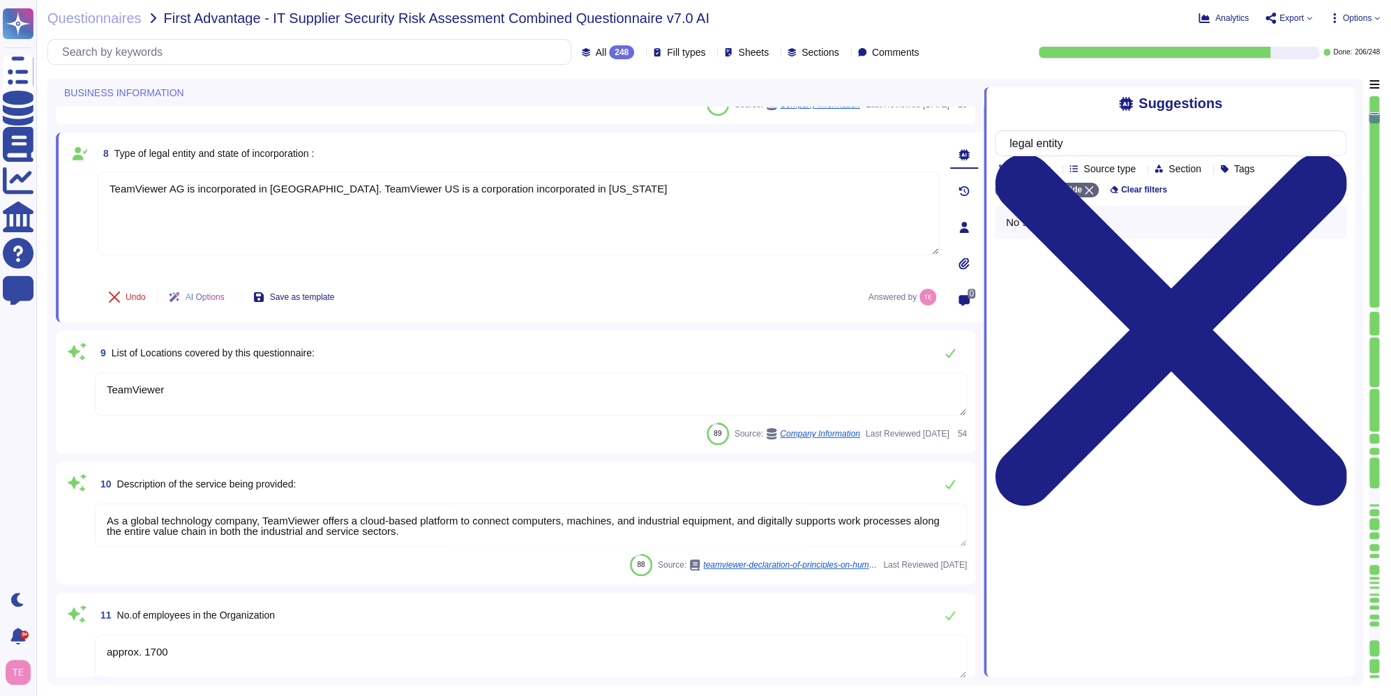
type textarea "TeamViewer does not own, lease or operate any local datacenter or server infras…"
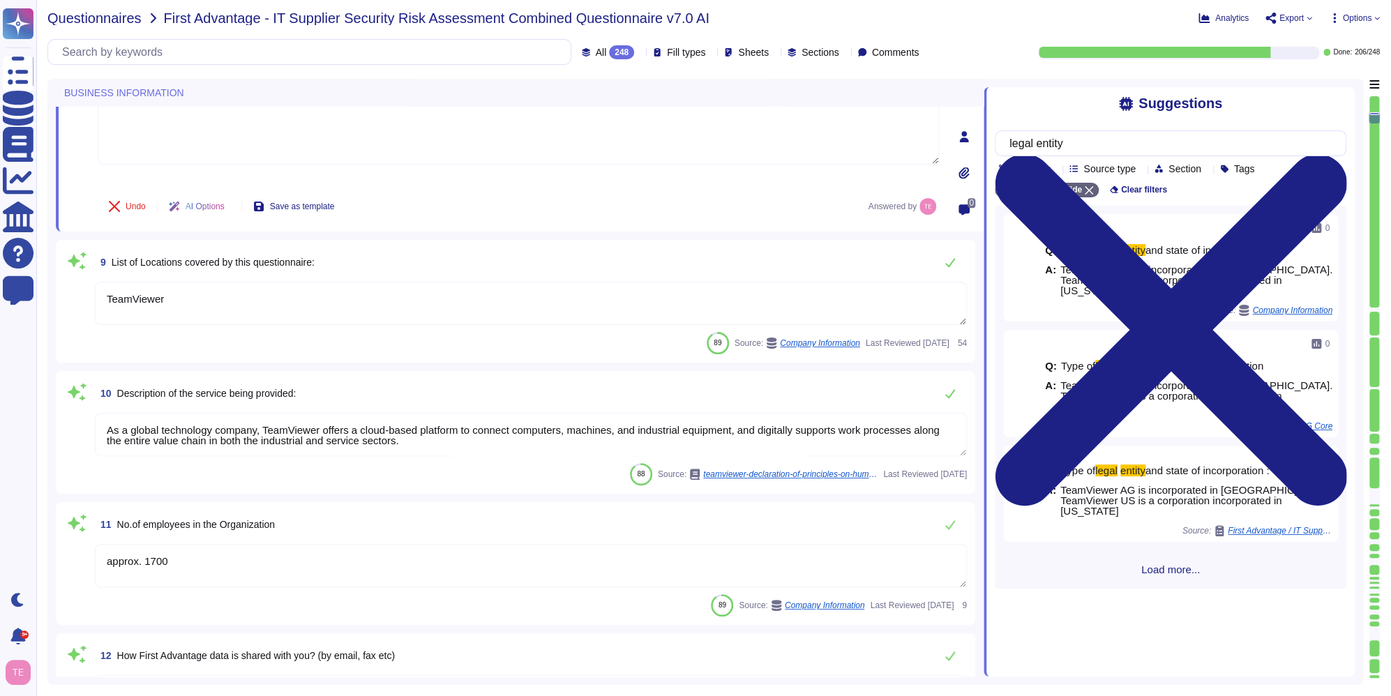
click at [115, 20] on span "Questionnaires" at bounding box center [94, 18] width 94 height 14
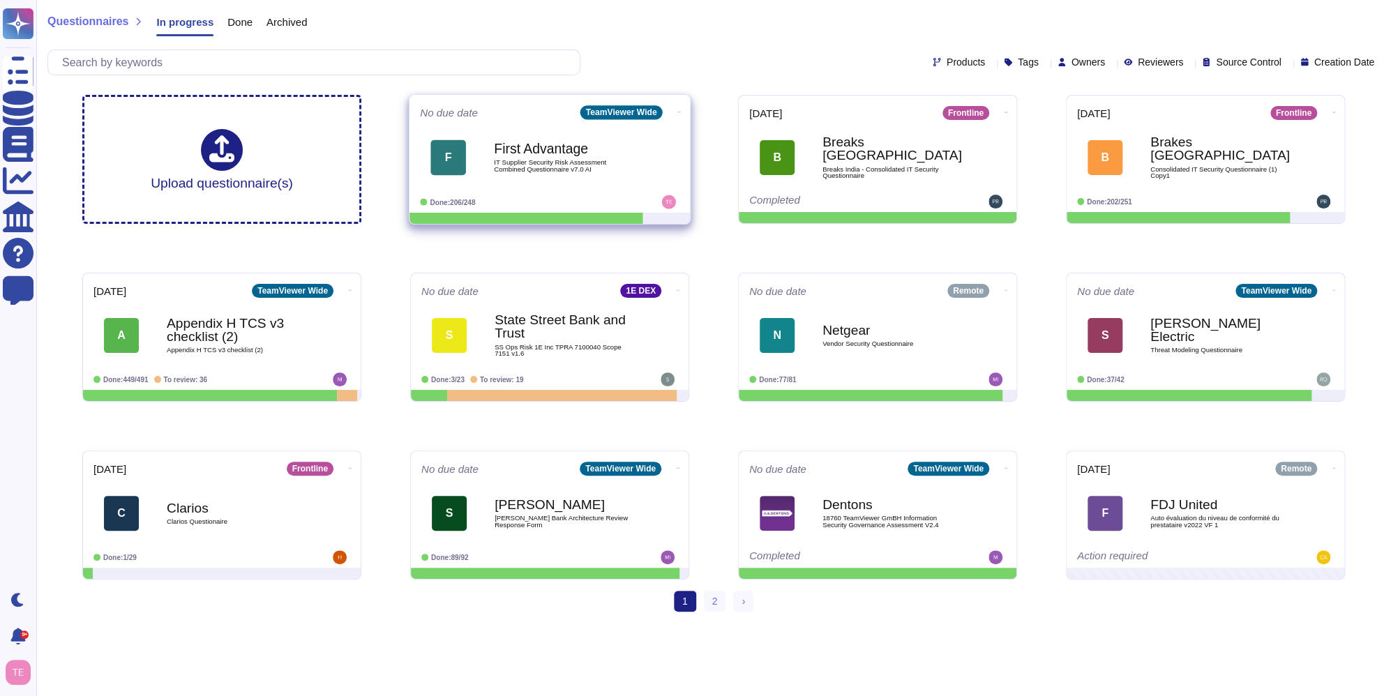
click at [678, 112] on icon at bounding box center [679, 111] width 3 height 3
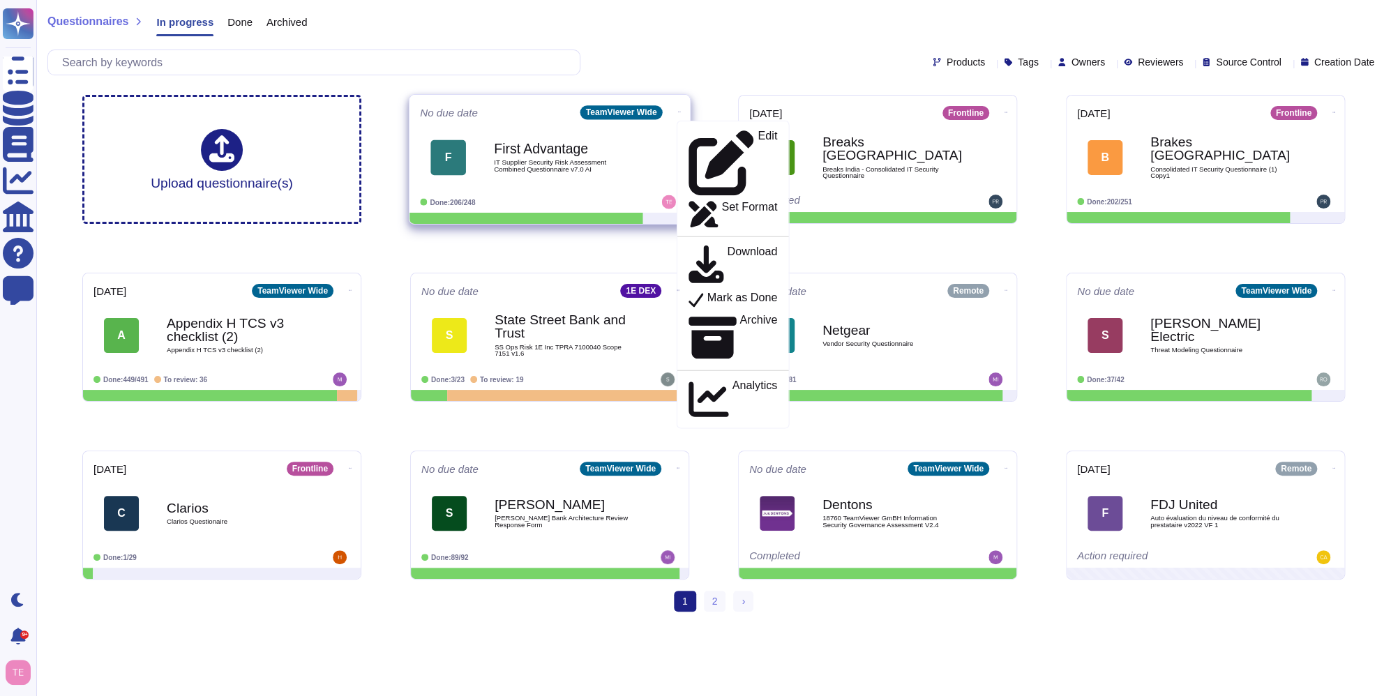
click at [539, 144] on b "First Advantage" at bounding box center [564, 148] width 141 height 13
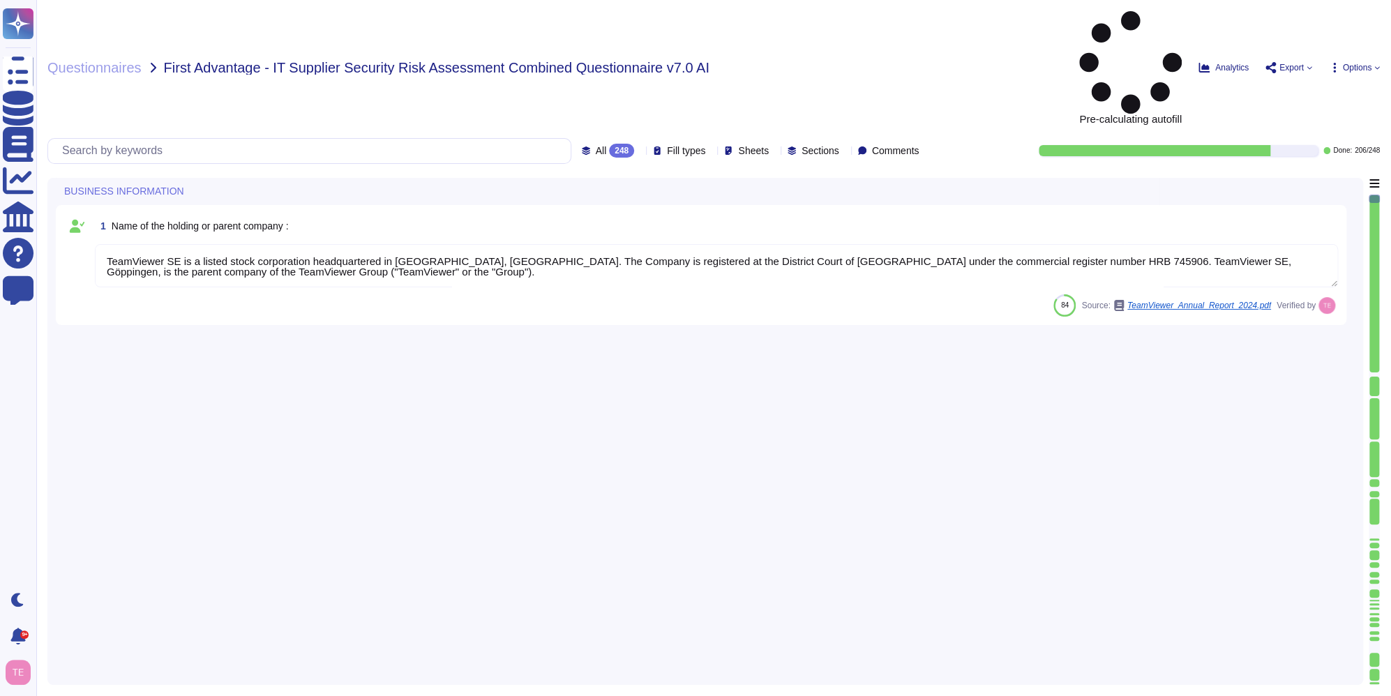
type textarea "TeamViewer SE is a listed stock corporation headquartered in [GEOGRAPHIC_DATA],…"
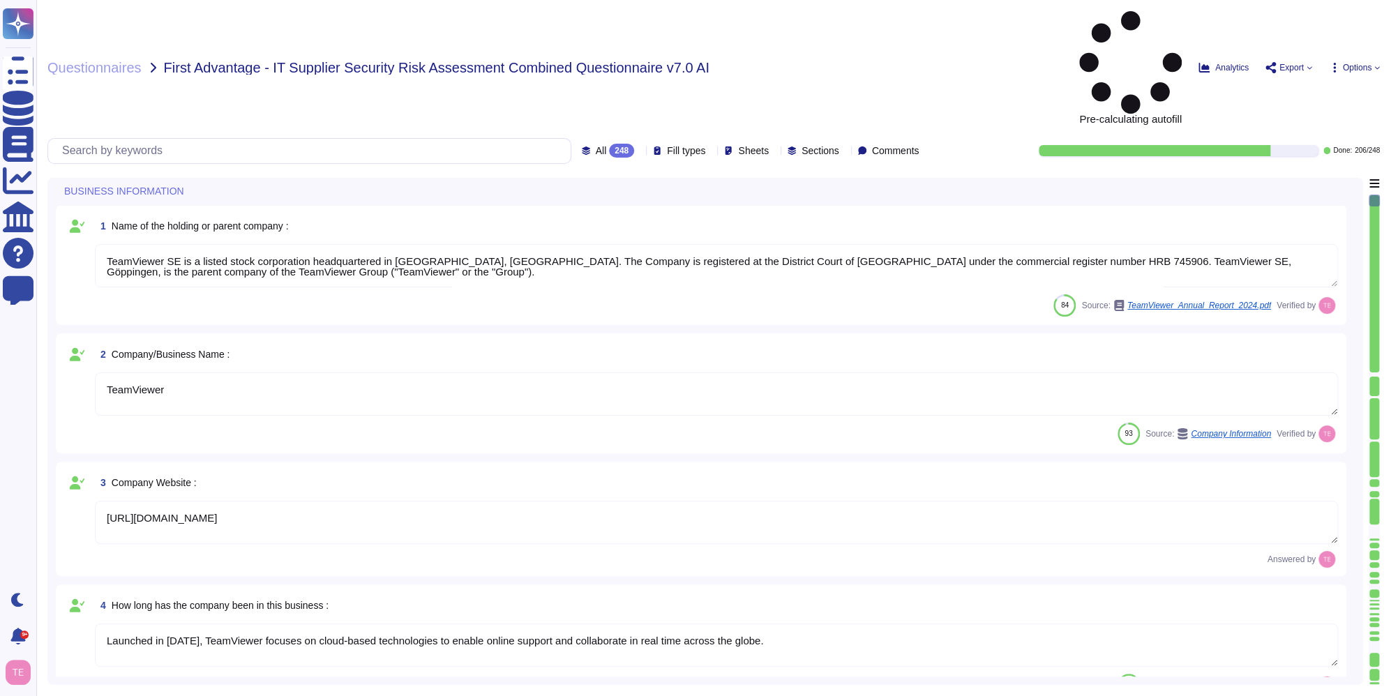
type textarea "TeamViewer"
type textarea "[URL][DOMAIN_NAME]"
type textarea "Launched in [DATE], TeamViewer focuses on cloud-based technologies to enable on…"
type textarea "TeamViewer US. Inc. * [STREET_ADDRESS]"
type textarea "The location of a disaster recovery site and the method for obtaining backup me…"
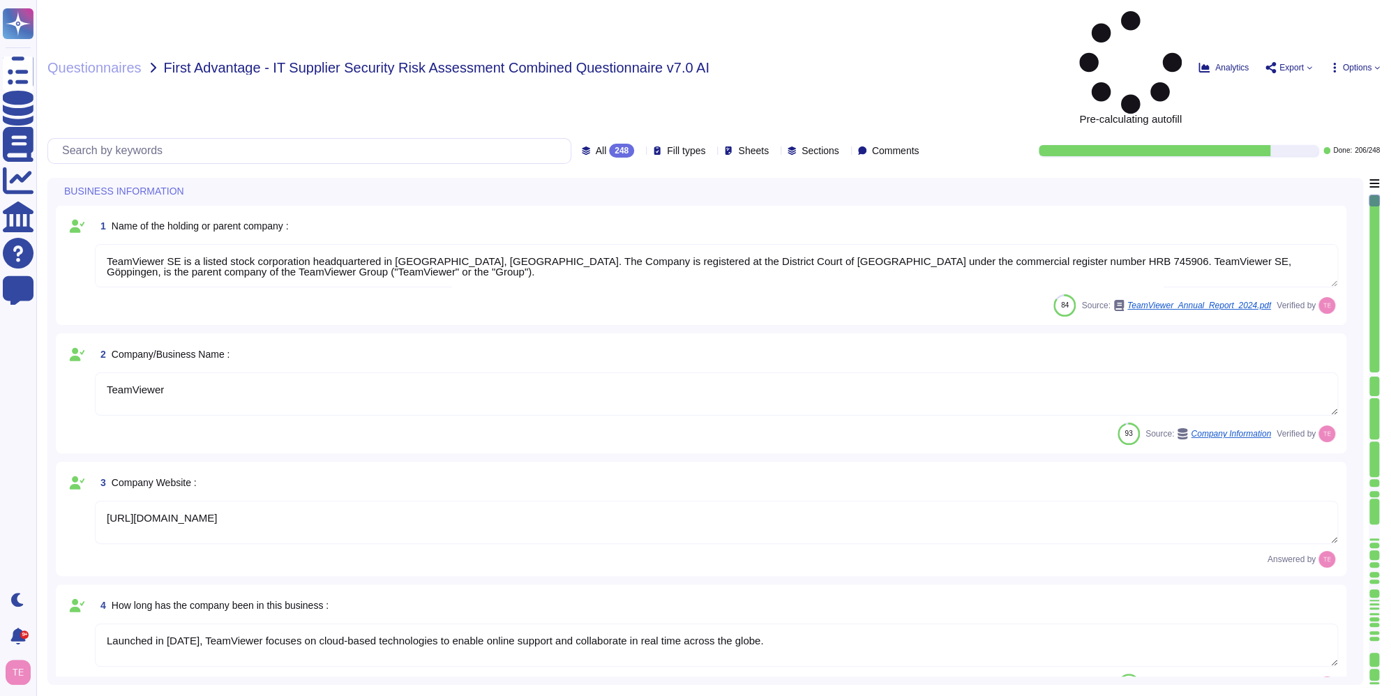
type textarea "TeamViewer is Publicly Held Further information: [URL][DOMAIN_NAME]"
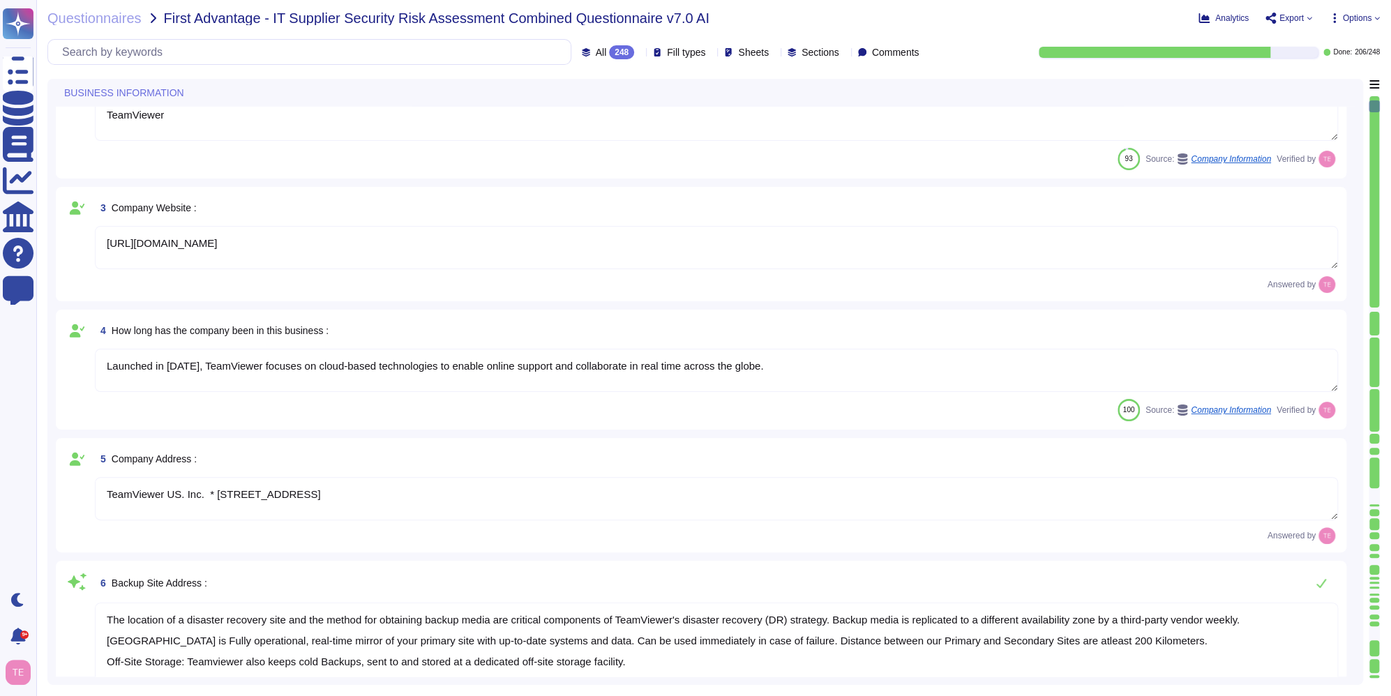
scroll to position [349, 0]
type textarea "TeamViewer AG is incorporated in [GEOGRAPHIC_DATA]. TeamViewer US is a corporat…"
type textarea "TeamViewer"
type textarea "As a global technology company, TeamViewer offers a cloud-based platform to con…"
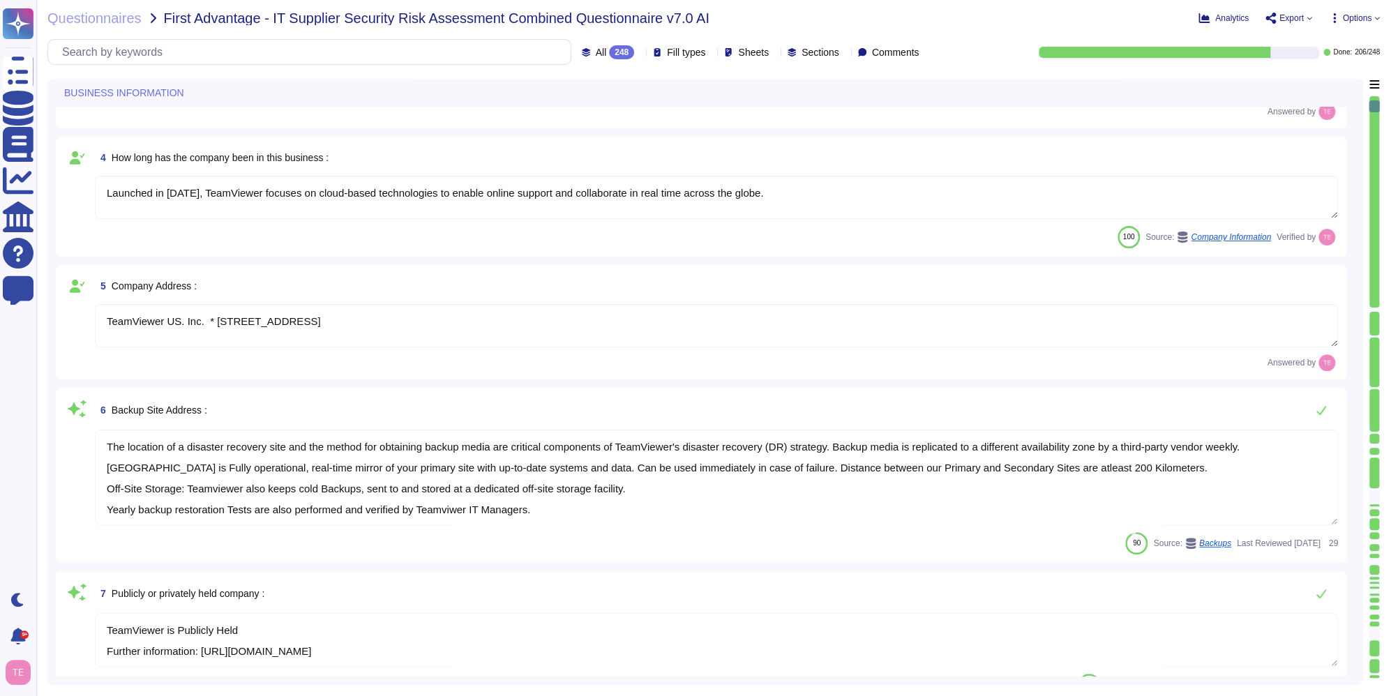
scroll to position [1, 0]
click at [640, 53] on icon at bounding box center [640, 53] width 0 height 0
click at [588, 118] on div "To do 42" at bounding box center [612, 122] width 113 height 15
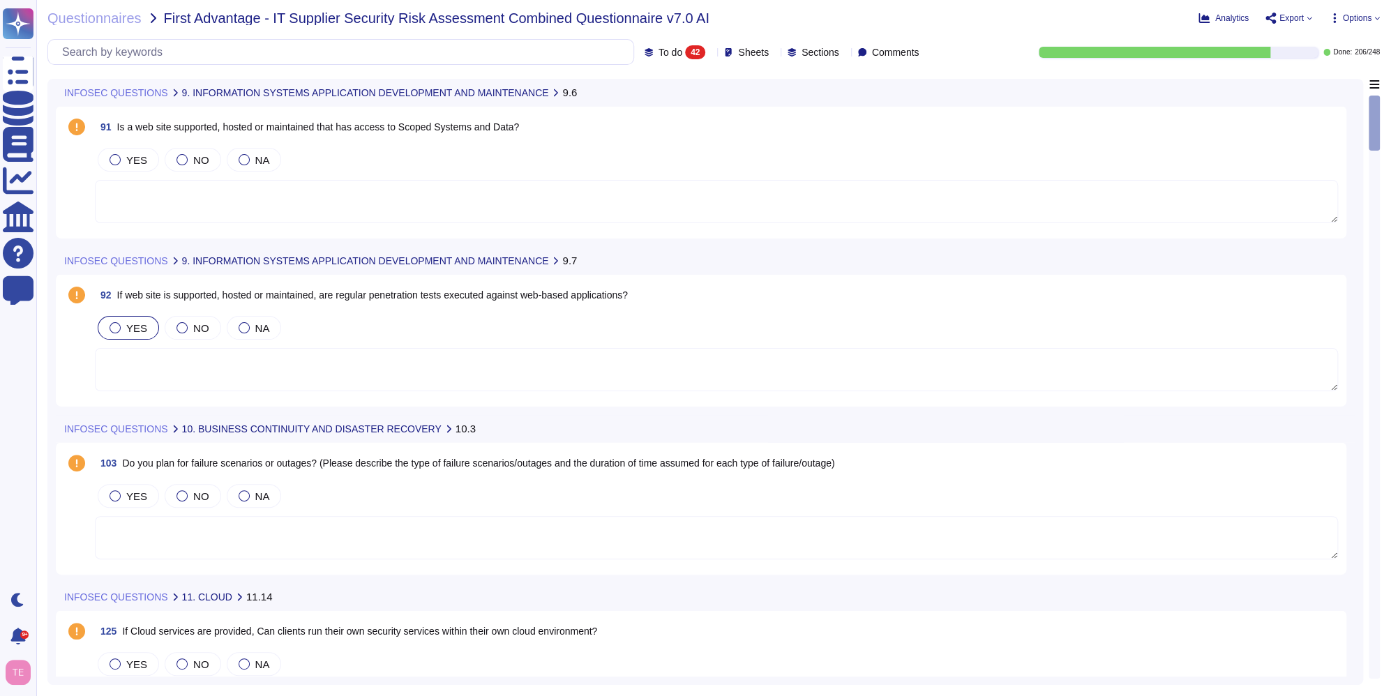
click at [112, 329] on div at bounding box center [115, 327] width 11 height 11
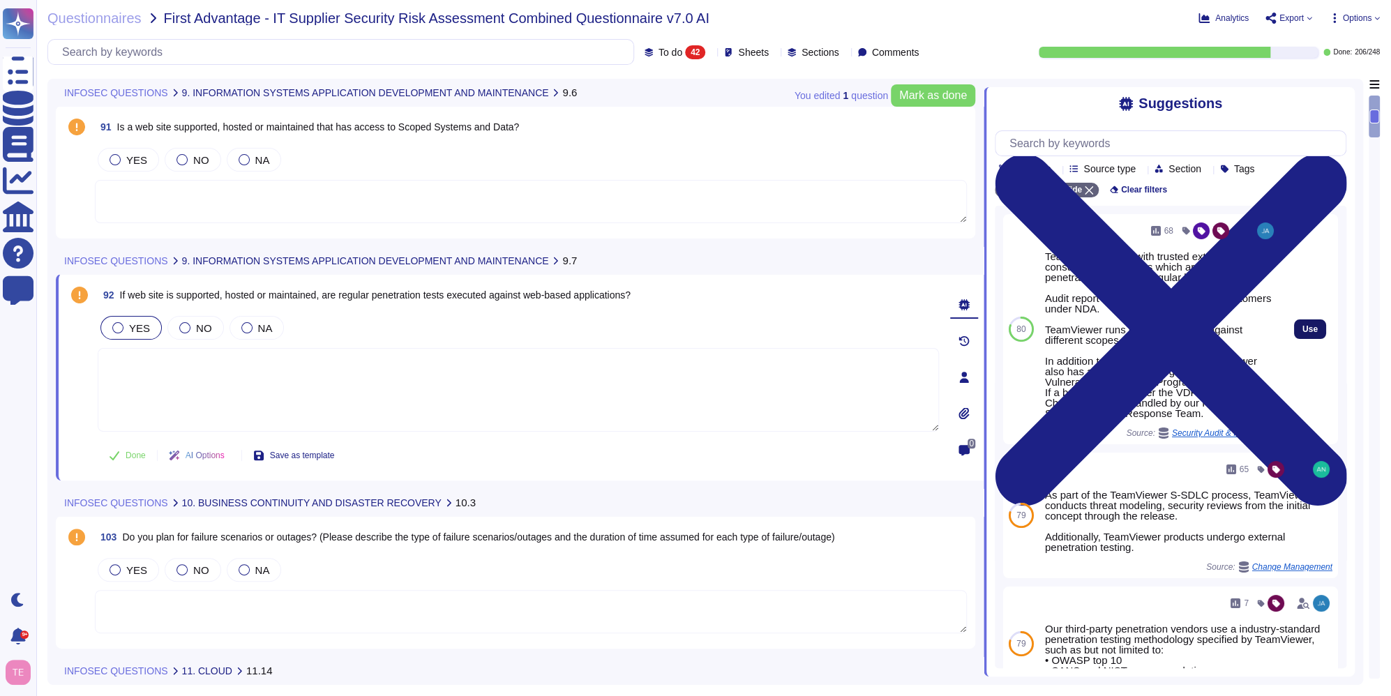
click at [1303, 330] on span "Use" at bounding box center [1310, 329] width 15 height 8
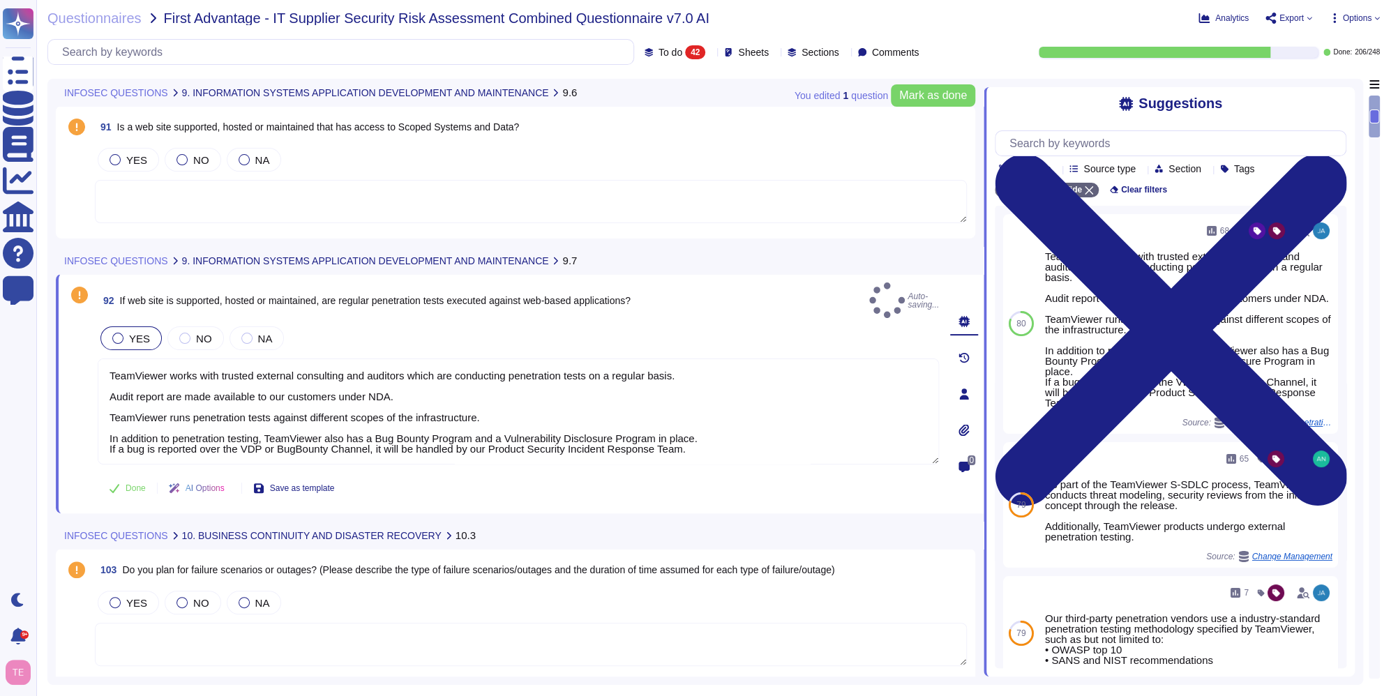
type textarea "TeamViewer works with trusted external consulting and auditors which are conduc…"
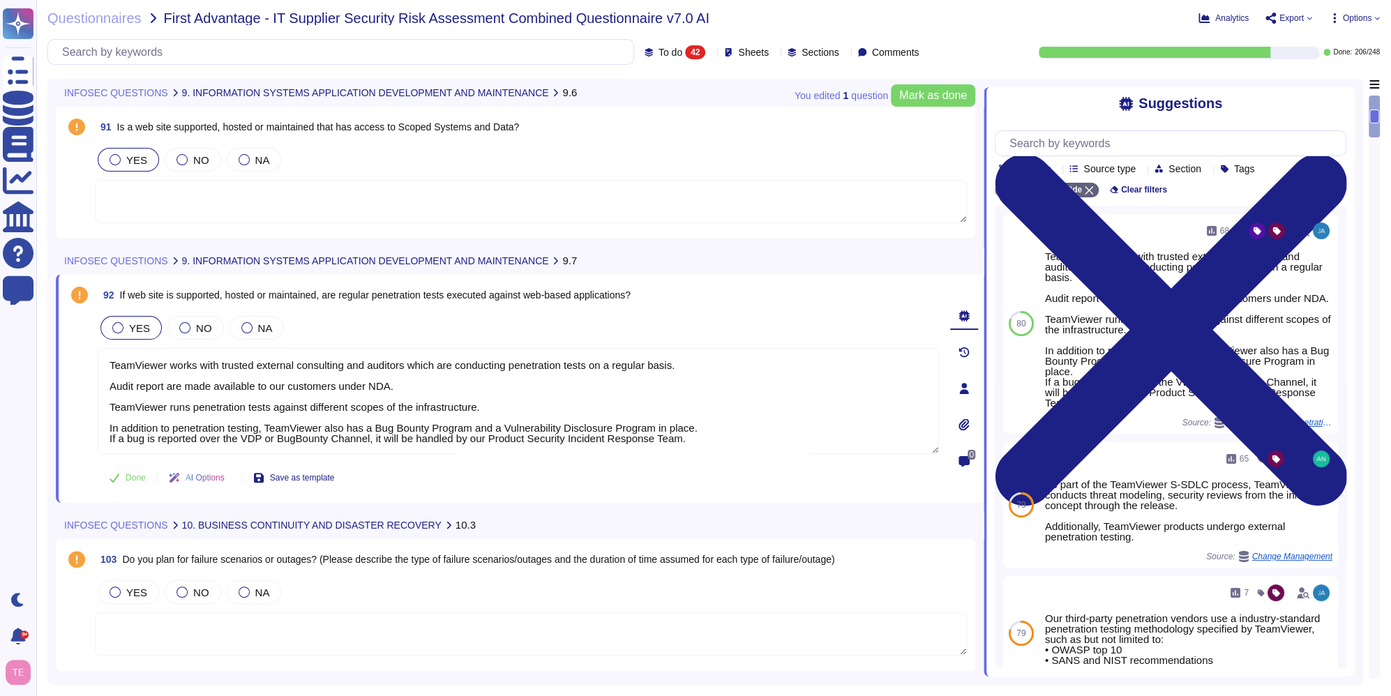
click at [115, 163] on div at bounding box center [115, 159] width 11 height 11
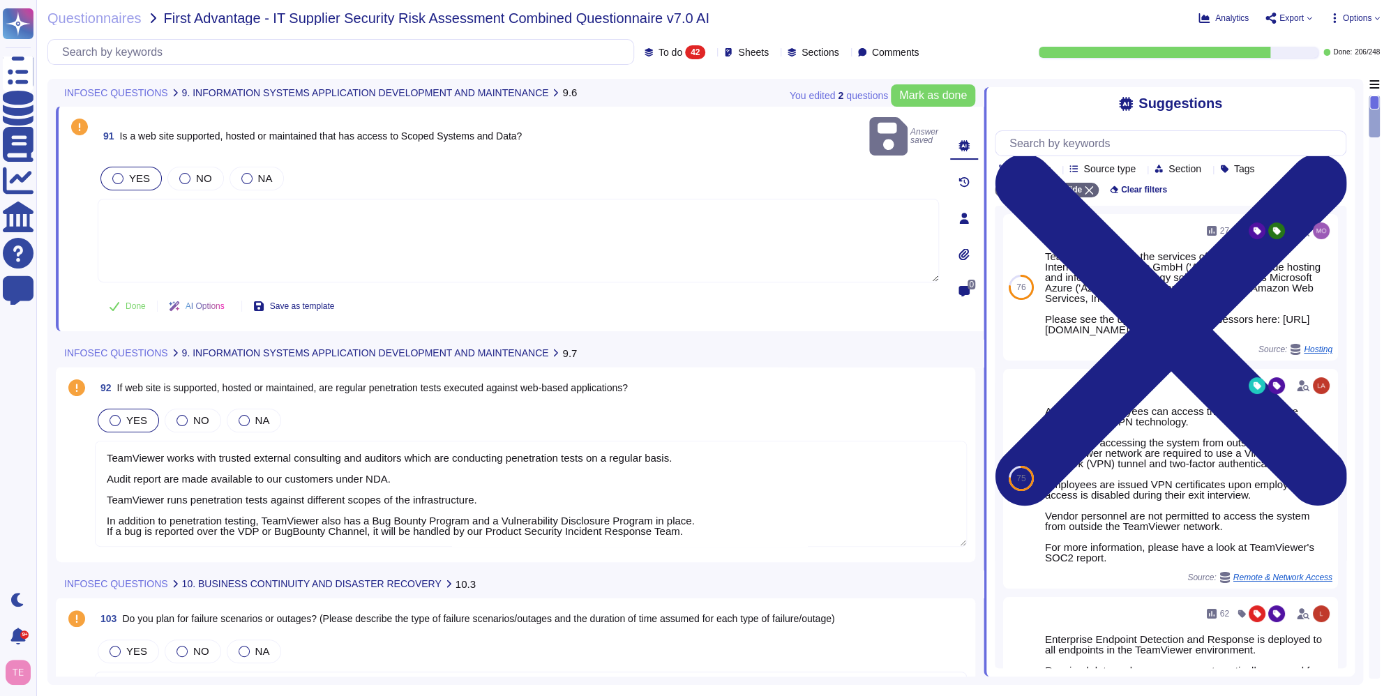
click at [590, 227] on textarea at bounding box center [519, 241] width 842 height 84
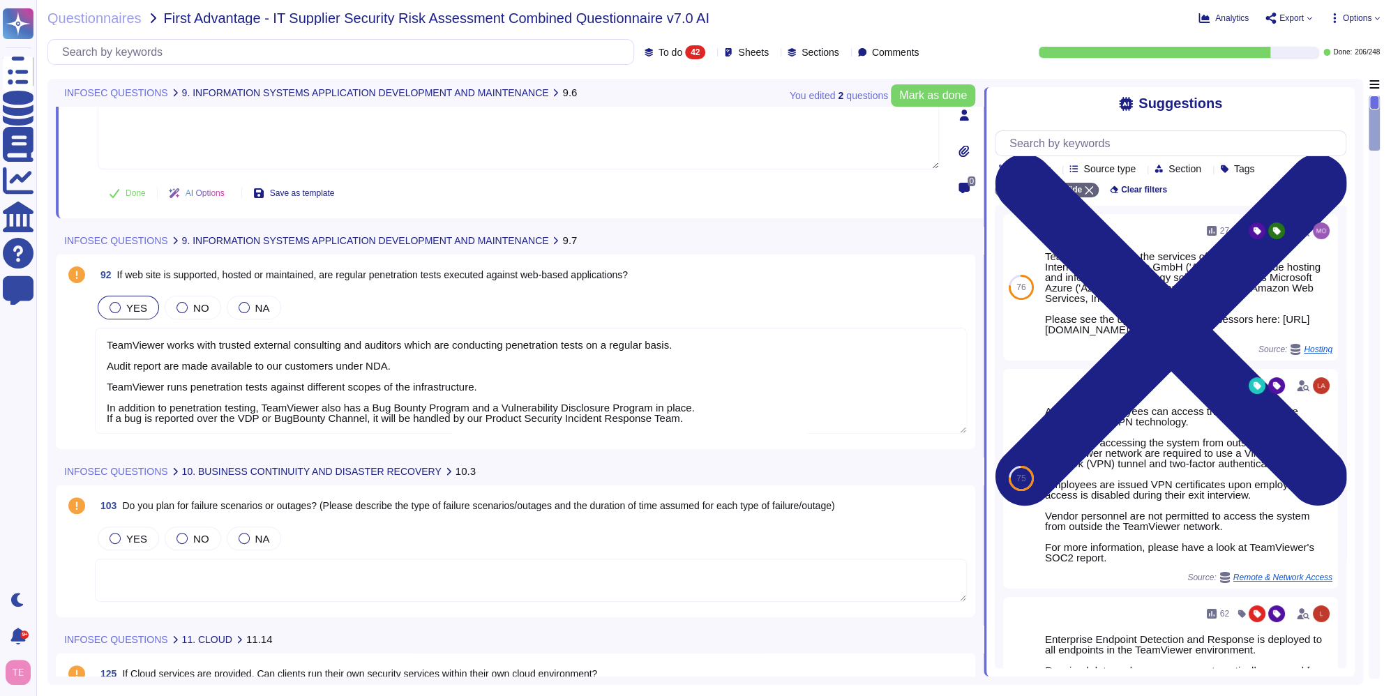
scroll to position [140, 0]
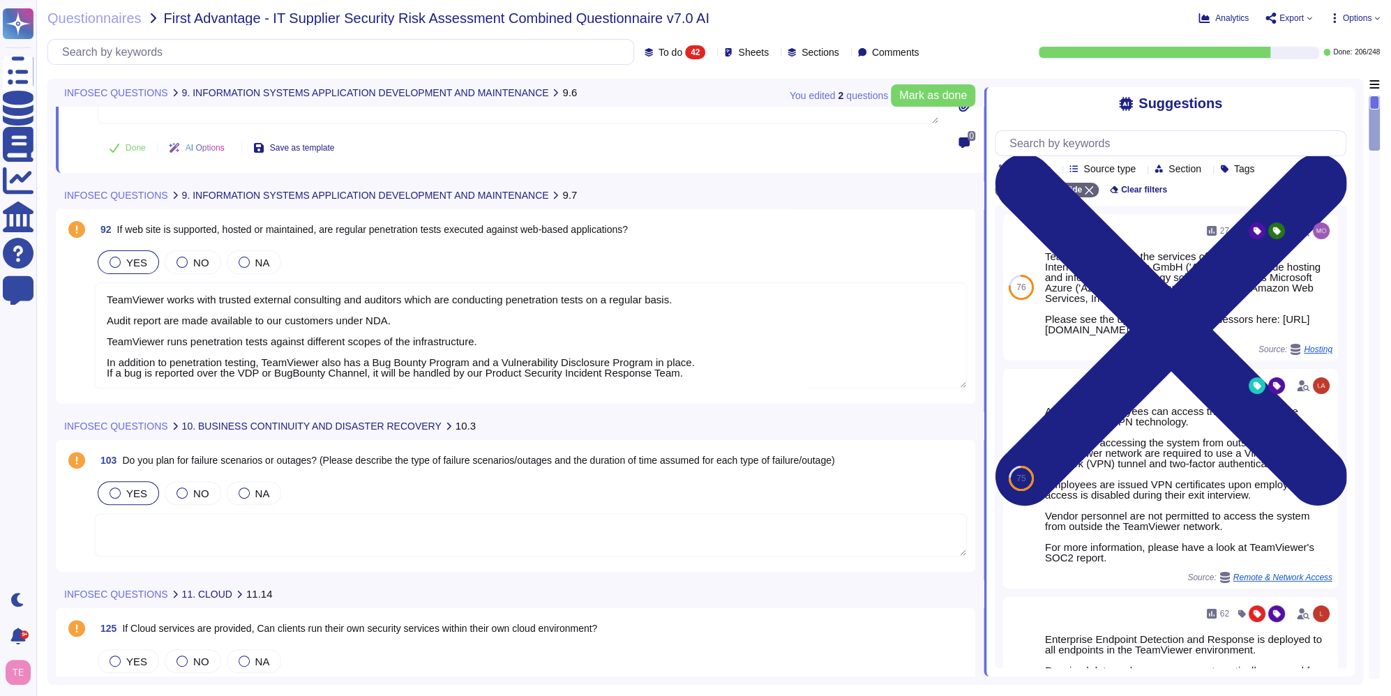
click at [114, 495] on div at bounding box center [115, 493] width 11 height 11
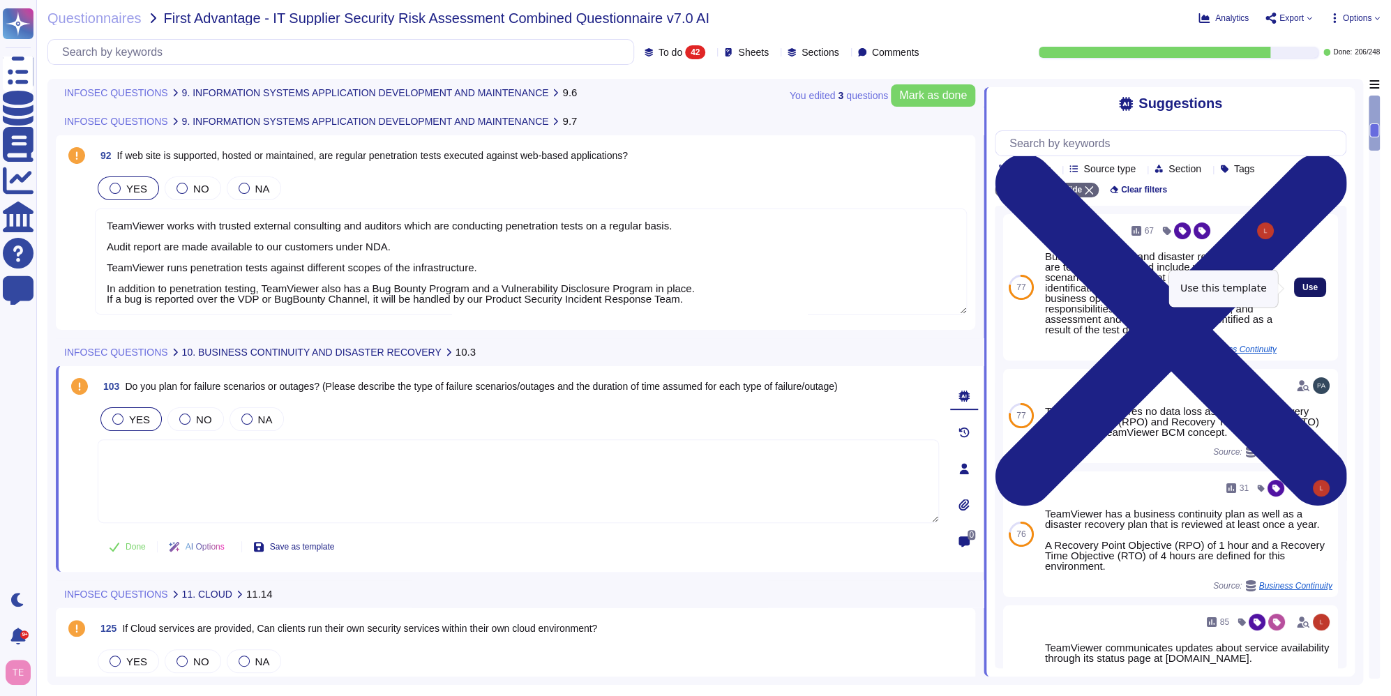
click at [1303, 292] on span "Use" at bounding box center [1310, 287] width 15 height 8
type textarea "Business continuity and disaster recovery plans are tested annually and include…"
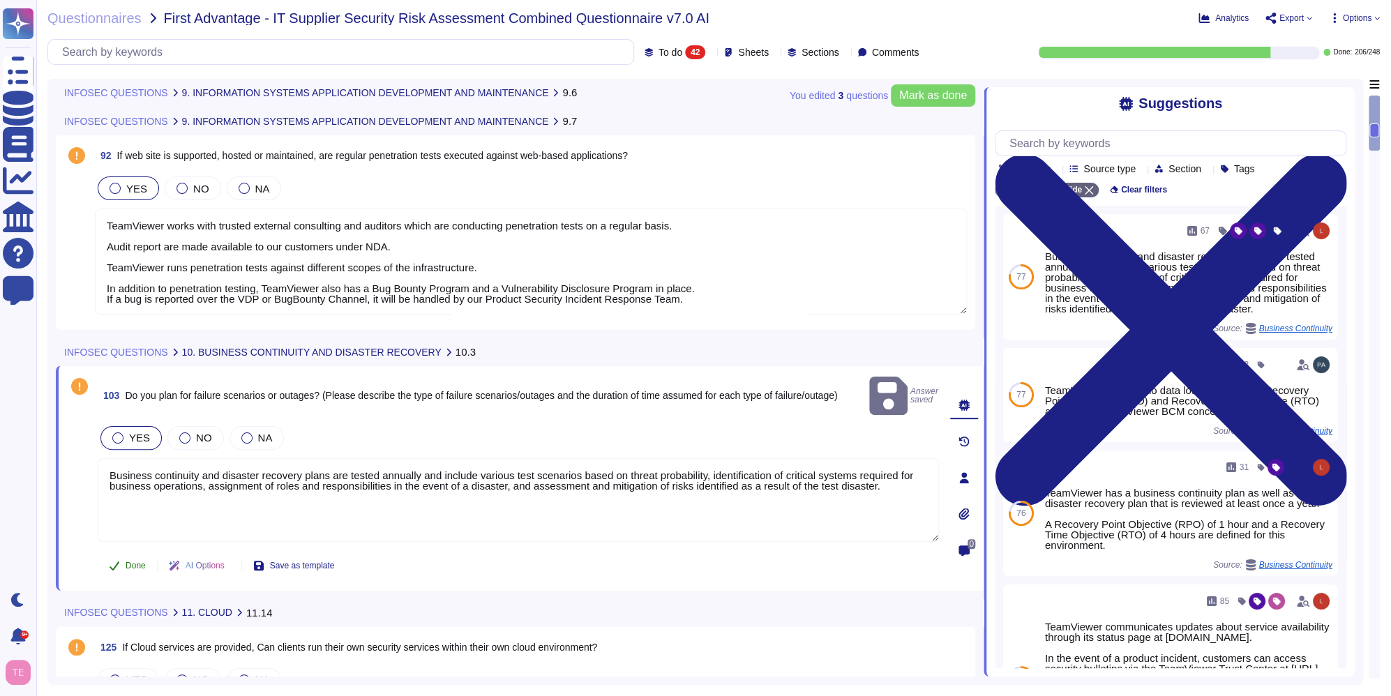
click at [142, 562] on span "Done" at bounding box center [136, 566] width 20 height 8
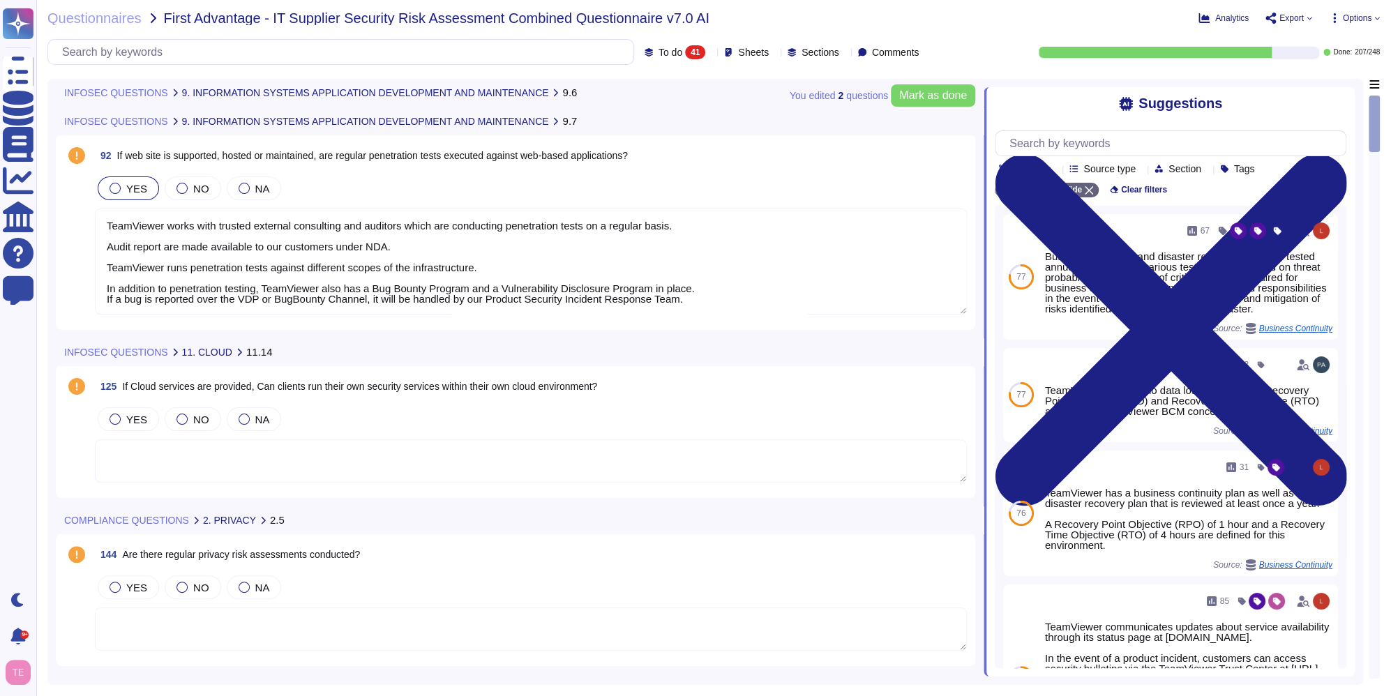
click at [546, 253] on textarea "TeamViewer works with trusted external consulting and auditors which are conduc…" at bounding box center [531, 262] width 872 height 106
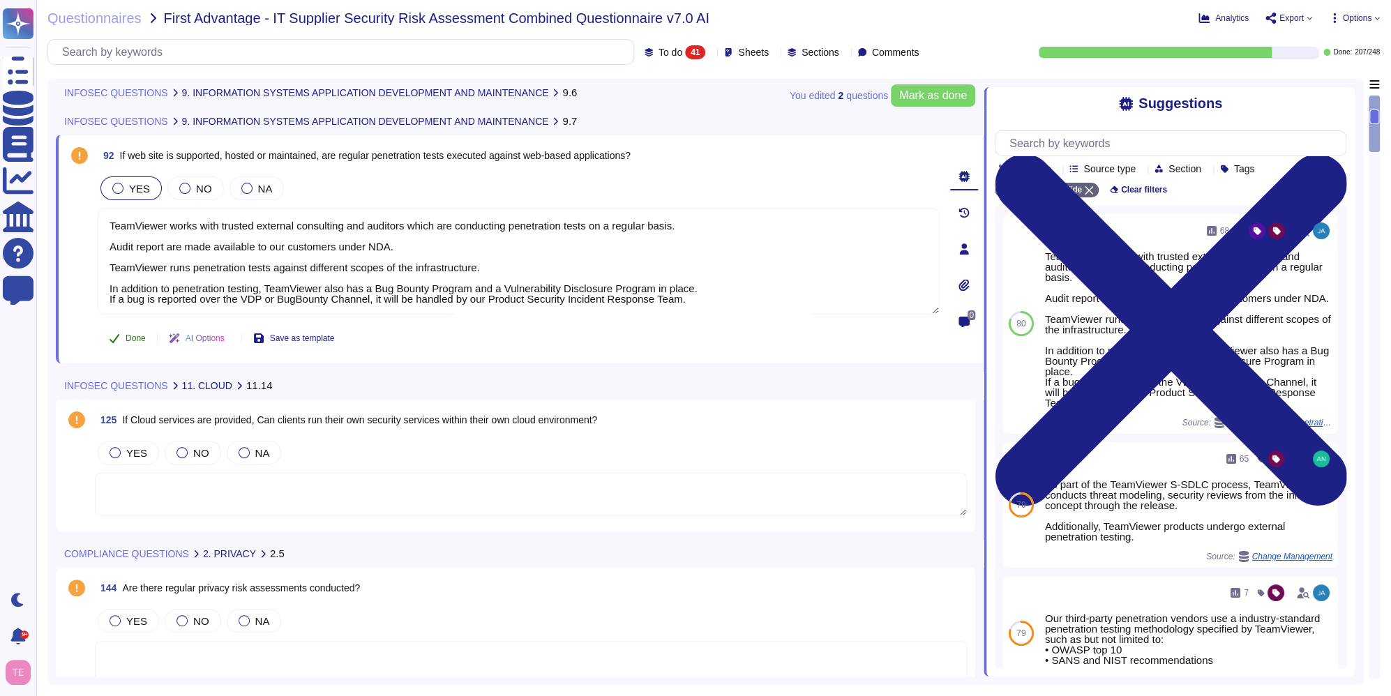
click at [135, 342] on span "Done" at bounding box center [136, 338] width 20 height 8
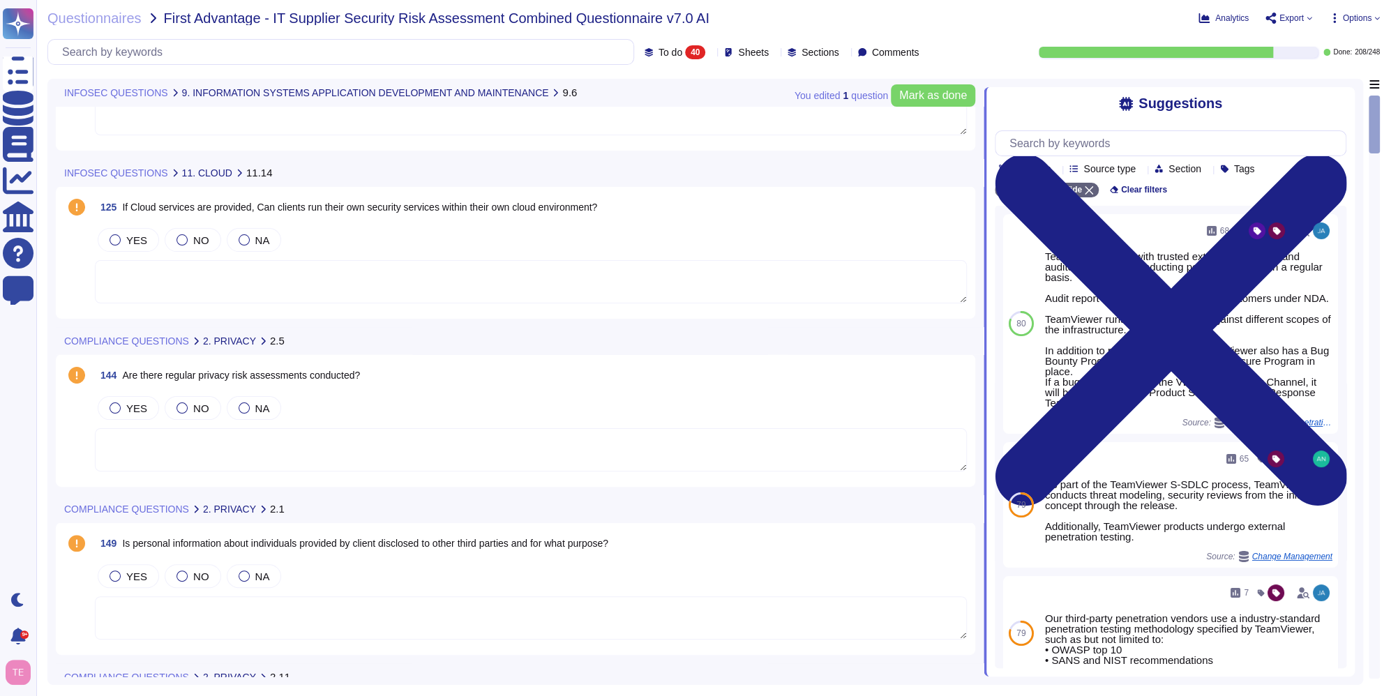
scroll to position [0, 0]
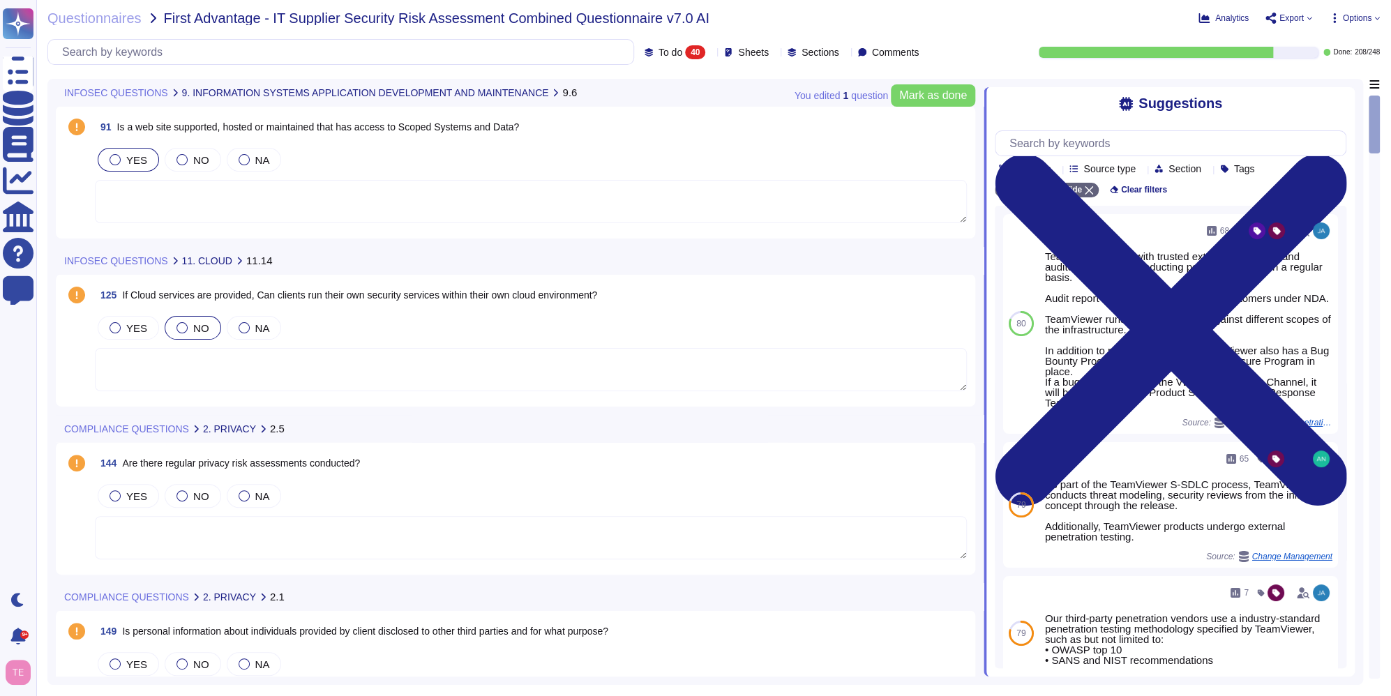
click at [178, 329] on div at bounding box center [182, 327] width 11 height 11
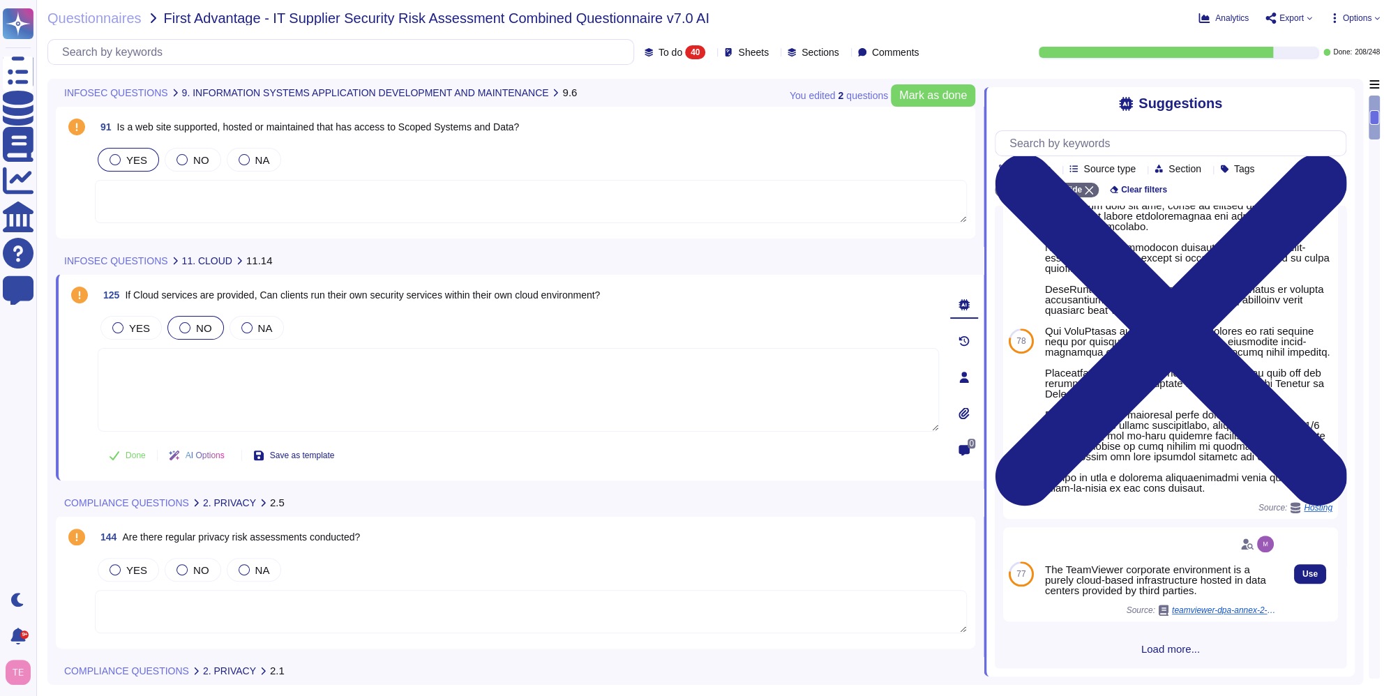
scroll to position [371, 0]
click at [1307, 578] on button "Use" at bounding box center [1310, 574] width 32 height 20
type textarea "The TeamViewer corporate environment is a purely cloud-based infrastructure hos…"
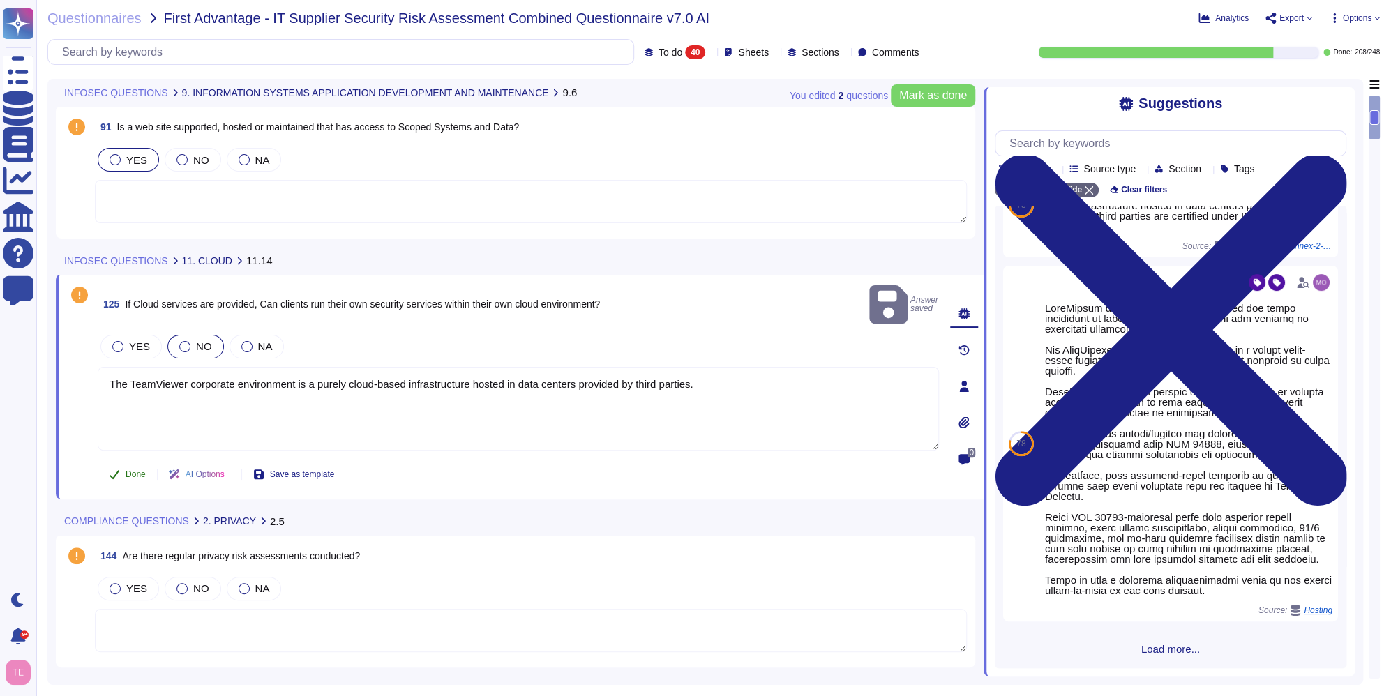
click at [132, 463] on button "Done" at bounding box center [127, 475] width 59 height 28
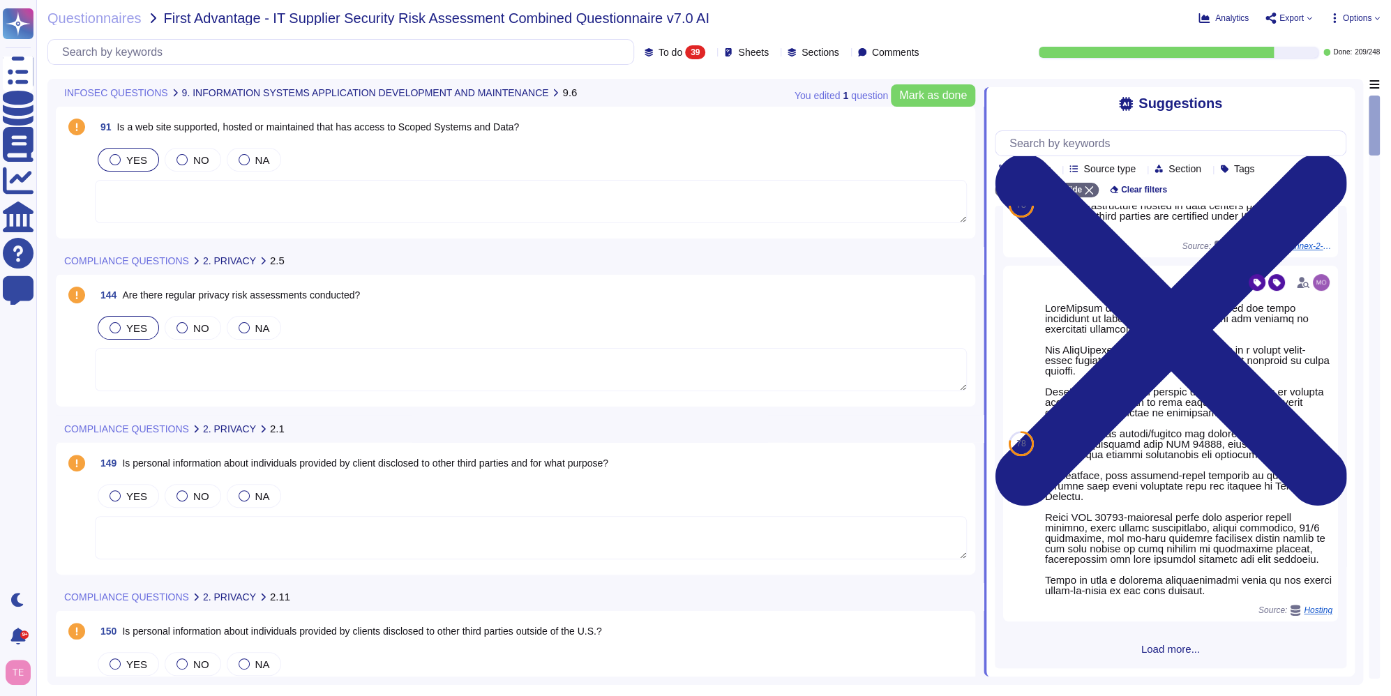
click at [115, 328] on div at bounding box center [115, 327] width 11 height 11
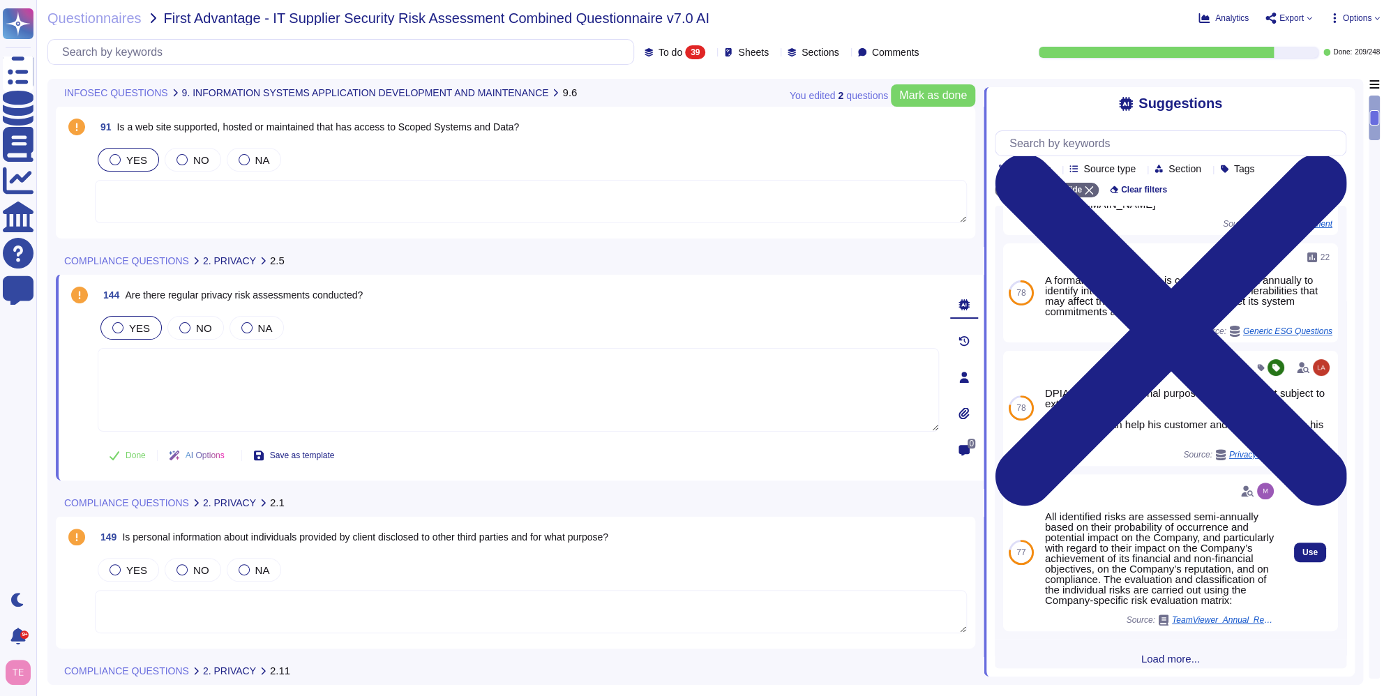
scroll to position [271, 0]
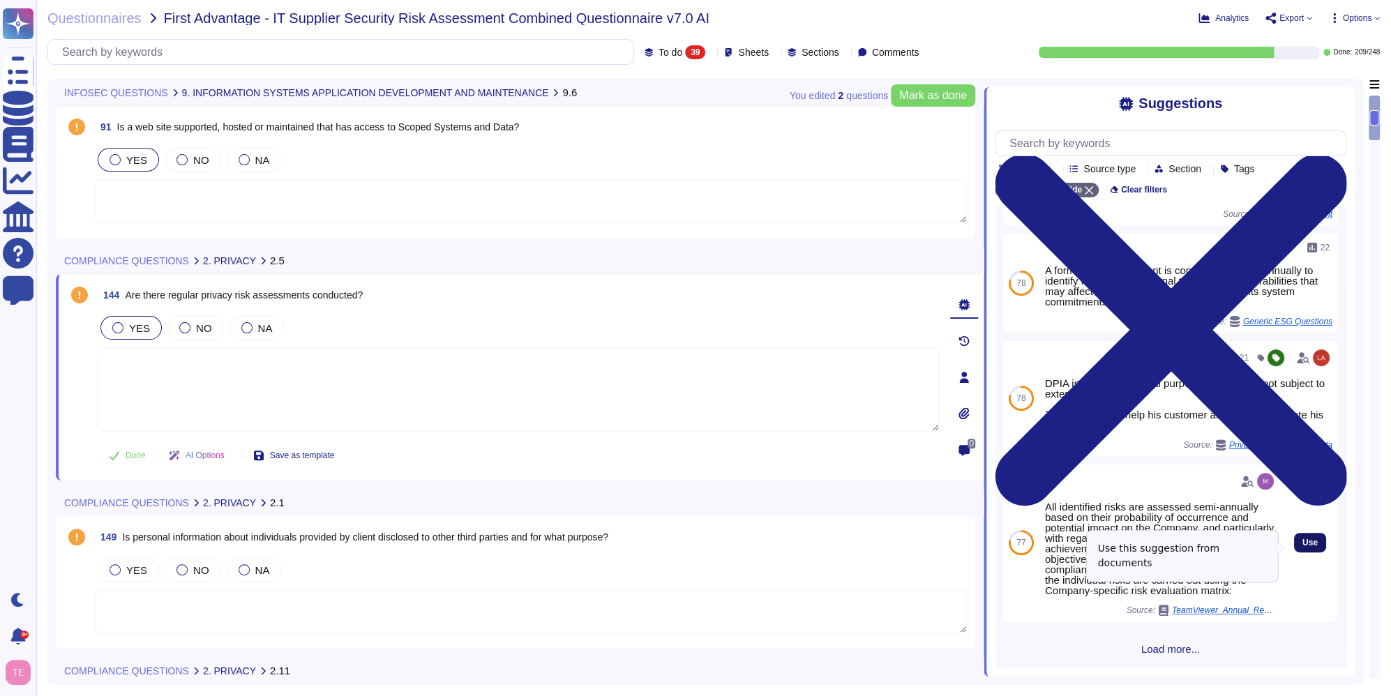
click at [1295, 553] on button "Use" at bounding box center [1310, 543] width 32 height 20
type textarea "All identified risks are assessed semi-annually based on their probability of o…"
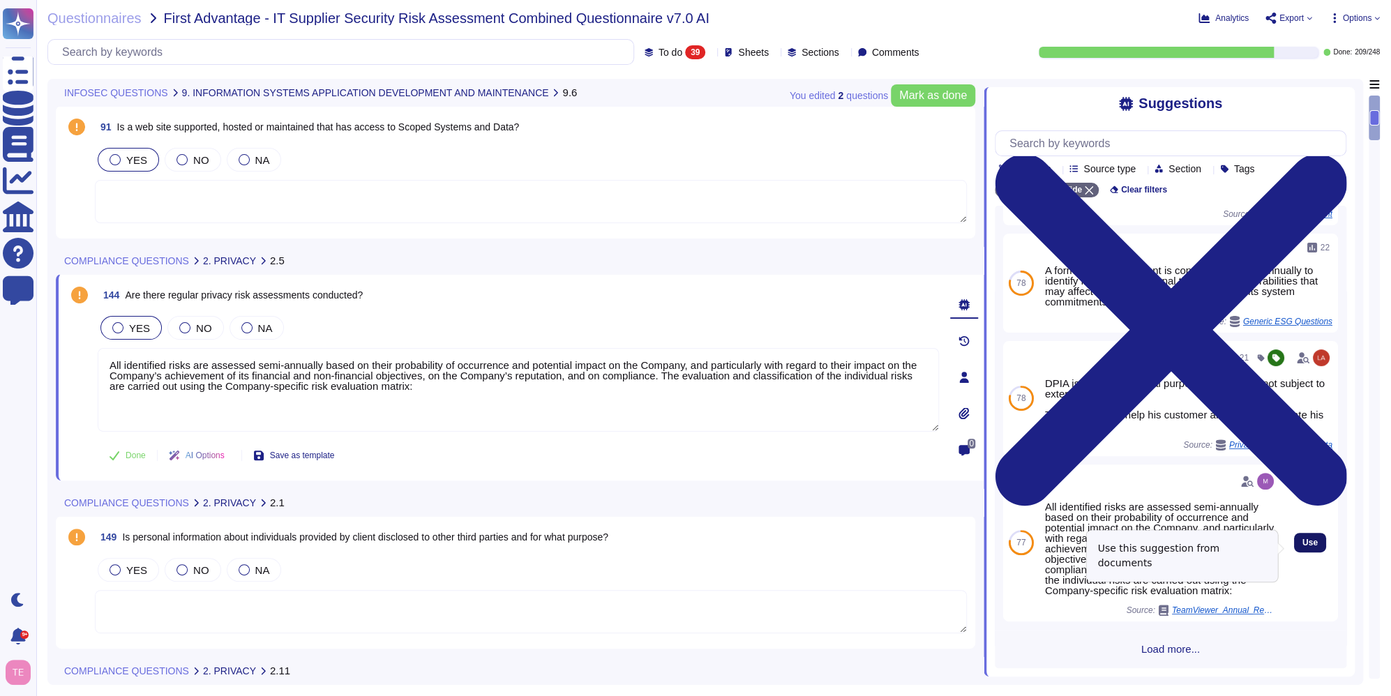
scroll to position [260, 0]
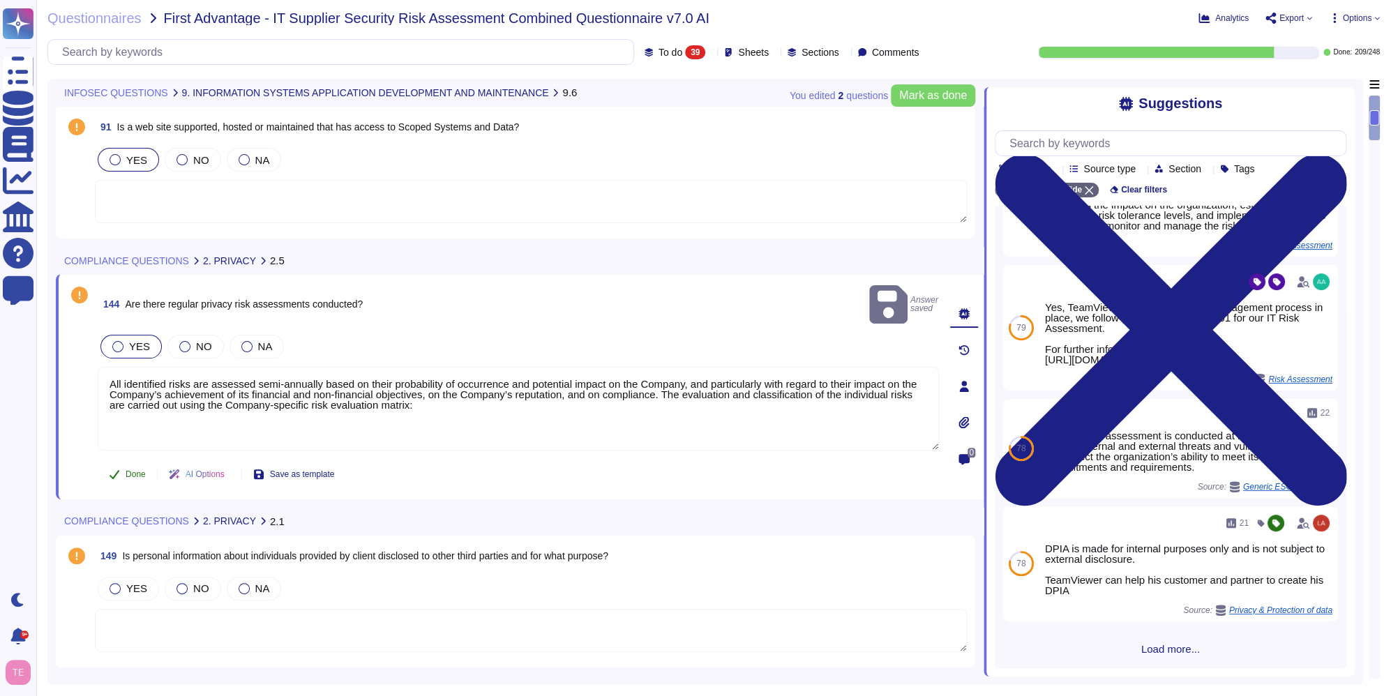
click at [146, 470] on span "Done" at bounding box center [136, 474] width 20 height 8
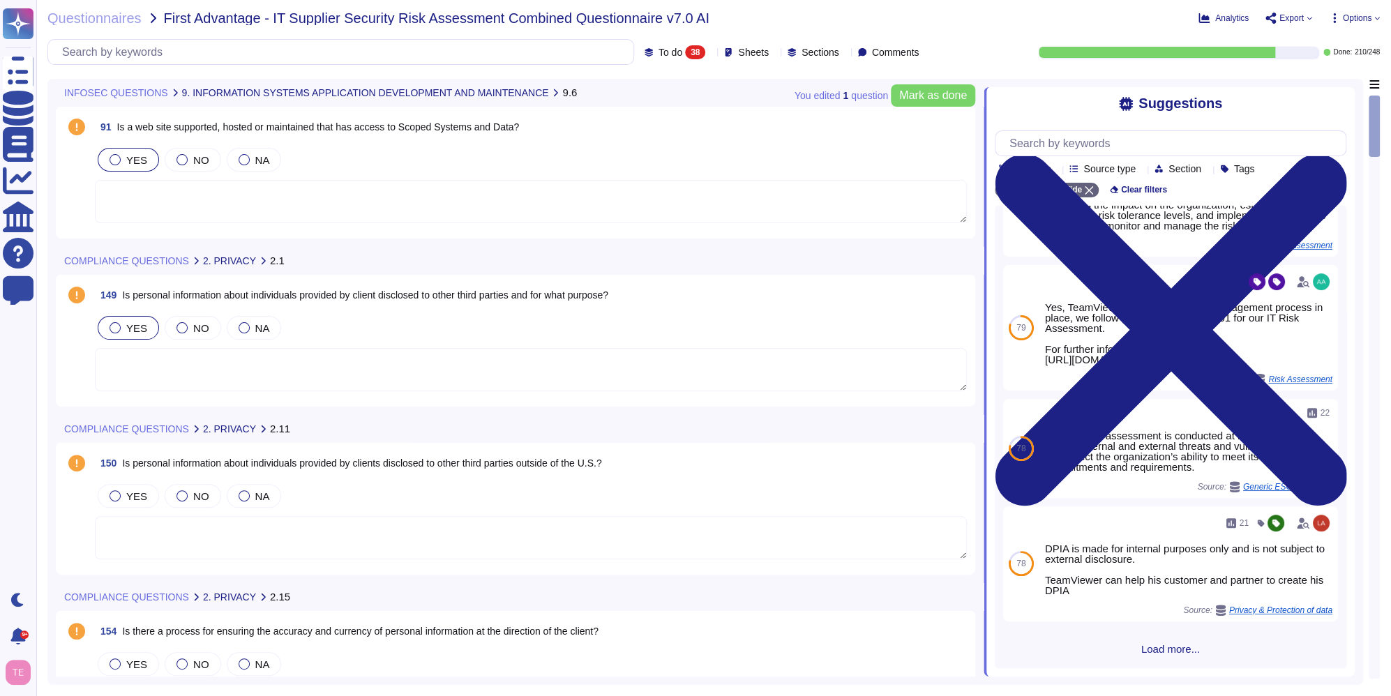
click at [114, 328] on div at bounding box center [115, 327] width 11 height 11
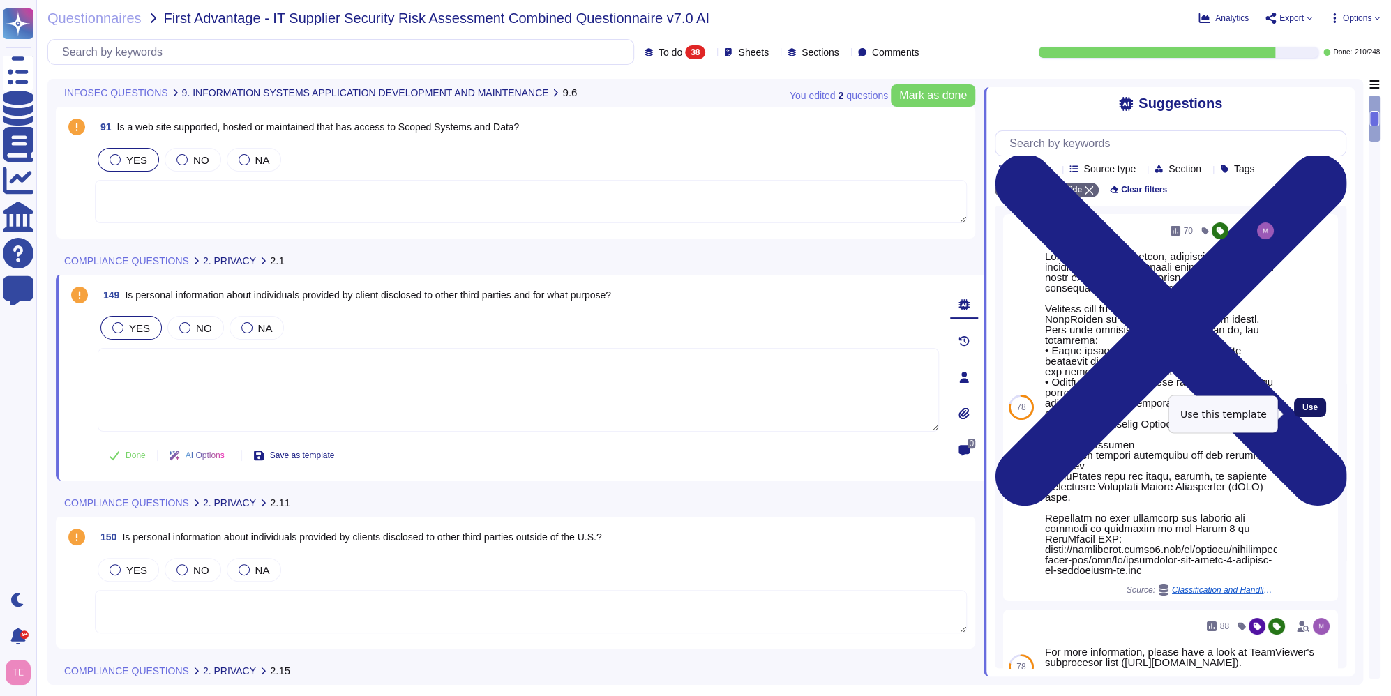
click at [1304, 412] on span "Use" at bounding box center [1310, 407] width 15 height 8
type textarea "Loremips dolo si ametcon, adipiscin, eli seddoe te incididunt utla etd magnaali…"
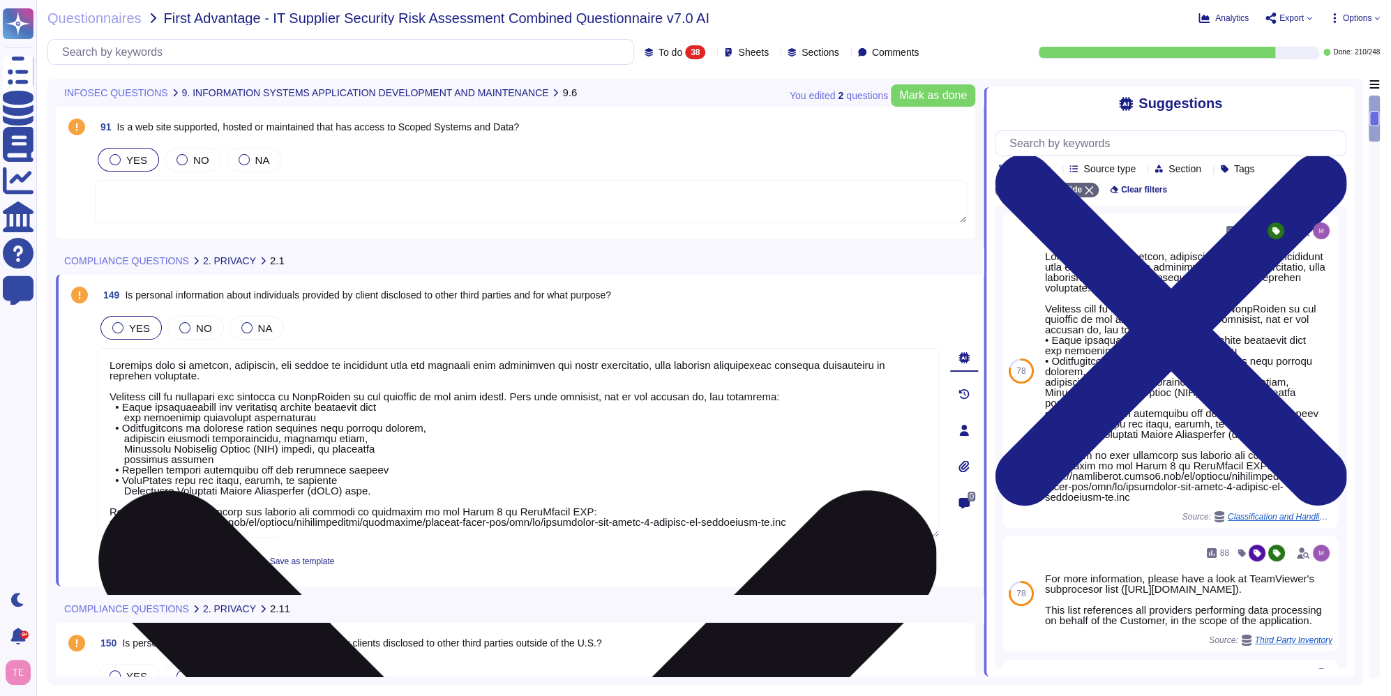
scroll to position [1, 0]
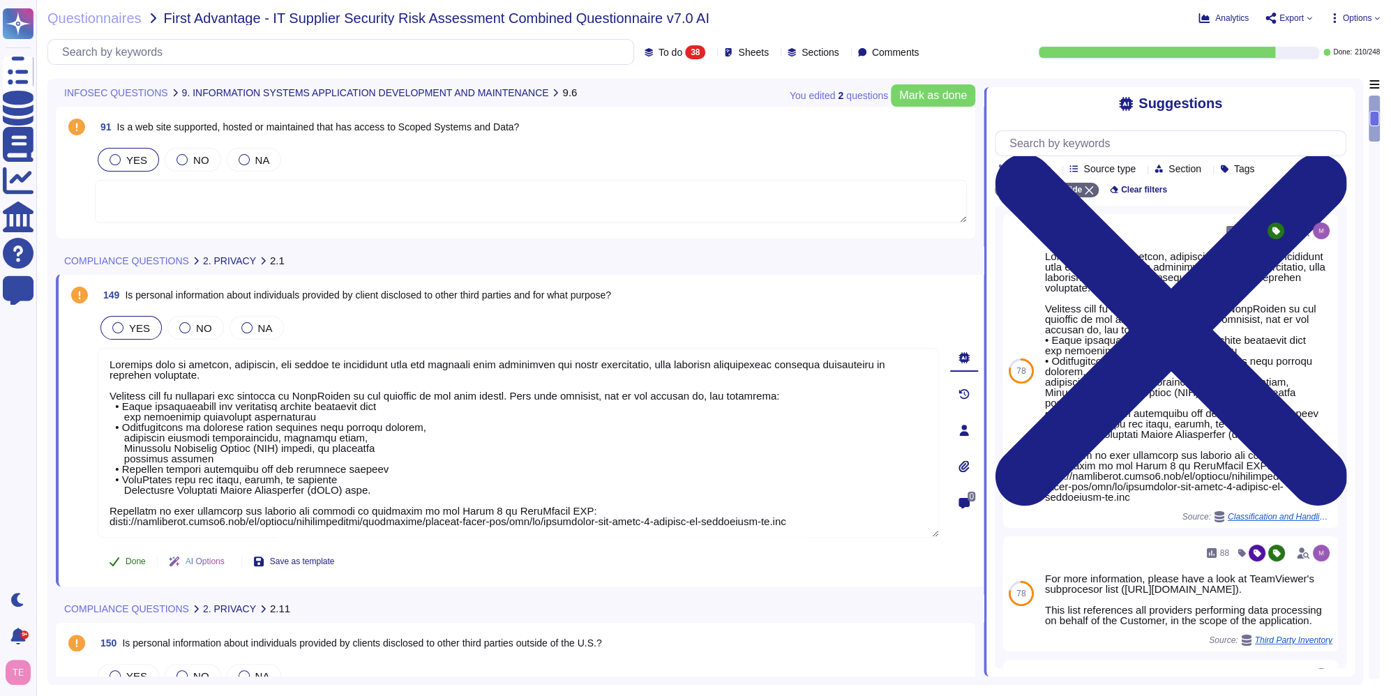
click at [127, 558] on span "Done" at bounding box center [136, 562] width 20 height 8
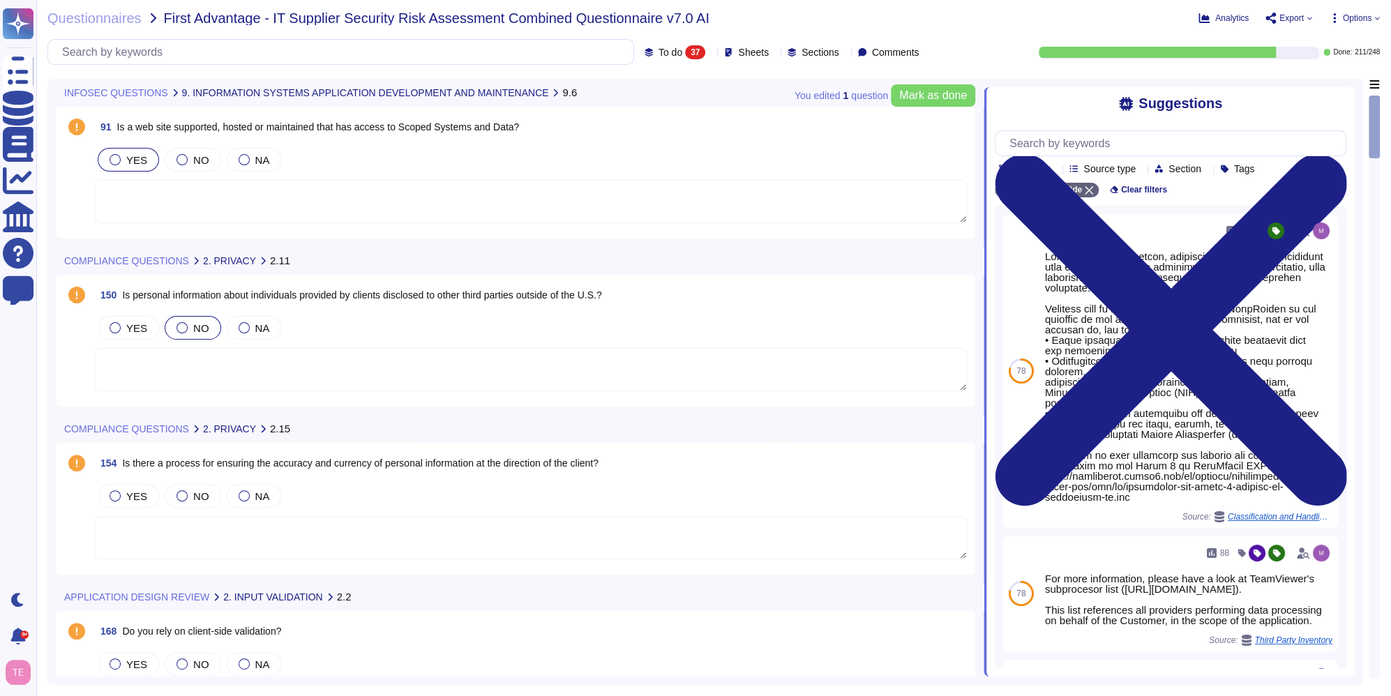
click at [177, 331] on div at bounding box center [182, 327] width 11 height 11
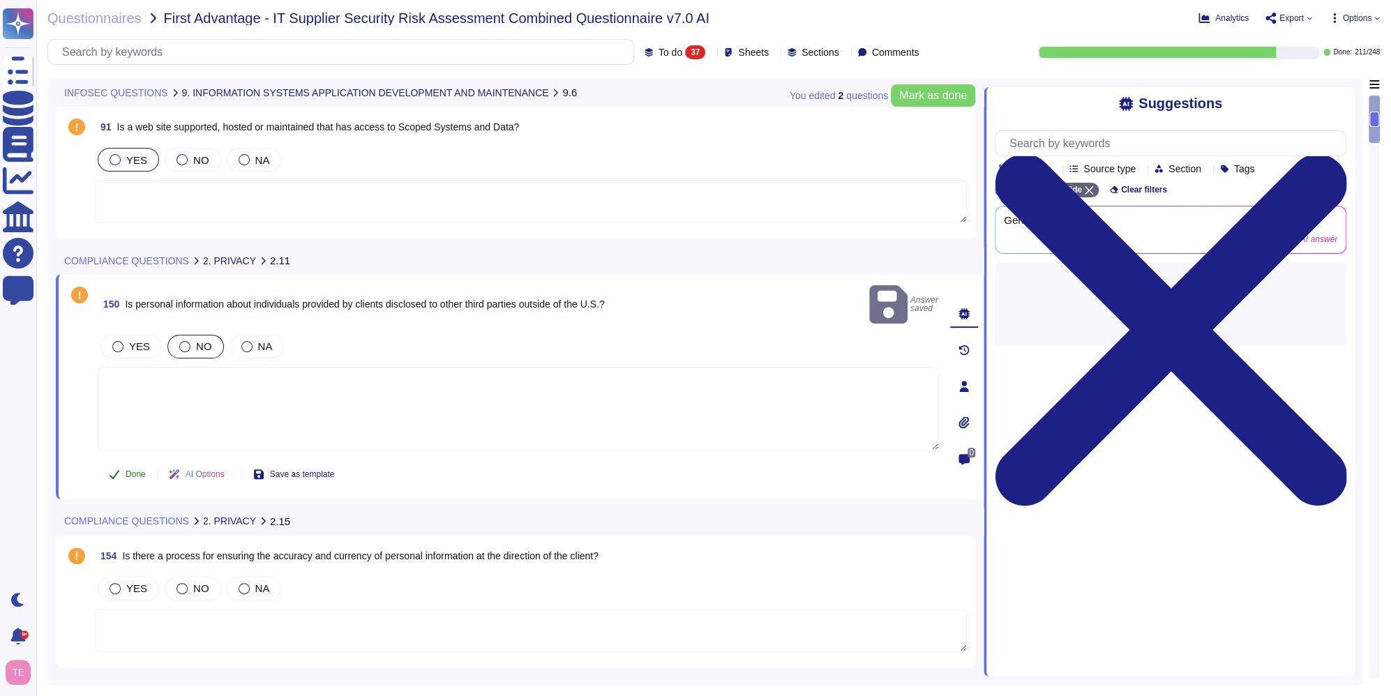
click at [115, 469] on icon at bounding box center [114, 474] width 11 height 11
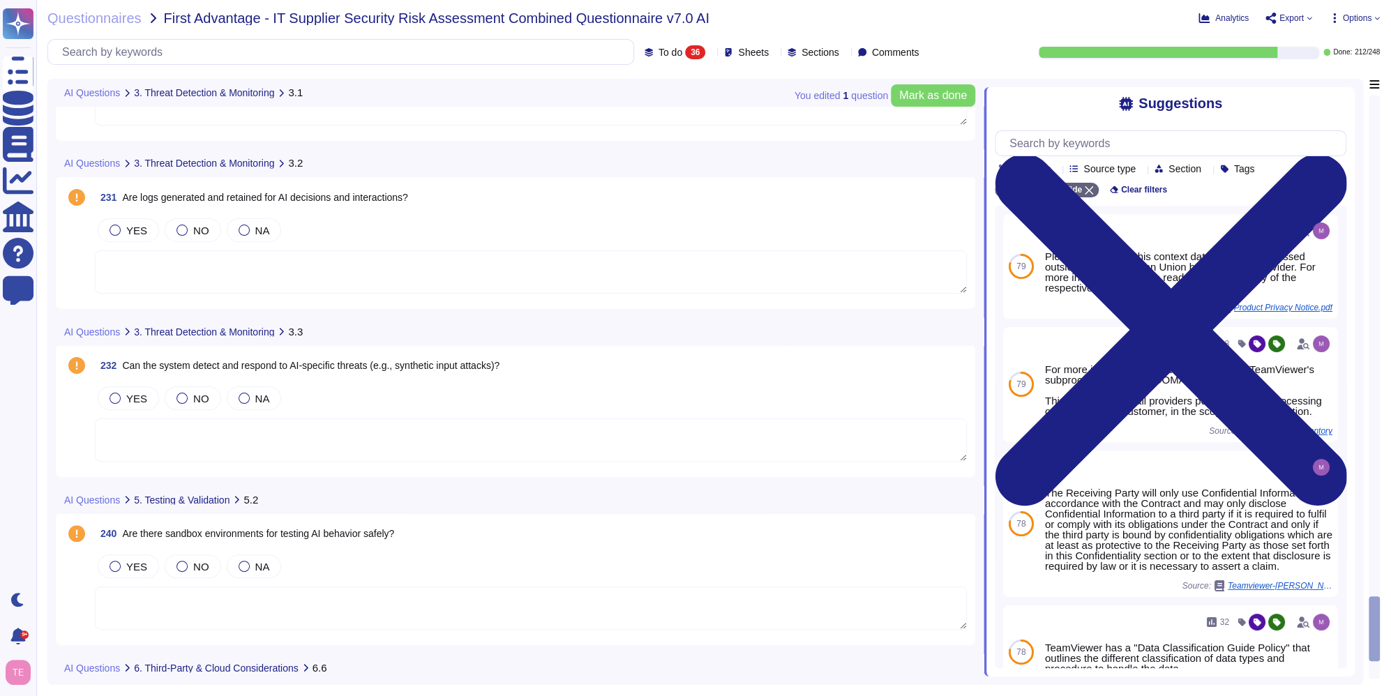
scroll to position [5178, 0]
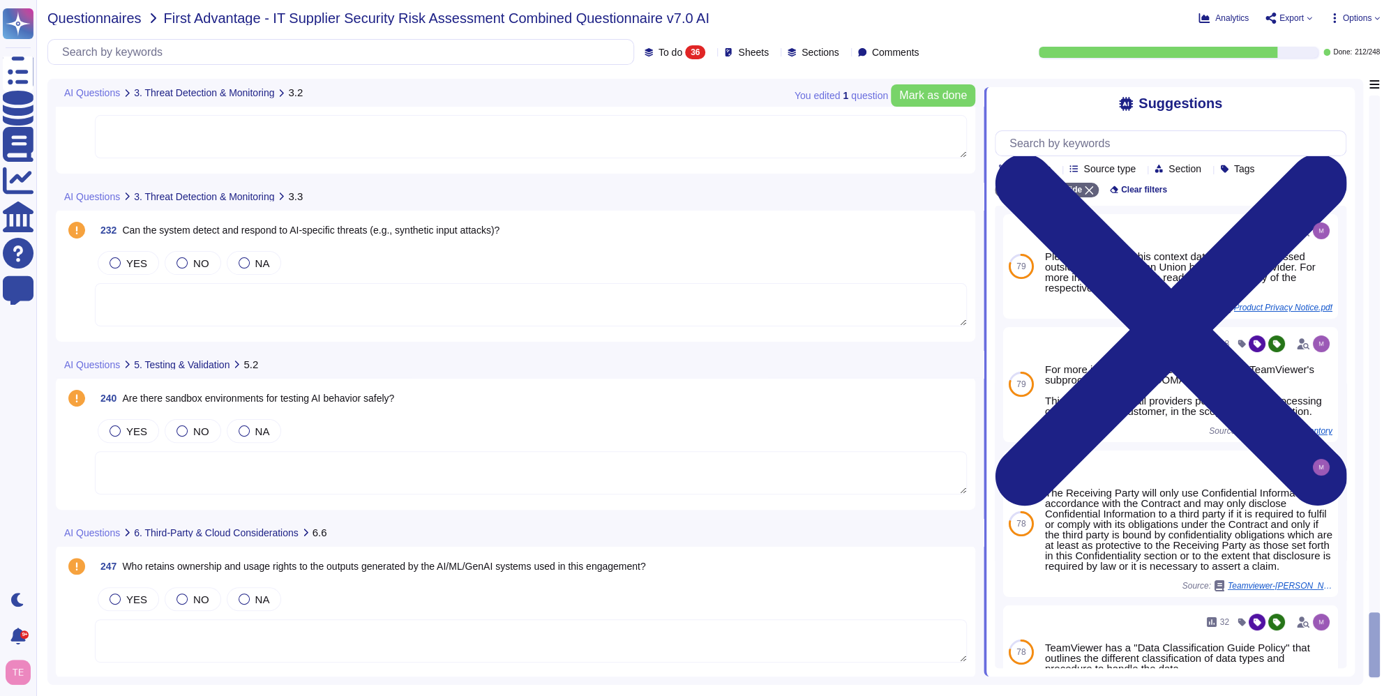
click at [110, 18] on span "Questionnaires" at bounding box center [94, 18] width 94 height 14
